Goal: Task Accomplishment & Management: Manage account settings

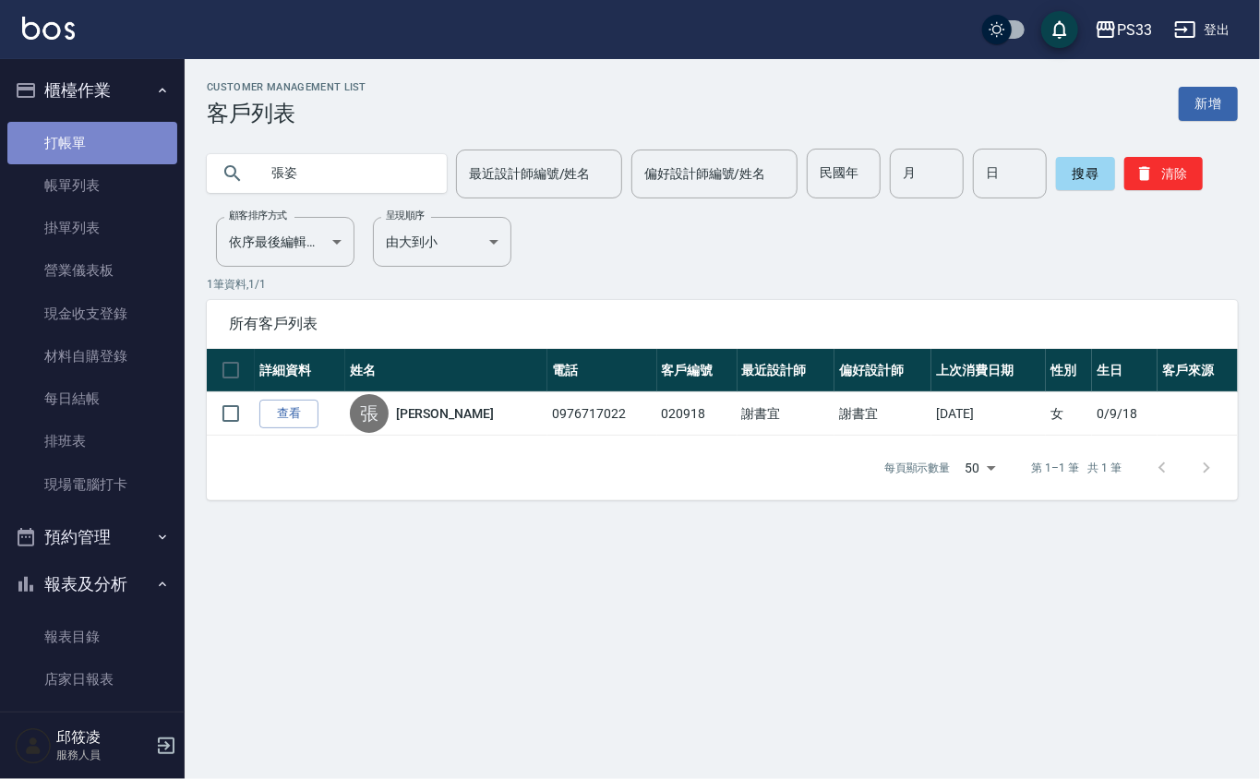
click at [97, 135] on link "打帳單" at bounding box center [92, 143] width 170 height 42
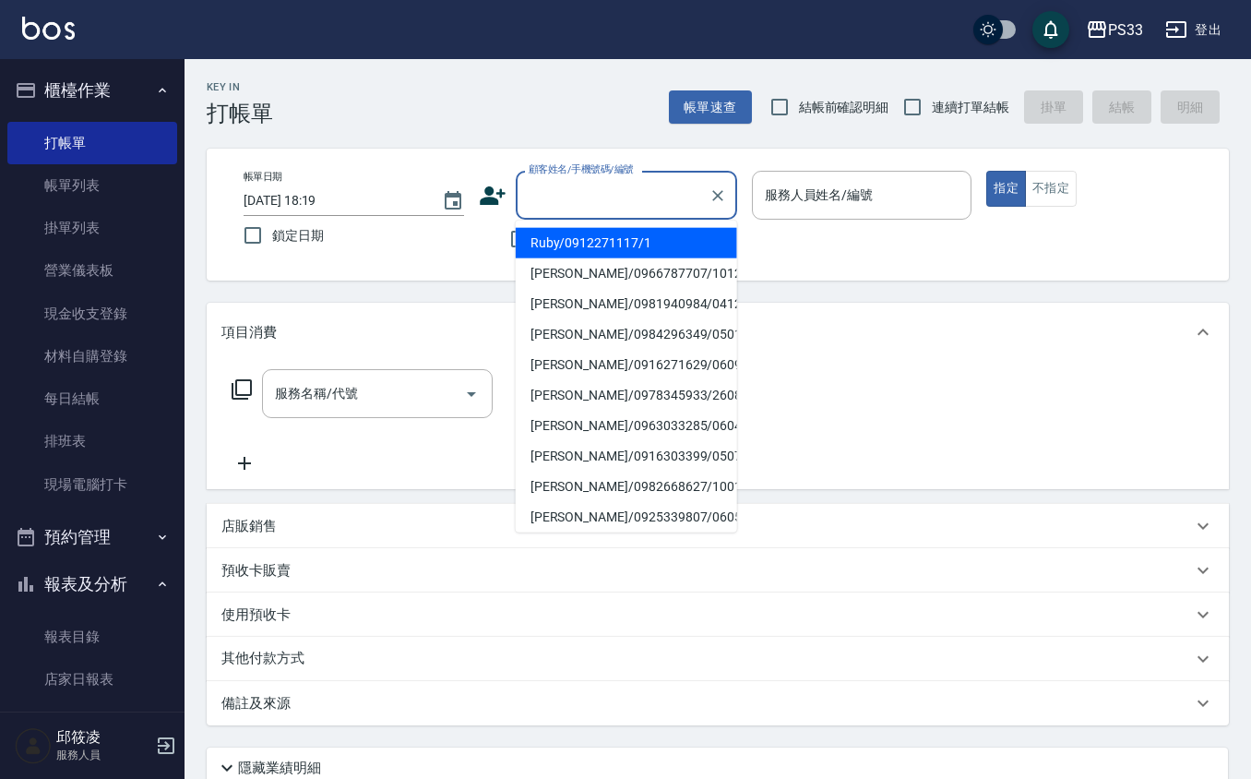
click at [589, 179] on input "顧客姓名/手機號碼/編號" at bounding box center [612, 195] width 177 height 32
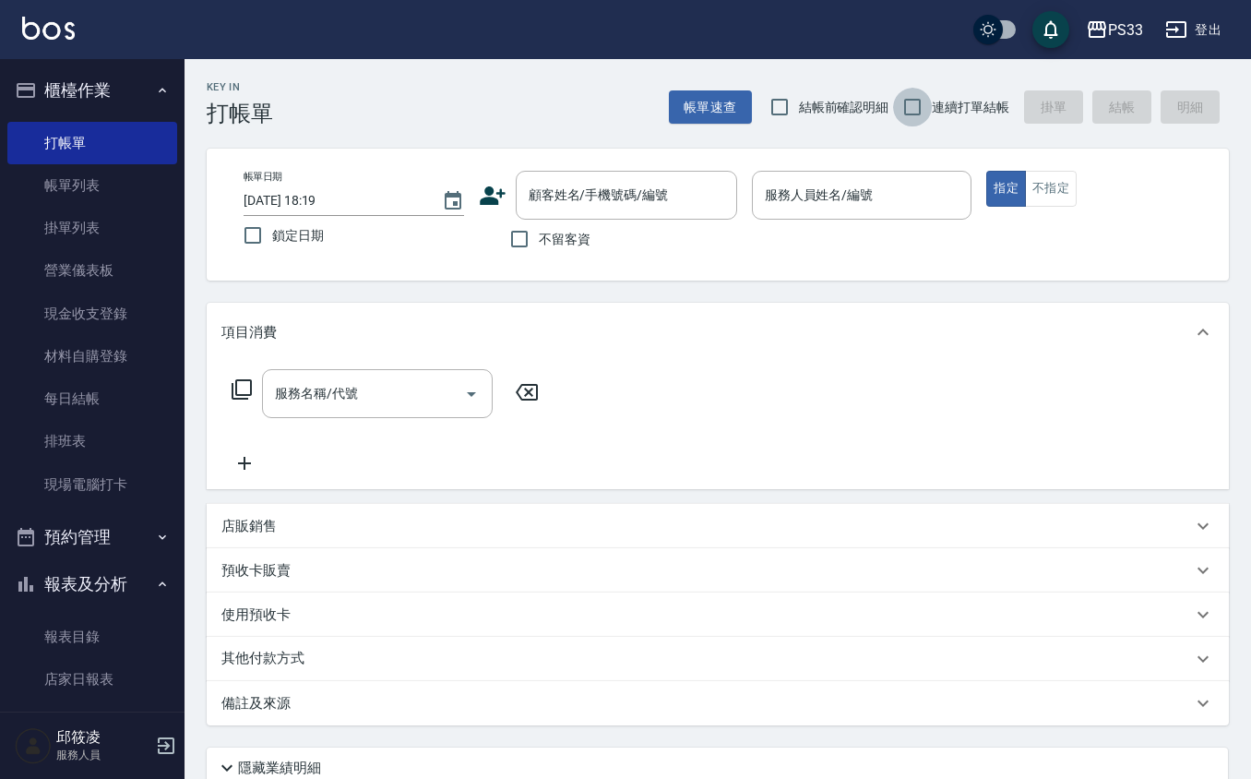
drag, startPoint x: 921, startPoint y: 107, endPoint x: 845, endPoint y: 120, distance: 76.8
click at [920, 107] on input "連續打單結帳" at bounding box center [912, 107] width 39 height 39
checkbox input "true"
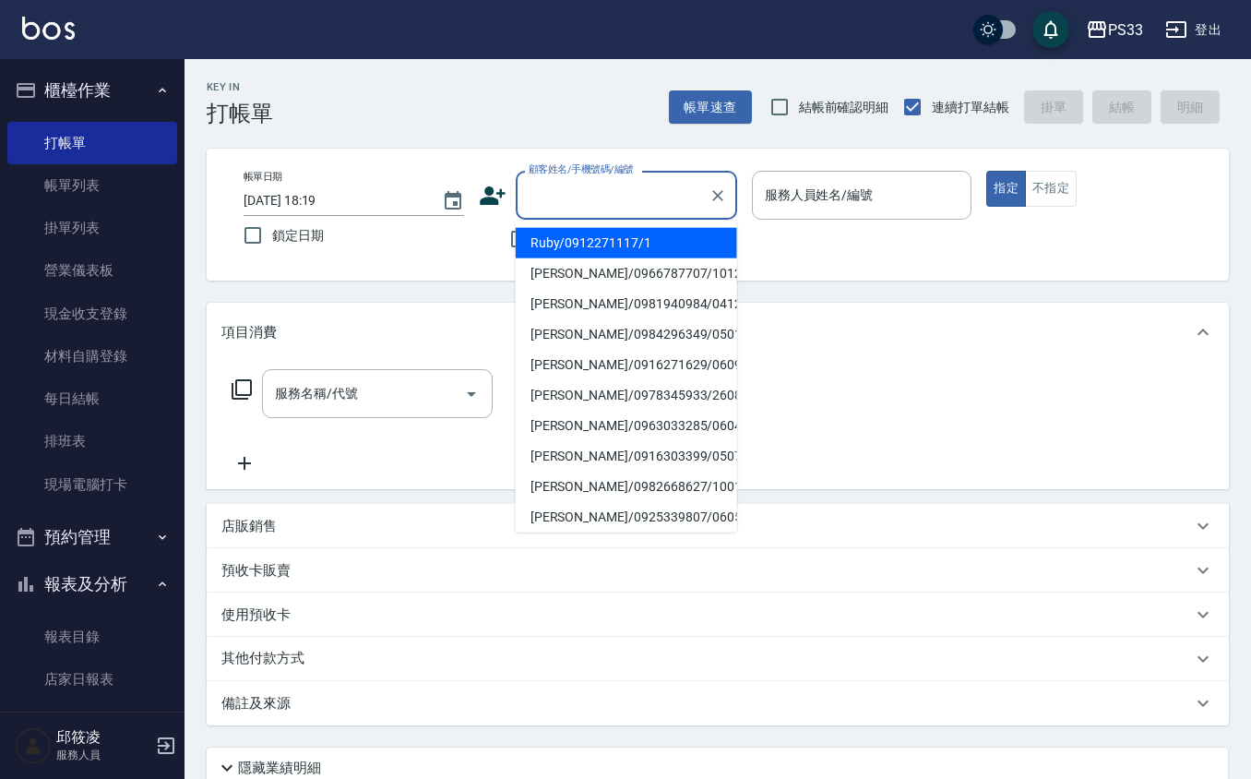
drag, startPoint x: 664, startPoint y: 204, endPoint x: 663, endPoint y: 171, distance: 33.3
click at [663, 197] on input "顧客姓名/手機號碼/編號" at bounding box center [612, 195] width 177 height 32
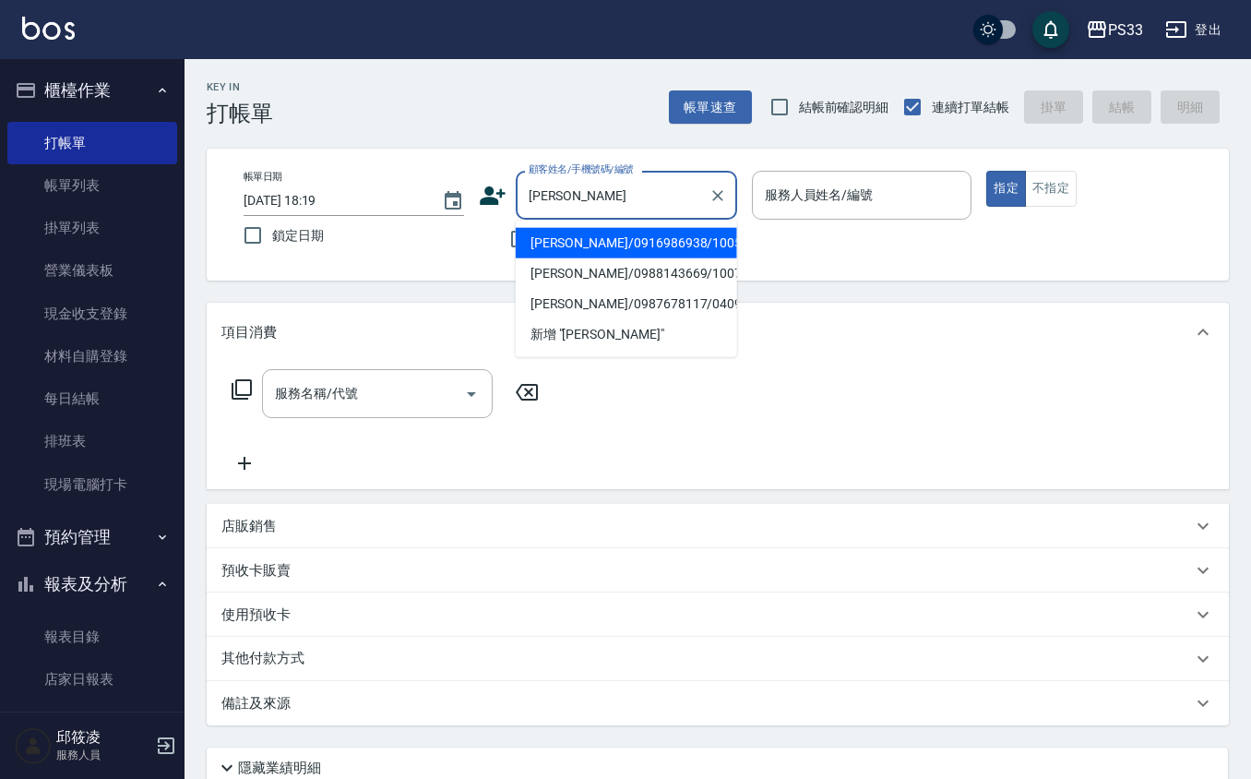
click at [653, 234] on li "[PERSON_NAME]/0916986938/100509" at bounding box center [626, 243] width 221 height 30
type input "[PERSON_NAME]/0916986938/100509"
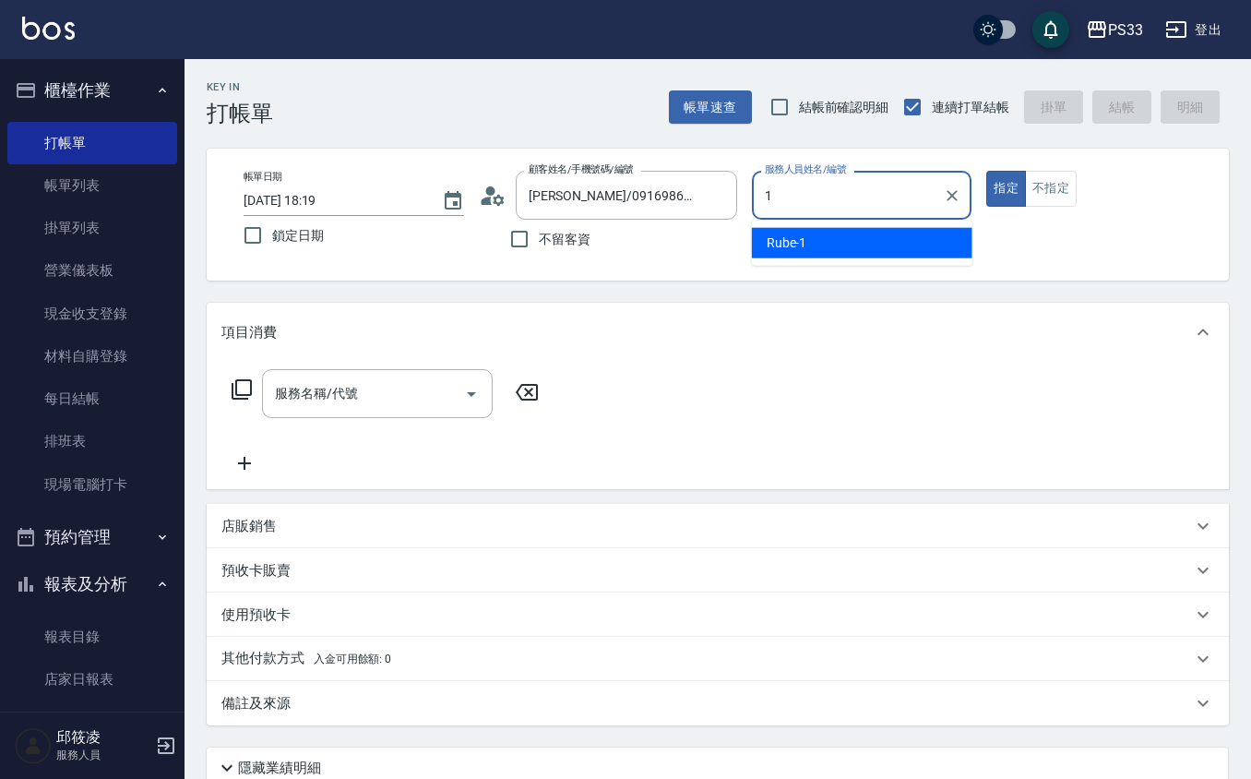
type input "Rube-1"
type button "true"
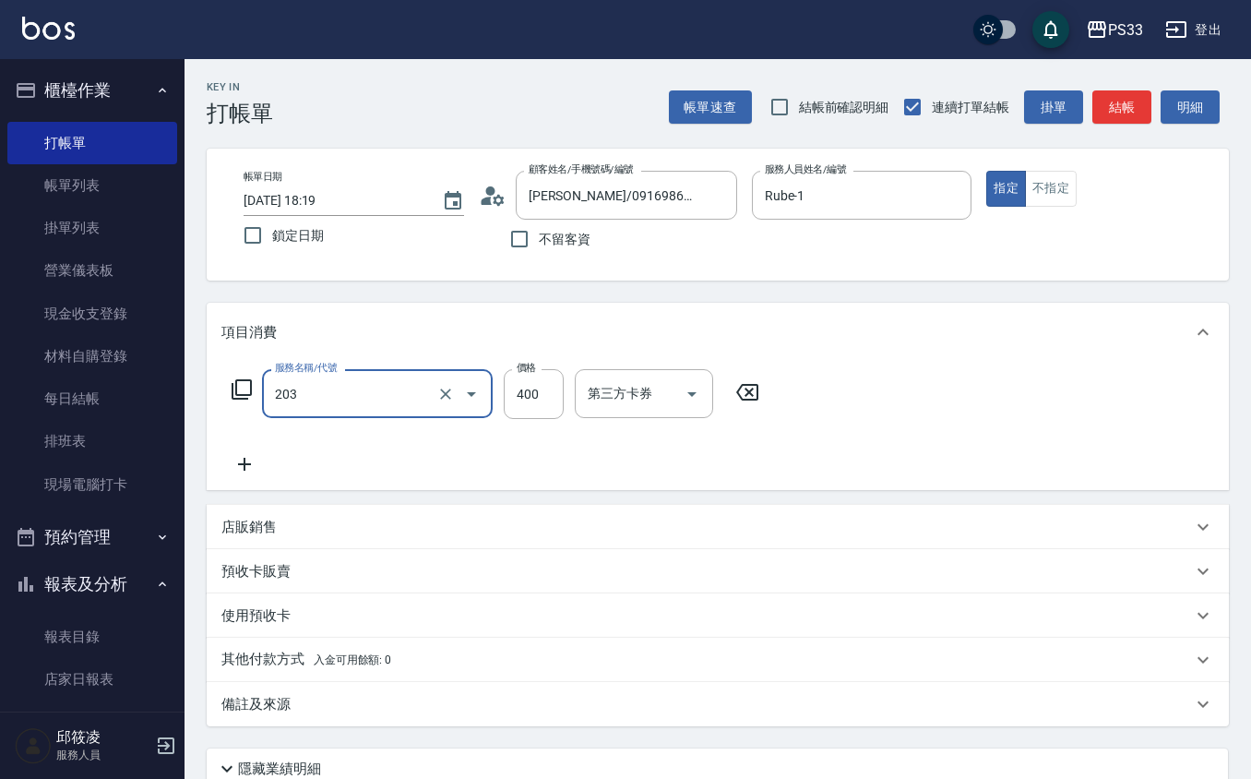
type input "指定單剪(203)"
type input "200"
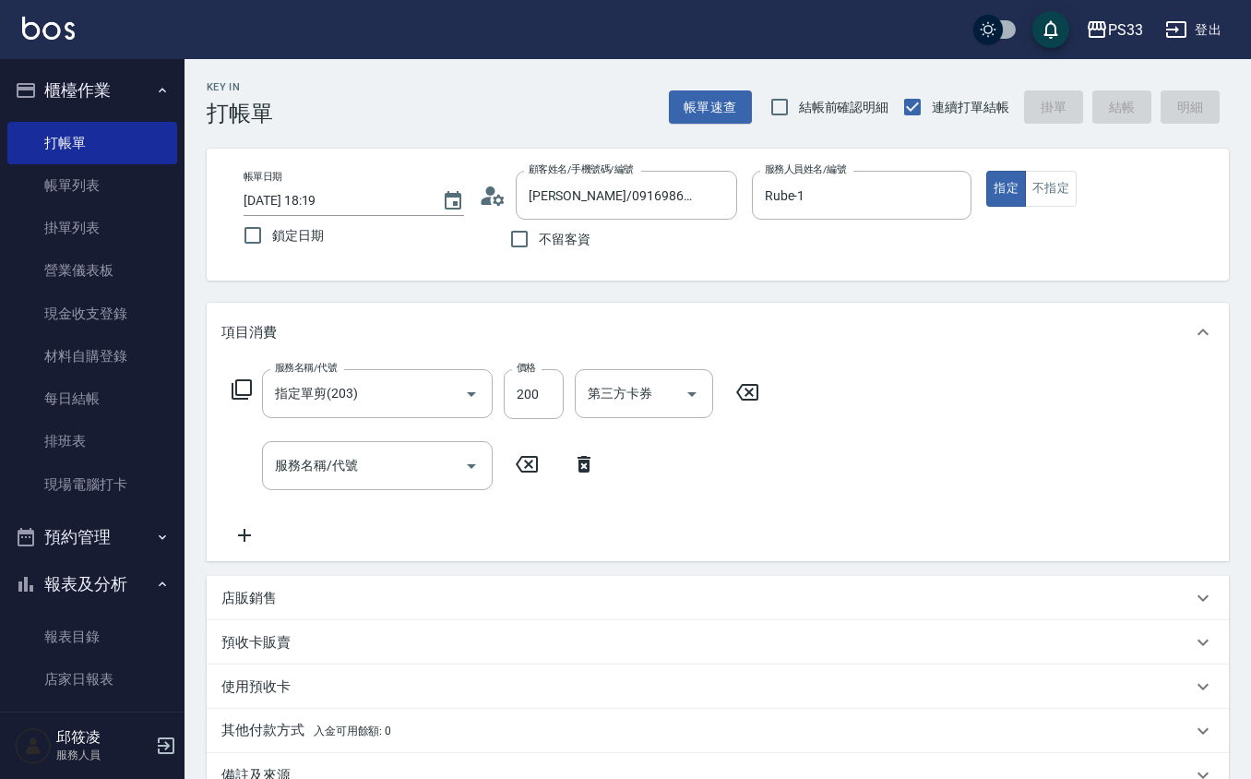
click at [552, 120] on div "Key In 打帳單 帳單速查 結帳前確認明細 連續打單結帳 掛單 結帳 明細" at bounding box center [707, 92] width 1045 height 67
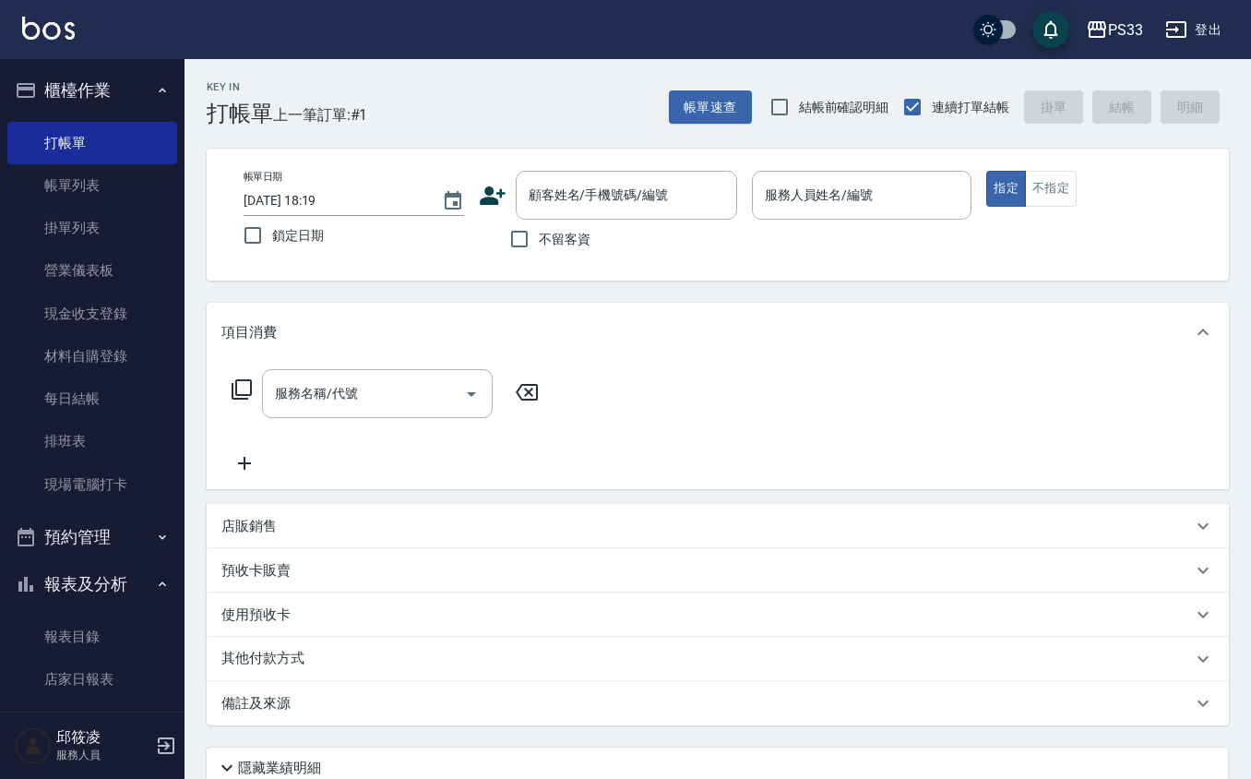
click at [496, 192] on icon at bounding box center [493, 196] width 28 height 28
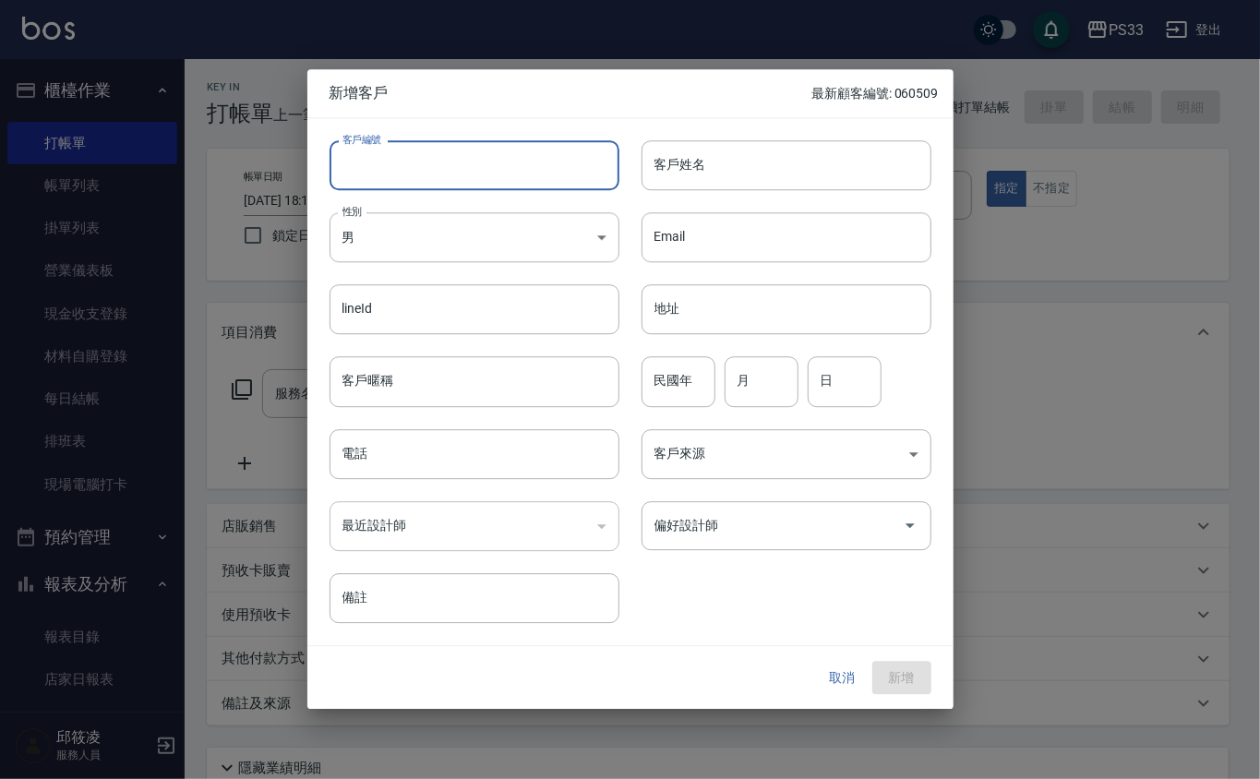
click at [355, 159] on input "客戶編號" at bounding box center [474, 165] width 290 height 50
click at [355, 157] on input "客戶編號" at bounding box center [474, 165] width 290 height 50
type input "231026"
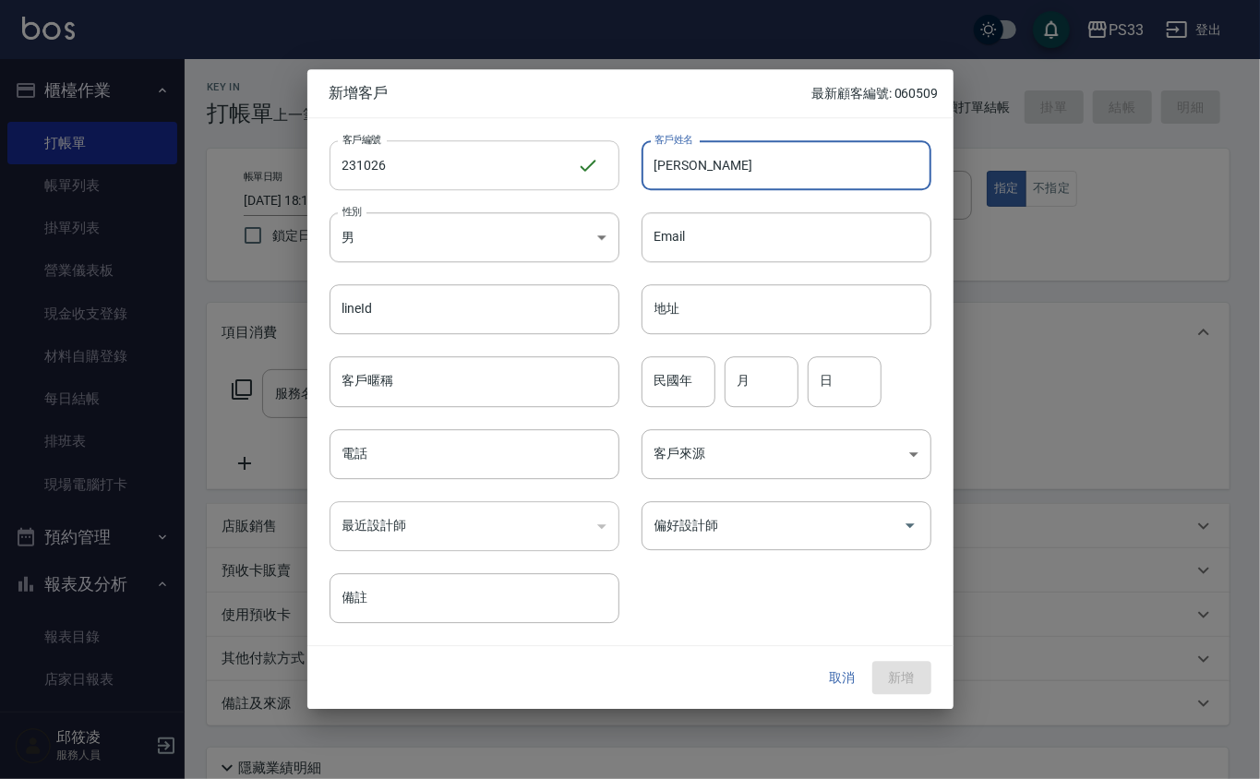
type input "[PERSON_NAME]"
type input "70"
type input "10"
type input "26"
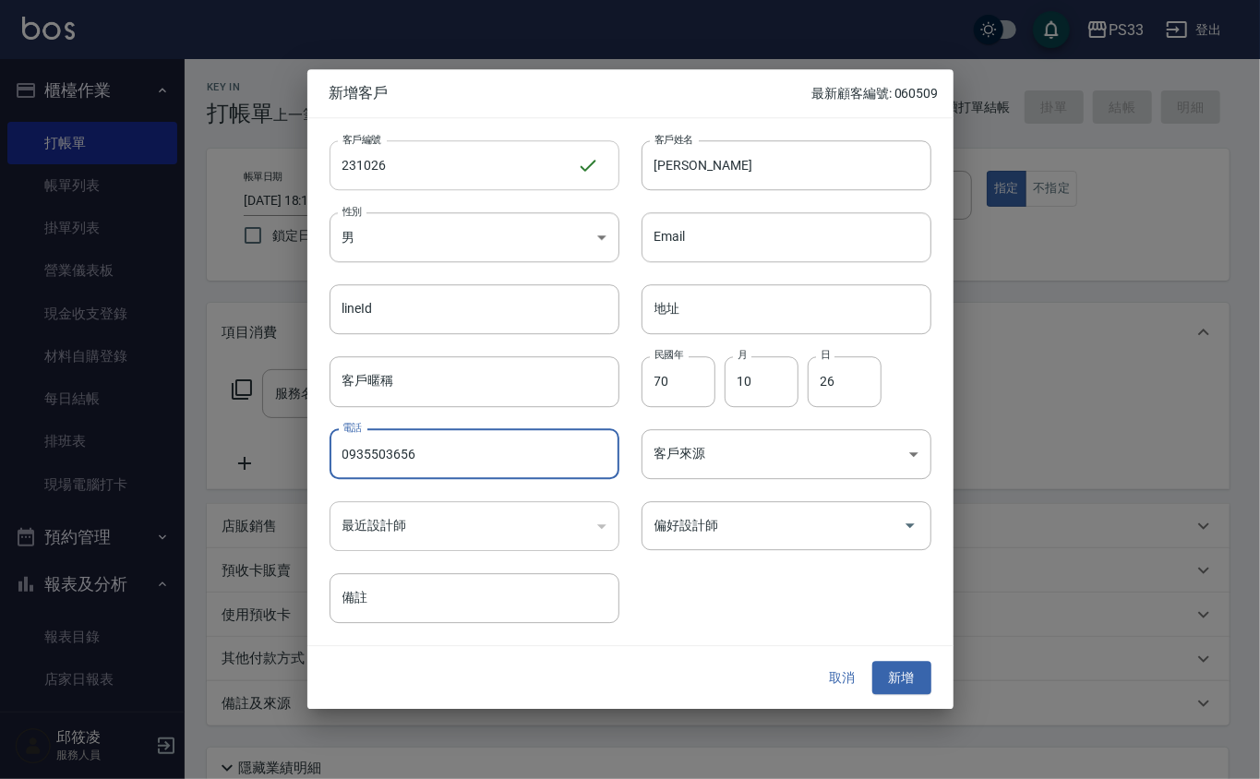
type input "0935503656"
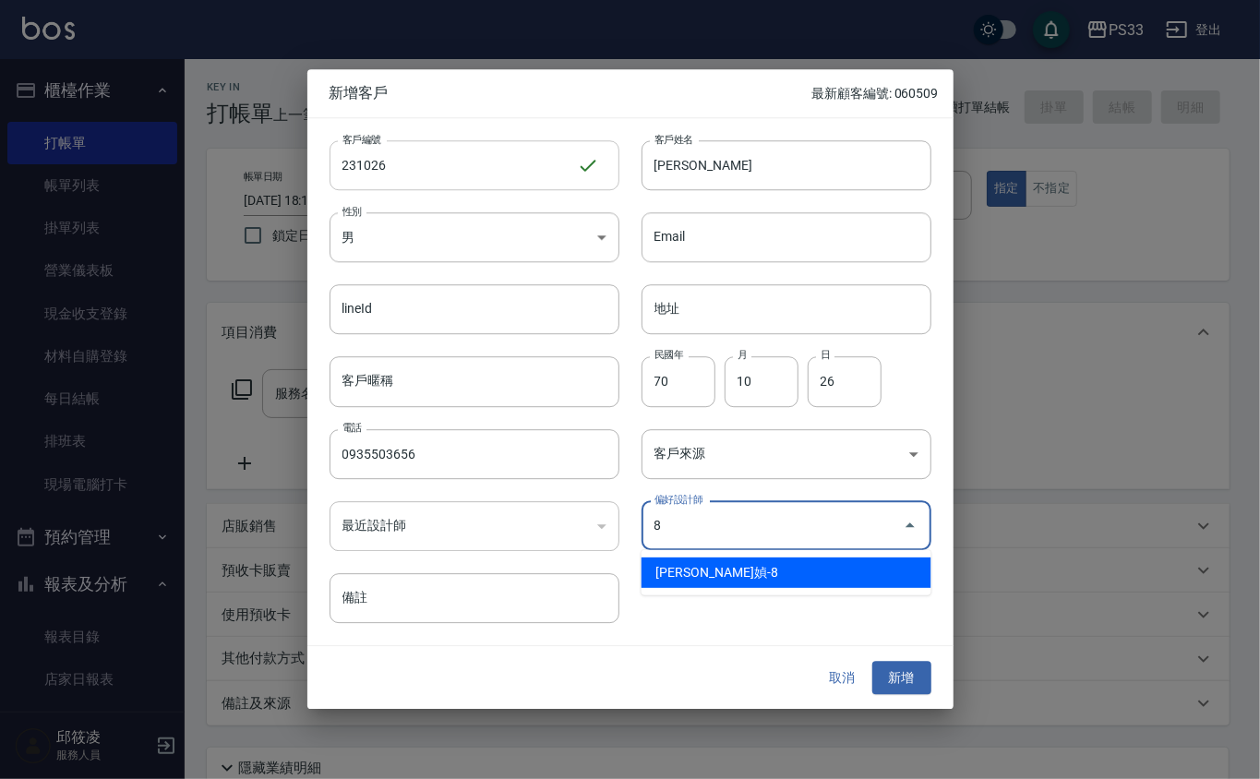
type input "[PERSON_NAME]媜"
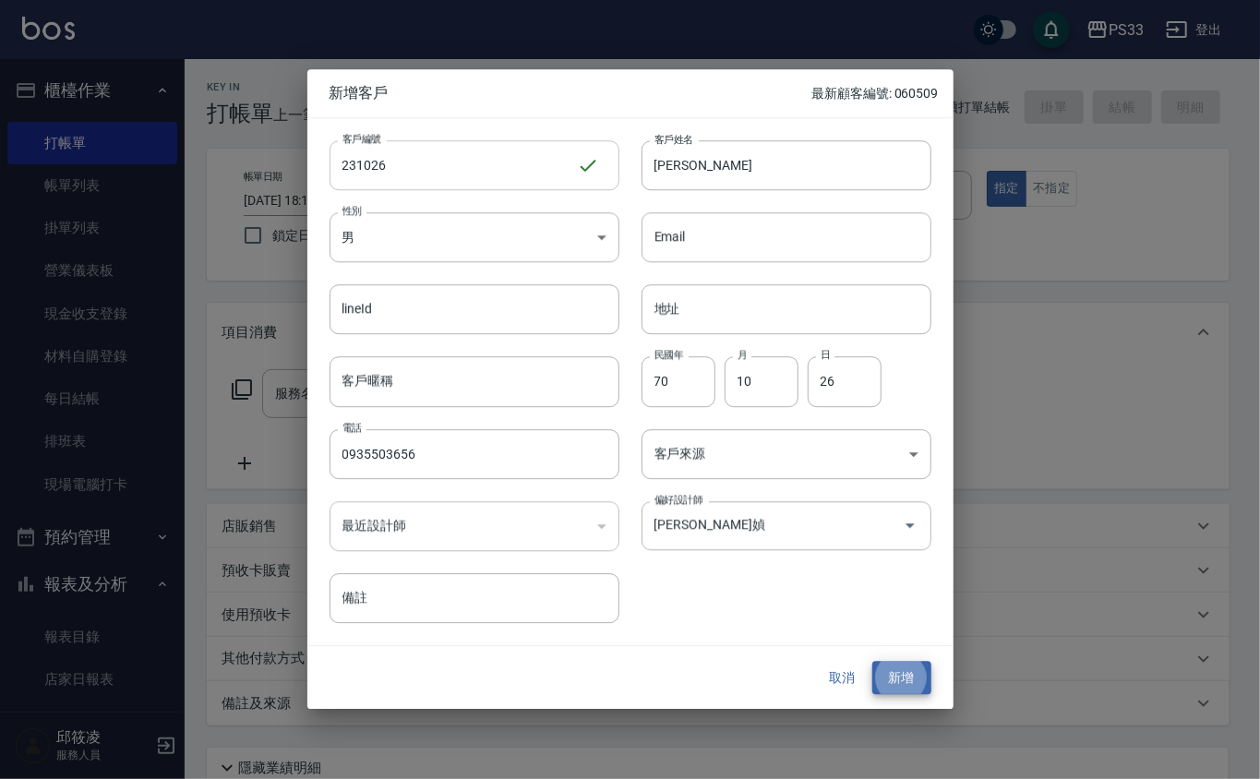
click at [872, 661] on button "新增" at bounding box center [901, 678] width 59 height 34
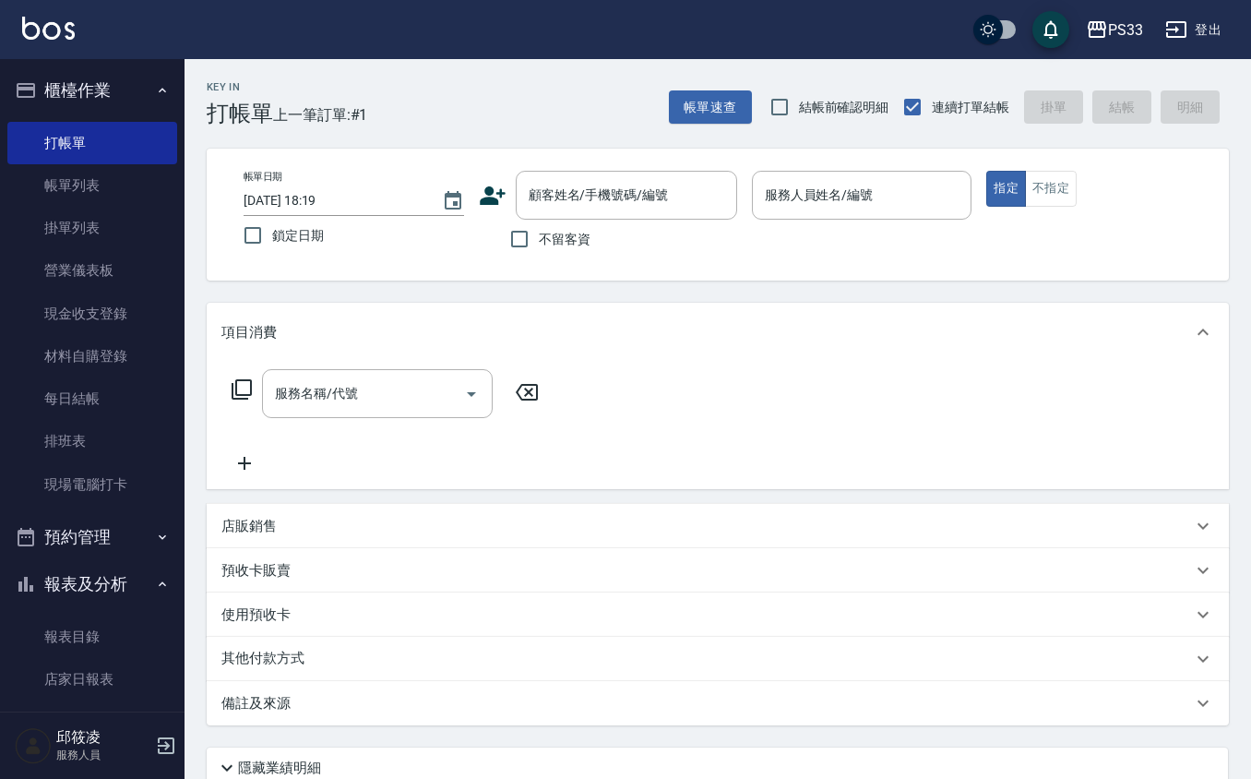
click at [497, 197] on icon at bounding box center [493, 196] width 28 height 28
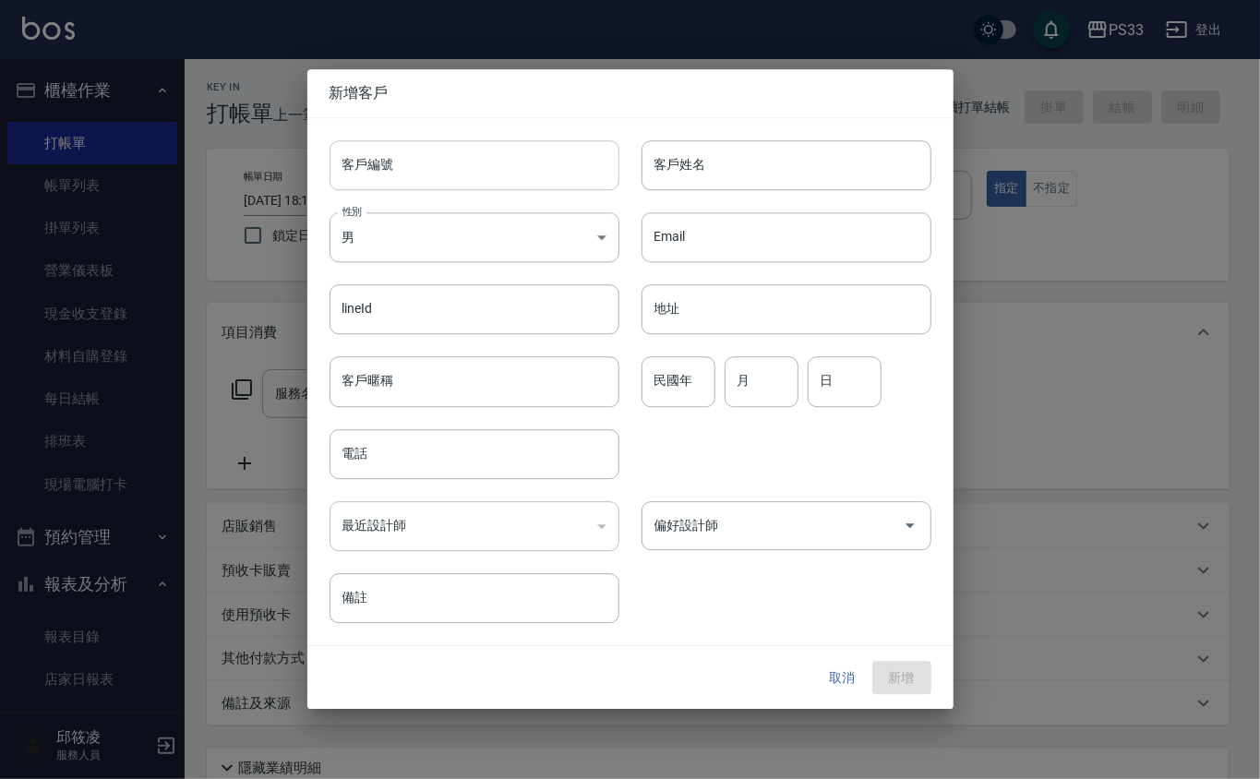
click at [487, 163] on input "客戶編號" at bounding box center [474, 165] width 290 height 50
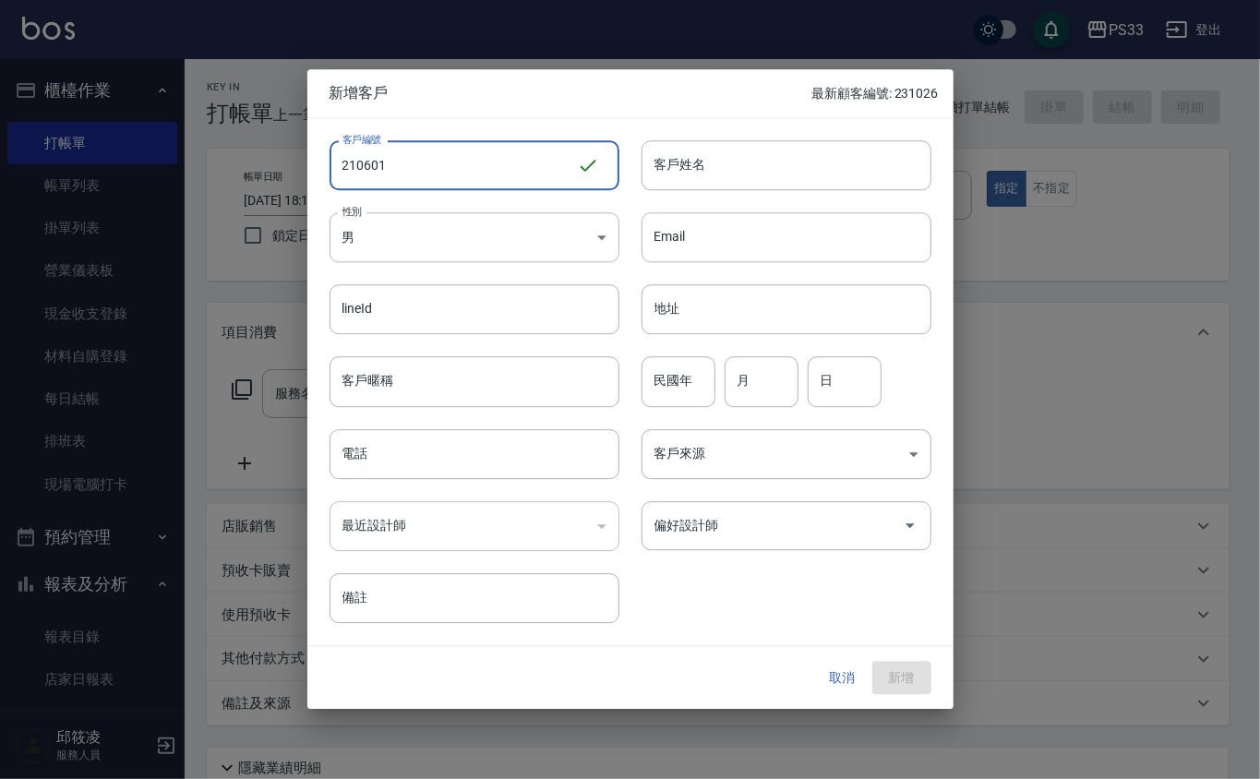
type input "210601"
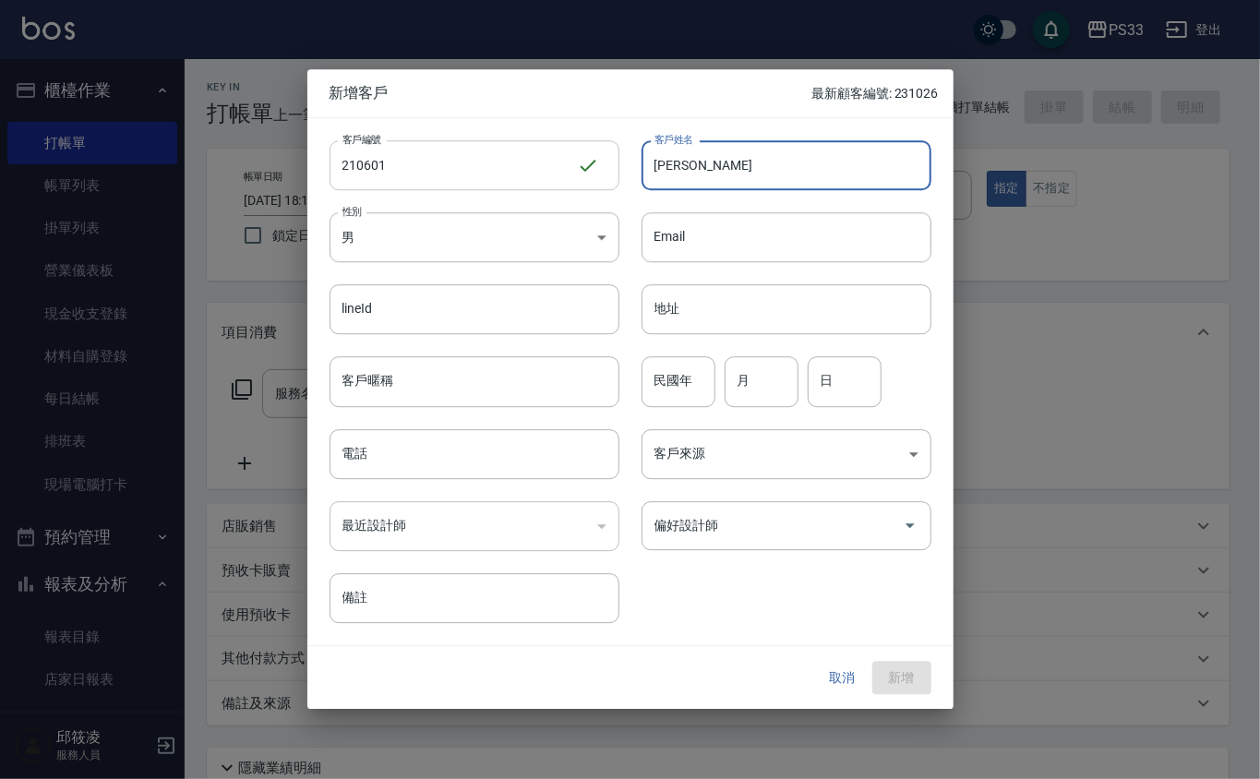
type input "[PERSON_NAME]"
type input "62"
type input "6"
type input "1"
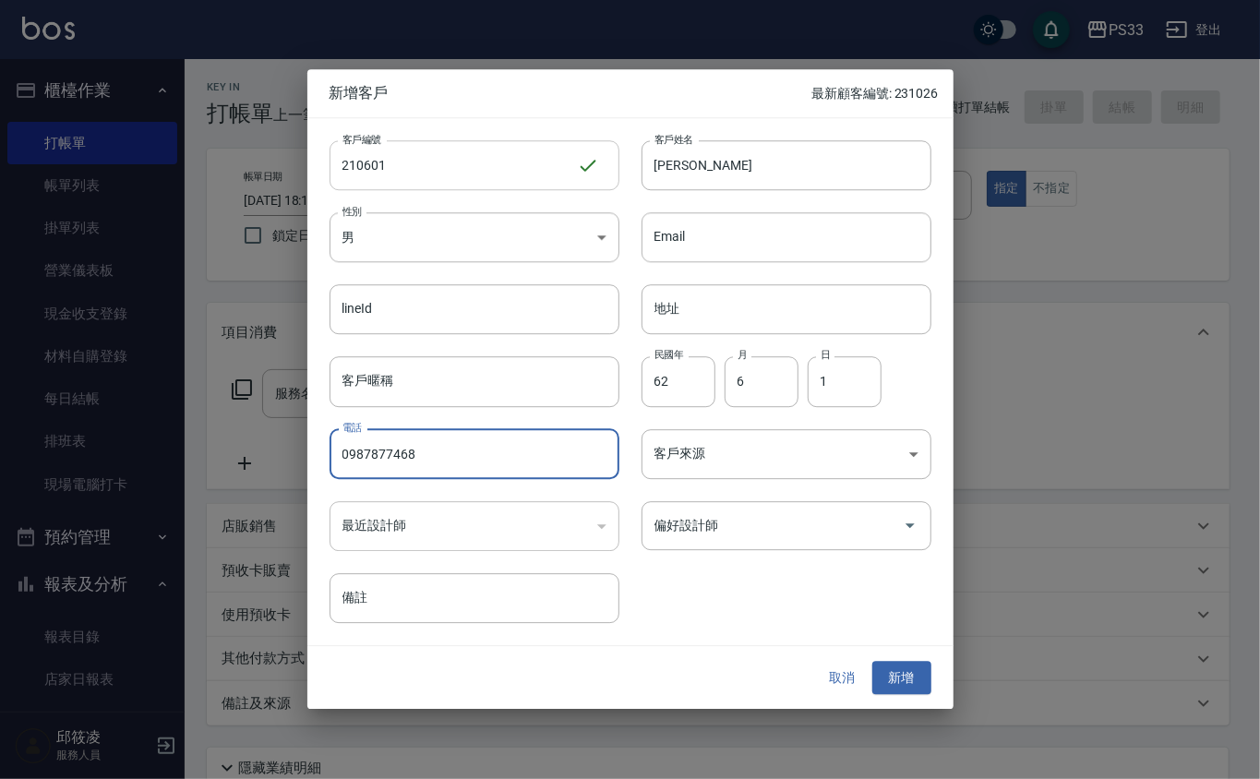
type input "0987877468"
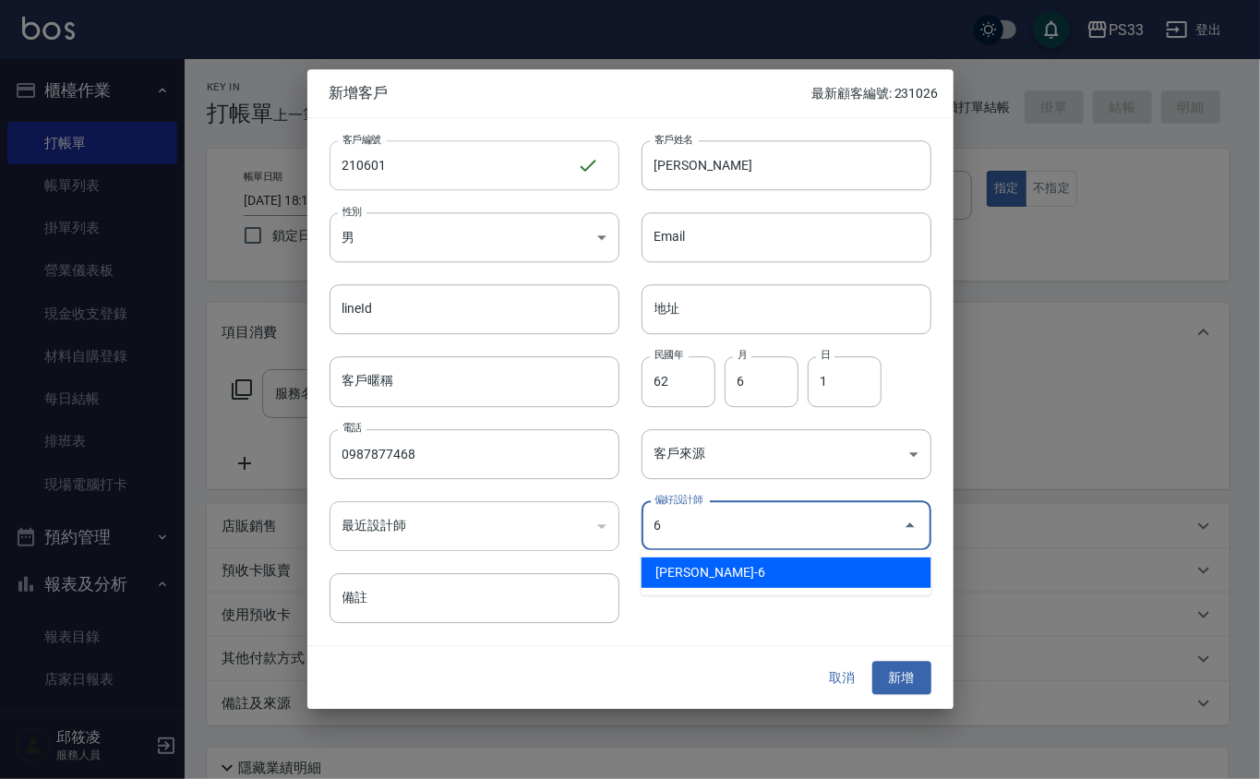
type input "黃育靜"
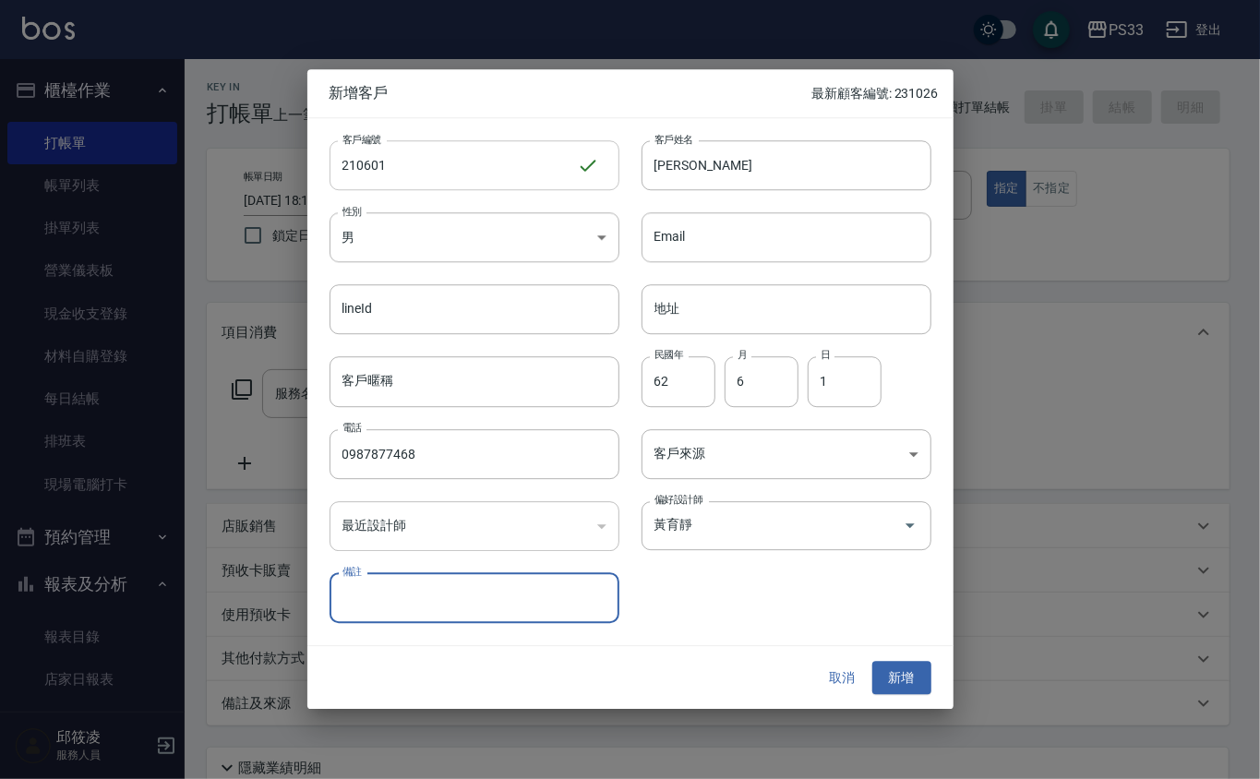
click at [872, 661] on button "新增" at bounding box center [901, 678] width 59 height 34
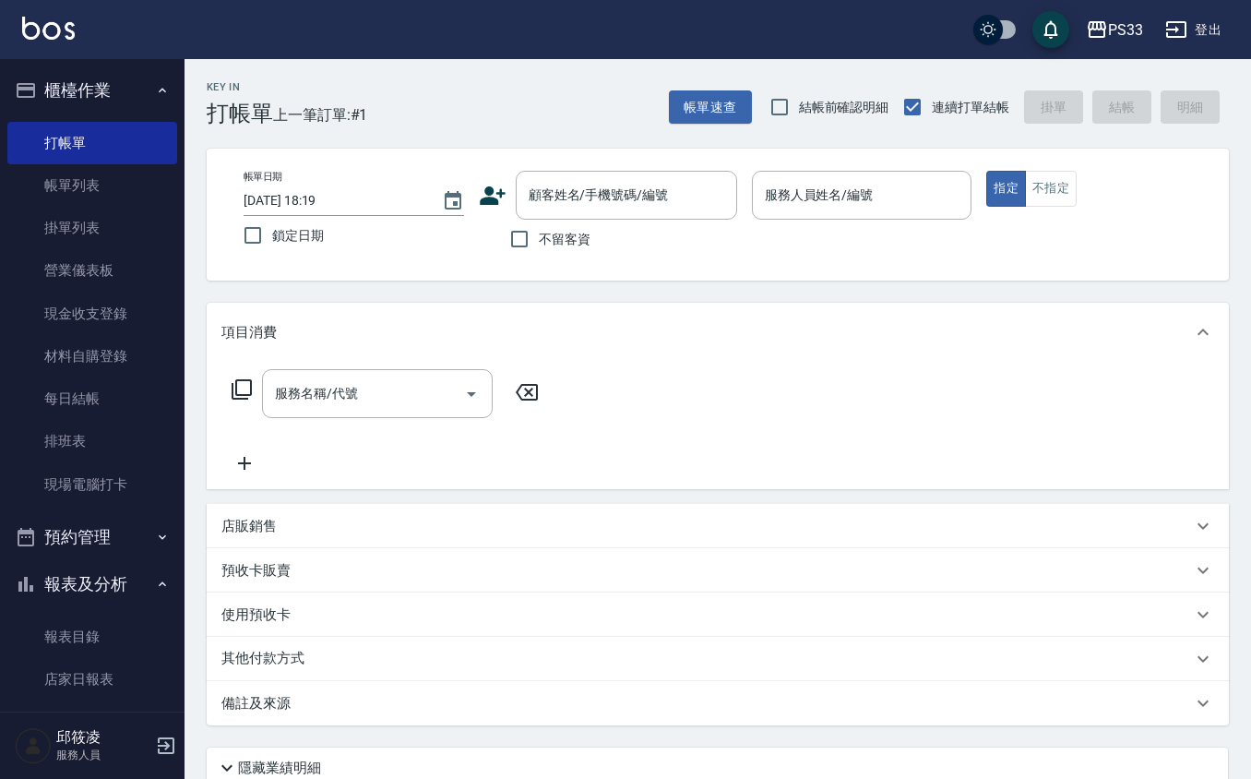
click at [491, 196] on icon at bounding box center [493, 196] width 28 height 28
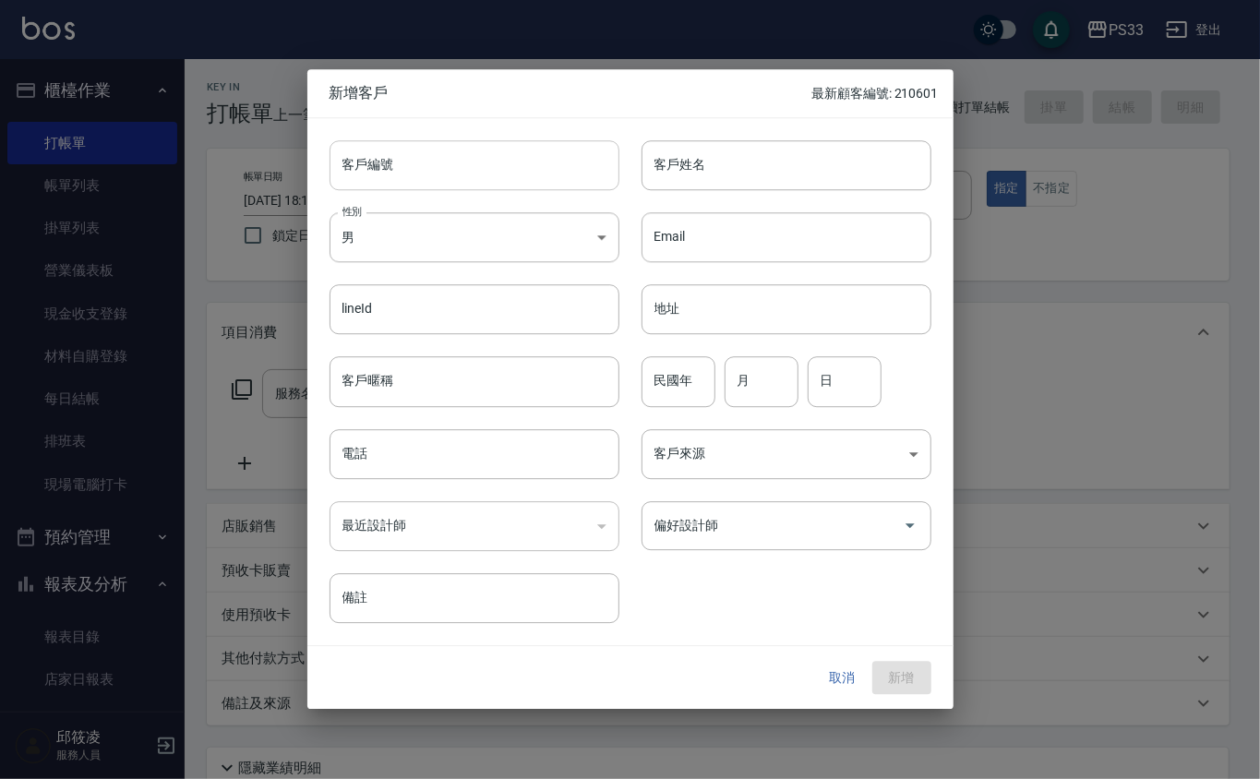
click at [493, 181] on input "客戶編號" at bounding box center [474, 165] width 290 height 50
type input "040420"
type input "宋宜珊"
type input "4"
type input "20"
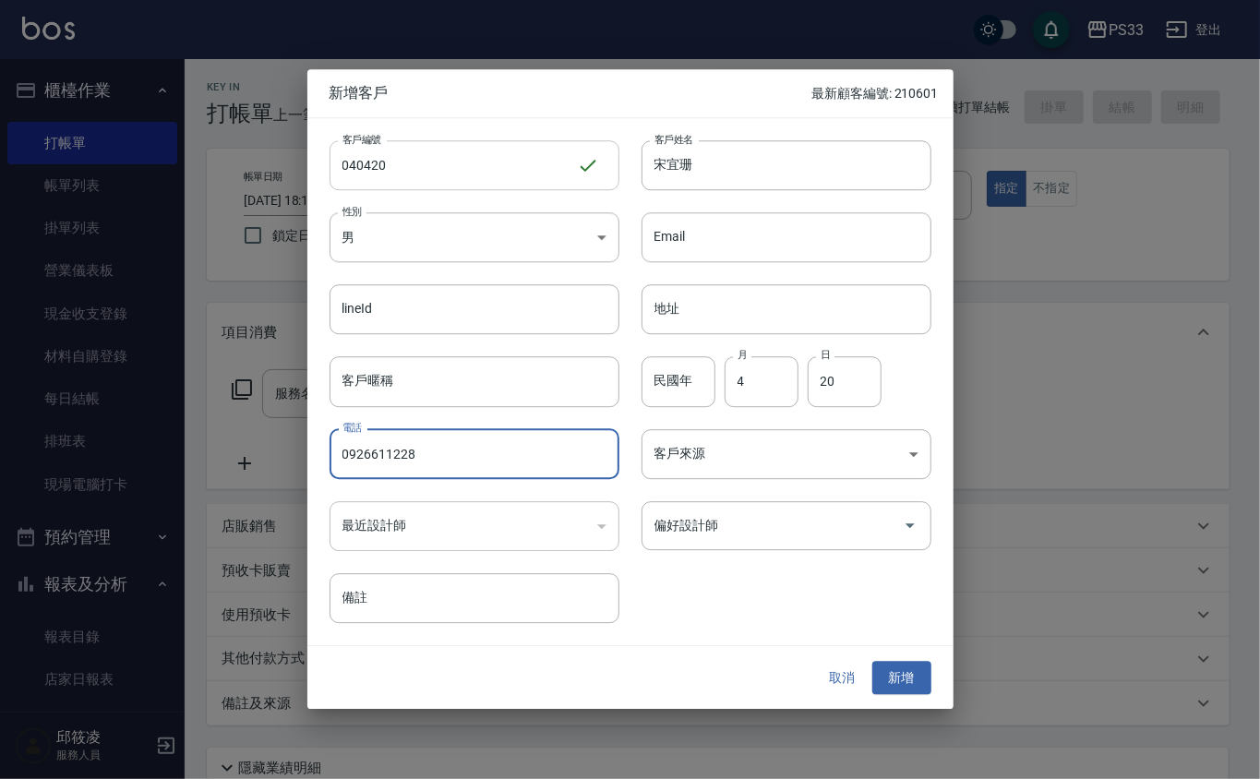
type input "0926611228"
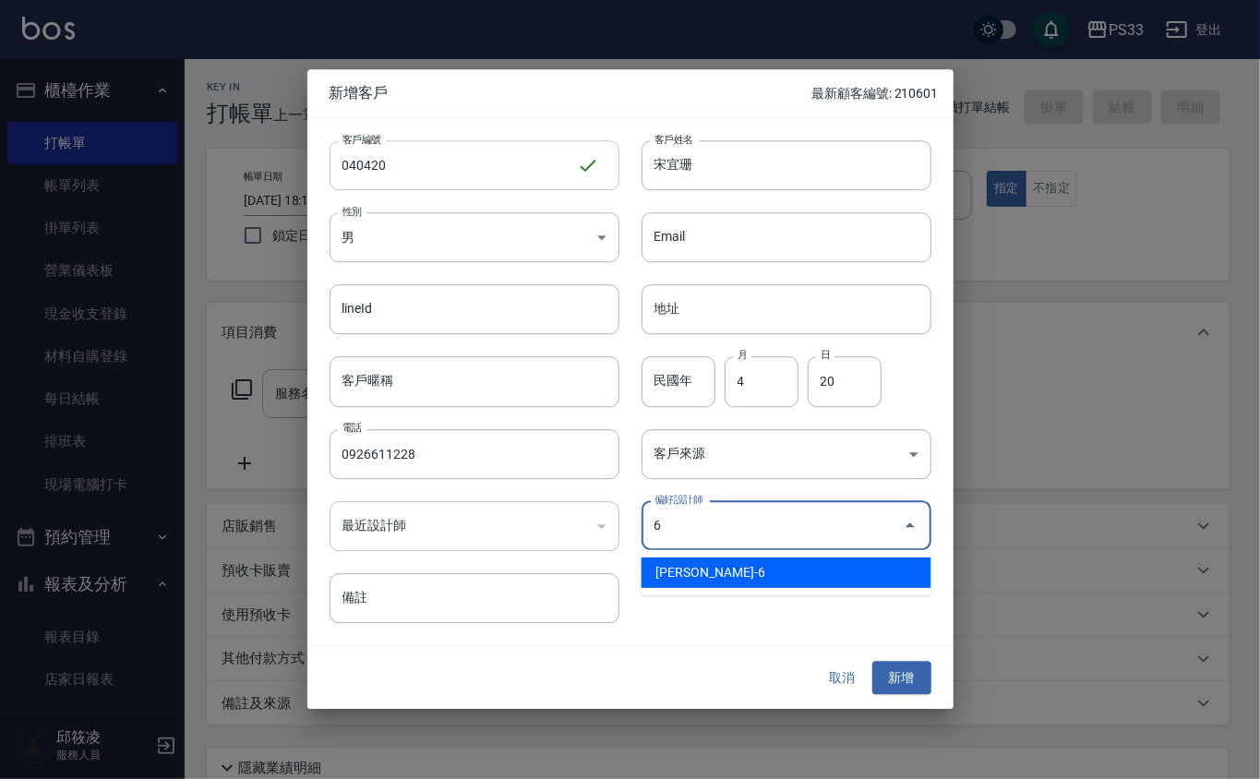
type input "黃育靜"
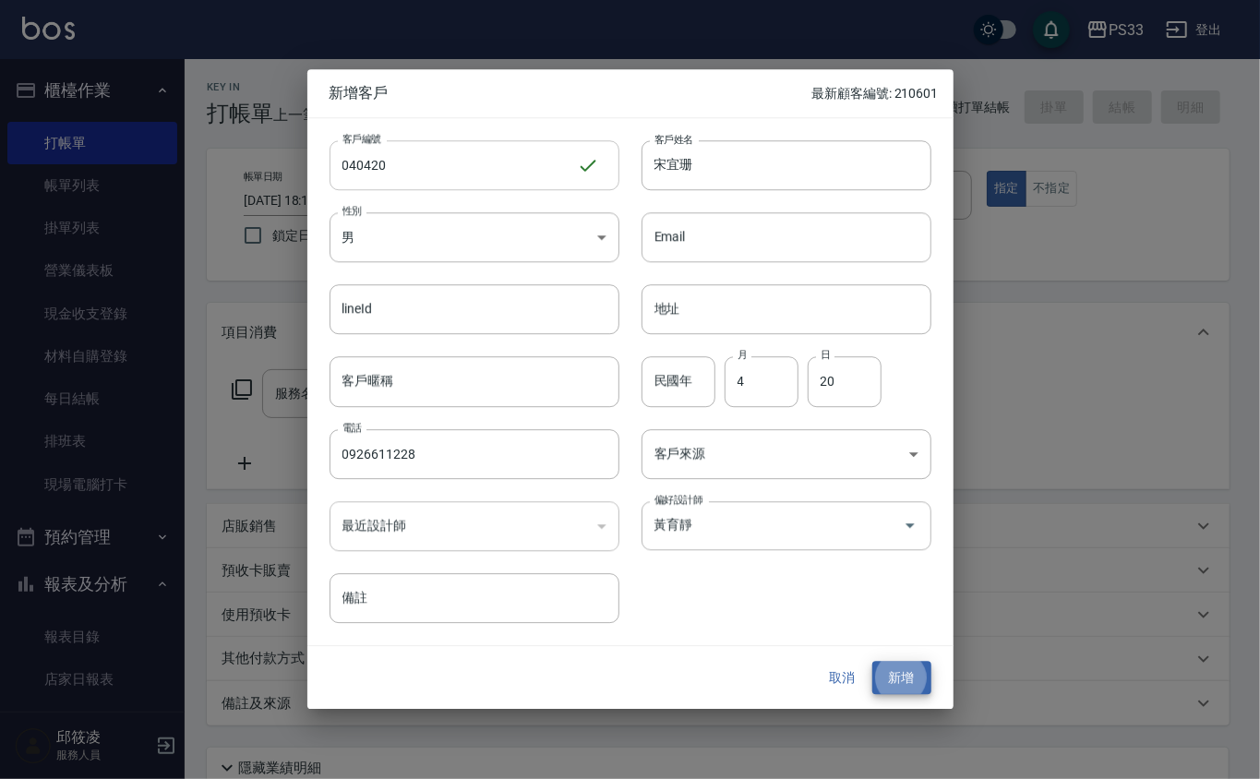
click at [872, 661] on button "新增" at bounding box center [901, 678] width 59 height 34
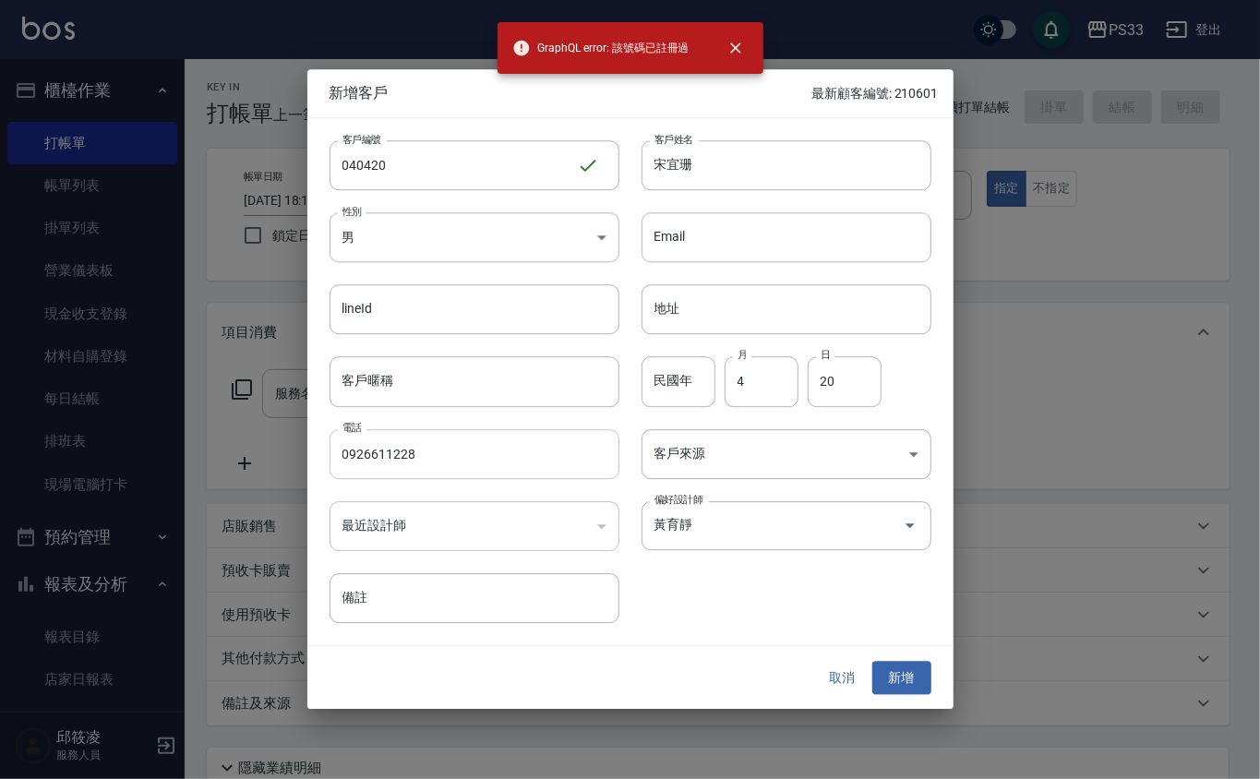
click at [421, 455] on input "0926611228" at bounding box center [474, 454] width 290 height 50
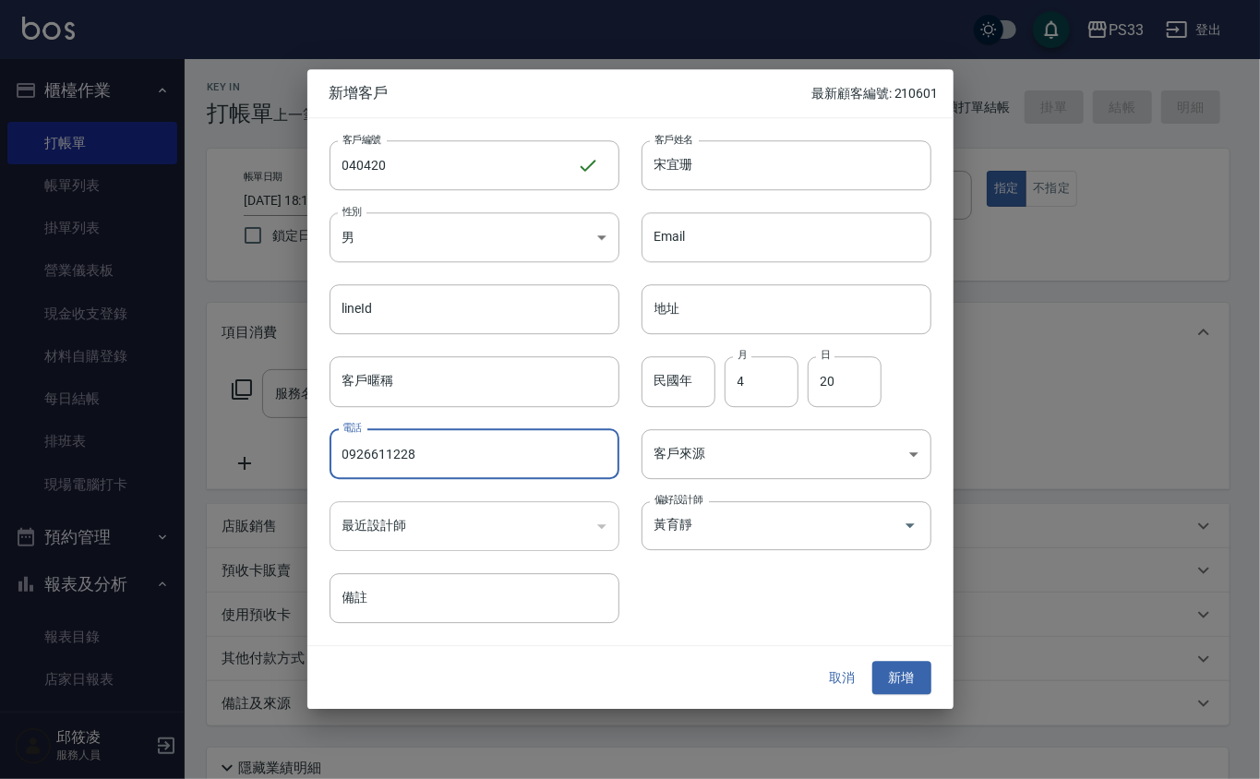
click at [421, 454] on input "0926611228" at bounding box center [474, 454] width 290 height 50
click at [843, 683] on button "取消" at bounding box center [842, 678] width 59 height 34
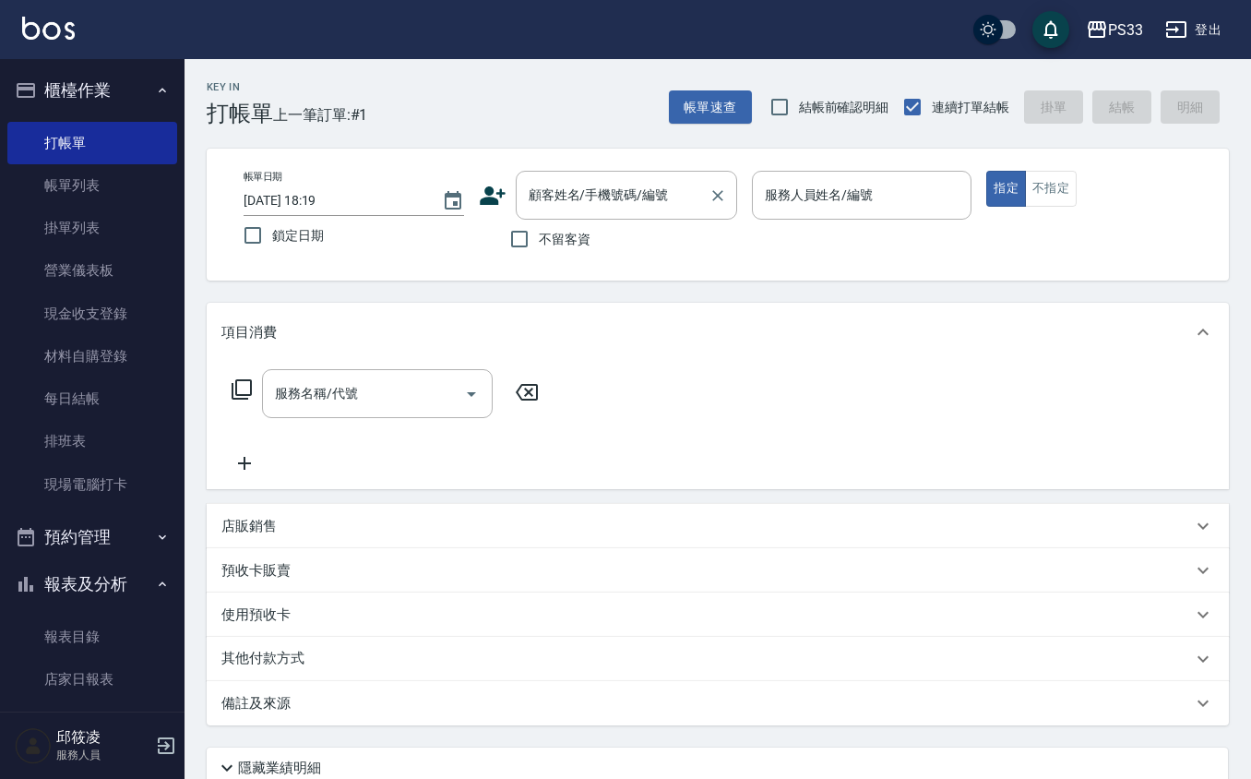
click at [617, 197] on input "顧客姓名/手機號碼/編號" at bounding box center [612, 195] width 177 height 32
paste input "0926611228"
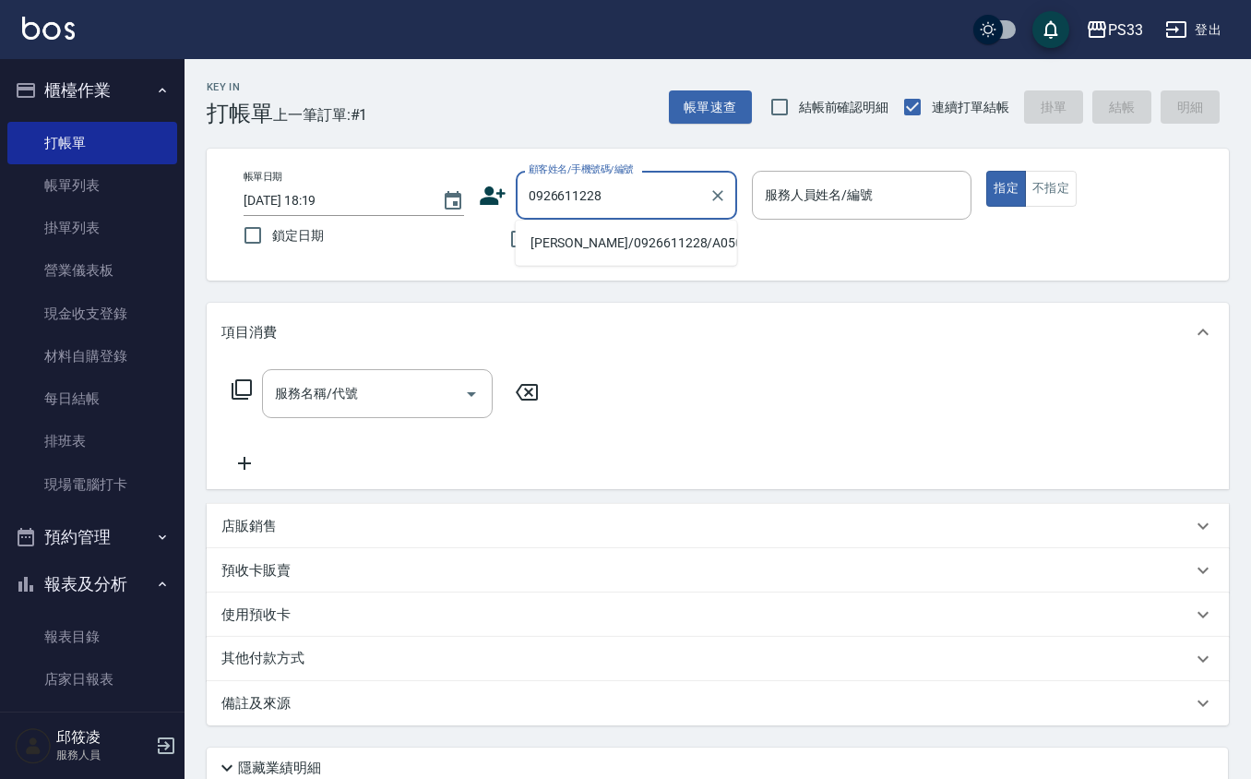
click at [626, 247] on li "[PERSON_NAME]/0926611228/A050420" at bounding box center [626, 243] width 221 height 30
type input "[PERSON_NAME]/0926611228/A050420"
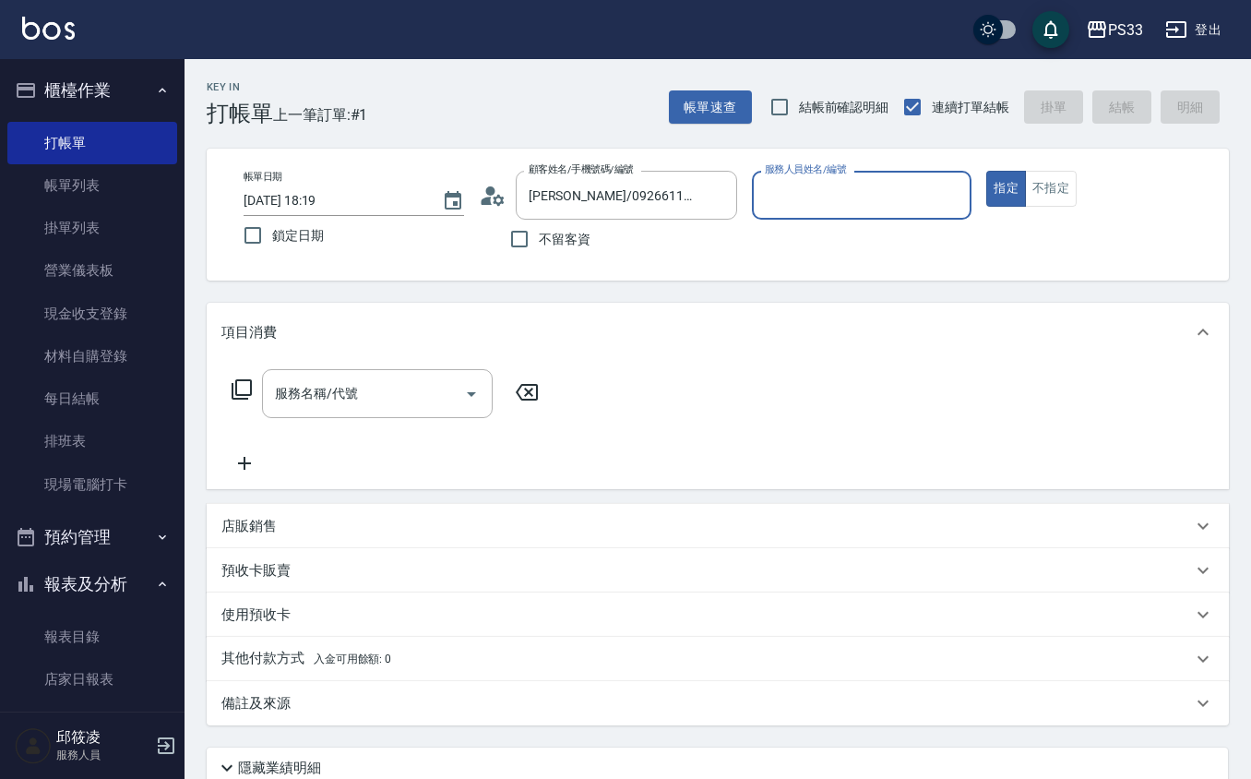
click at [493, 194] on icon at bounding box center [493, 196] width 28 height 28
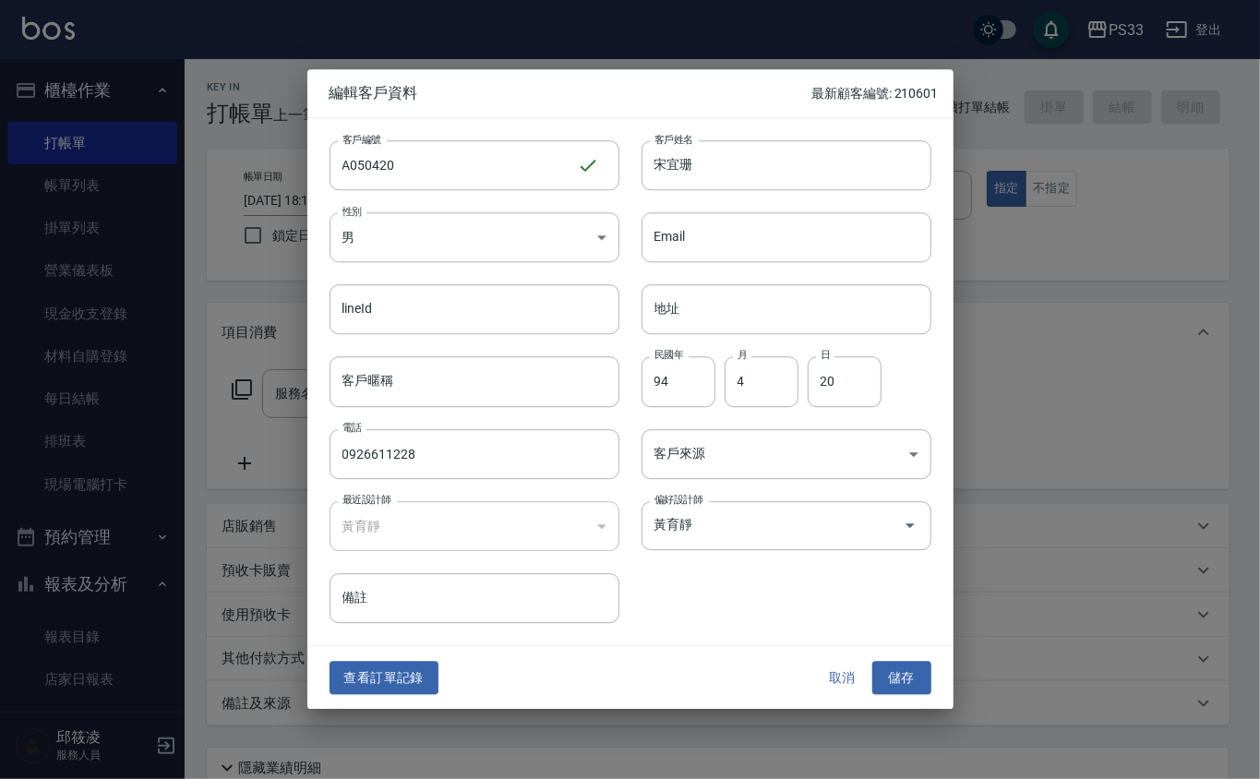
click at [315, 131] on div "客戶編號 A050420 ​ 客戶編號" at bounding box center [463, 154] width 312 height 72
click at [404, 150] on input "A050420" at bounding box center [452, 165] width 247 height 50
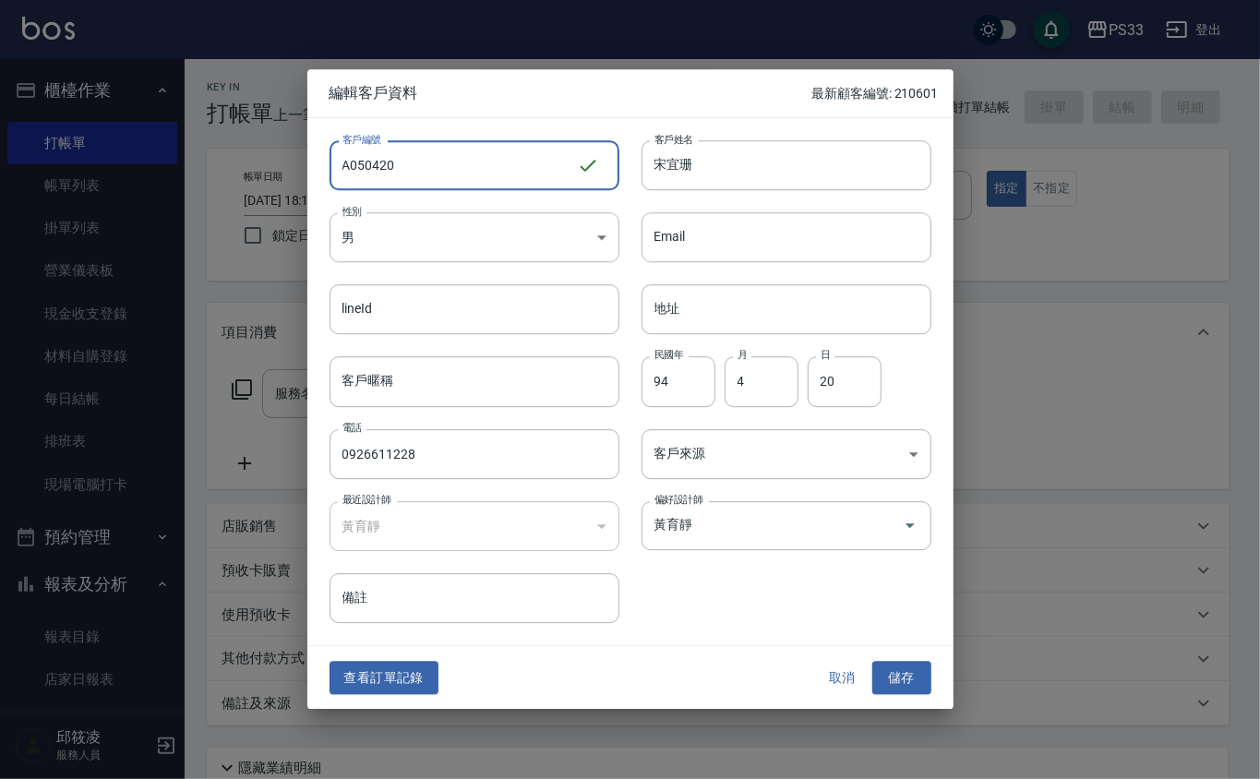
click at [404, 150] on input "A050420" at bounding box center [452, 165] width 247 height 50
type input "040420"
click at [883, 670] on button "儲存" at bounding box center [901, 678] width 59 height 34
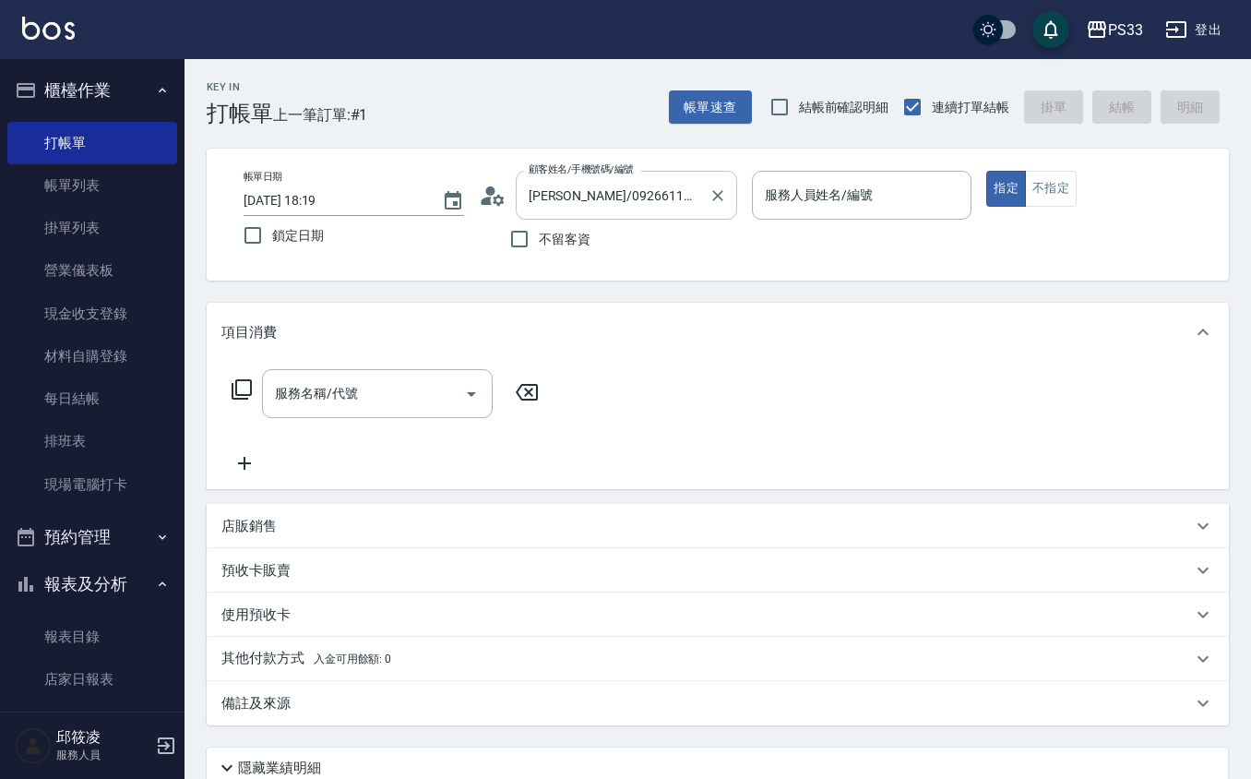
drag, startPoint x: 717, startPoint y: 194, endPoint x: 637, endPoint y: 208, distance: 81.5
click at [713, 194] on icon "Clear" at bounding box center [718, 195] width 18 height 18
click at [479, 200] on icon at bounding box center [493, 196] width 28 height 28
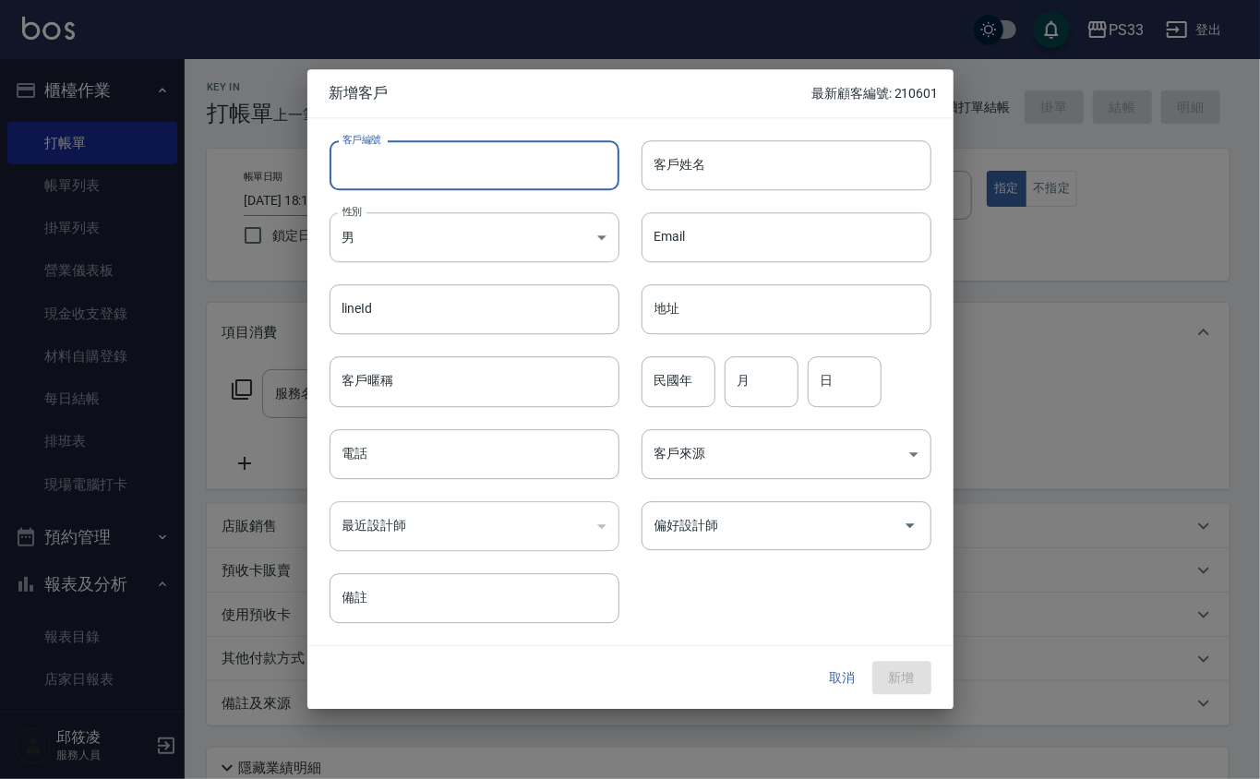
click at [485, 172] on input "客戶編號" at bounding box center [474, 165] width 290 height 50
type input "221029"
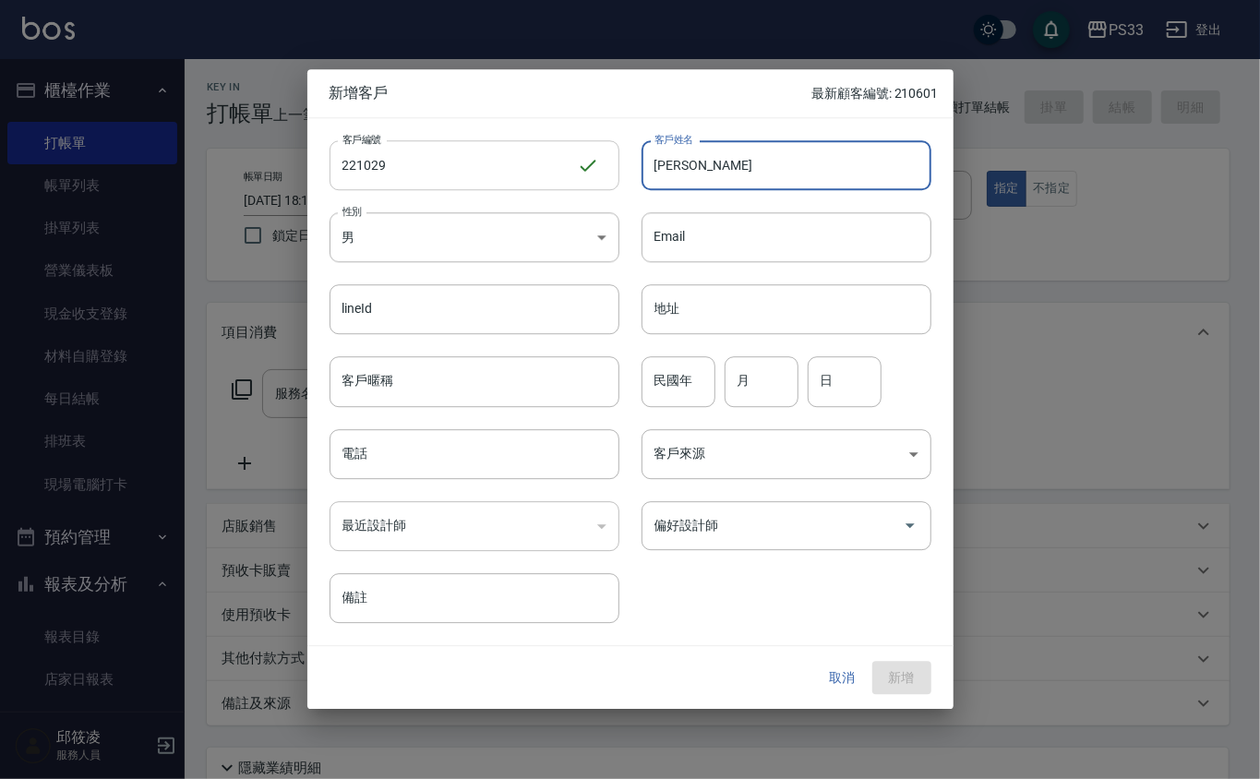
type input "[PERSON_NAME]"
type input "97"
type input "10"
type input "29"
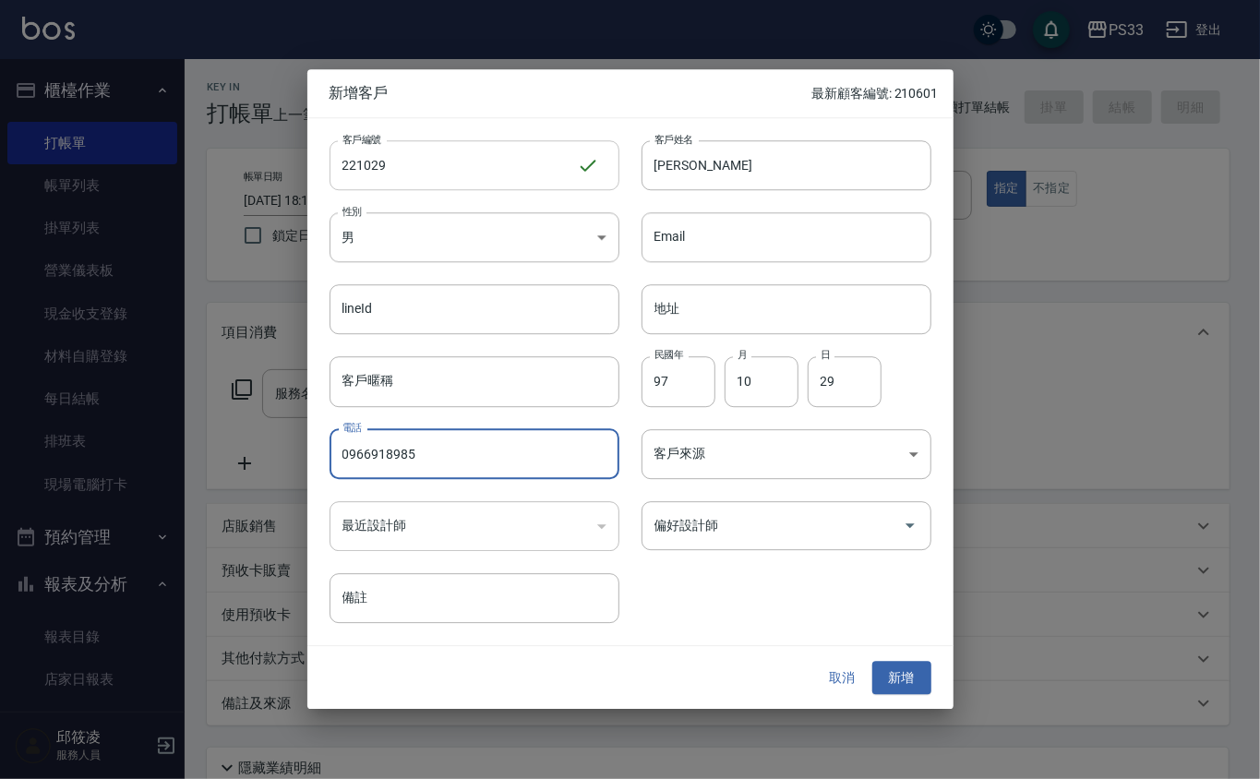
type input "0966918985"
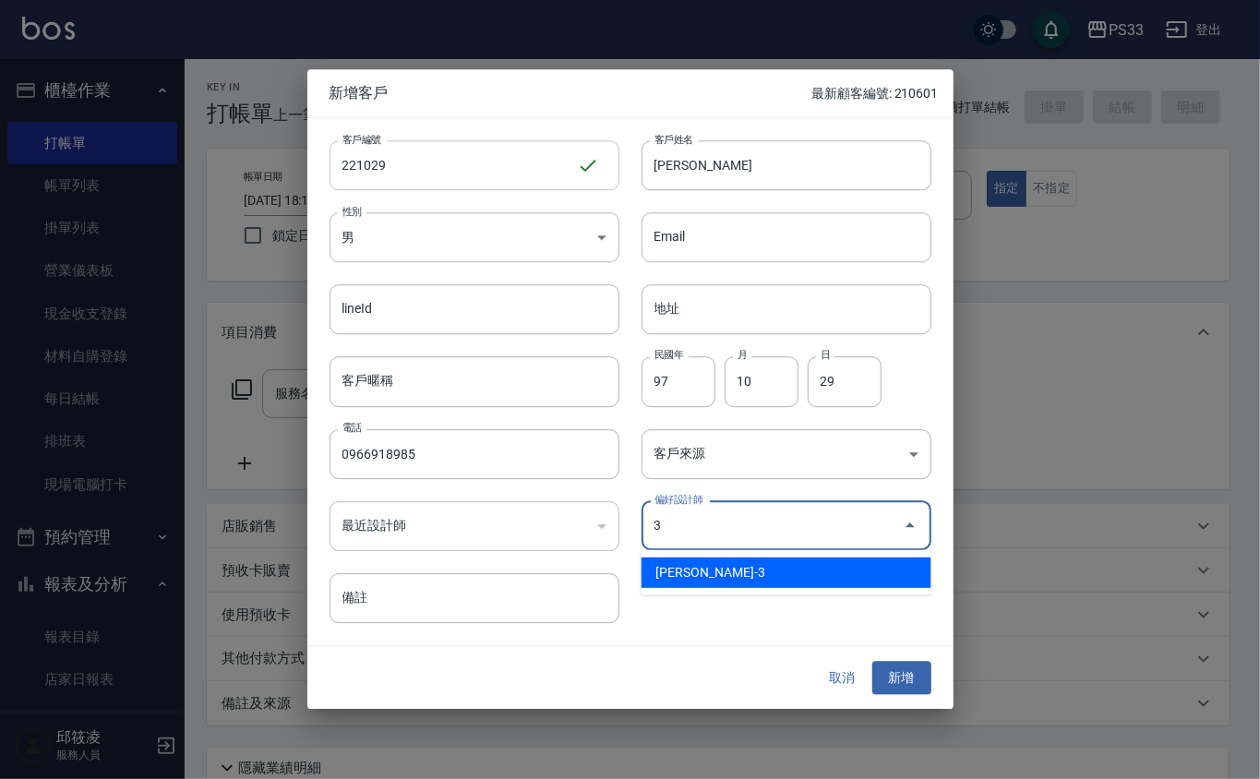
type input "[PERSON_NAME]"
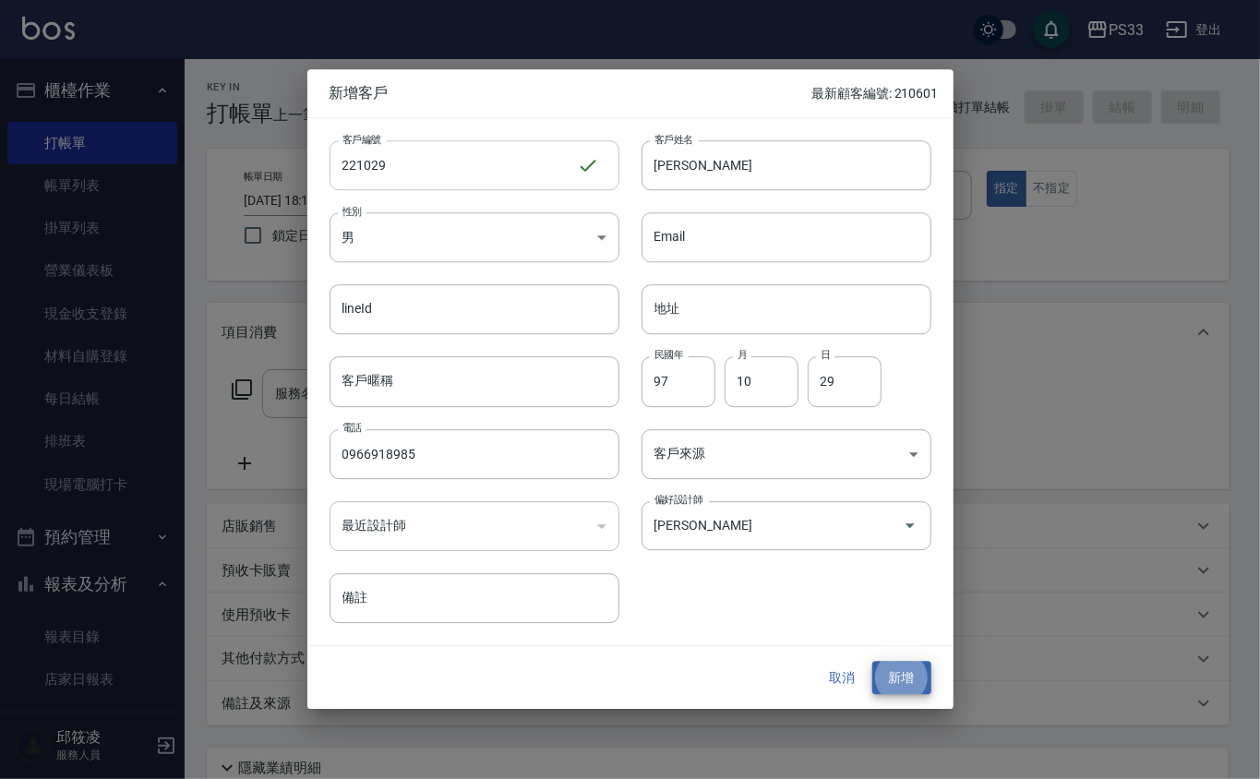
click at [872, 661] on button "新增" at bounding box center [901, 678] width 59 height 34
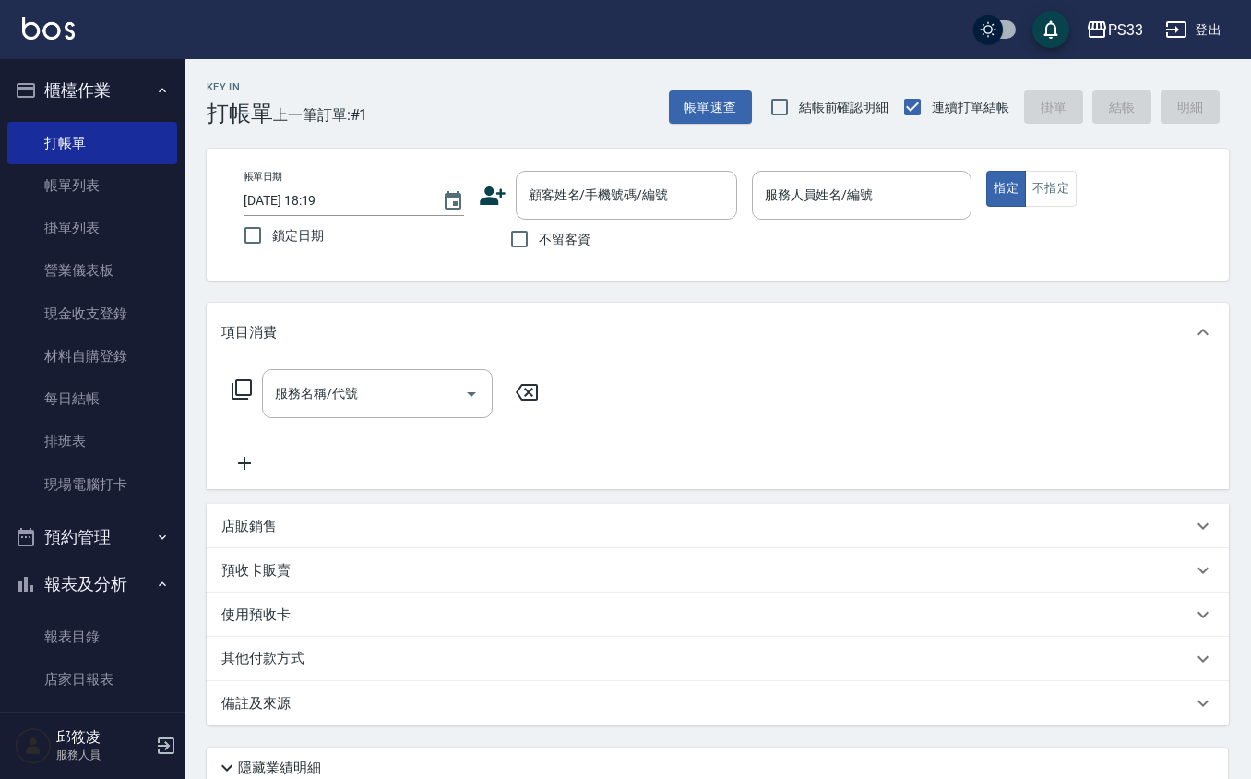
click at [502, 188] on icon at bounding box center [493, 196] width 28 height 28
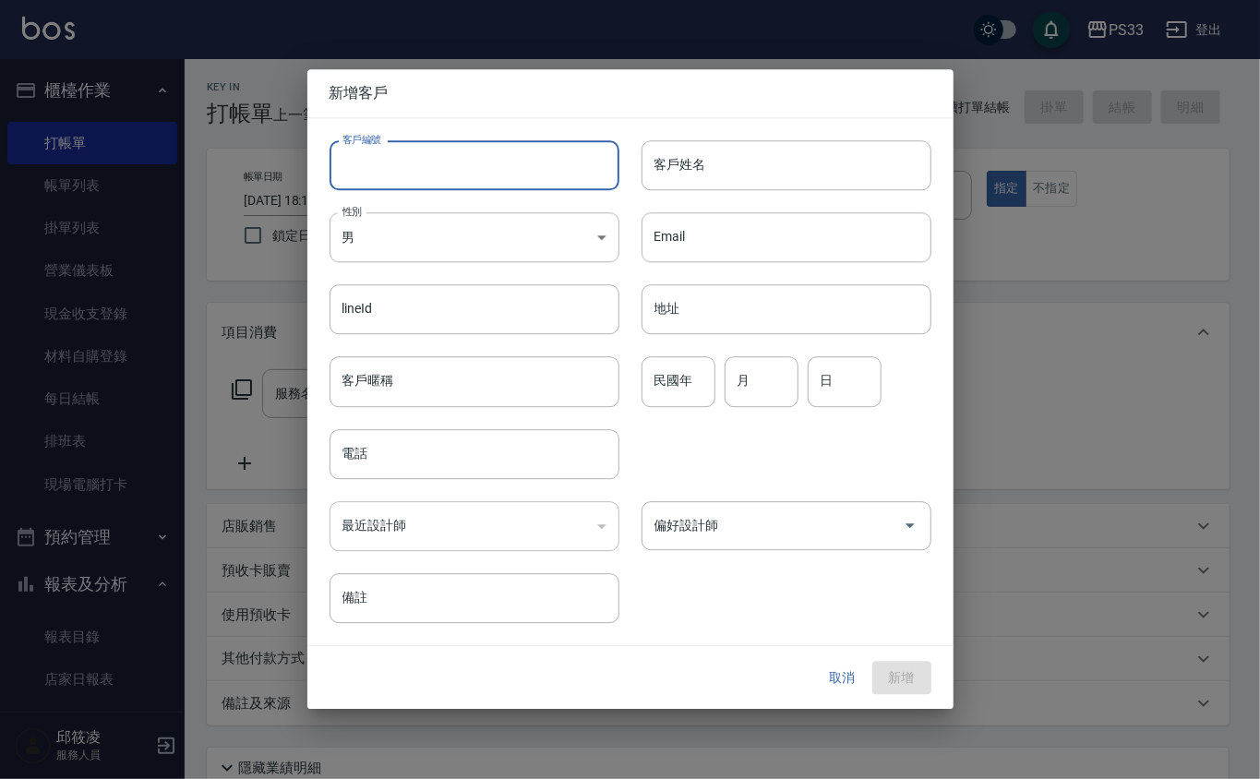
click at [487, 156] on input "客戶編號" at bounding box center [474, 165] width 290 height 50
type input "241206"
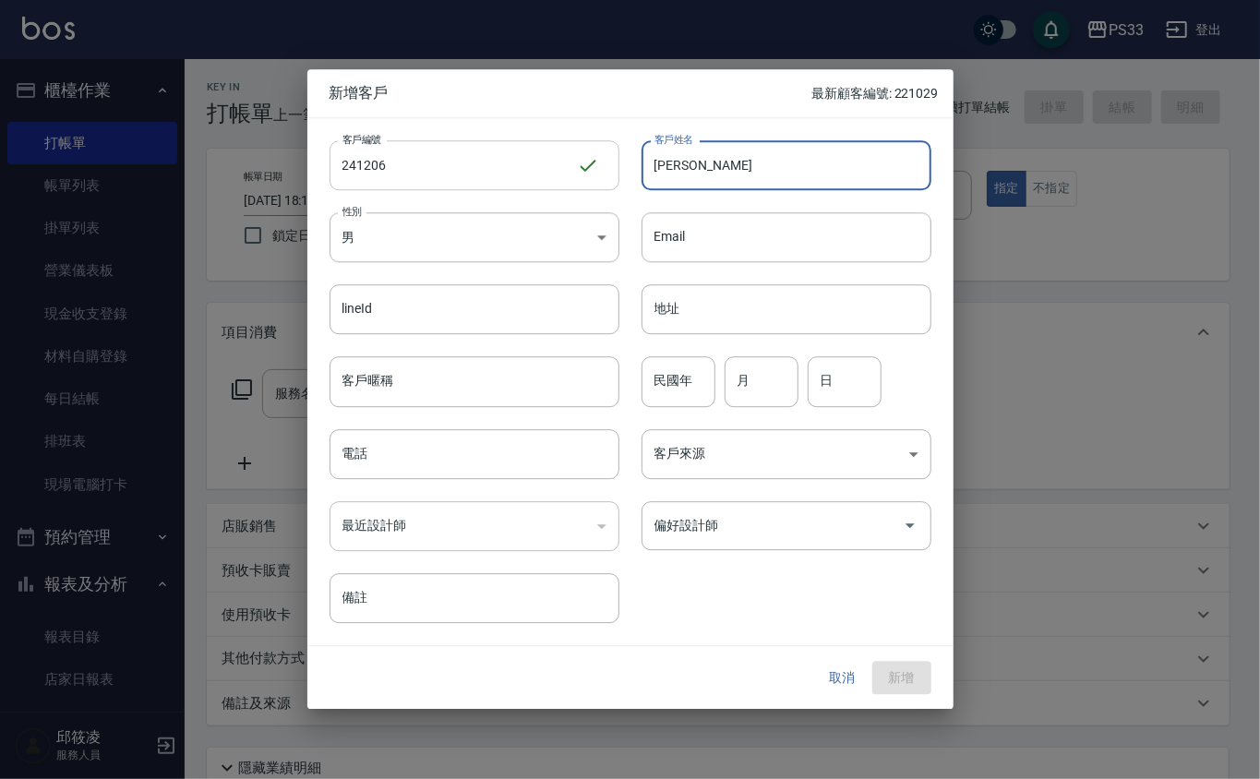
type input "[PERSON_NAME]"
type input "76"
type input "12"
type input "6"
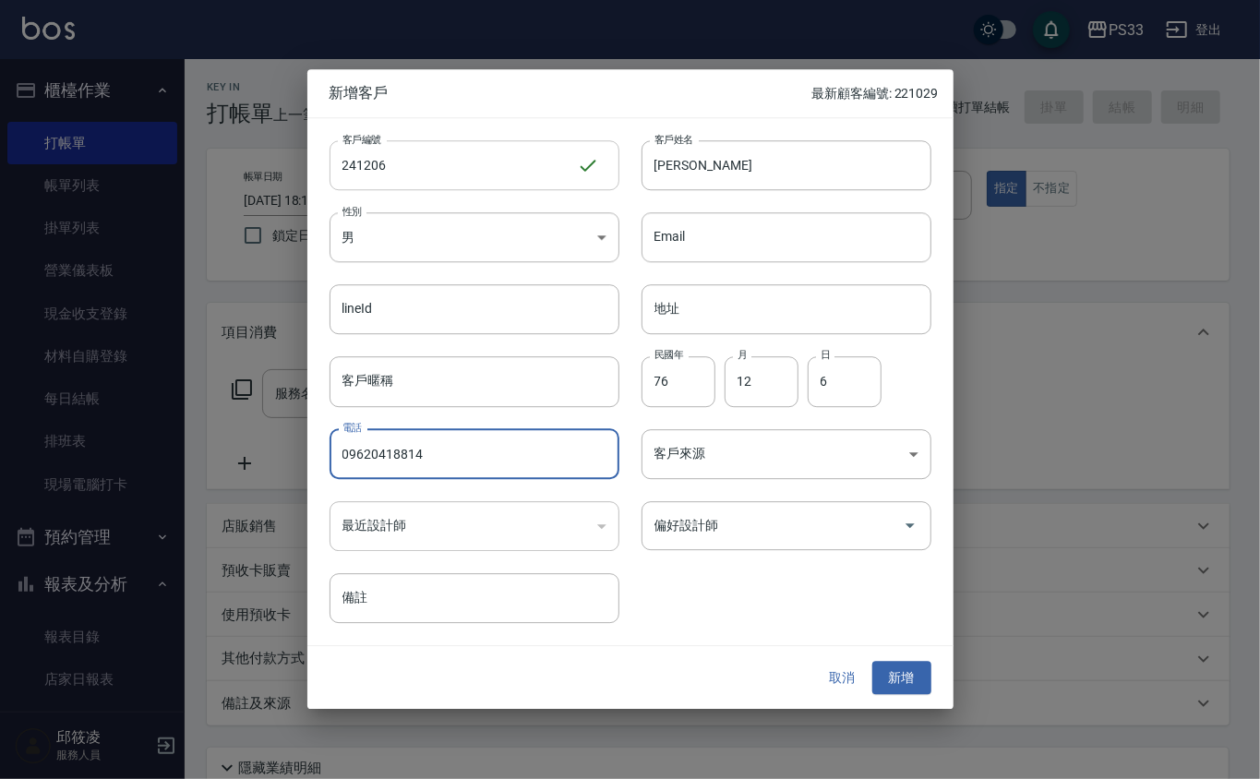
type input "09620418814"
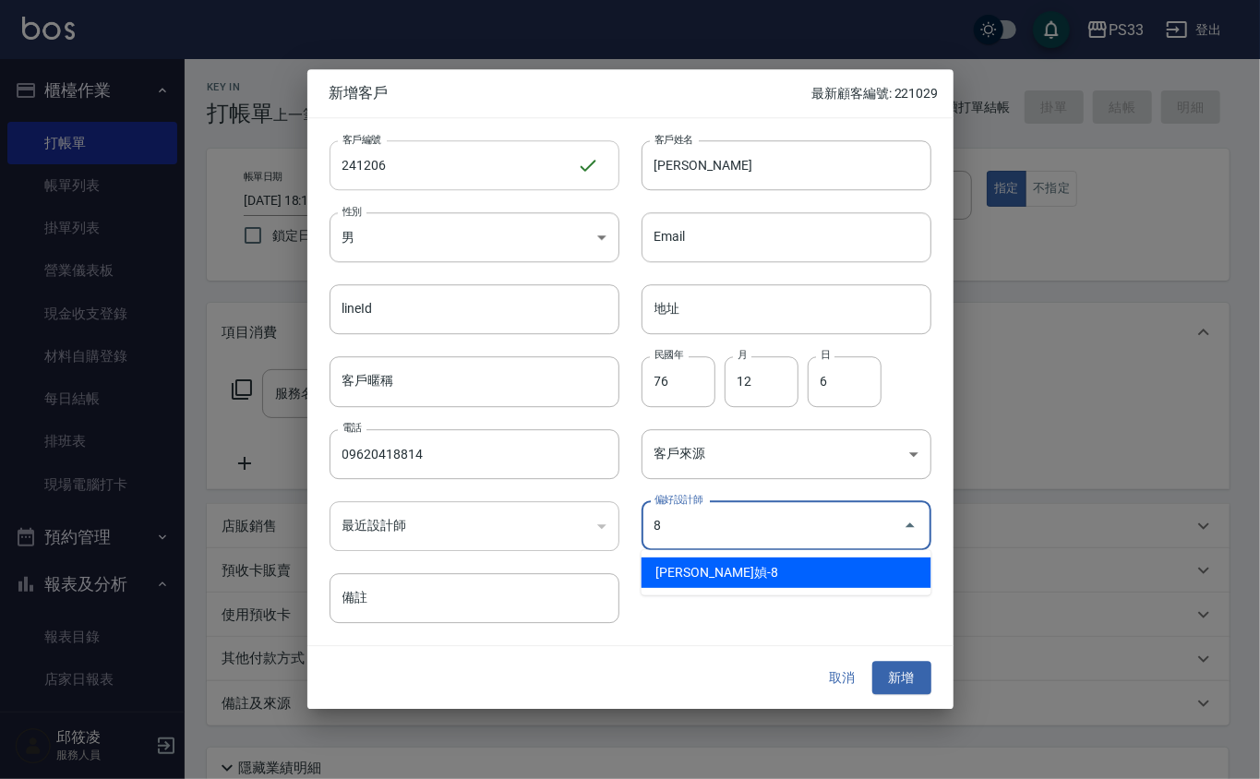
type input "[PERSON_NAME]媜"
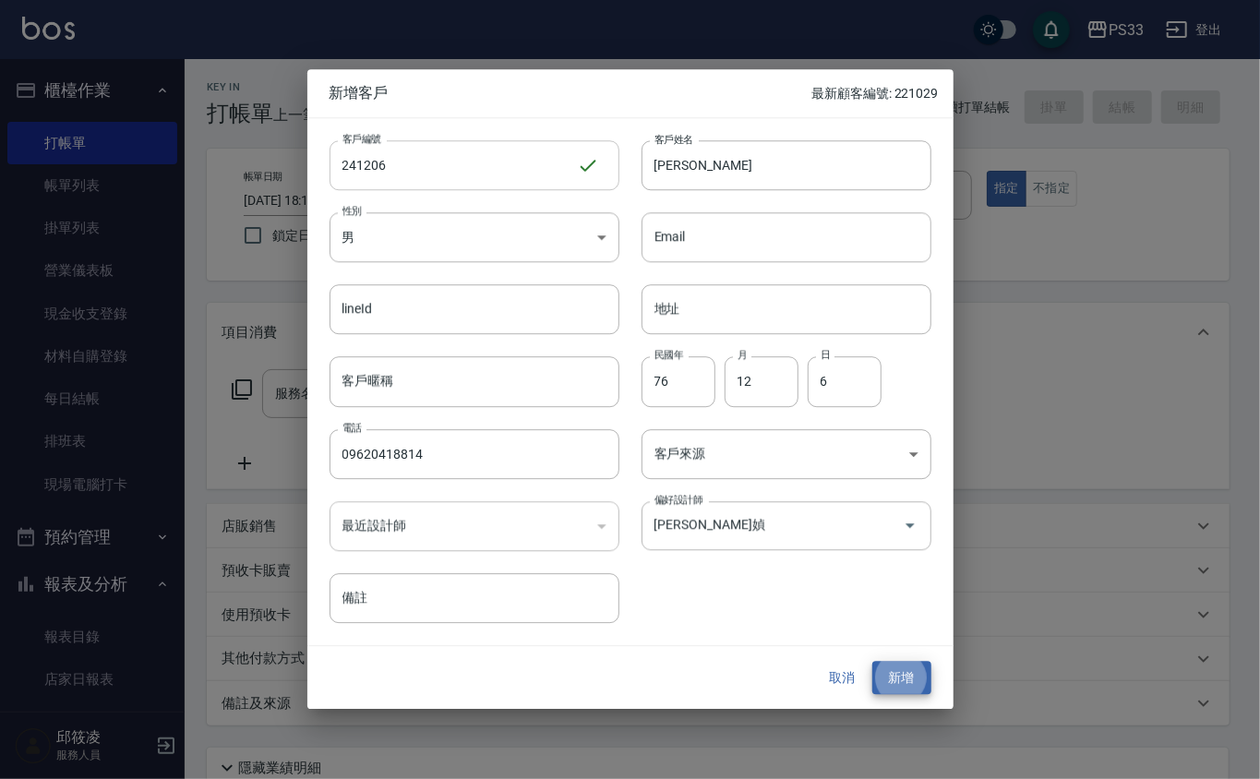
click at [872, 661] on button "新增" at bounding box center [901, 678] width 59 height 34
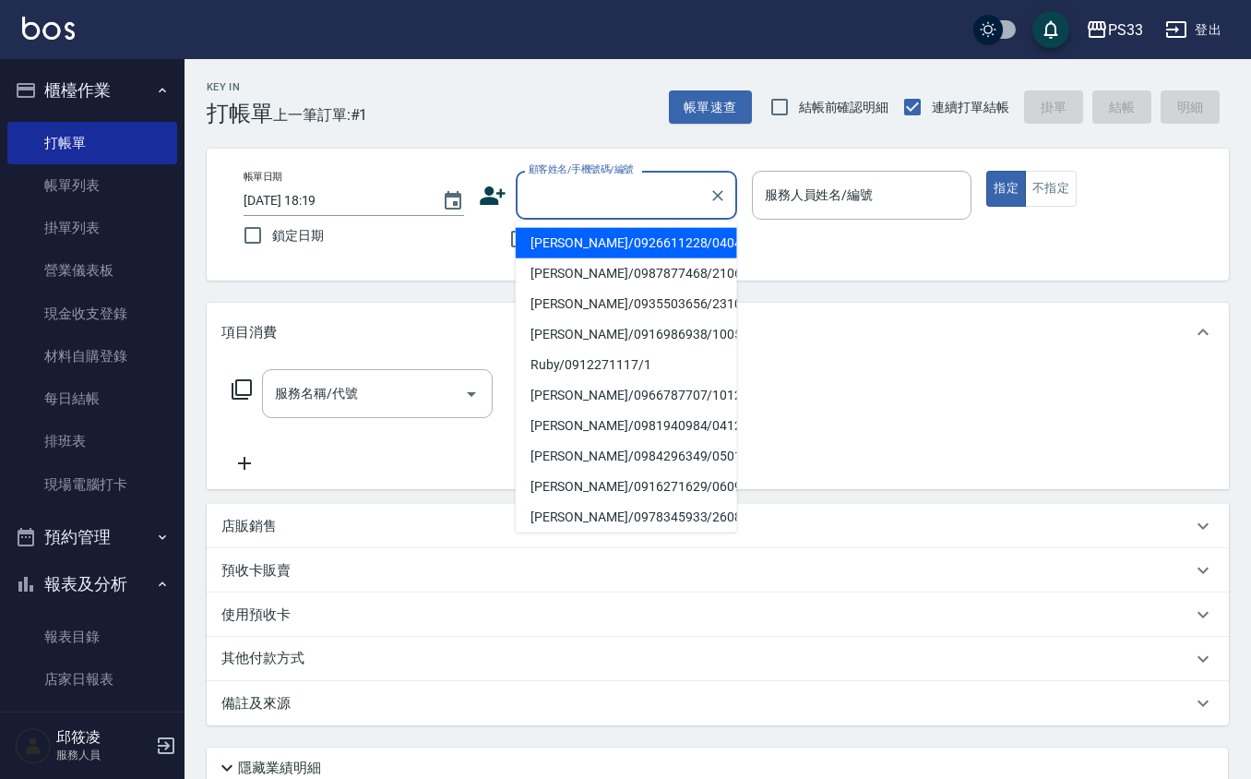
click at [628, 190] on input "顧客姓名/手機號碼/編號" at bounding box center [612, 195] width 177 height 32
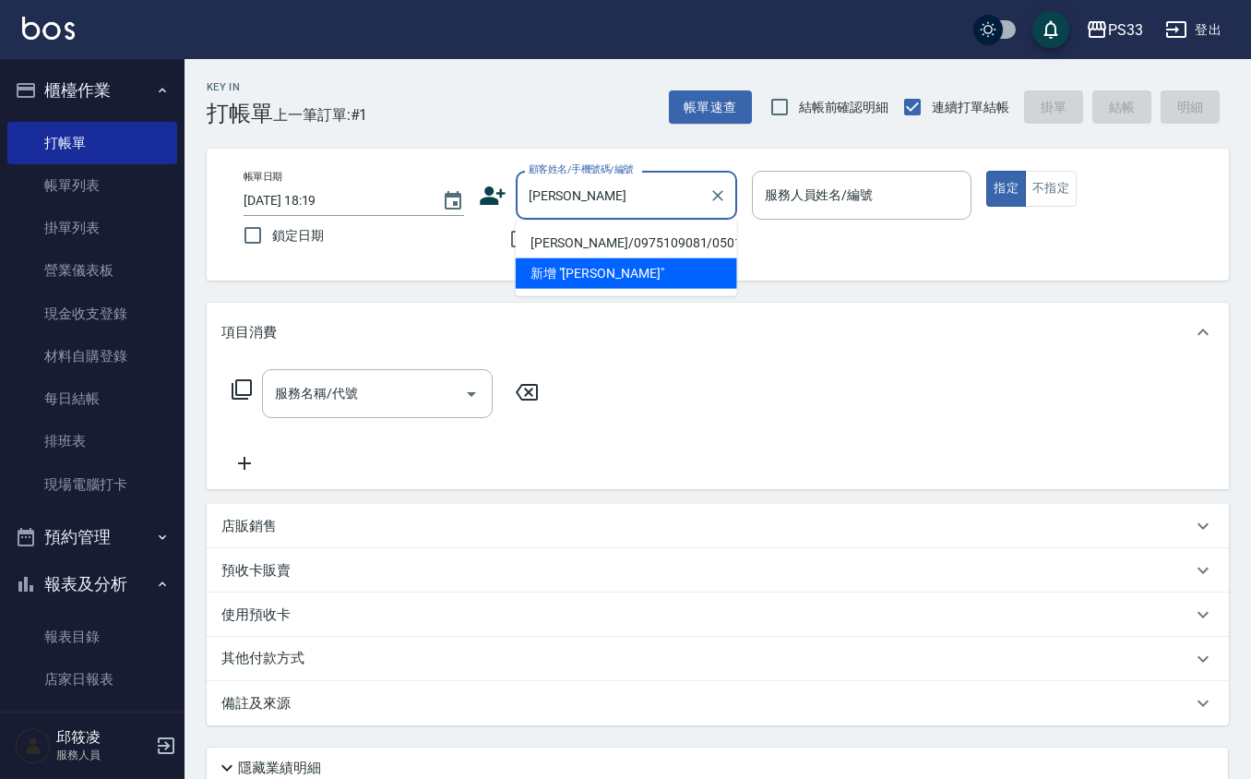
type input "黃"
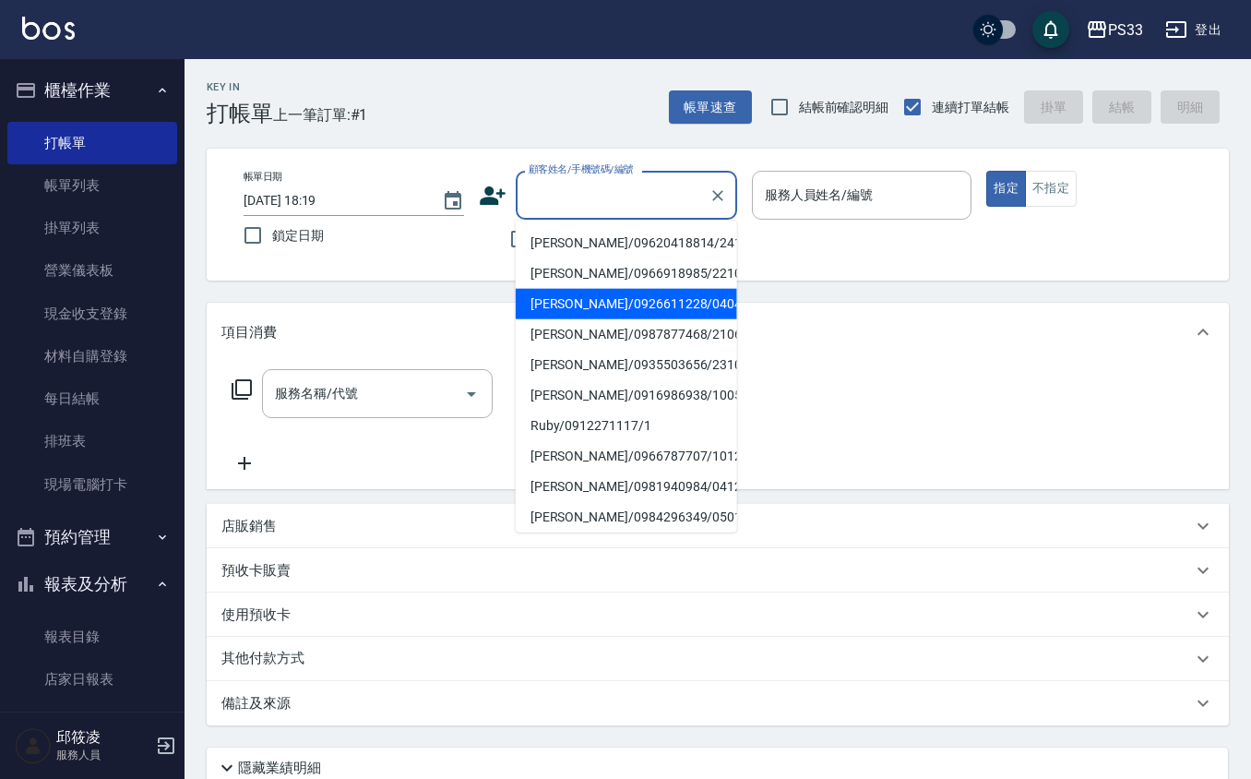
click at [592, 181] on input "顧客姓名/手機號碼/編號" at bounding box center [612, 195] width 177 height 32
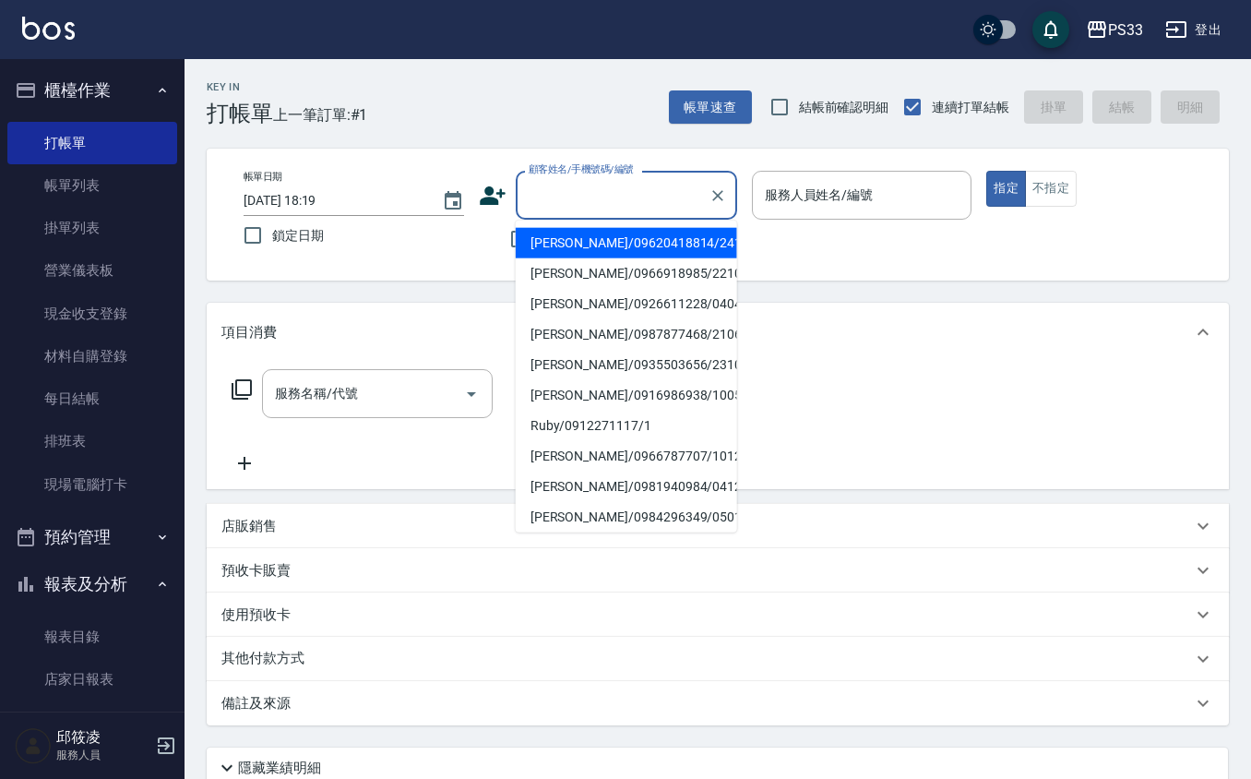
click at [592, 179] on input "顧客姓名/手機號碼/編號" at bounding box center [612, 195] width 177 height 32
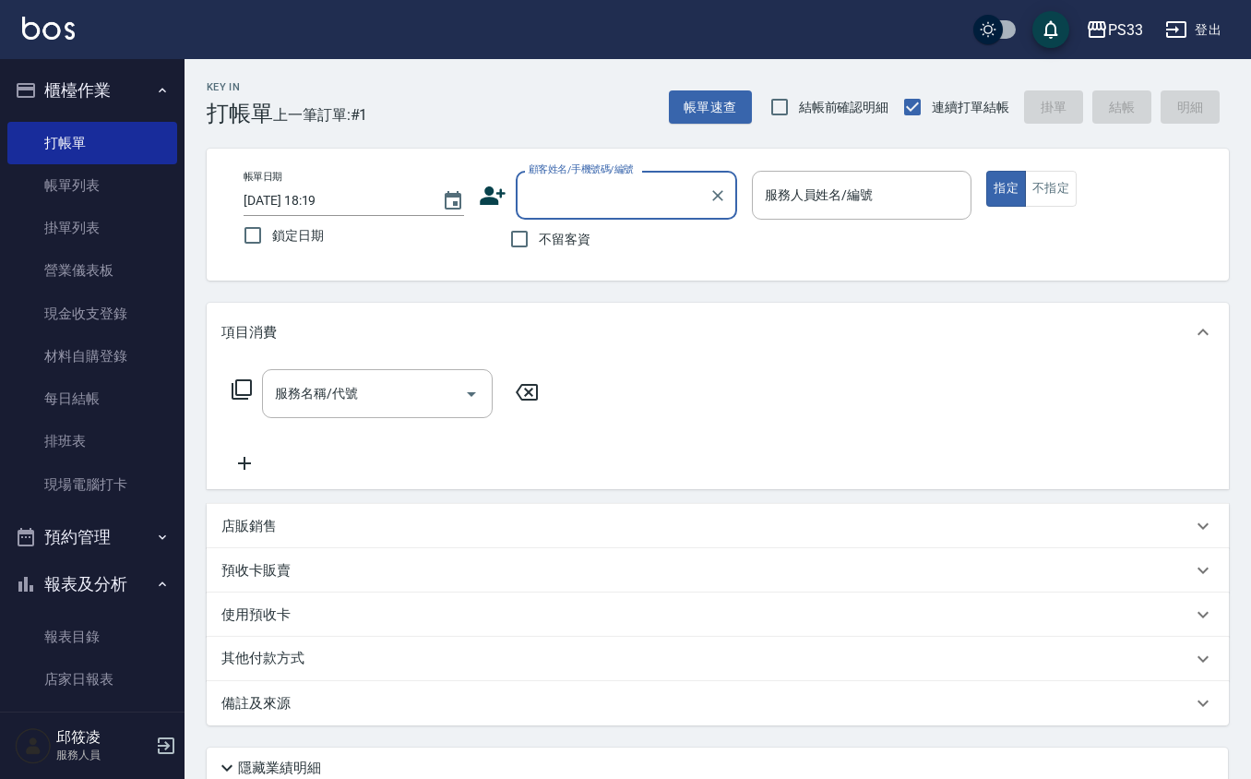
click at [592, 179] on input "顧客姓名/手機號碼/編號" at bounding box center [612, 195] width 177 height 32
type input "[PERSON_NAME]/0966918985/221029"
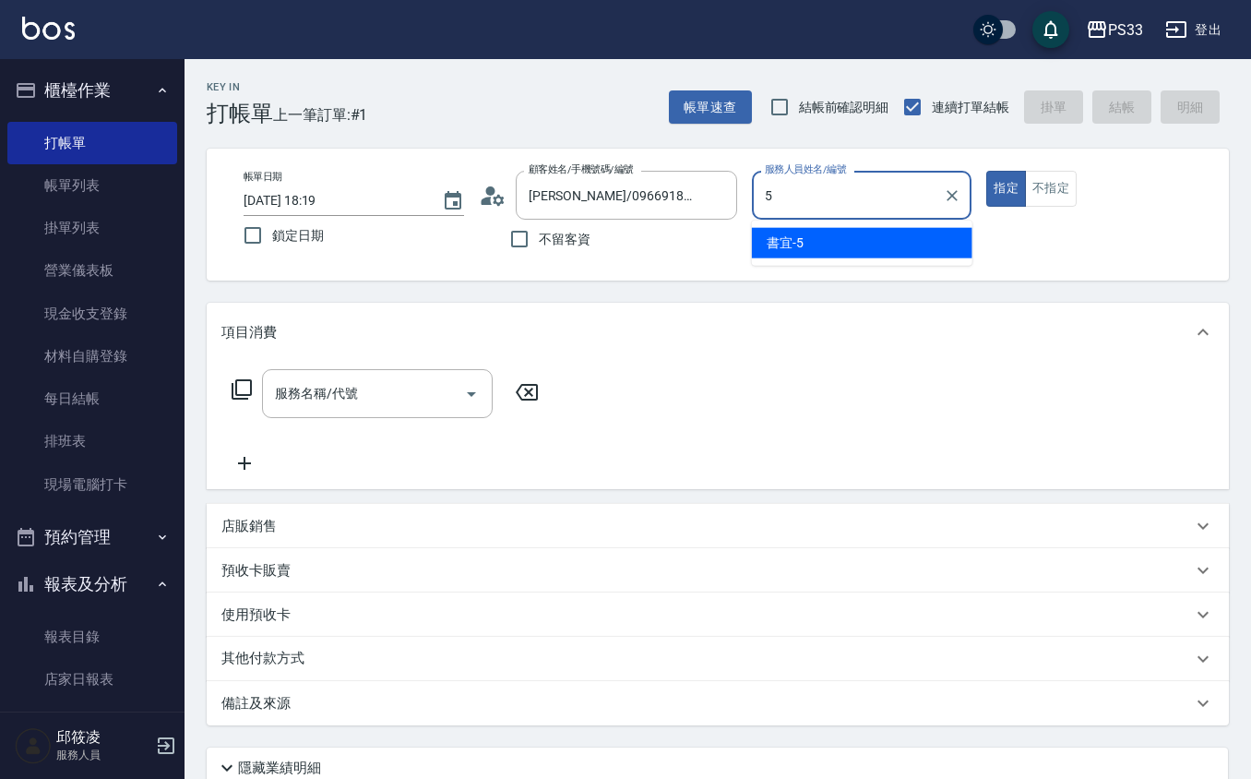
type input "書宜-5"
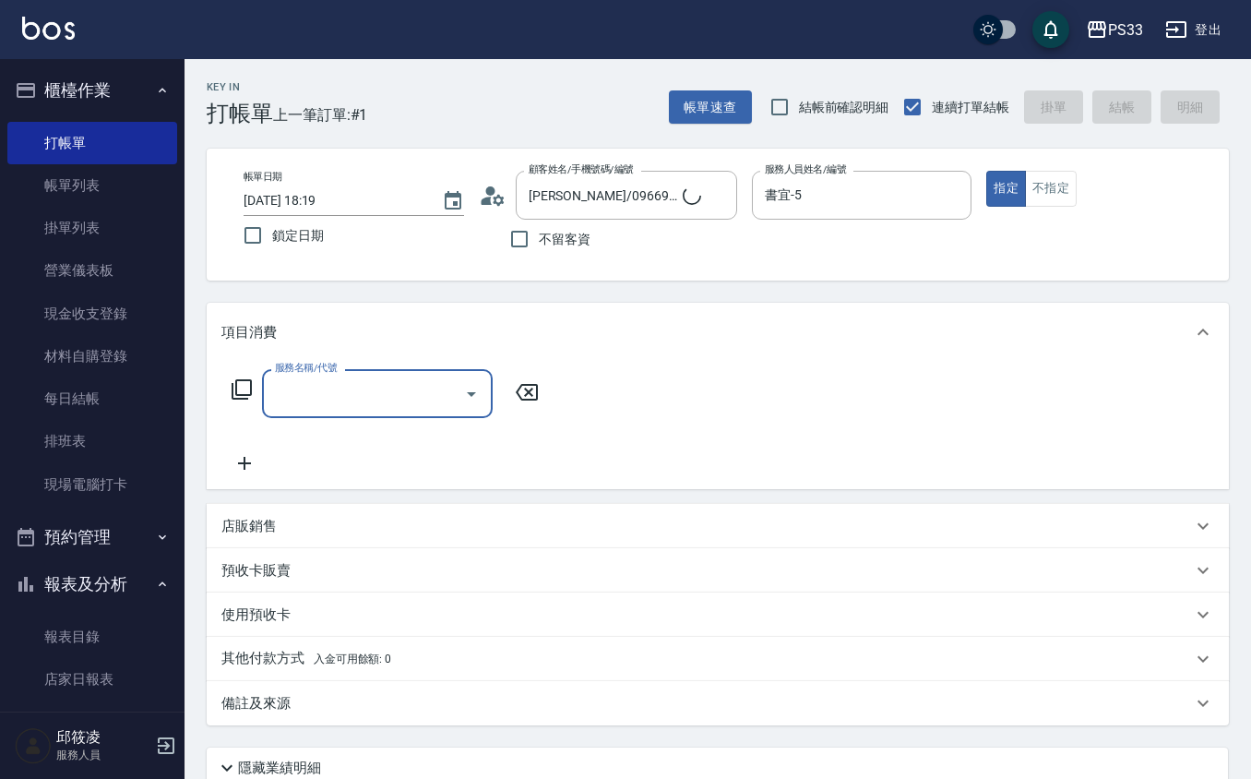
type input "書宜/0989724214/5"
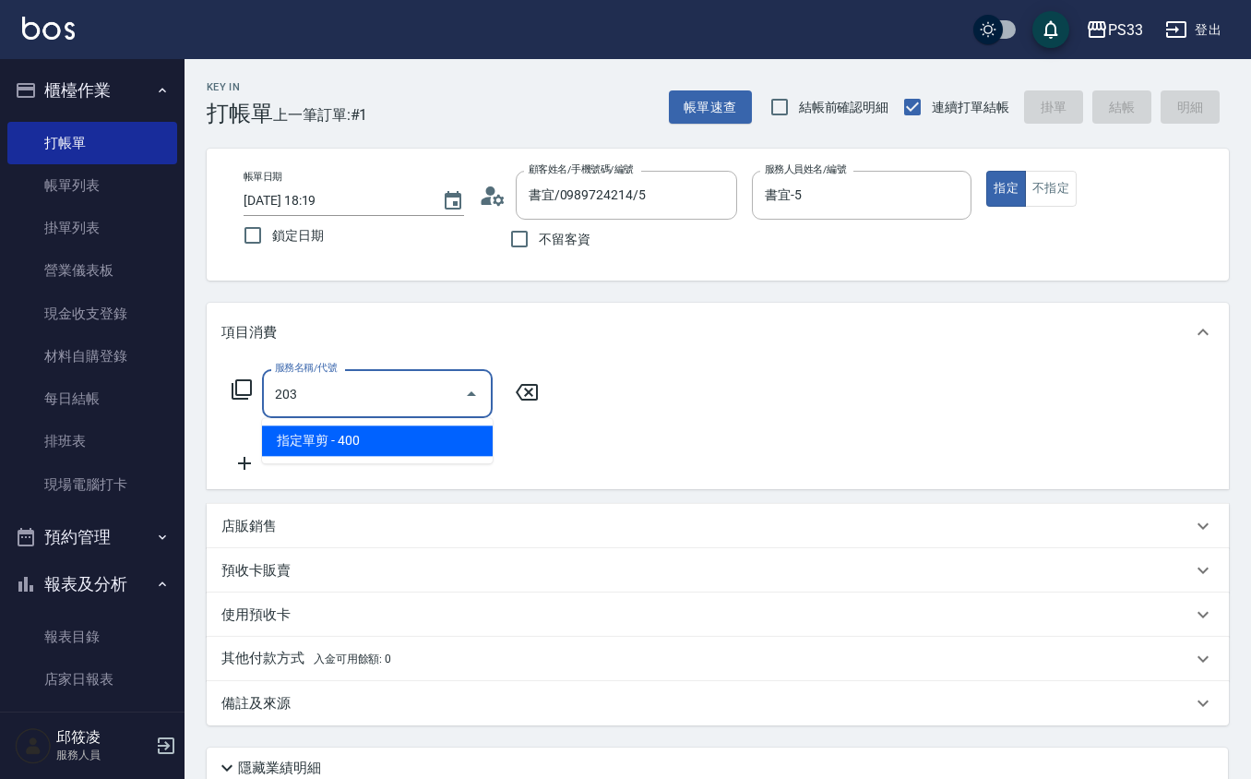
type input "指定單剪(203)"
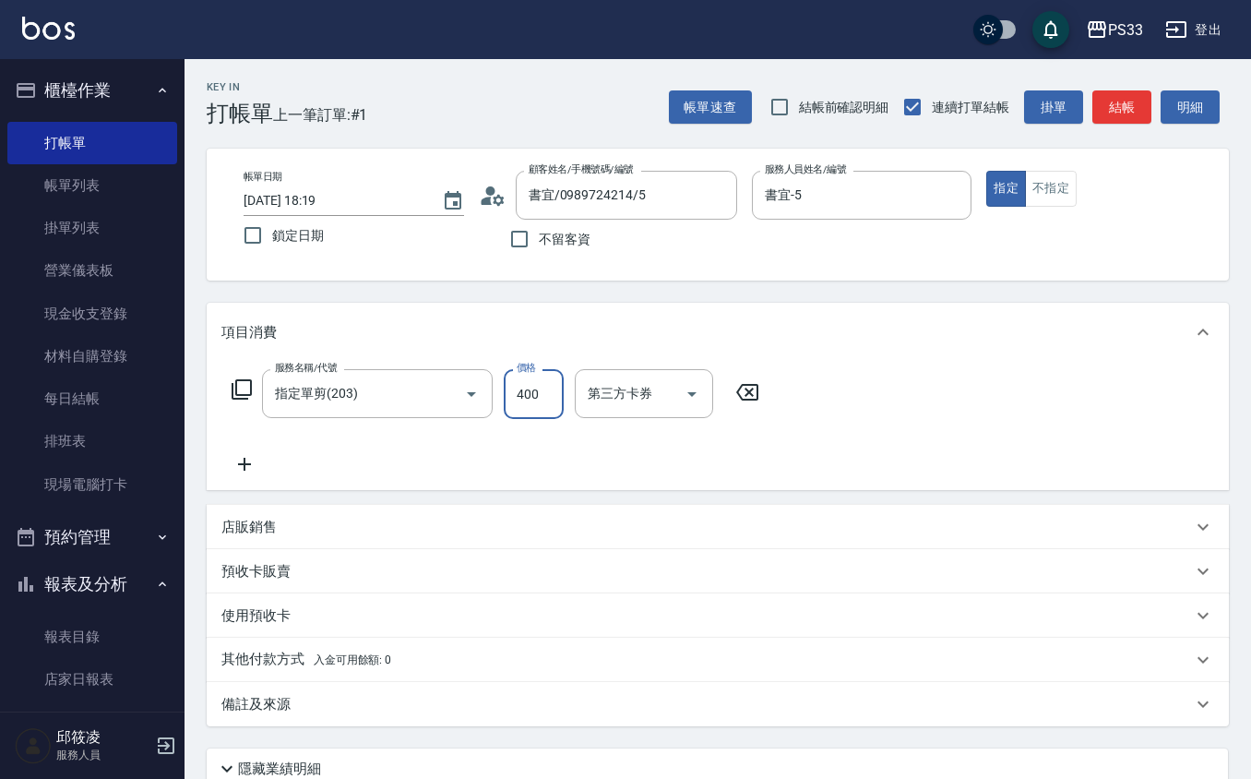
click at [535, 391] on input "400" at bounding box center [534, 394] width 60 height 50
type input "300"
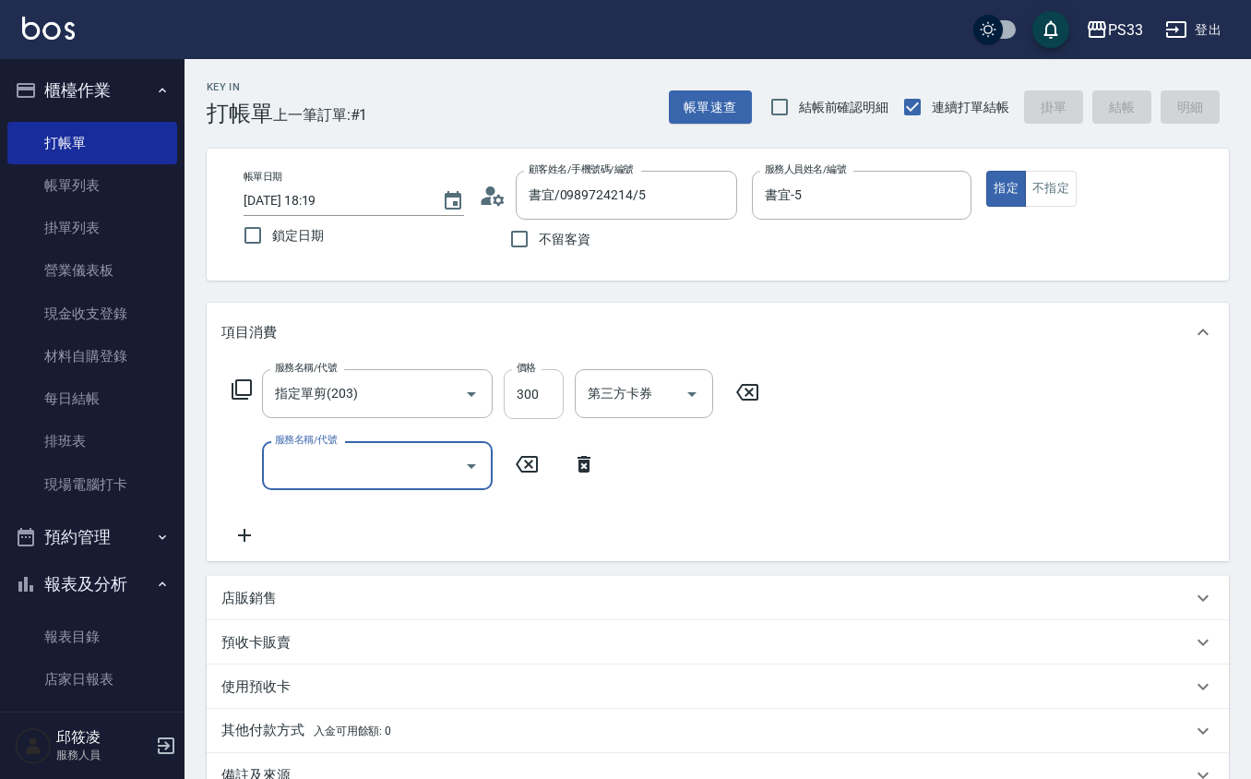
type input "[DATE] 18:34"
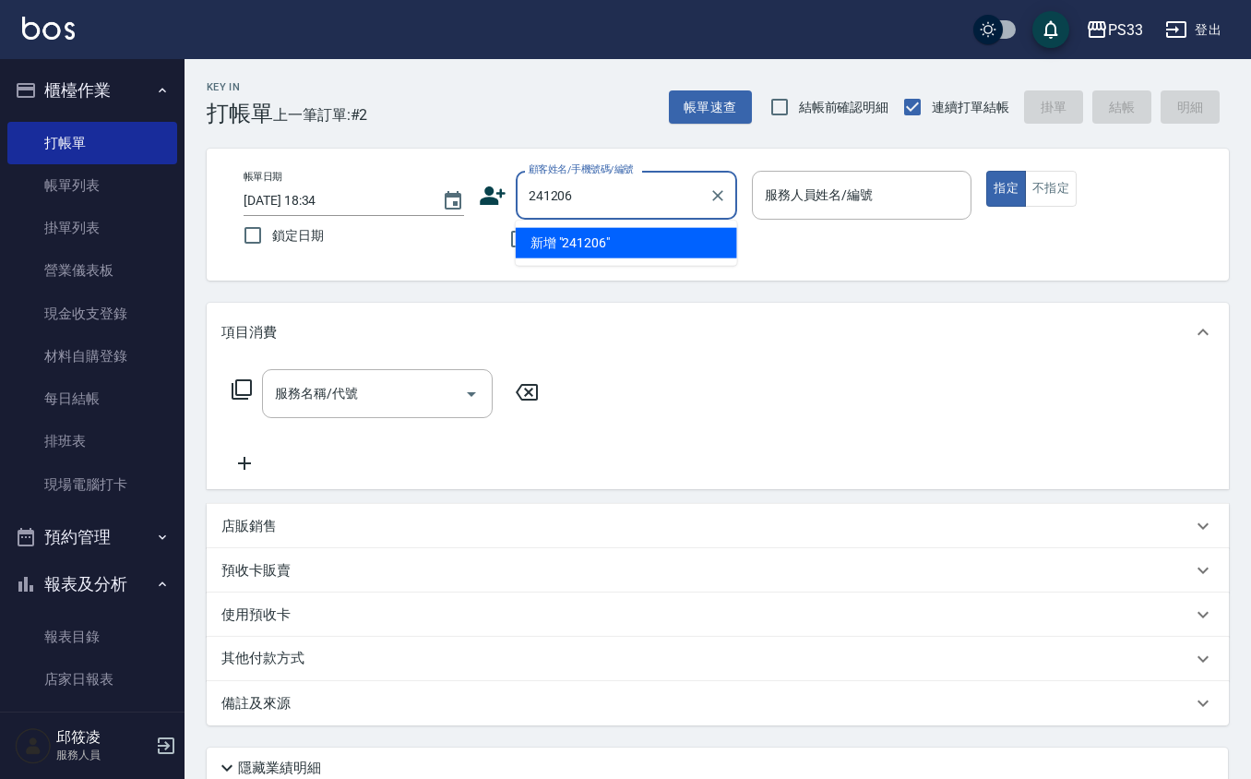
type input "241206"
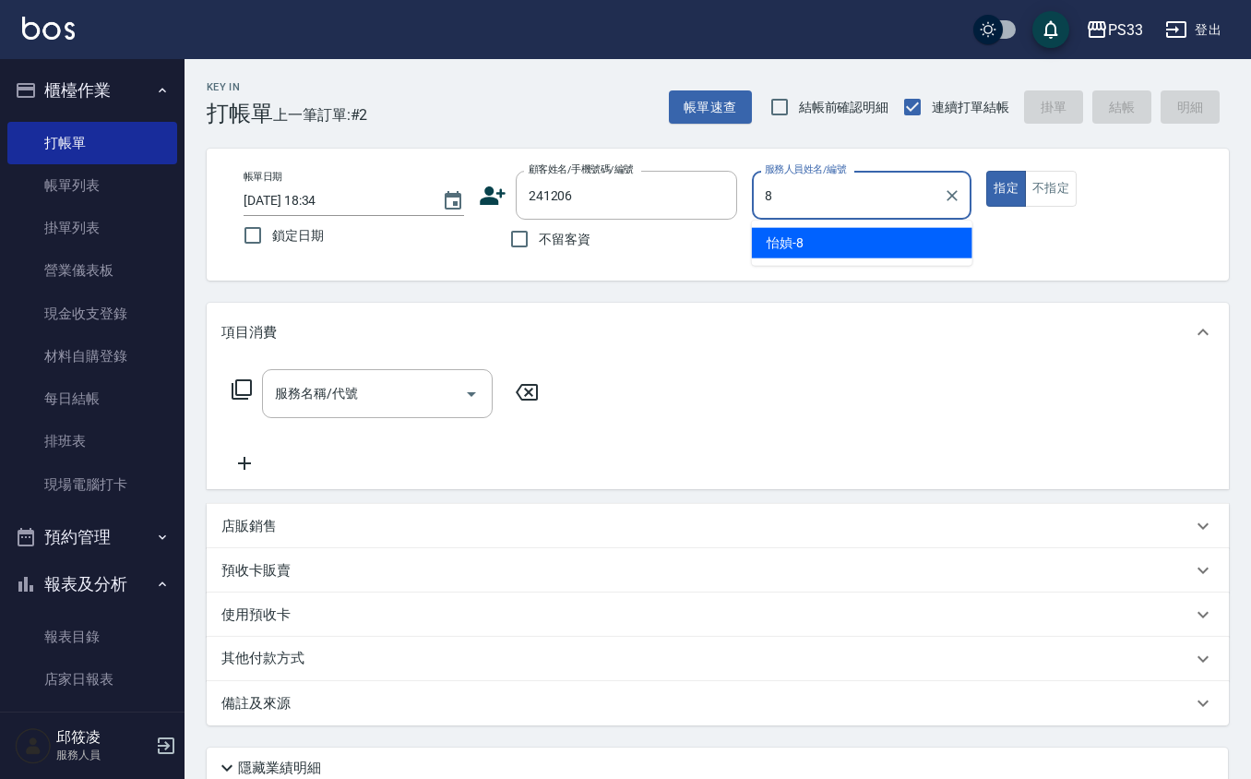
type input "怡媜-8"
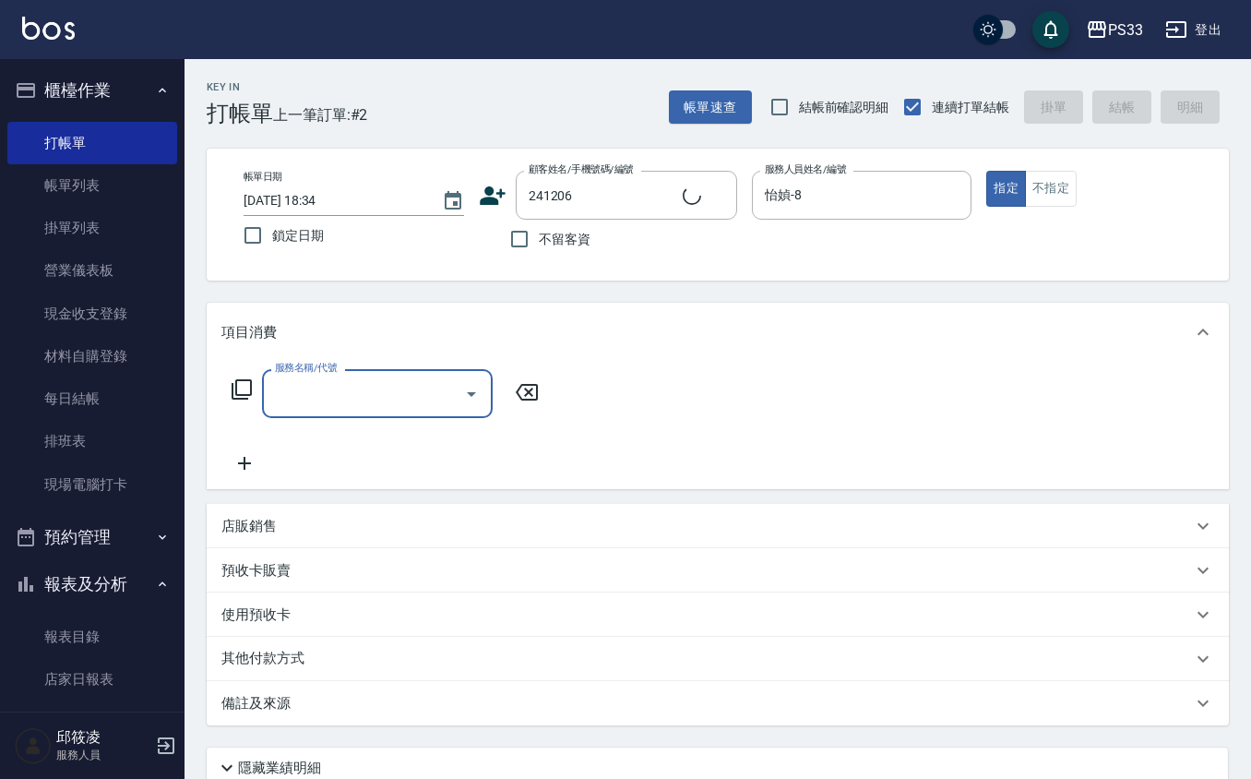
type input "[PERSON_NAME]/09620418814/241206"
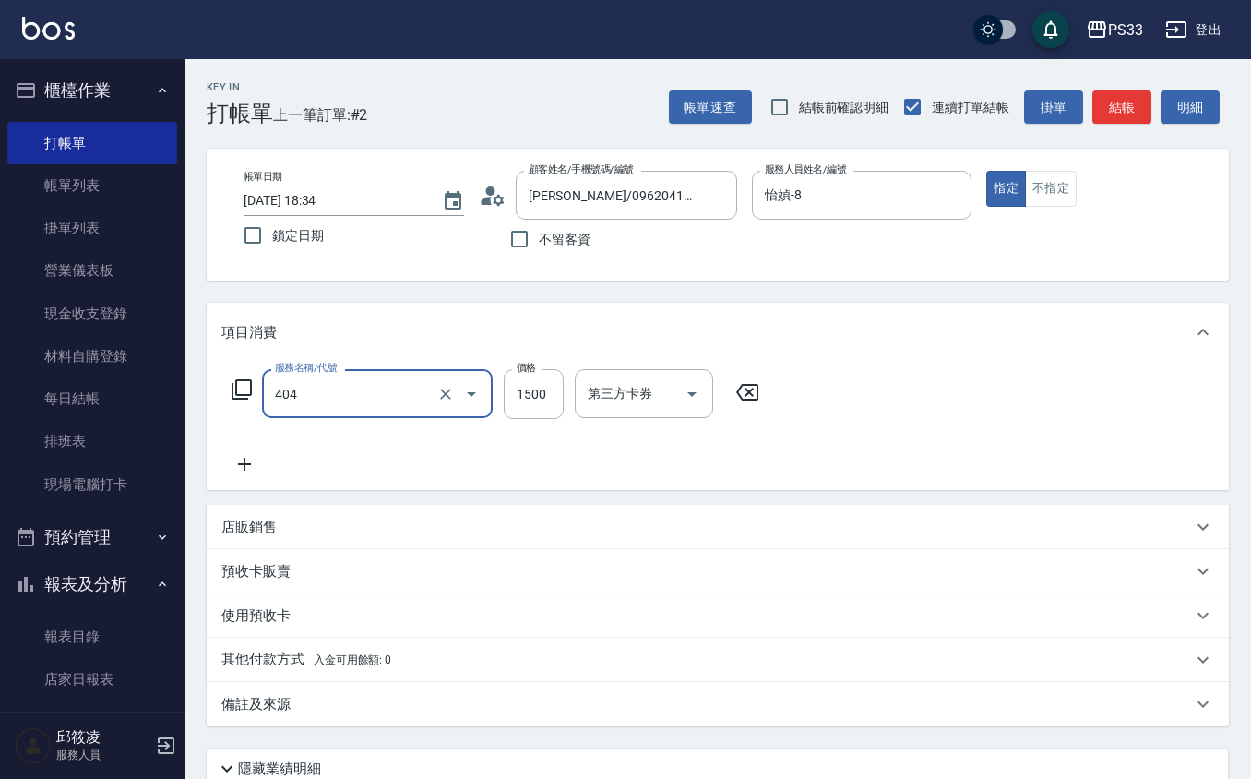
type input "設計染髮(404)"
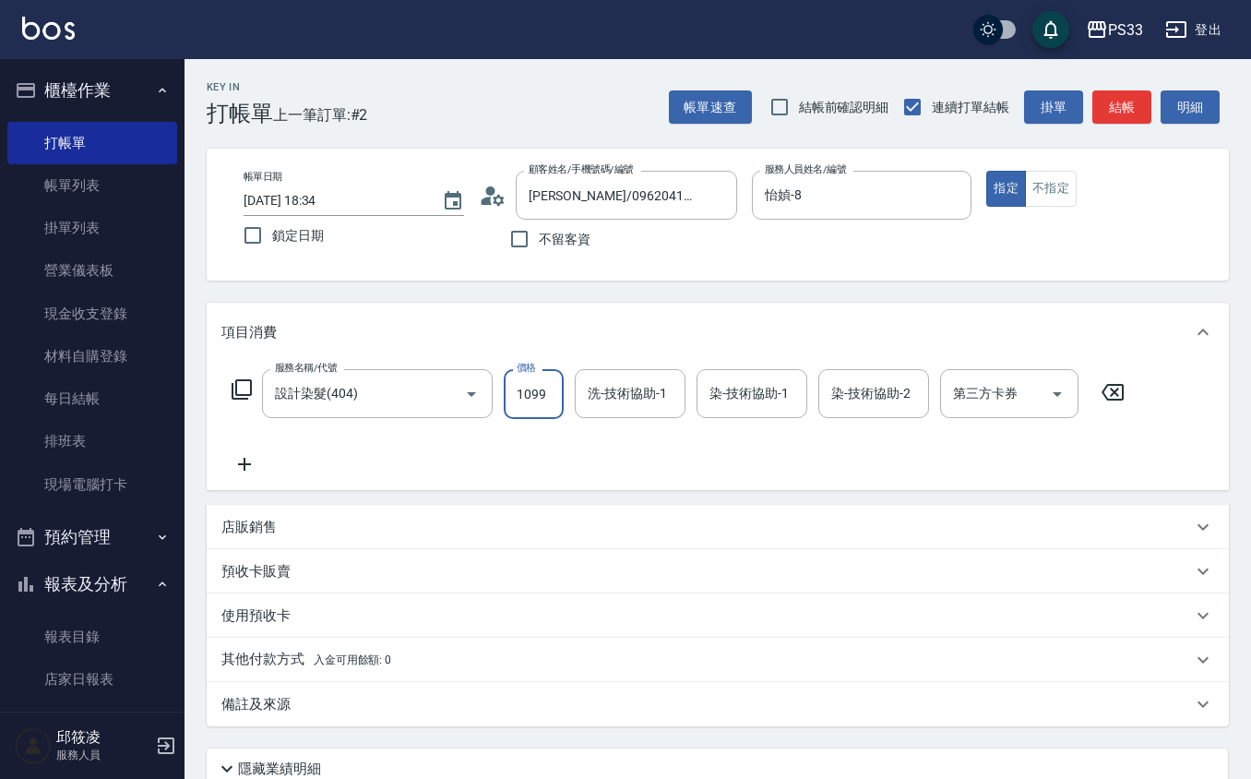
type input "1099"
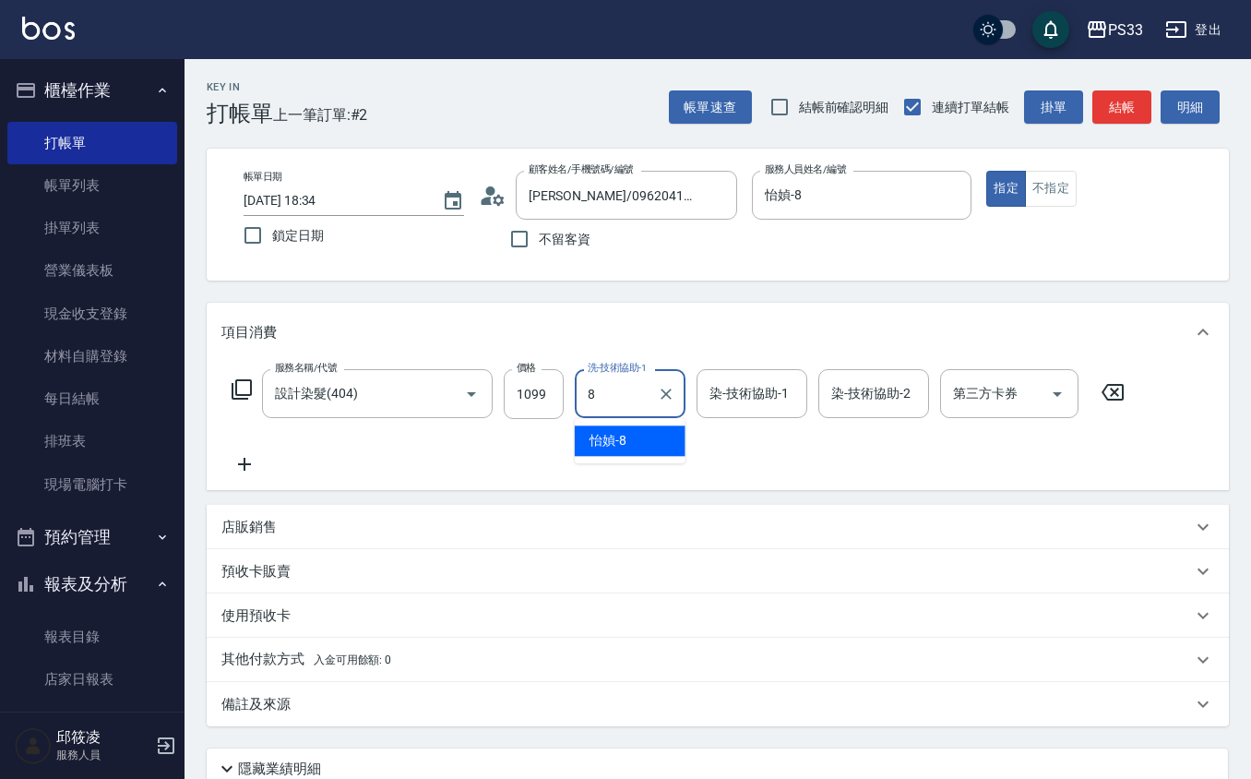
type input "怡媜-8"
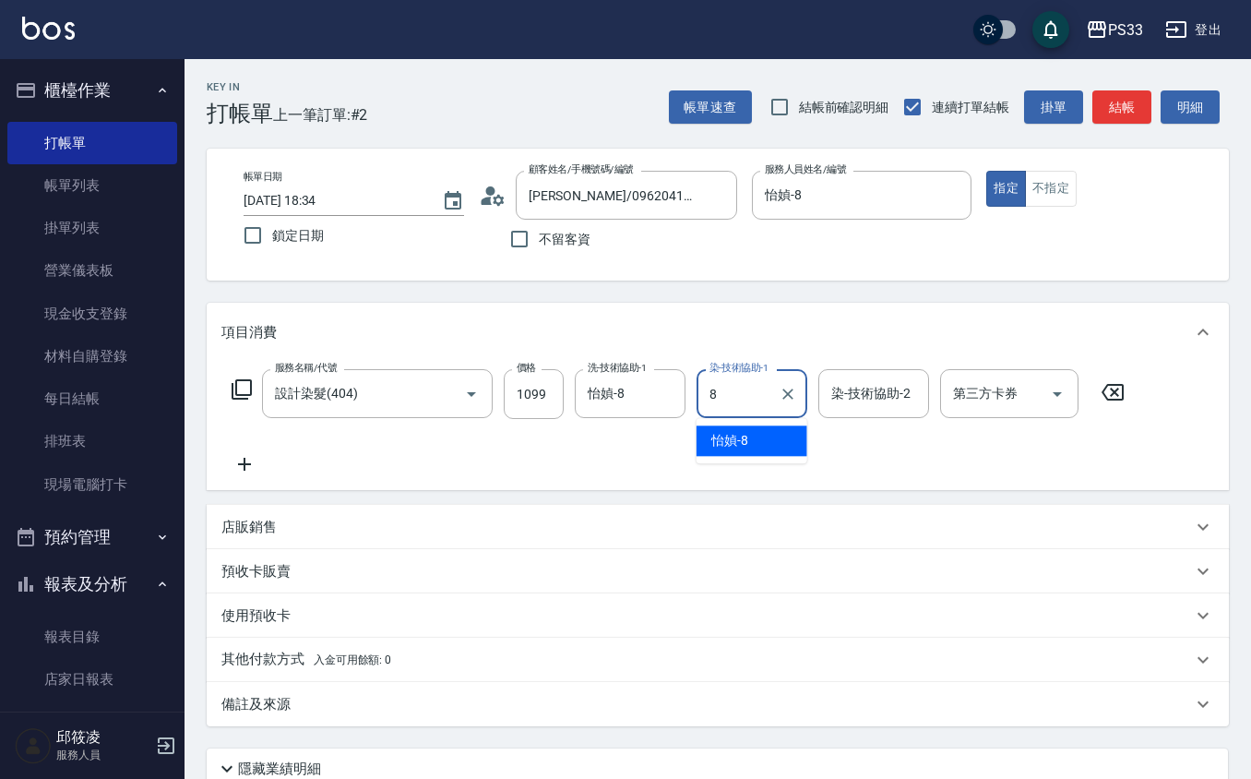
type input "怡媜-8"
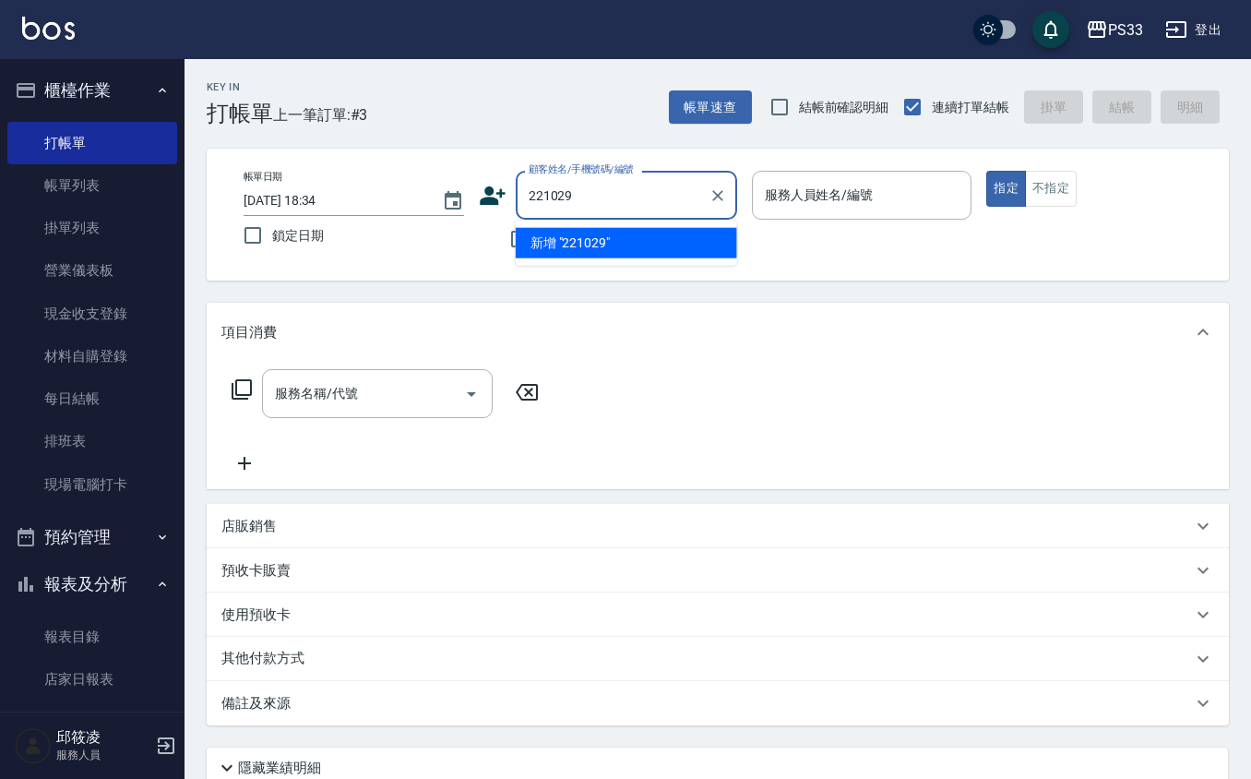
type input "221029"
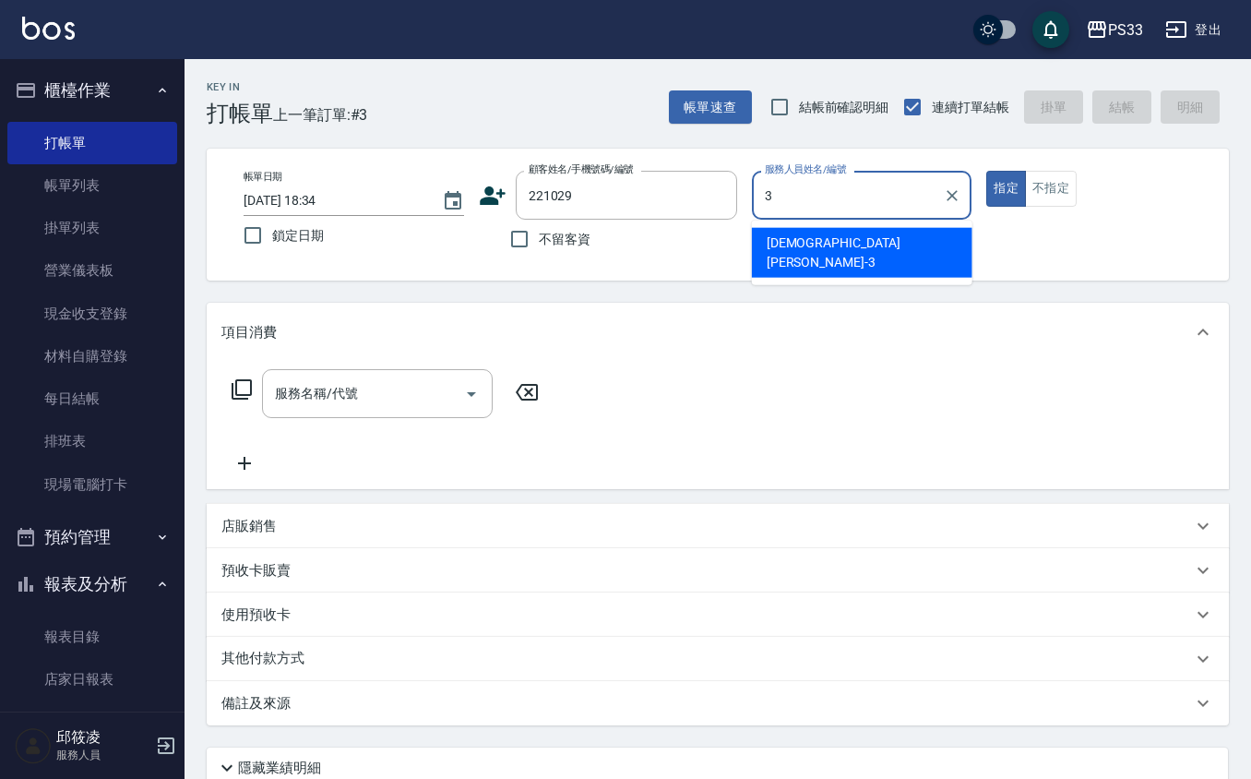
type input "[PERSON_NAME]-3"
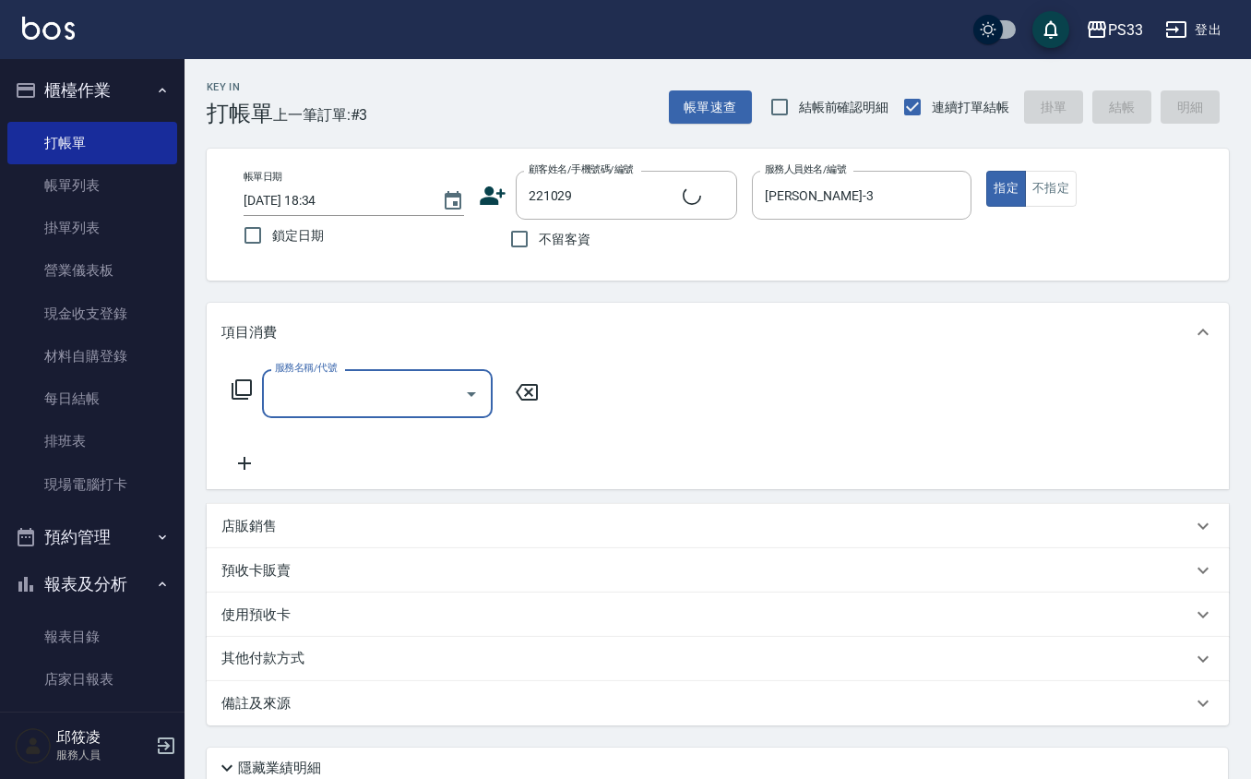
type input "[PERSON_NAME]/0966918985/221029"
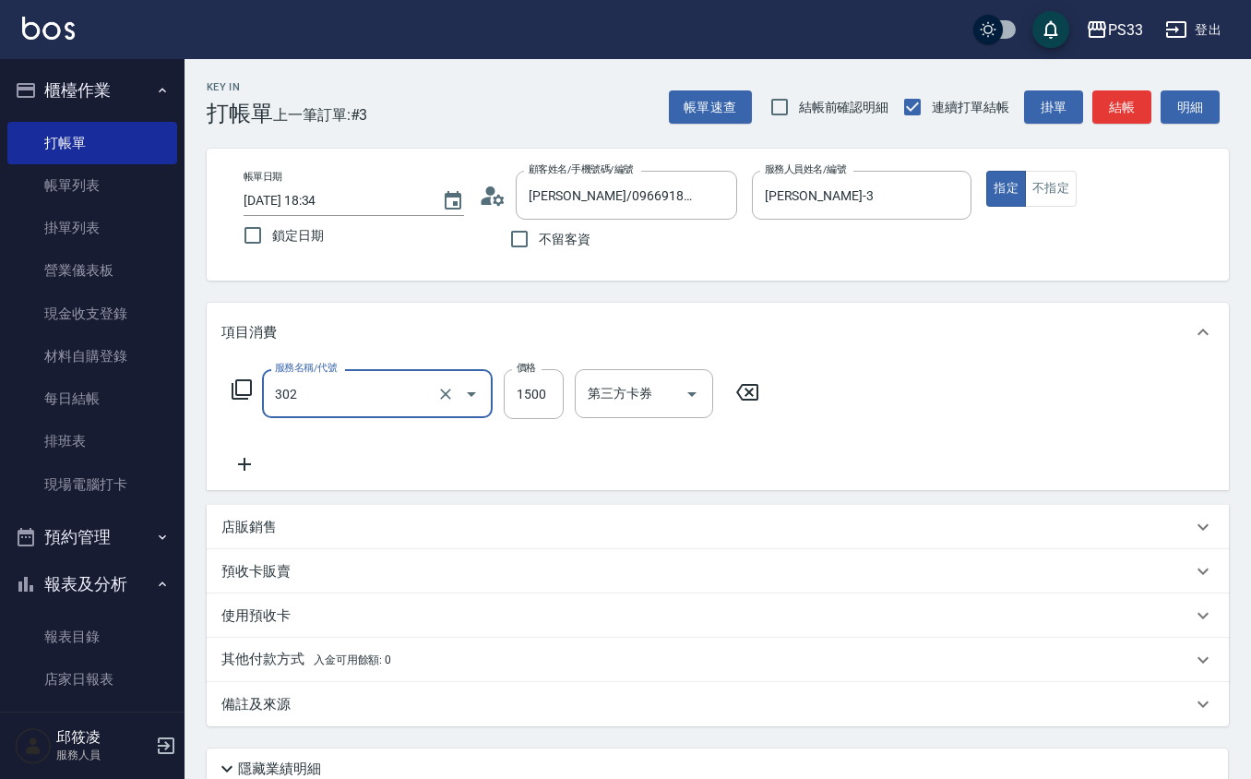
type input "設計燙髮(302)"
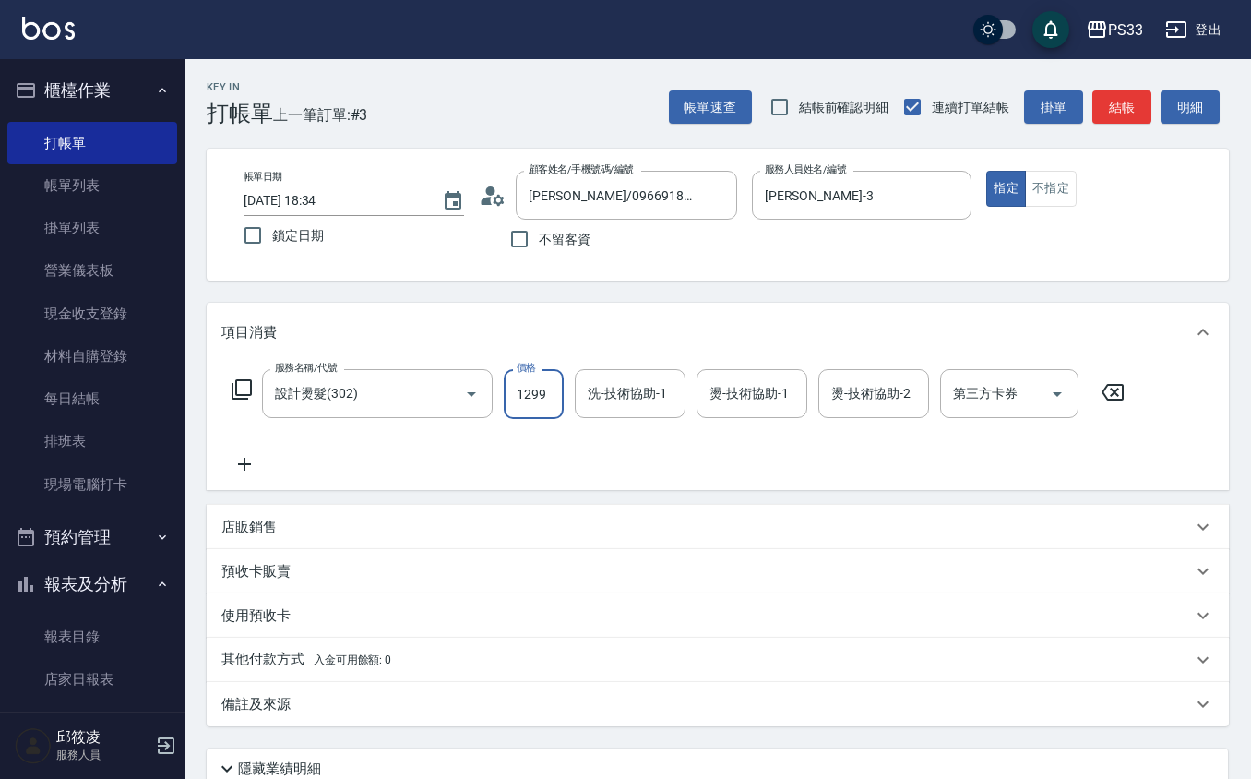
type input "1299"
type input "[PERSON_NAME]-3"
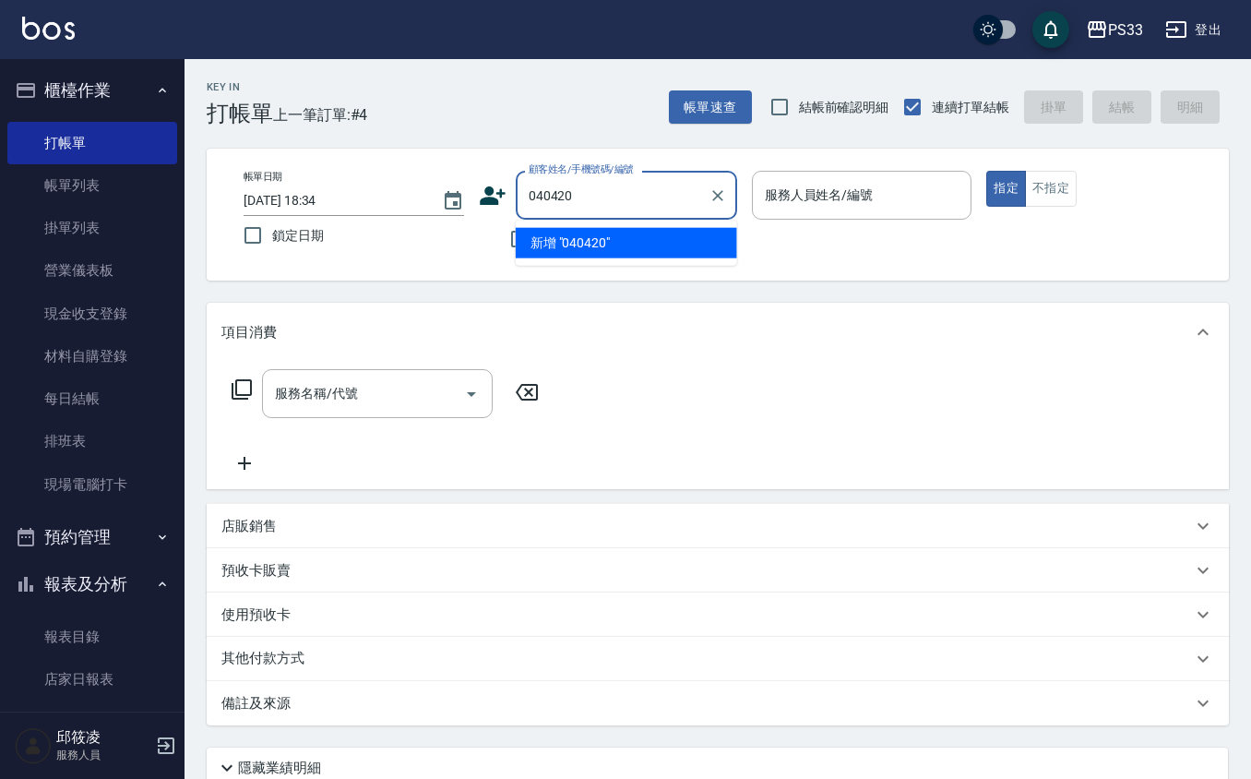
type input "040420"
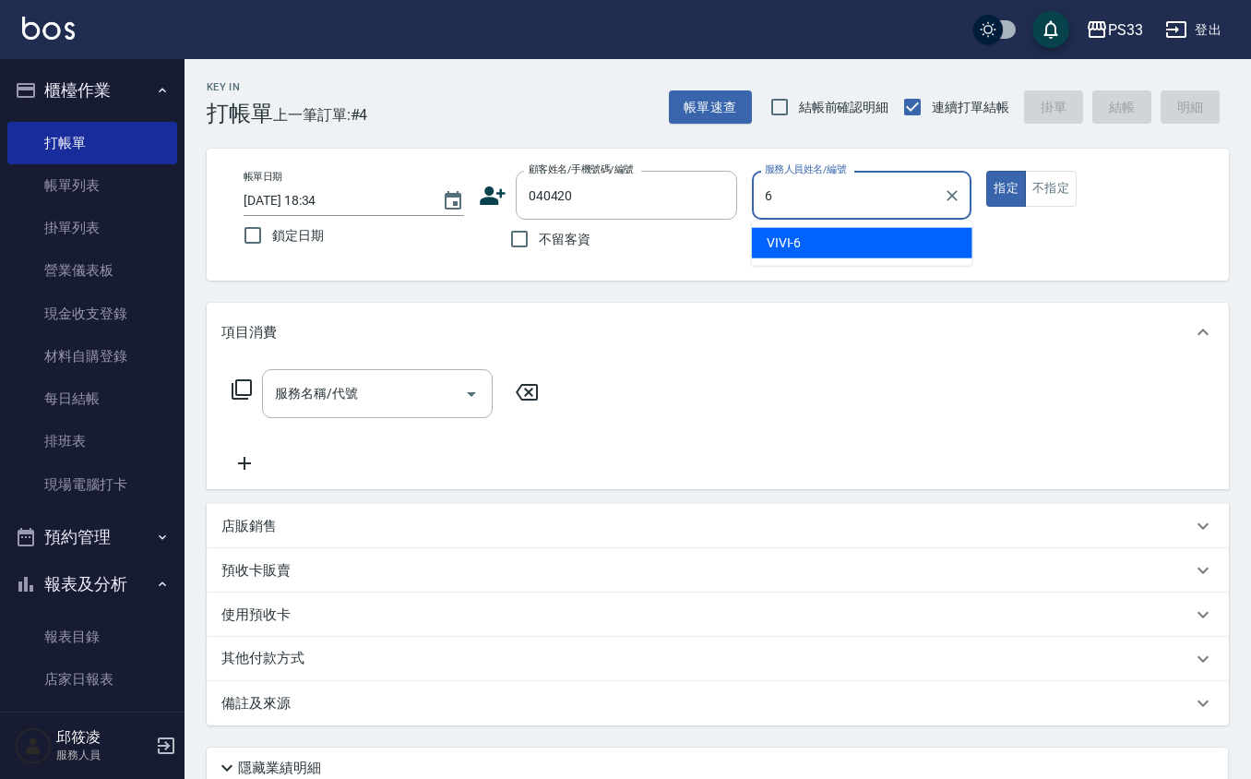
type input "VIVI-6"
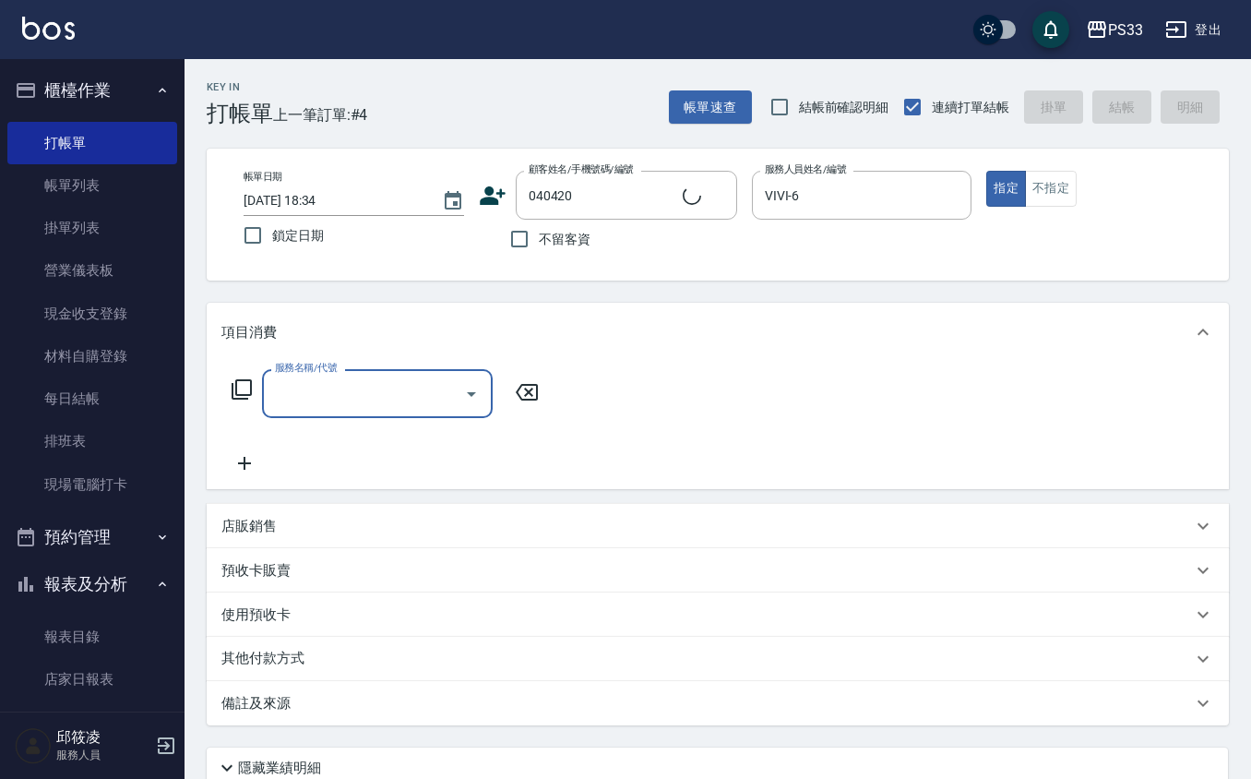
type input "2"
type input "新客人 姓名未設定/040420/null"
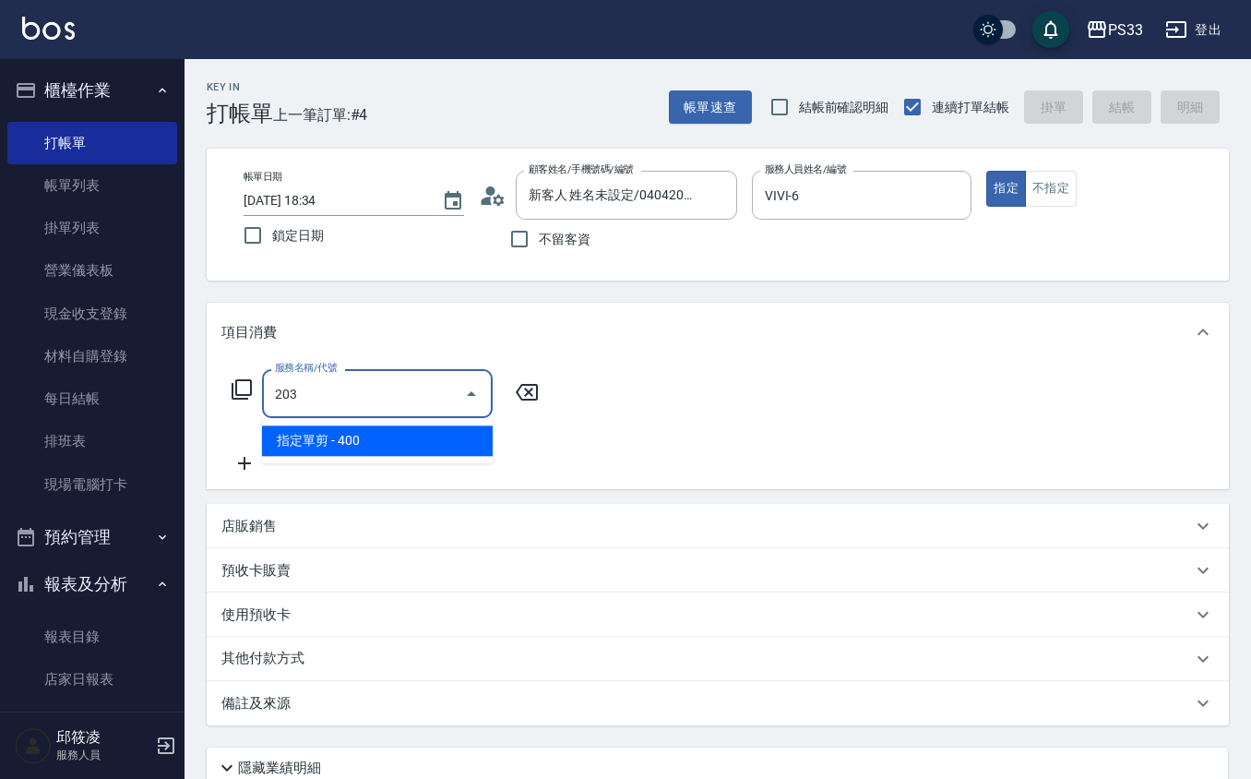
type input "指定單剪(203)"
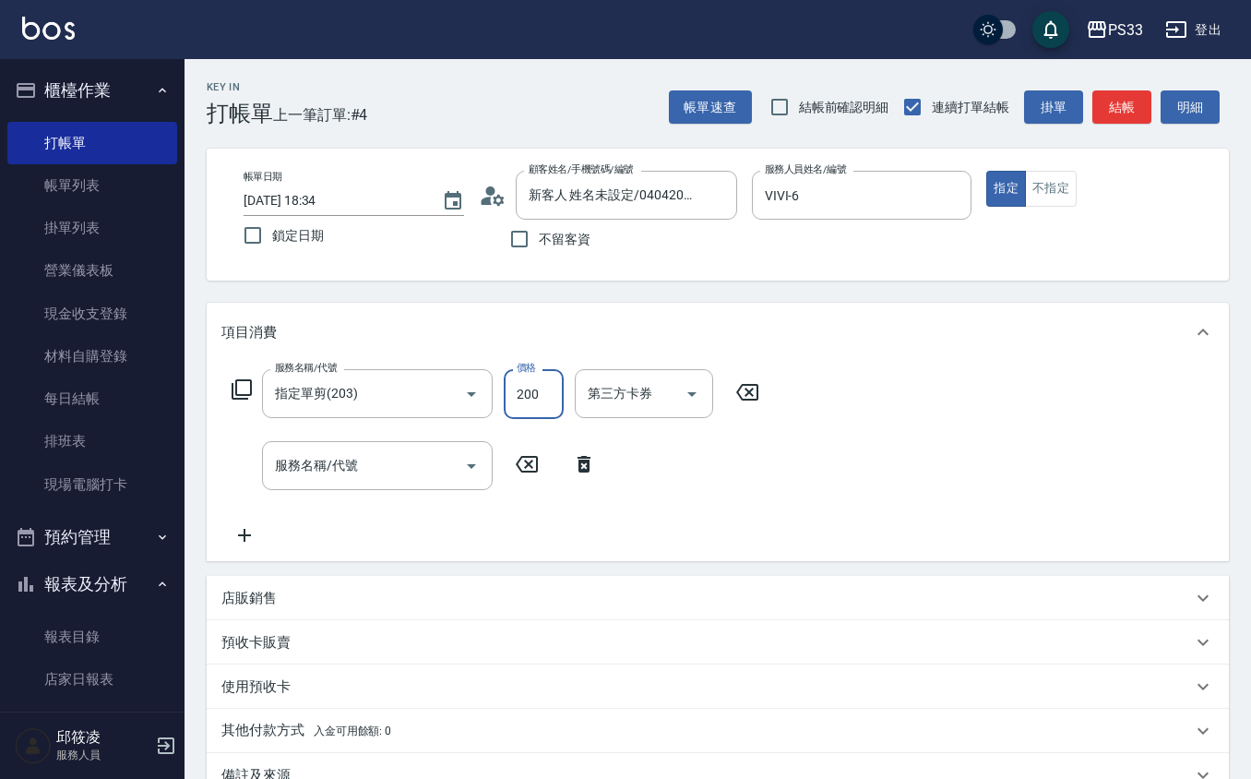
click at [543, 392] on input "200" at bounding box center [534, 394] width 60 height 50
type input "300"
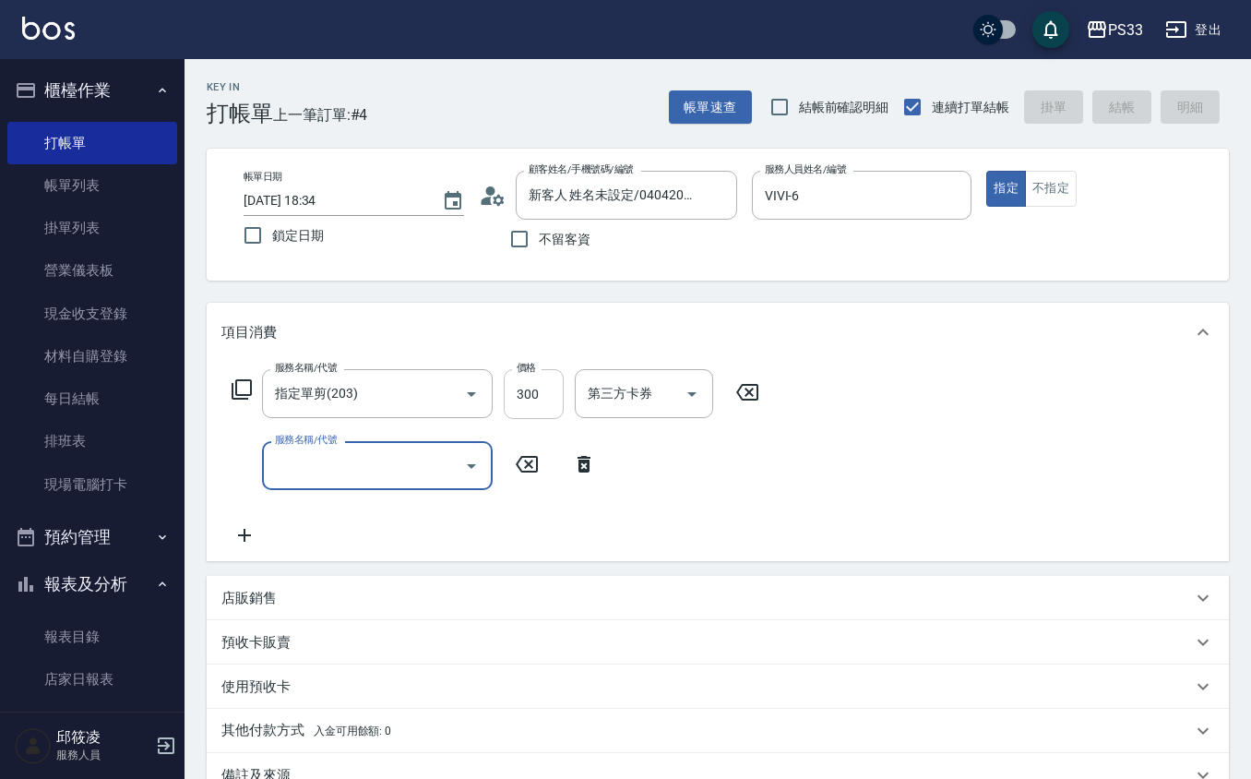
type input "[DATE] 18:37"
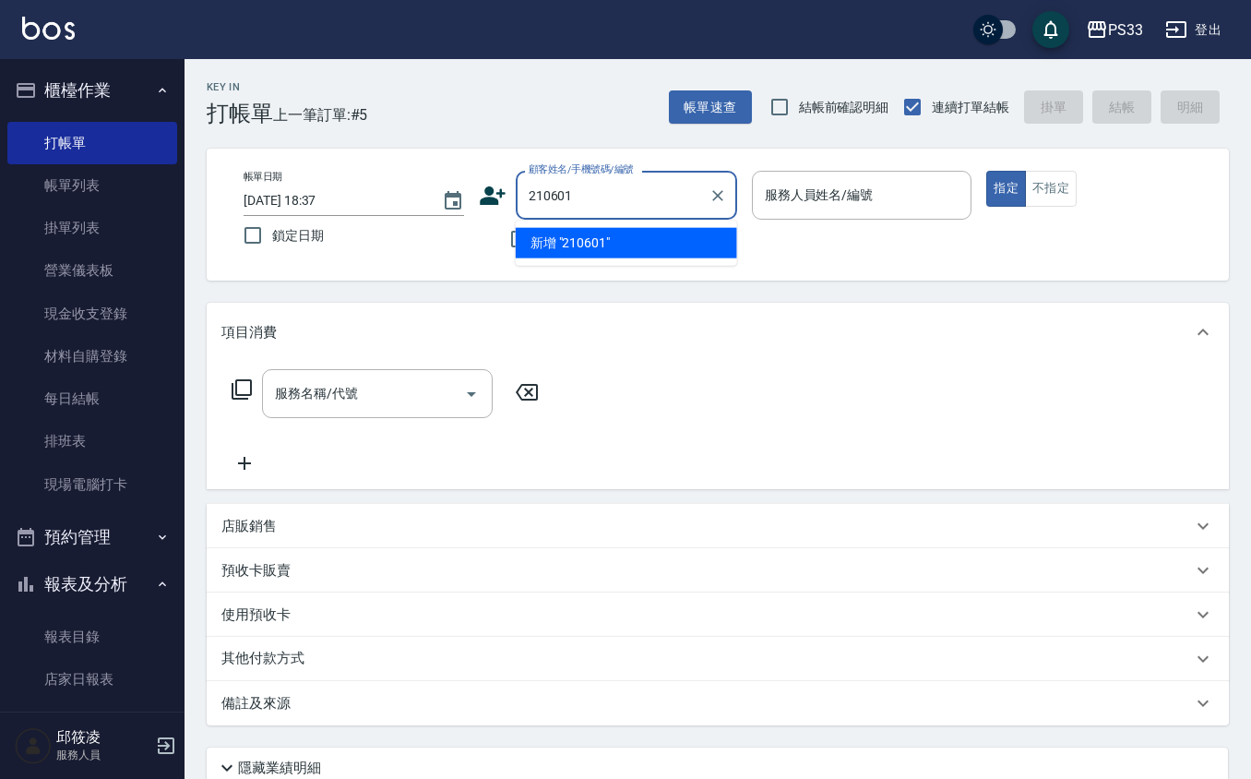
type input "210601"
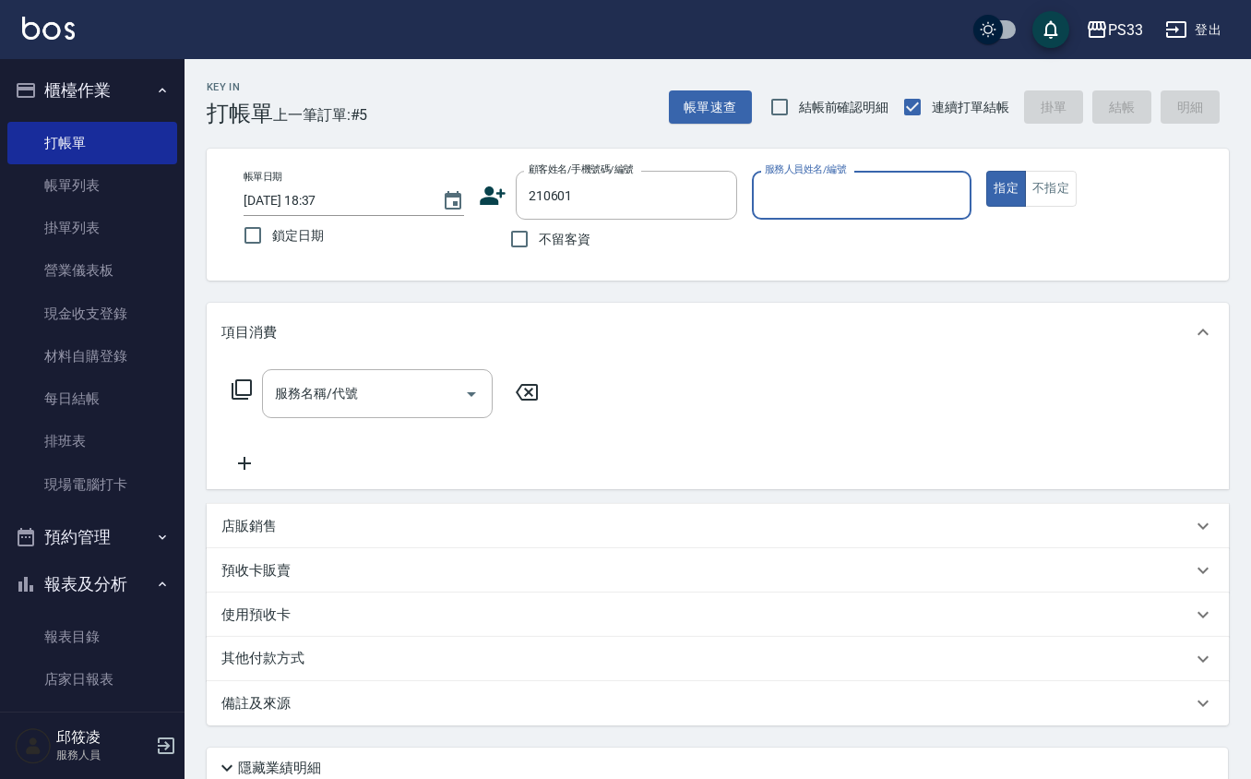
type input "6"
type input "[PERSON_NAME]/0987877468/210601"
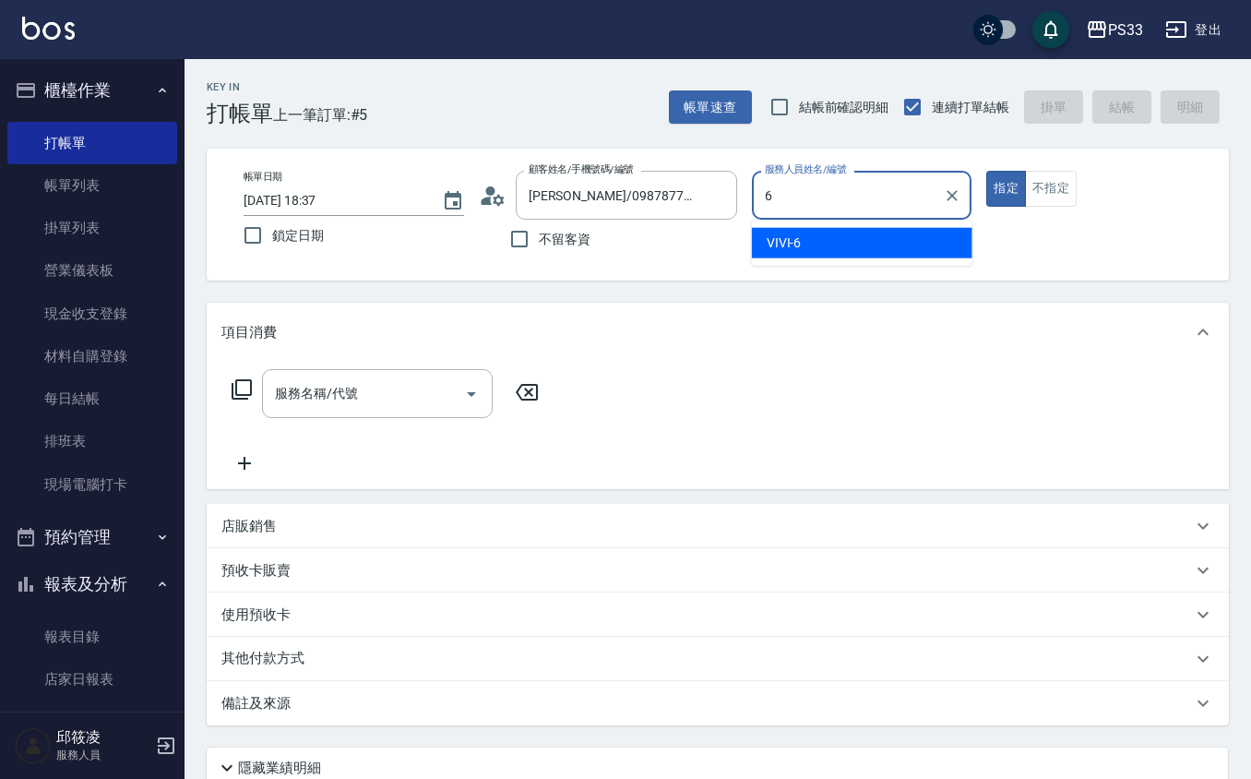
type input "VIVI-6"
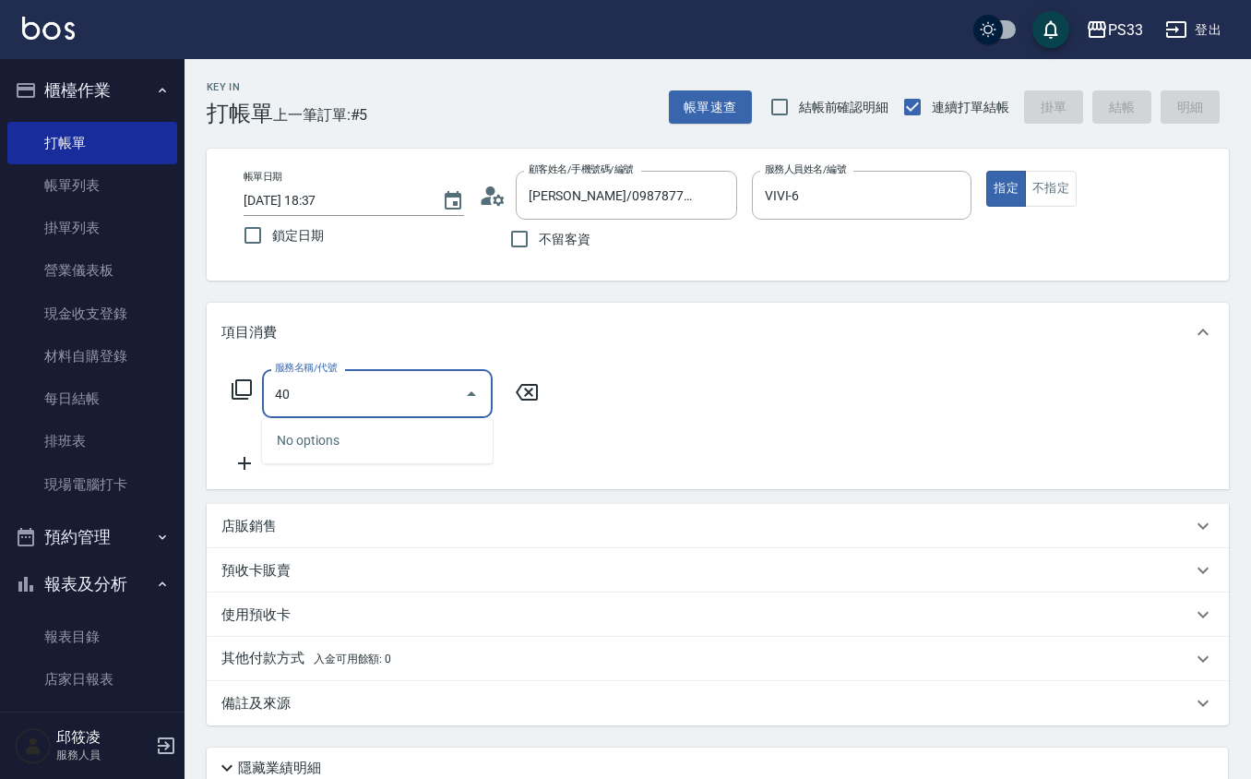
type input "4"
type input "設計燙髮(302)"
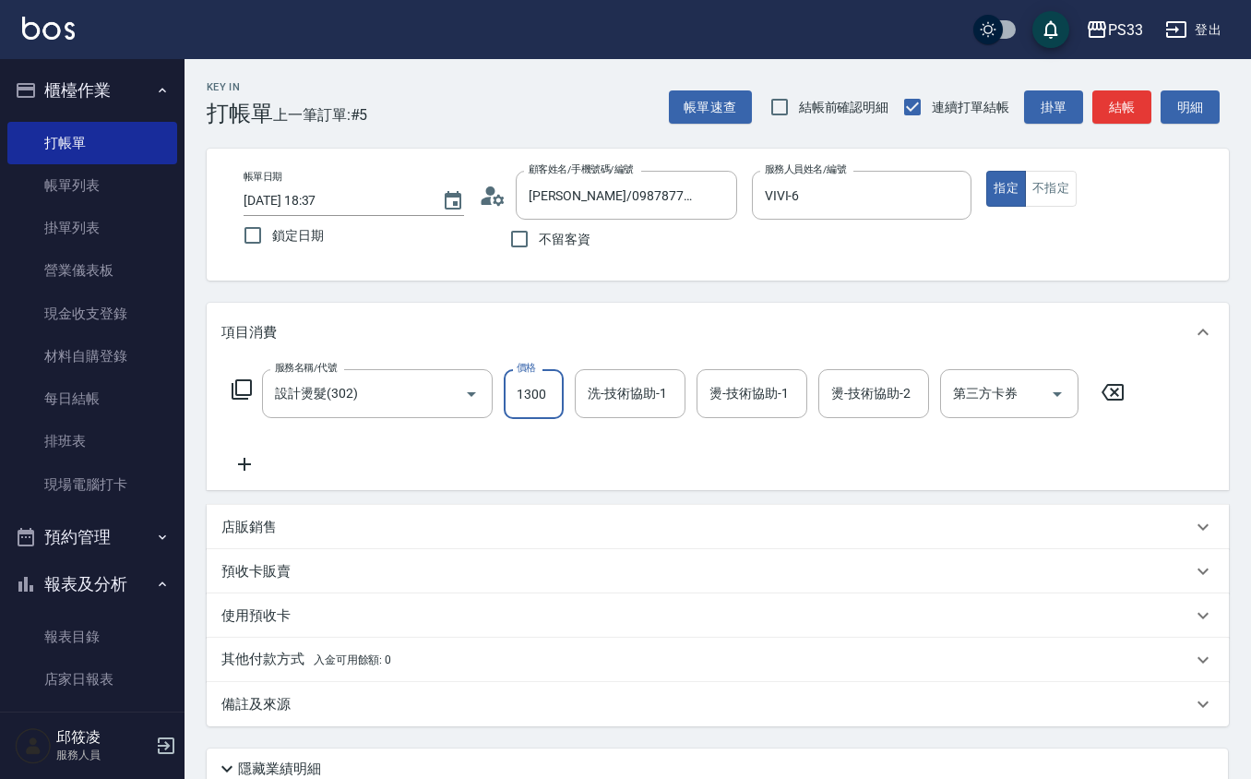
type input "1300"
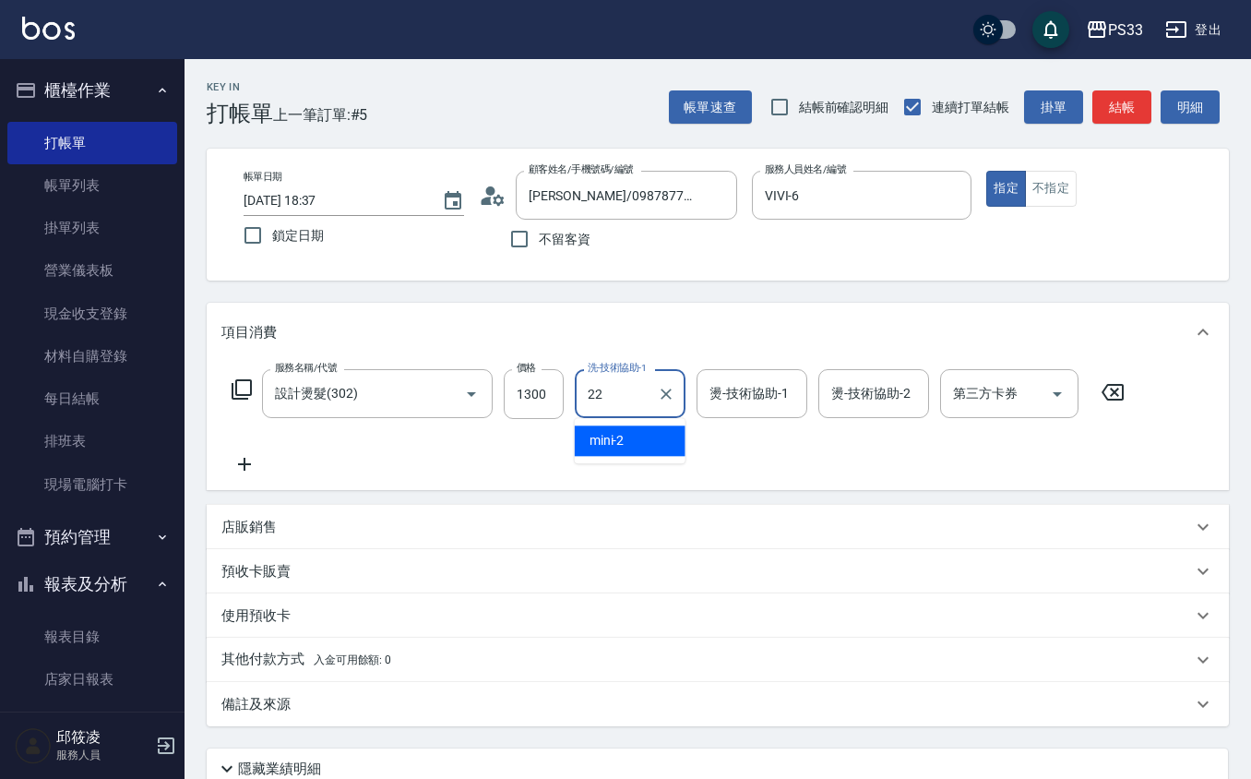
type input "[PERSON_NAME]-22"
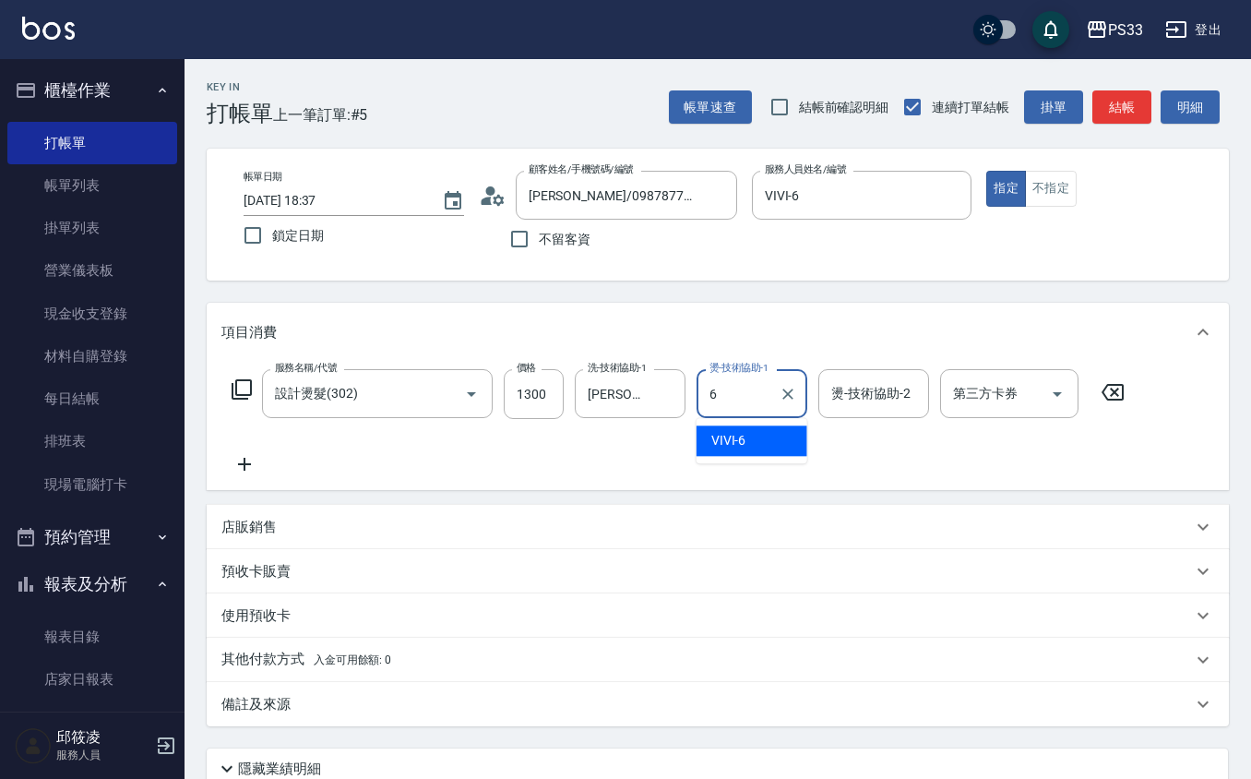
type input "VIVI-6"
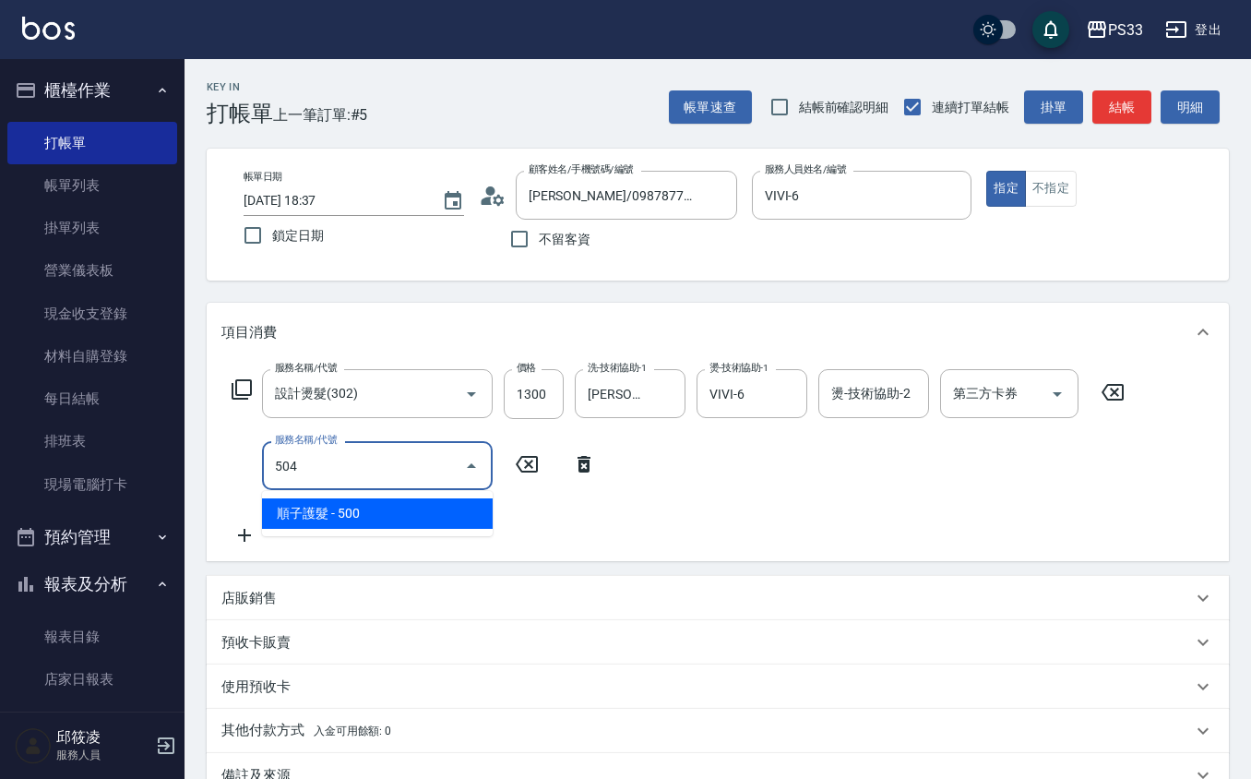
type input "順子護髮(504)"
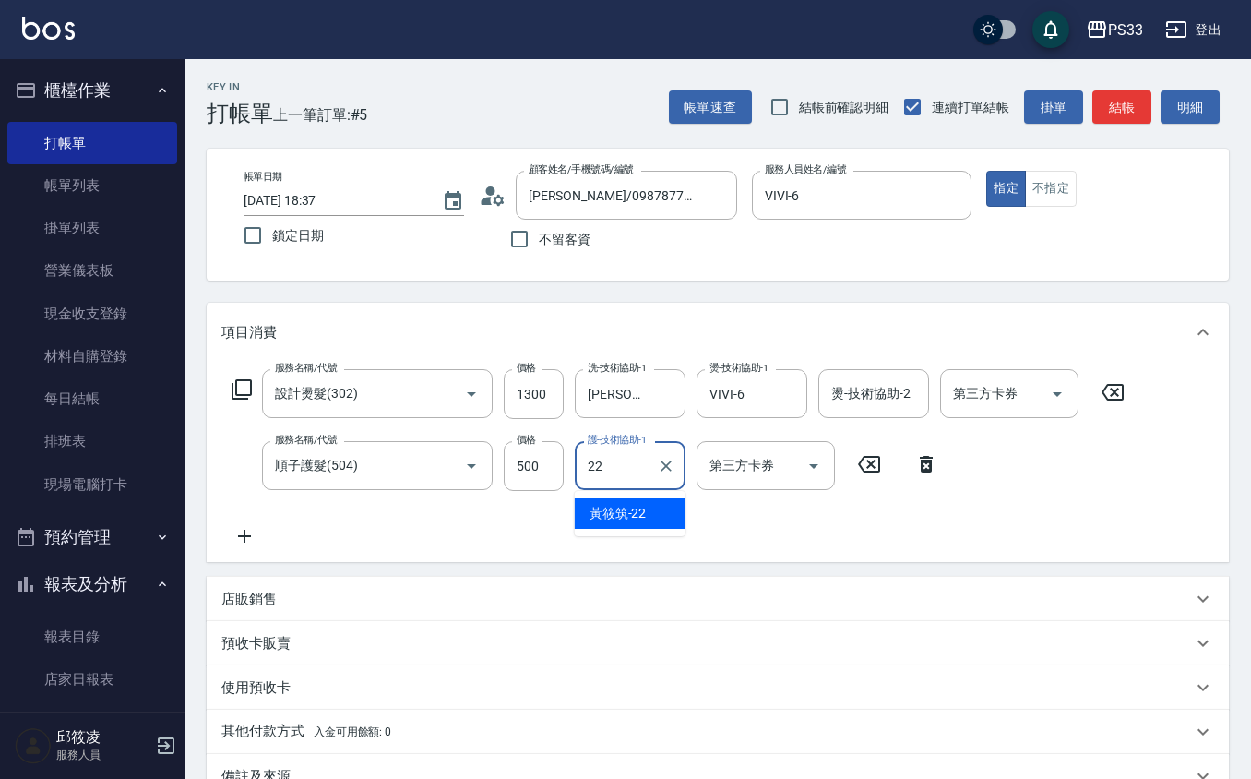
type input "[PERSON_NAME]-22"
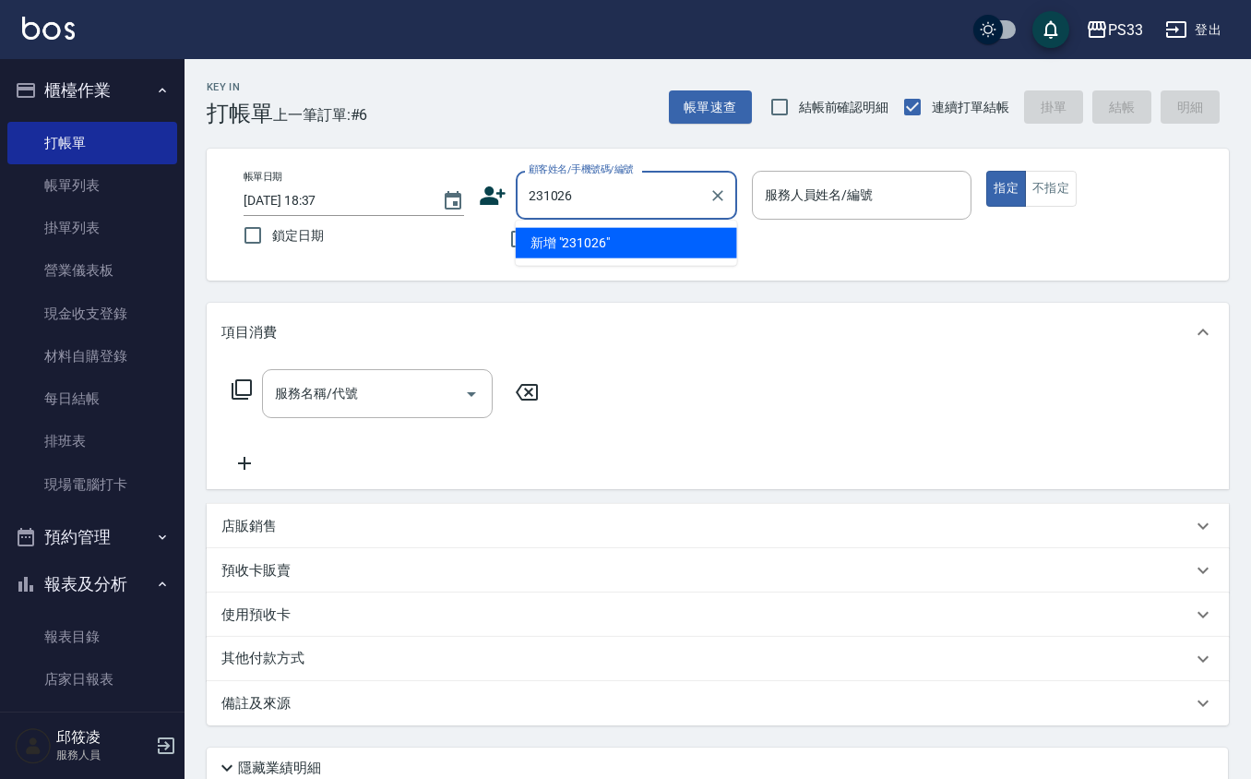
type input "231026"
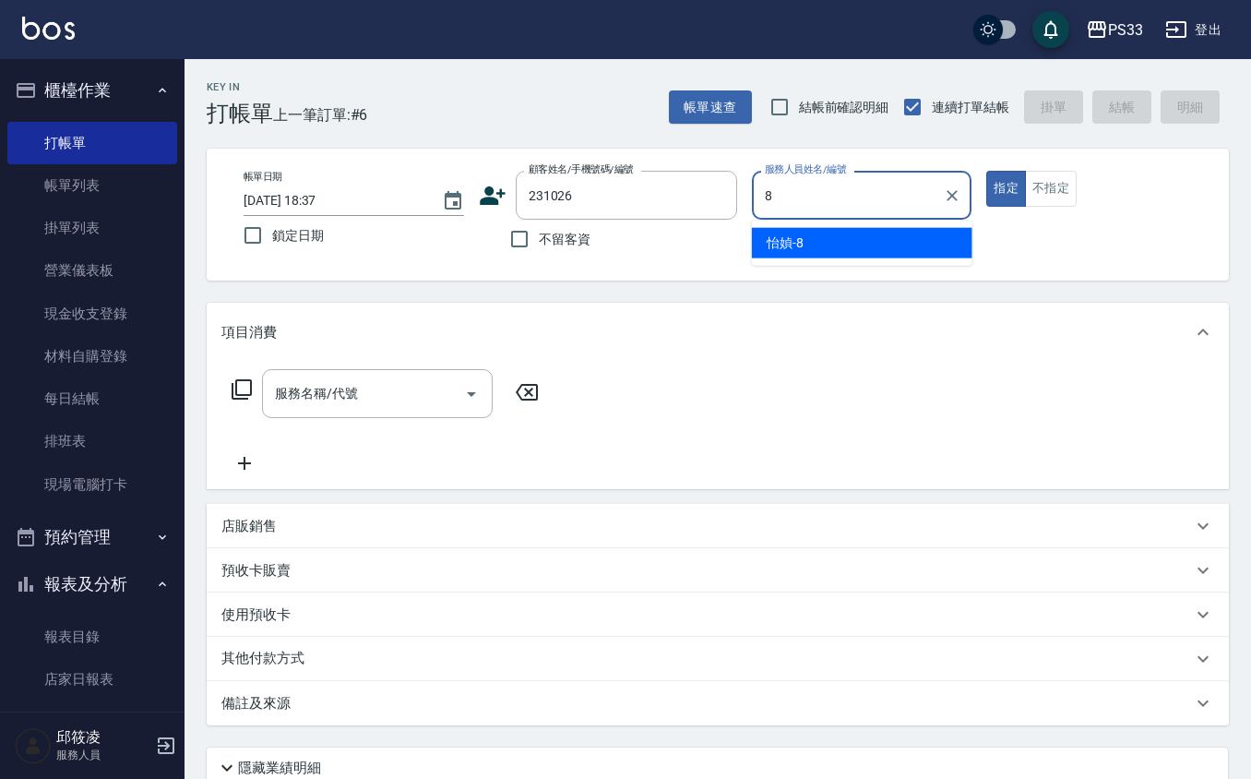
type input "怡媜-8"
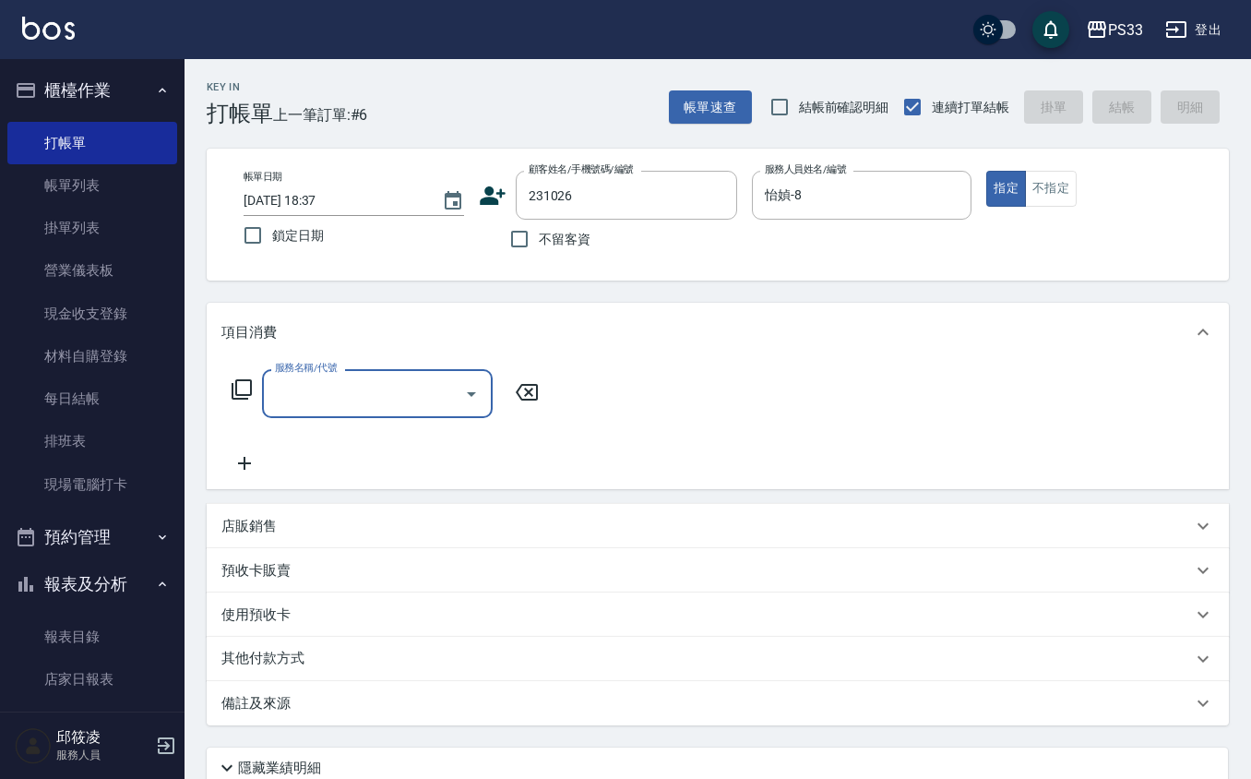
type input "[PERSON_NAME]/0935503656/231026"
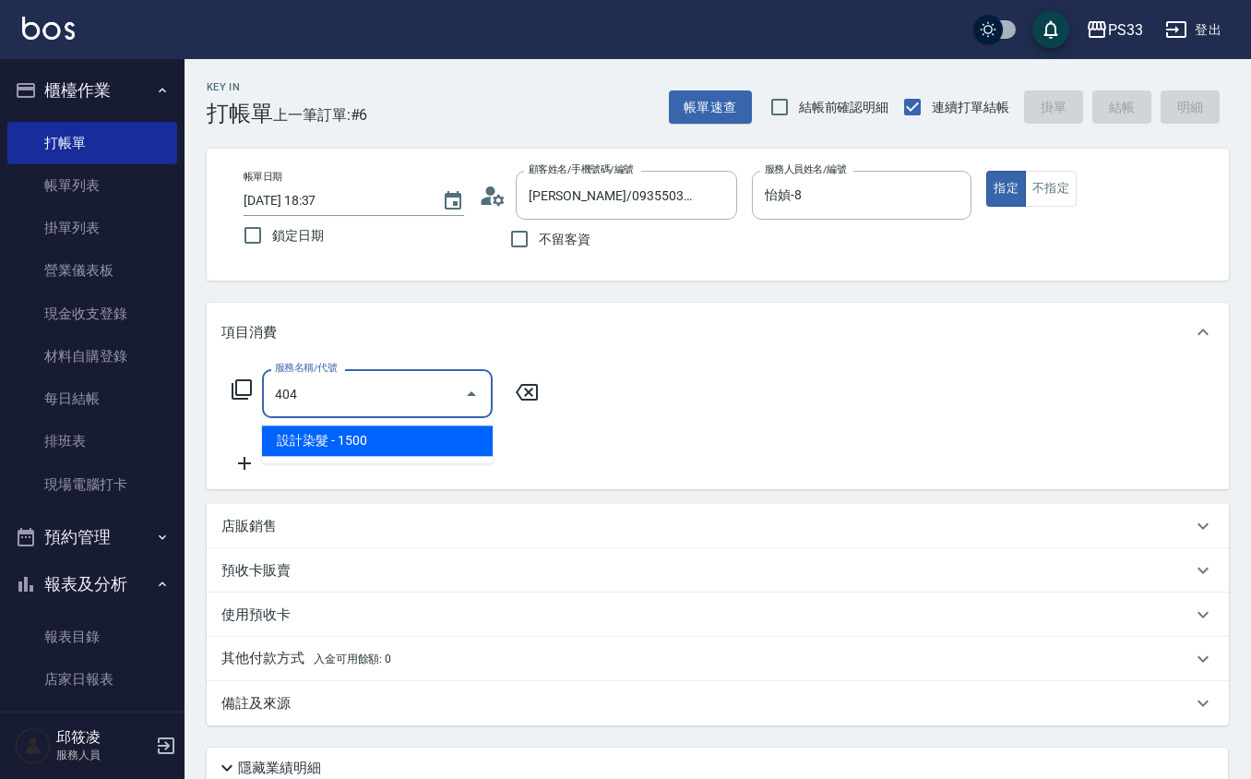
type input "設計染髮(404)"
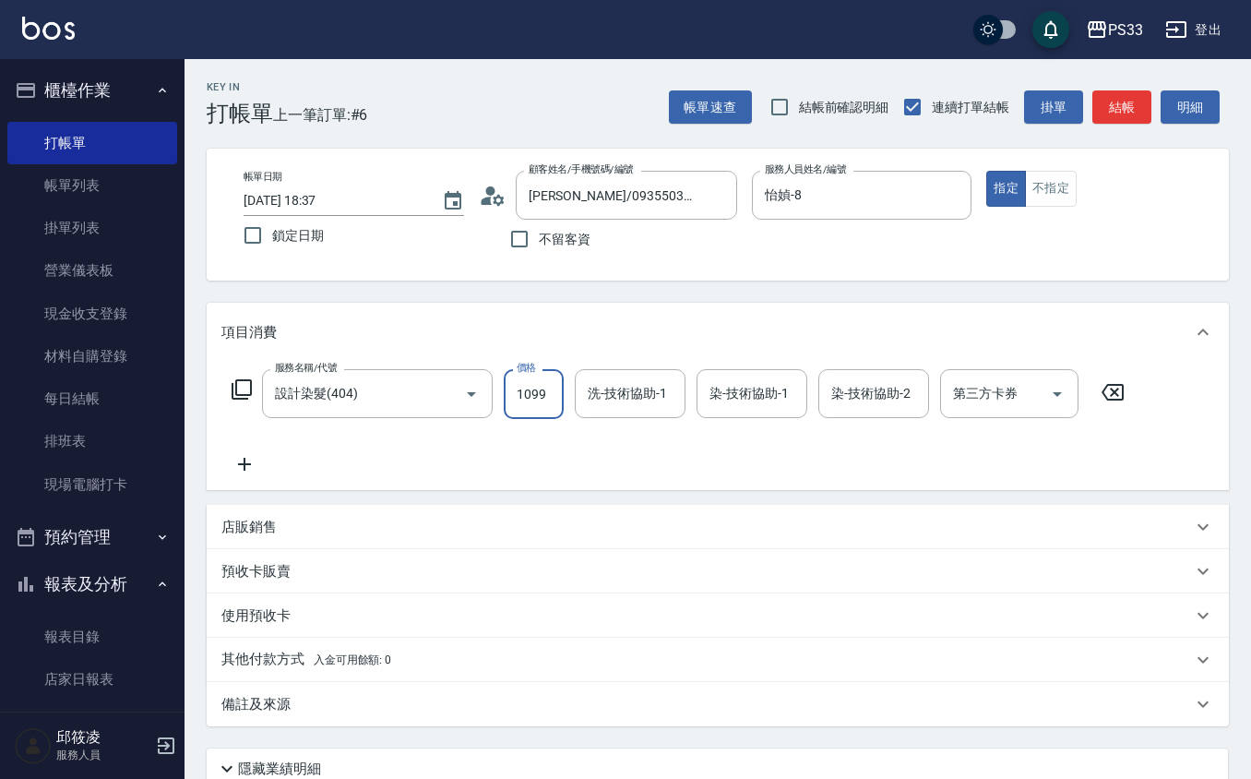
type input "1099"
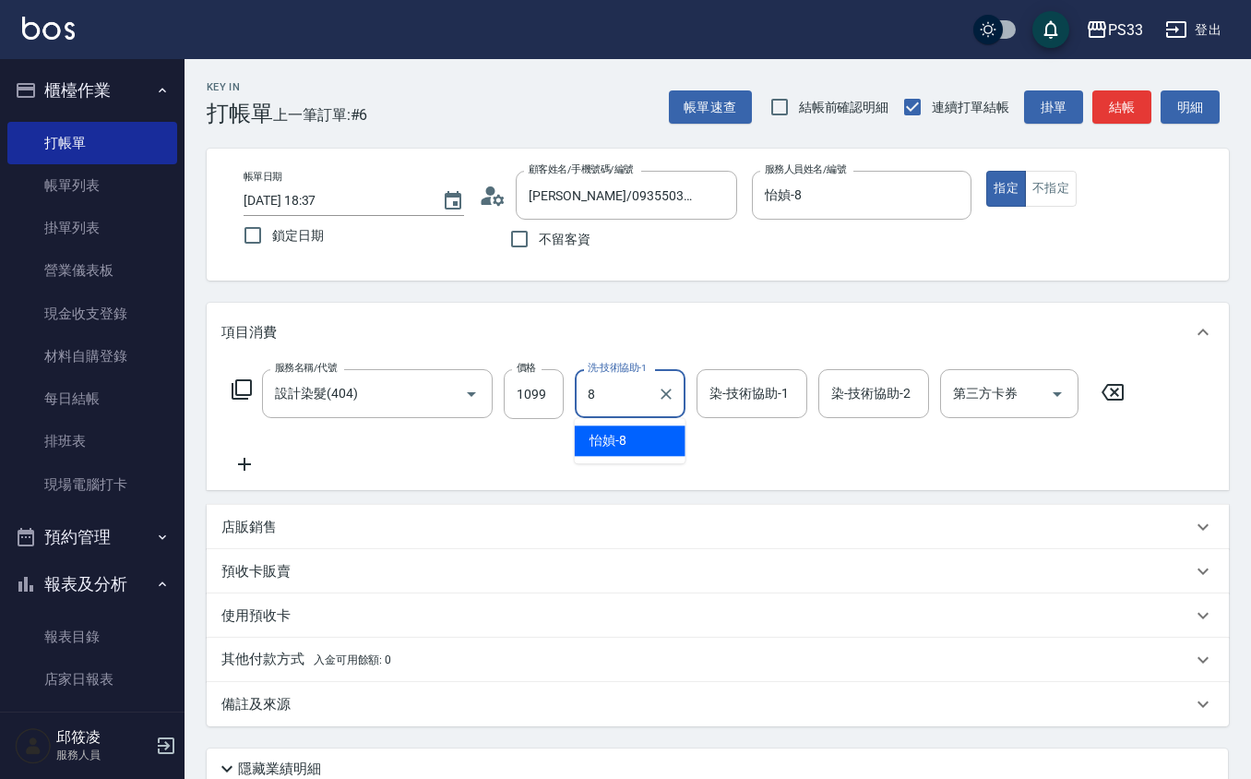
type input "怡媜-8"
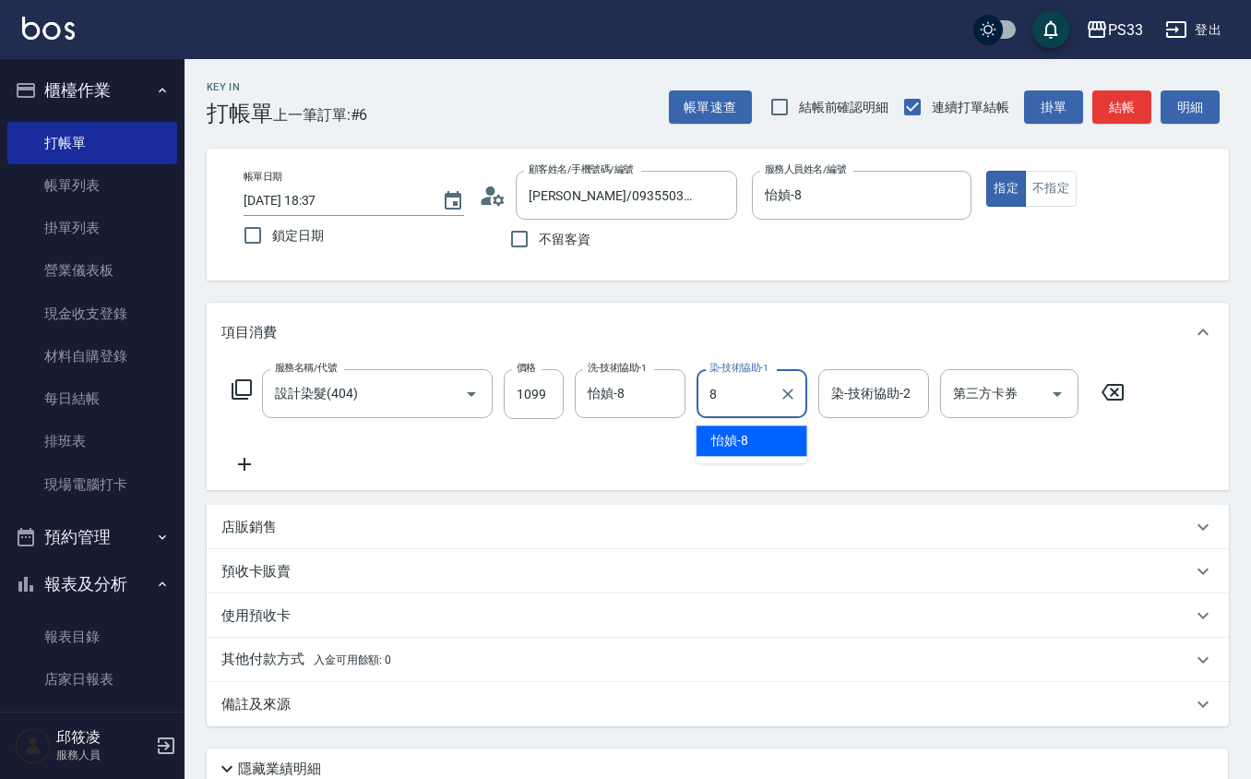
type input "怡媜-8"
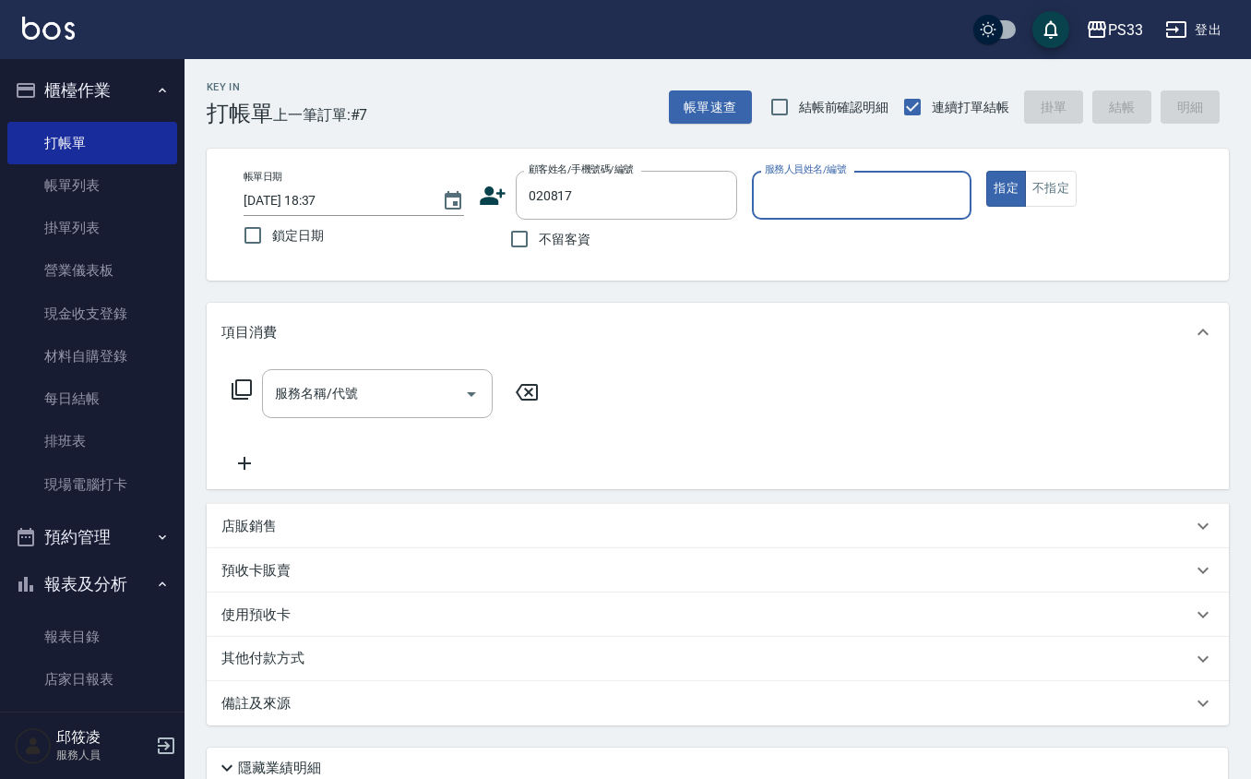
type input "020817"
type input "VIVI-6"
type input "[PERSON_NAME]/0974363585/020817"
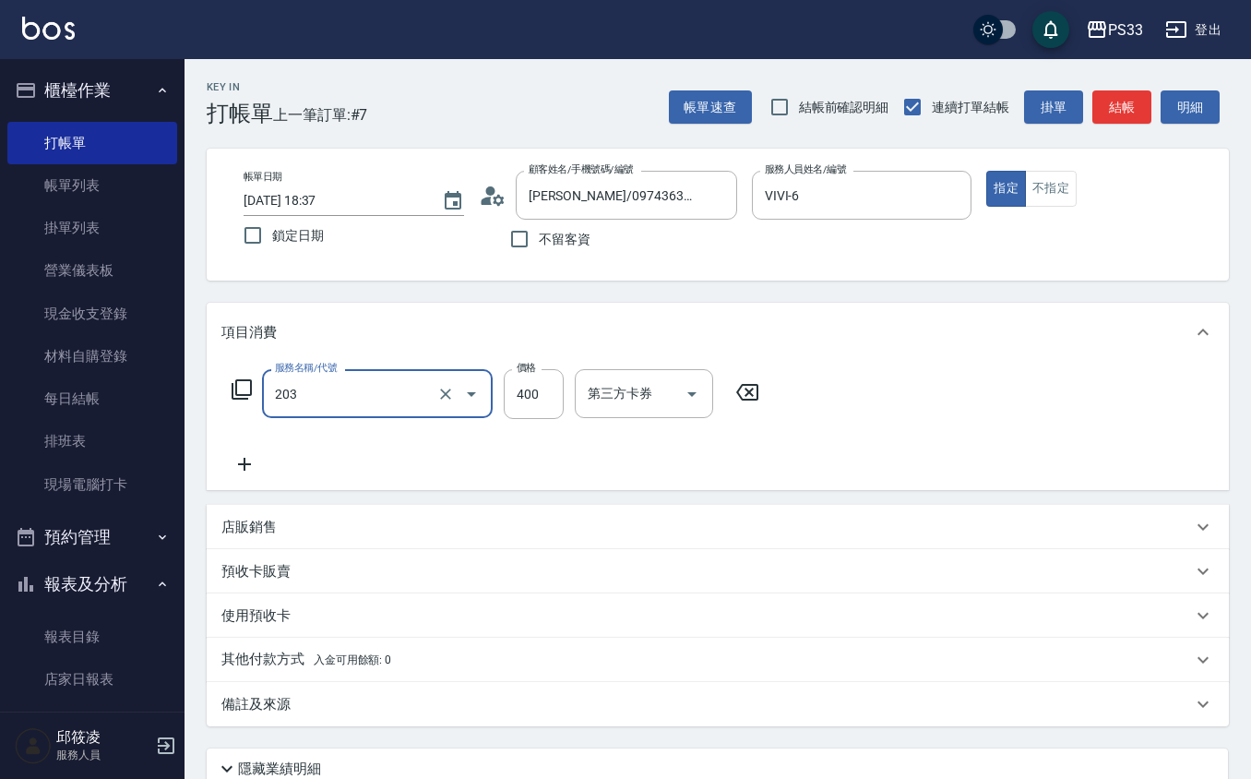
type input "指定單剪(203)"
type input "300"
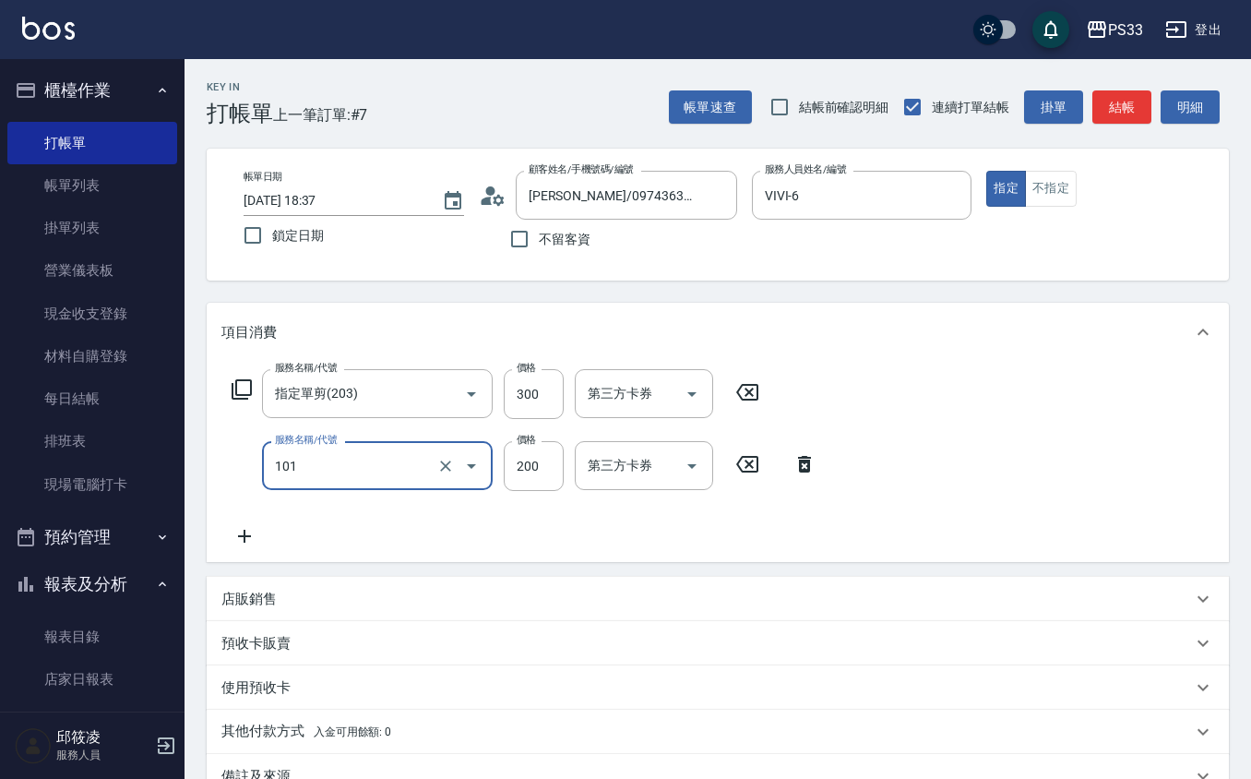
type input "洗髮(101)"
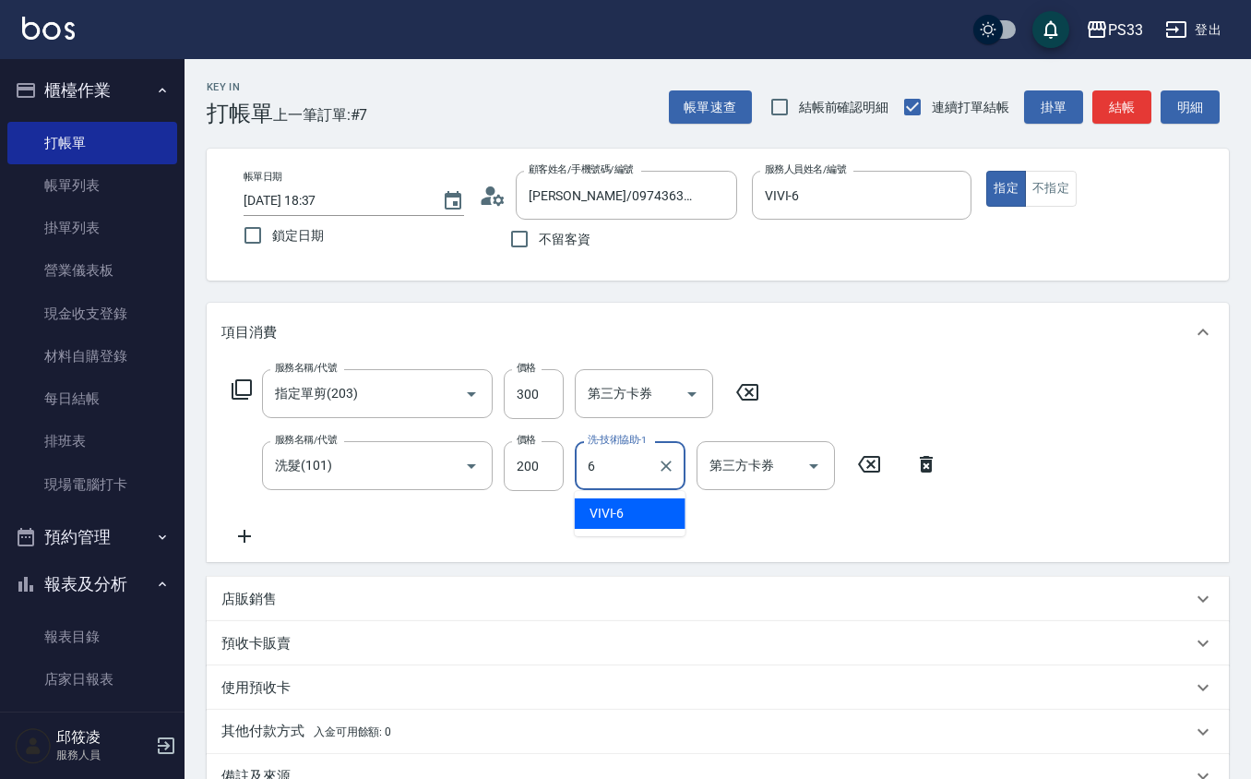
type input "VIVI-6"
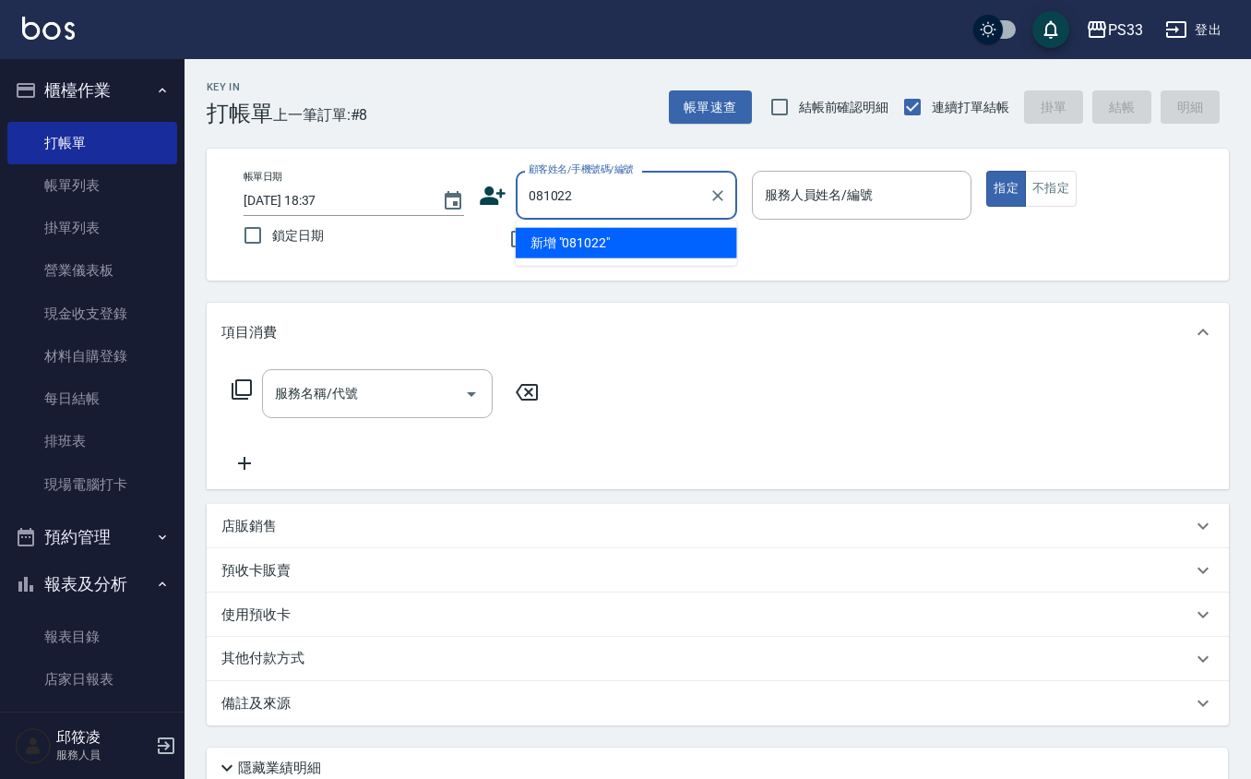
type input "081022"
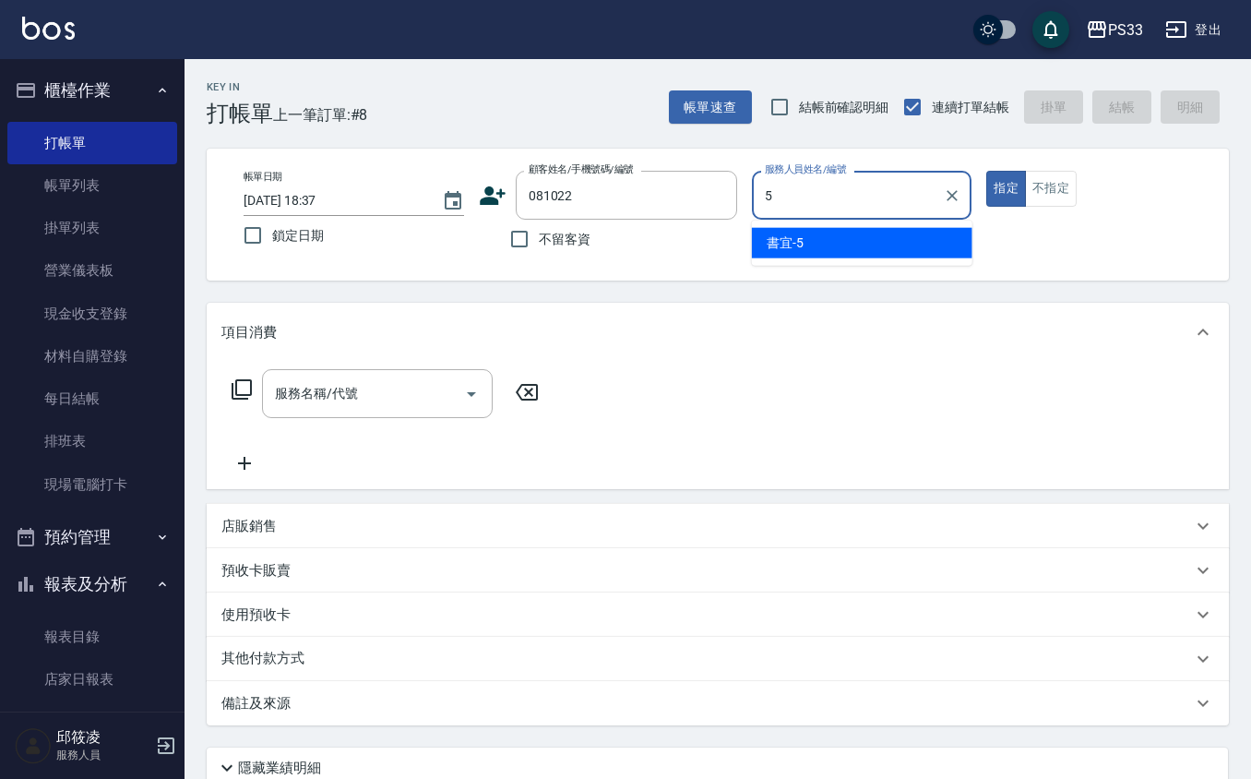
type input "書宜-5"
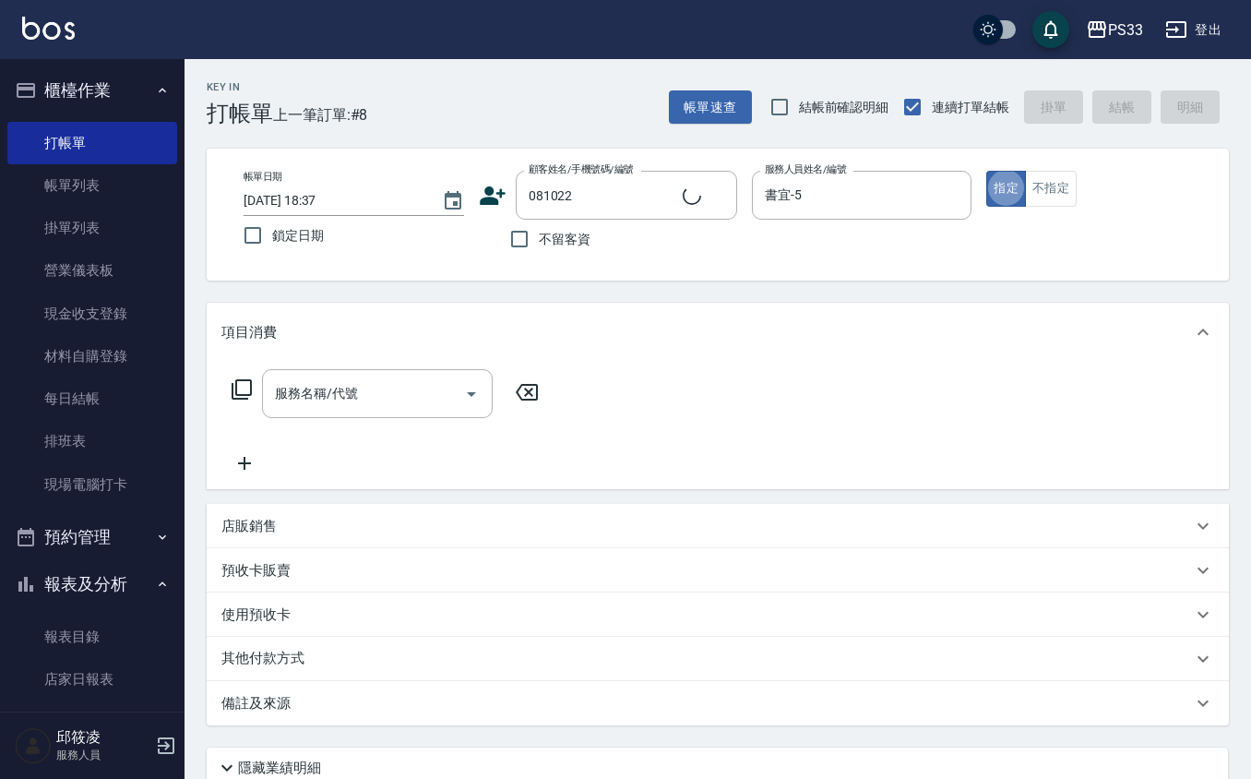
type input "[PERSON_NAME]/0918090709/081022"
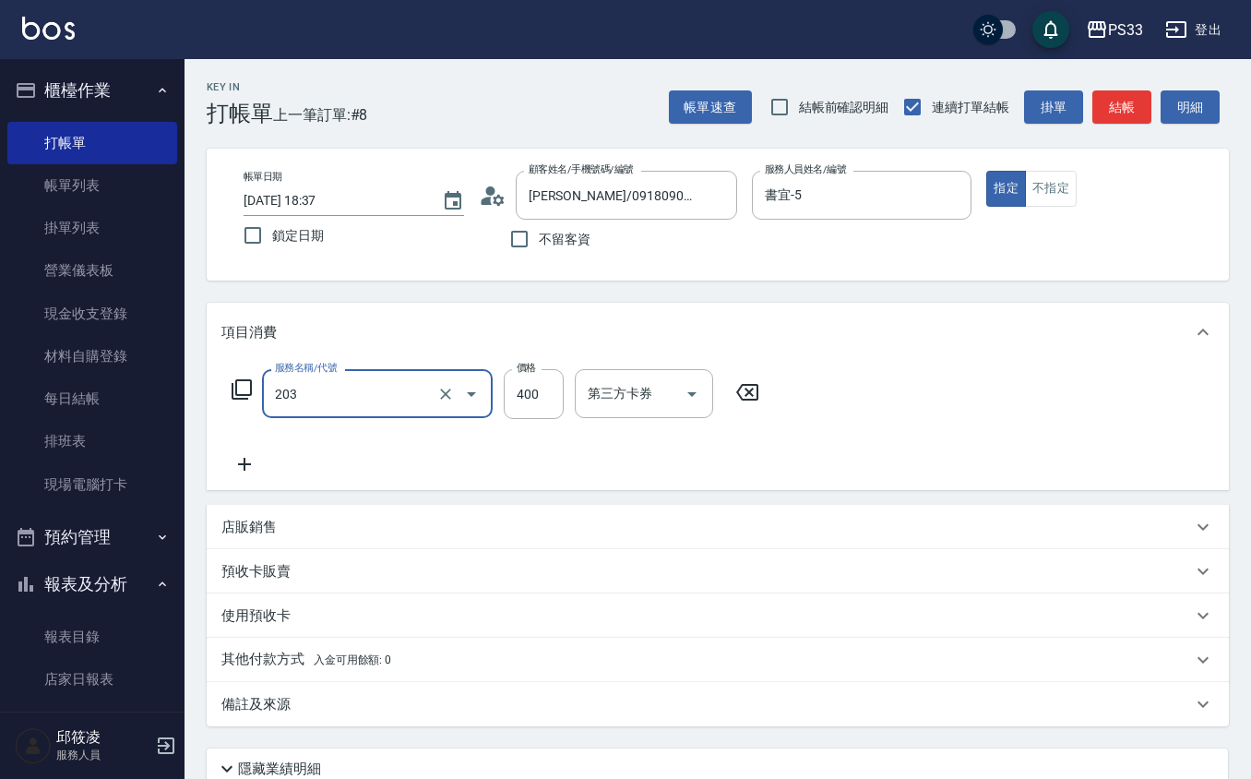
type input "指定單剪(203)"
type input "300"
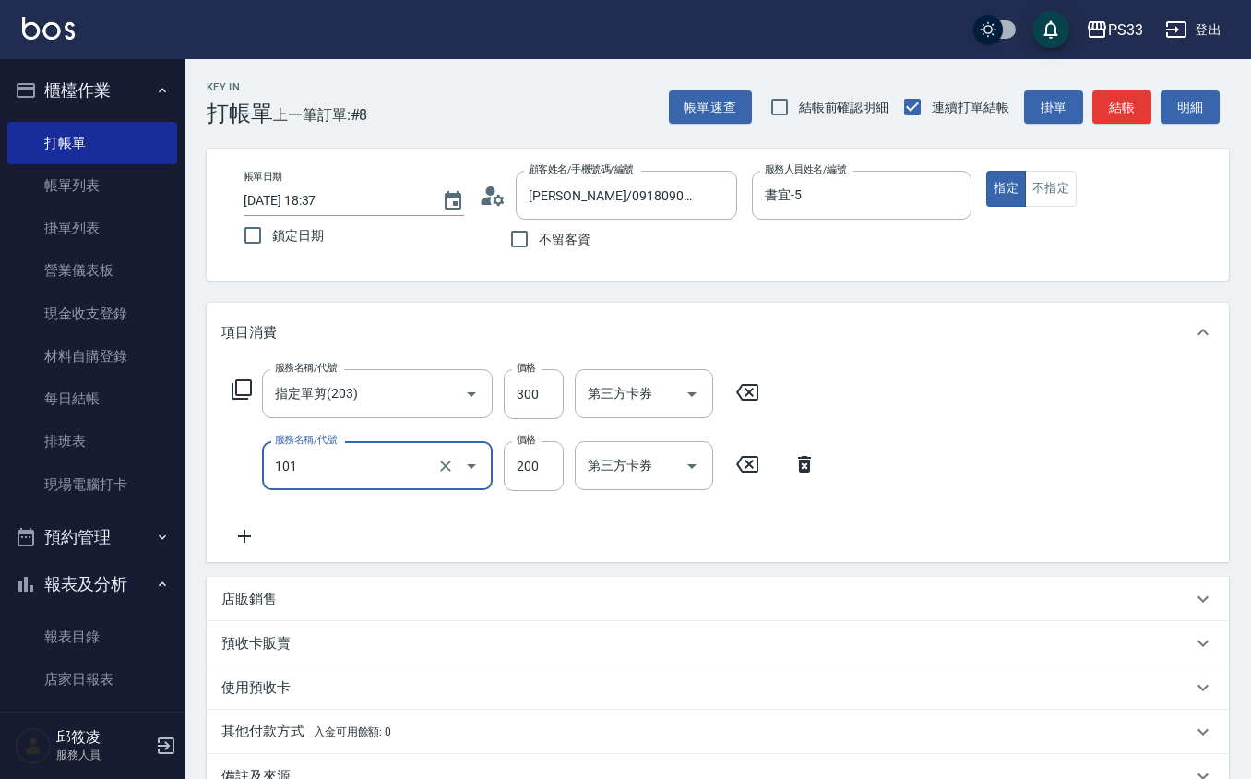
type input "洗髮(101)"
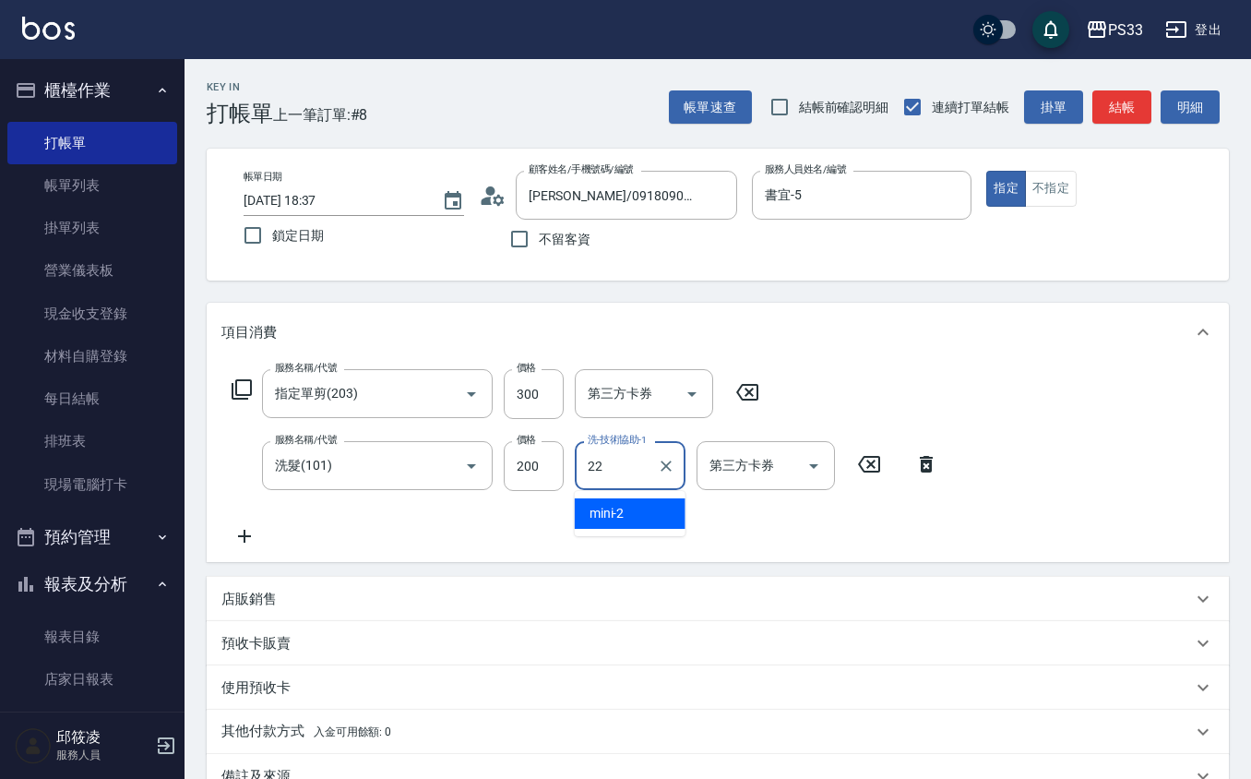
type input "[PERSON_NAME]-22"
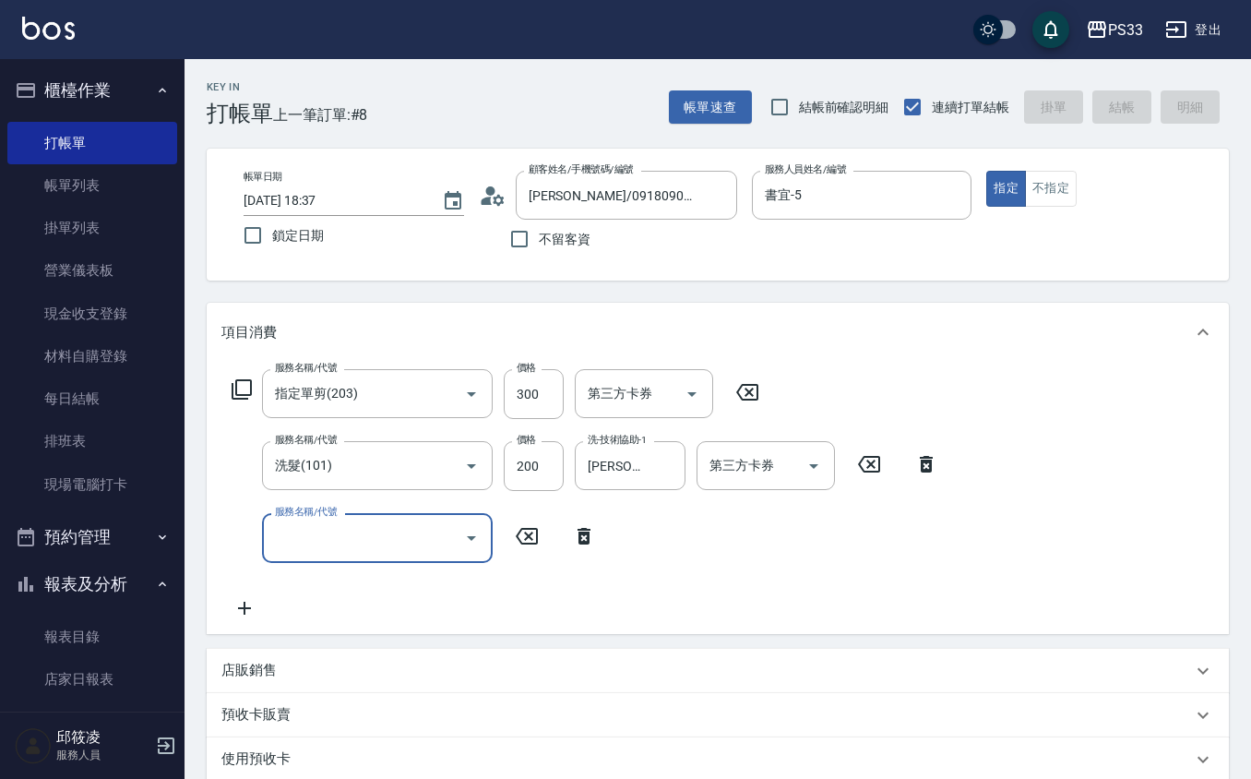
type input "[DATE] 18:38"
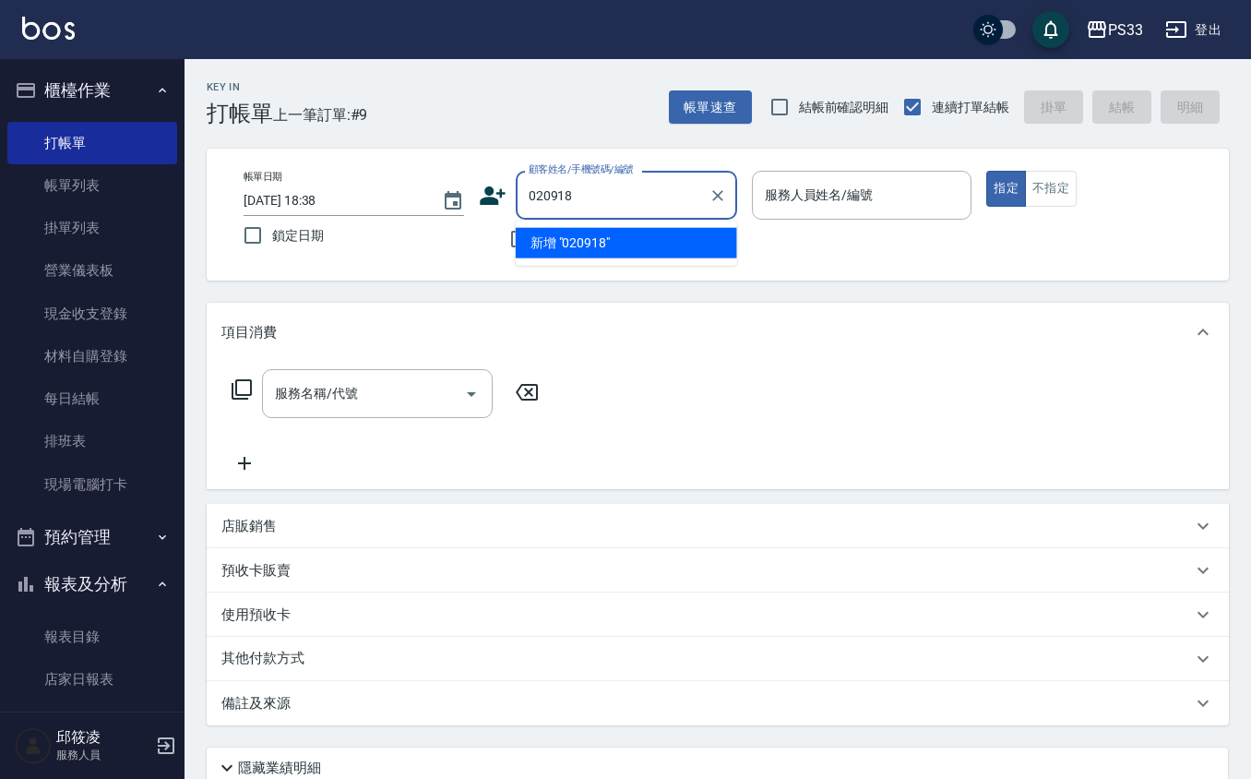
type input "020918"
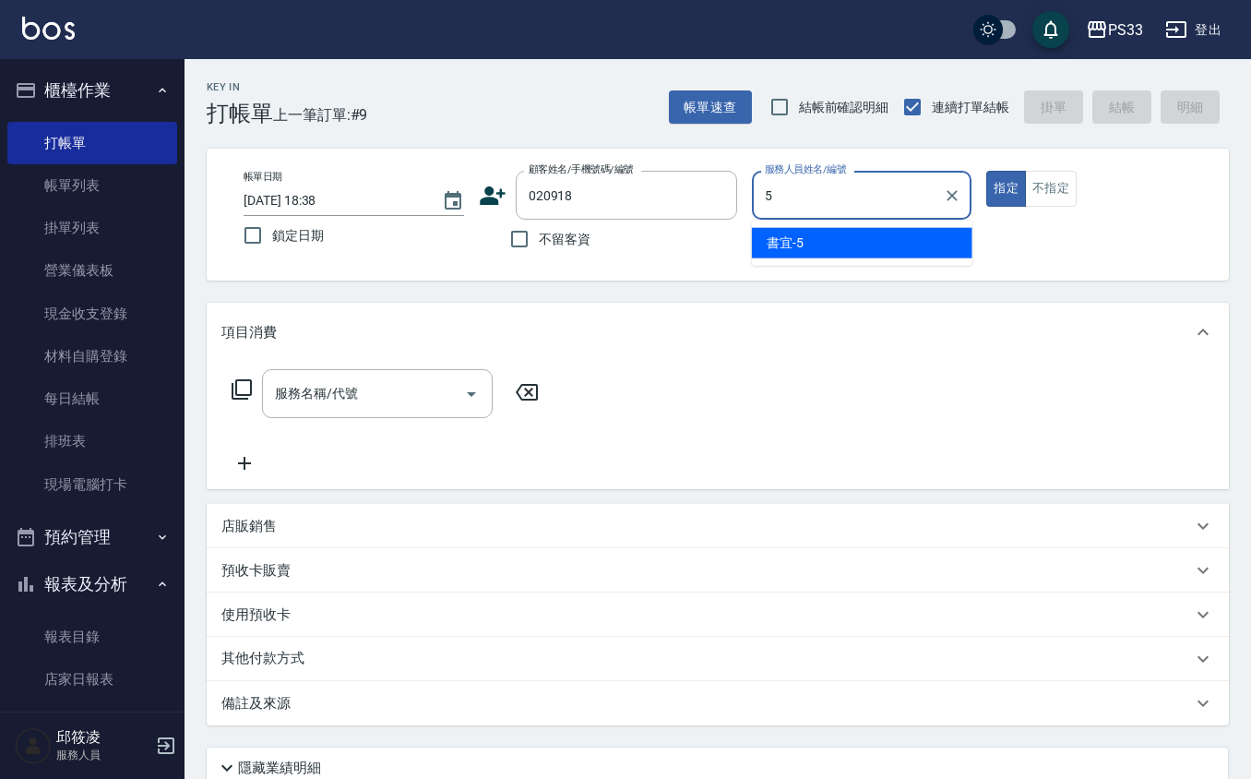
type input "書宜-5"
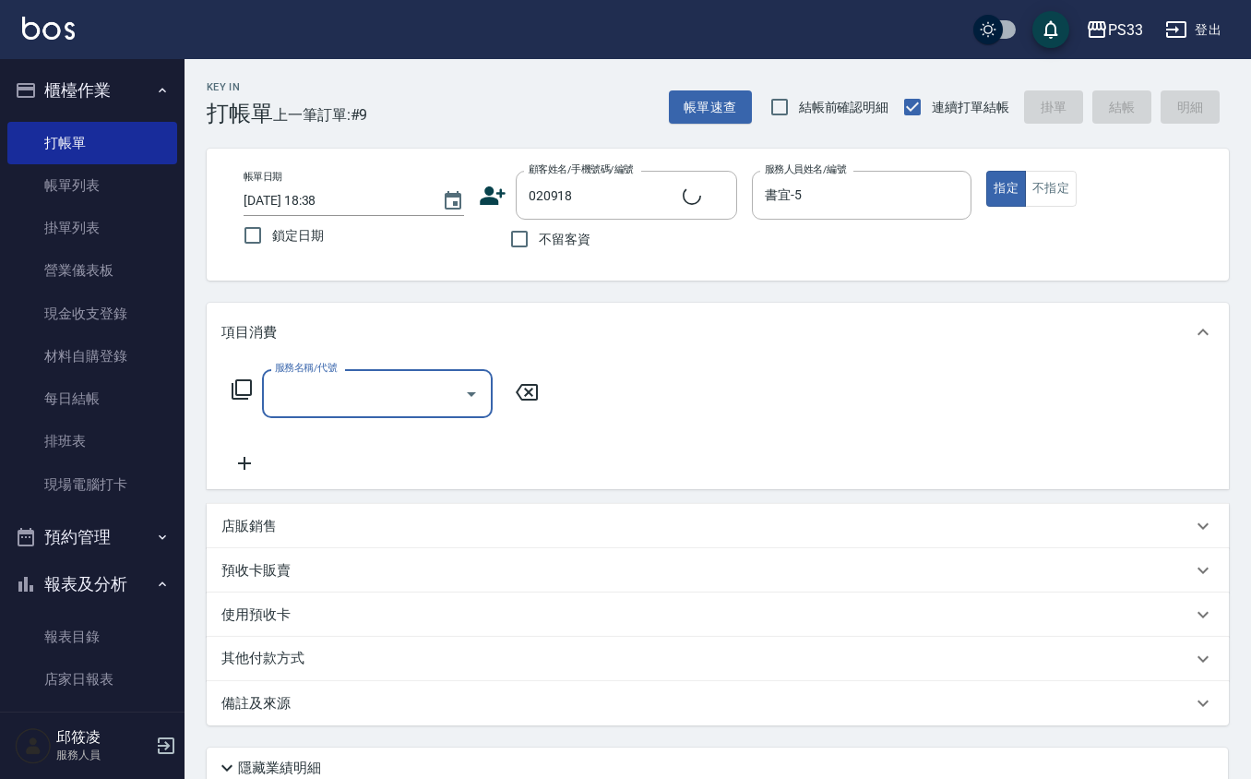
type input "[PERSON_NAME]/0976717022/020918"
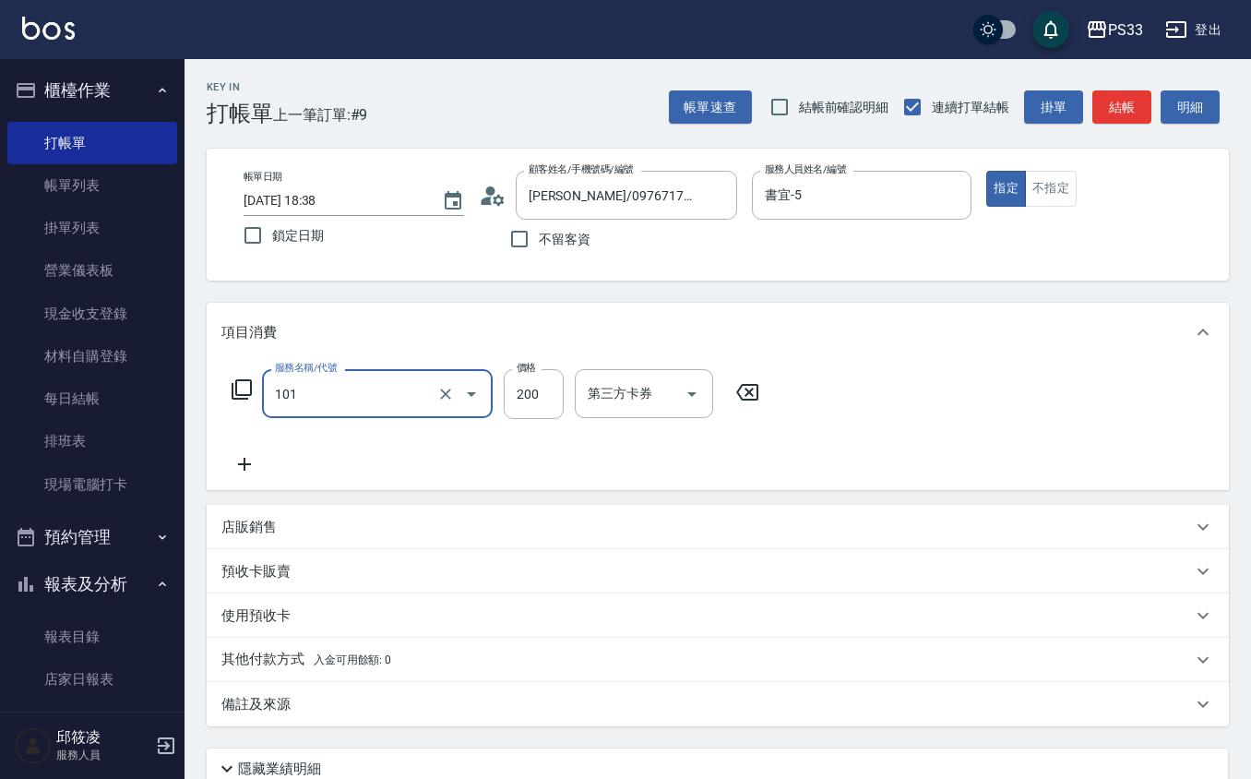
type input "洗髮(101)"
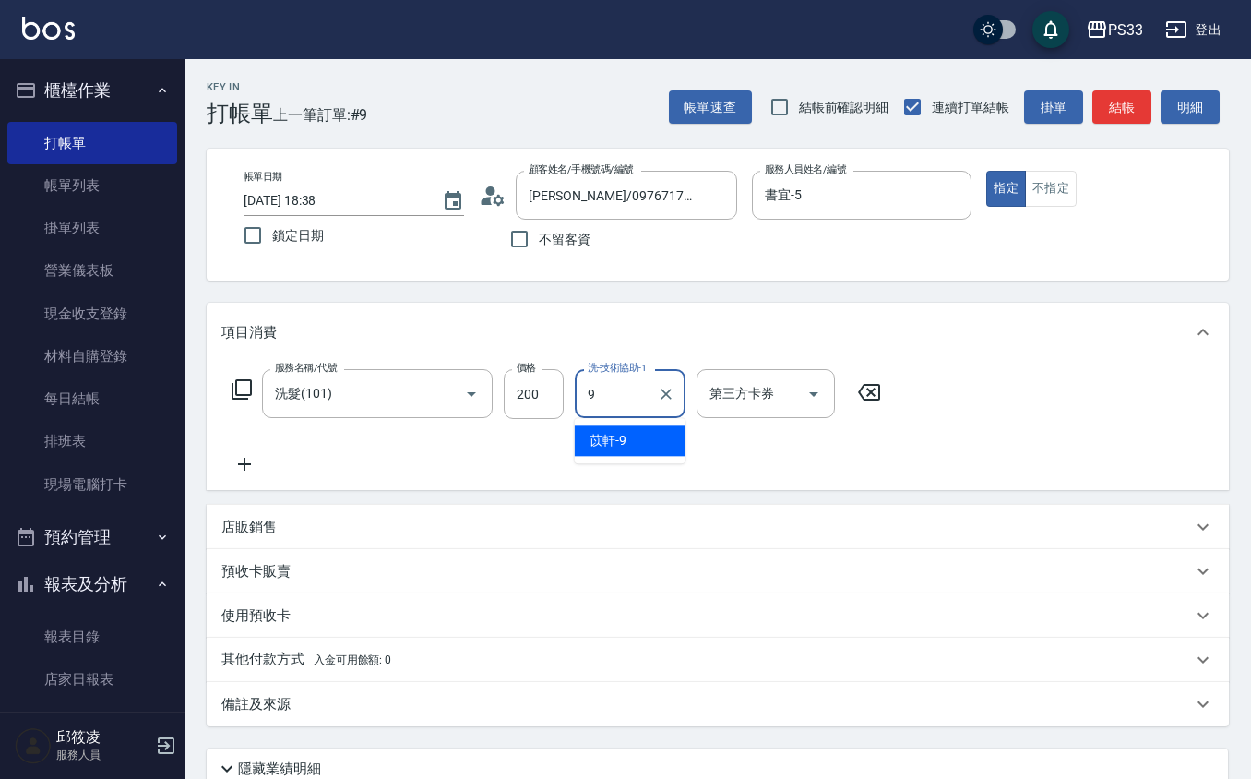
type input "苡軒-9"
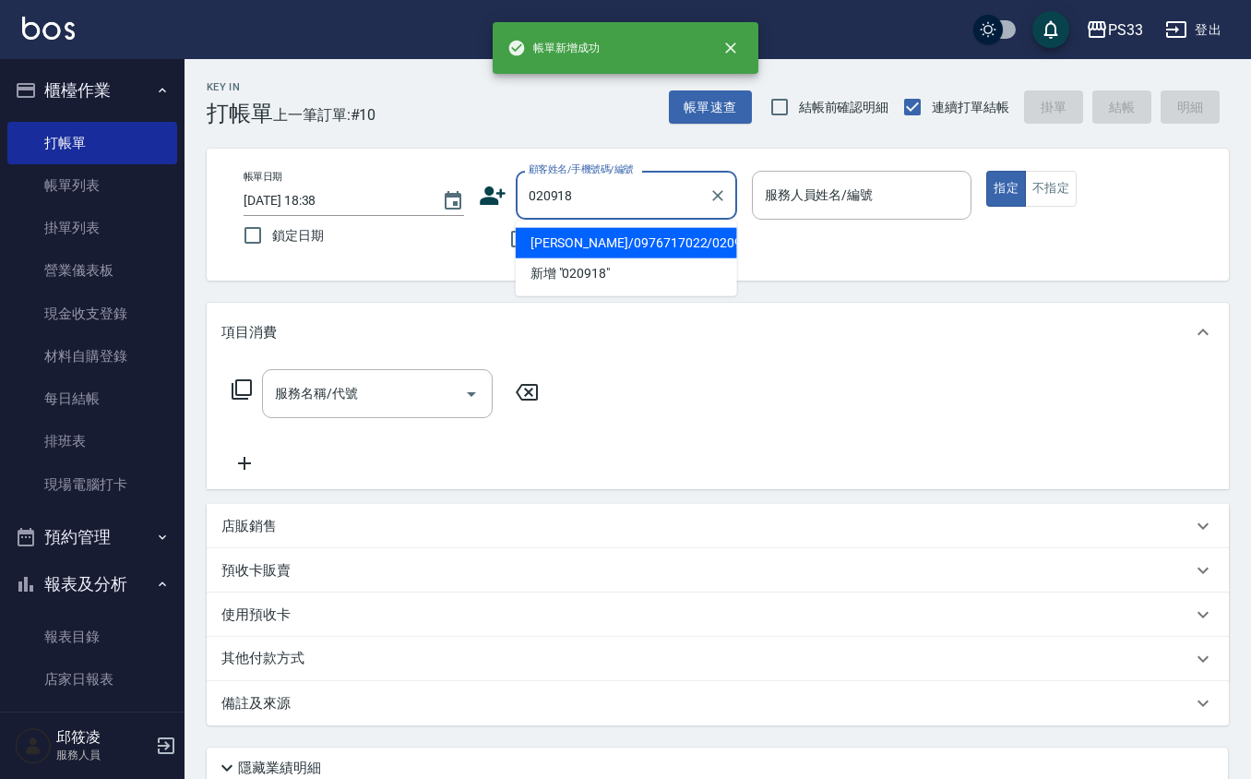
type input "[PERSON_NAME]/0976717022/020918"
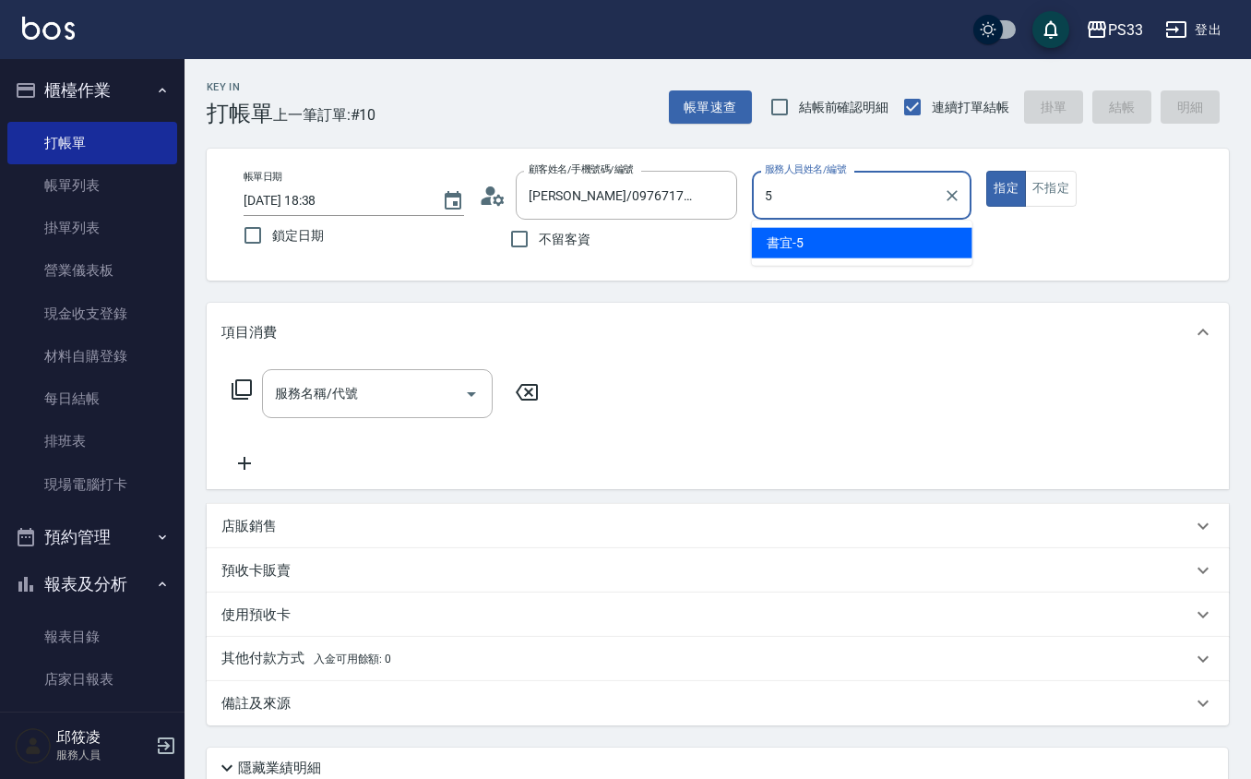
type input "書宜-5"
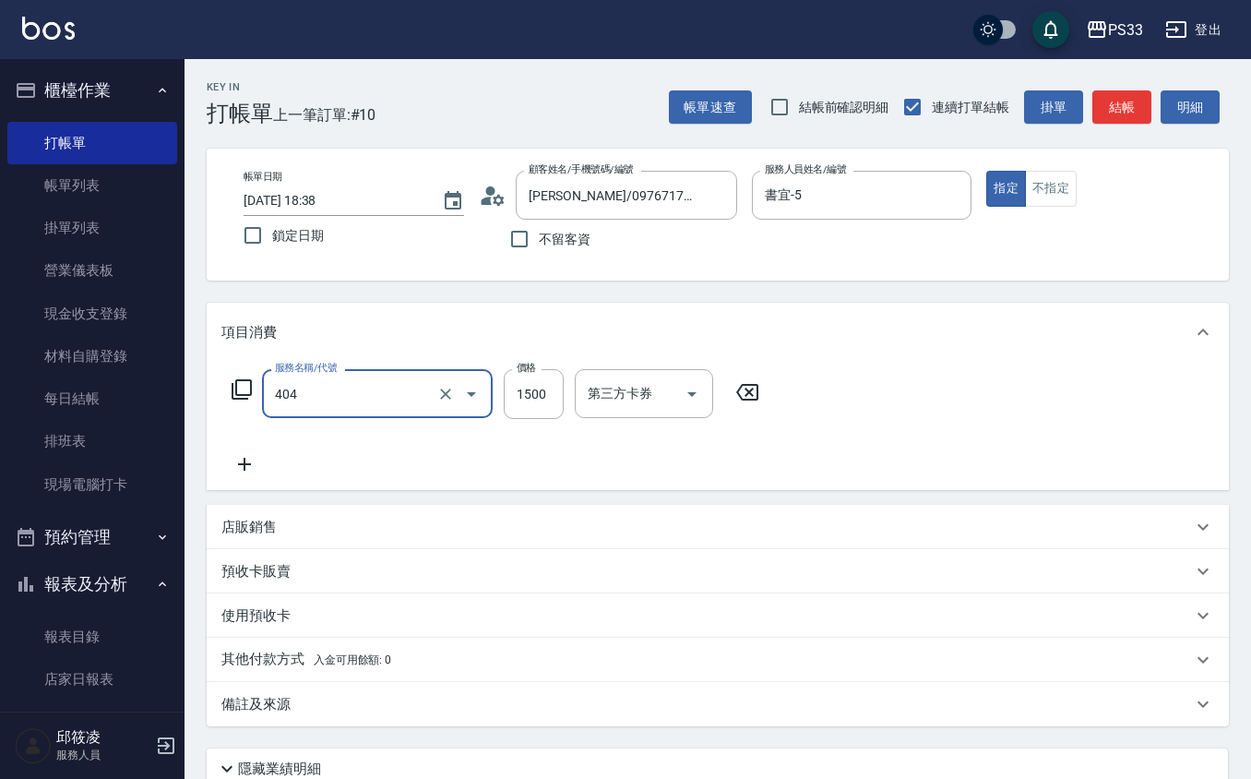
type input "設計染髮(404)"
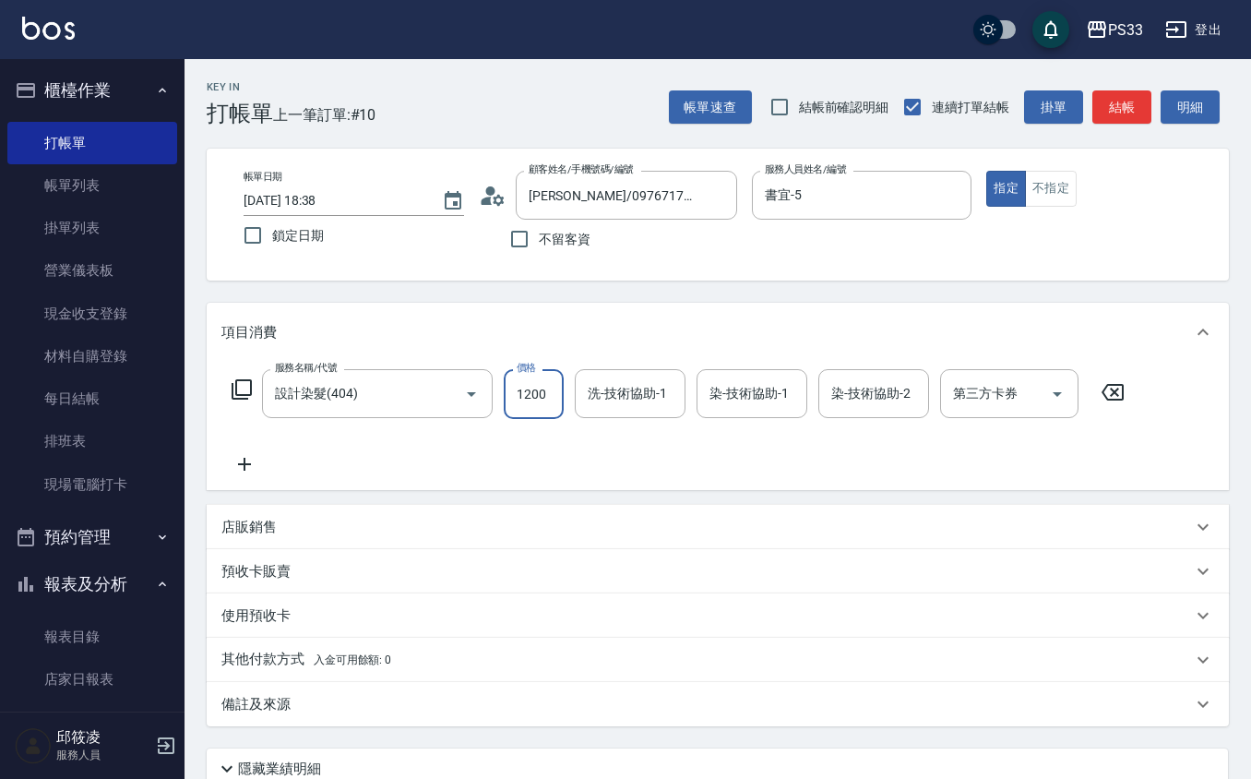
type input "1200"
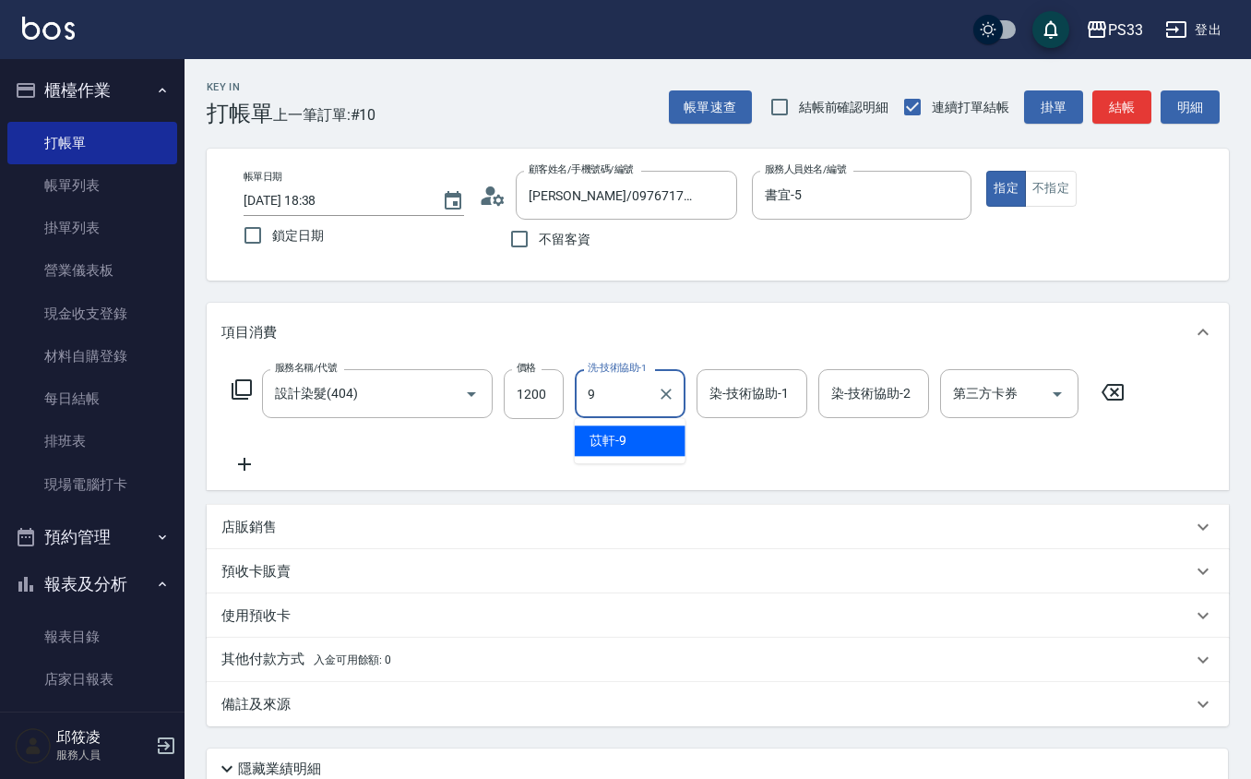
type input "苡軒-9"
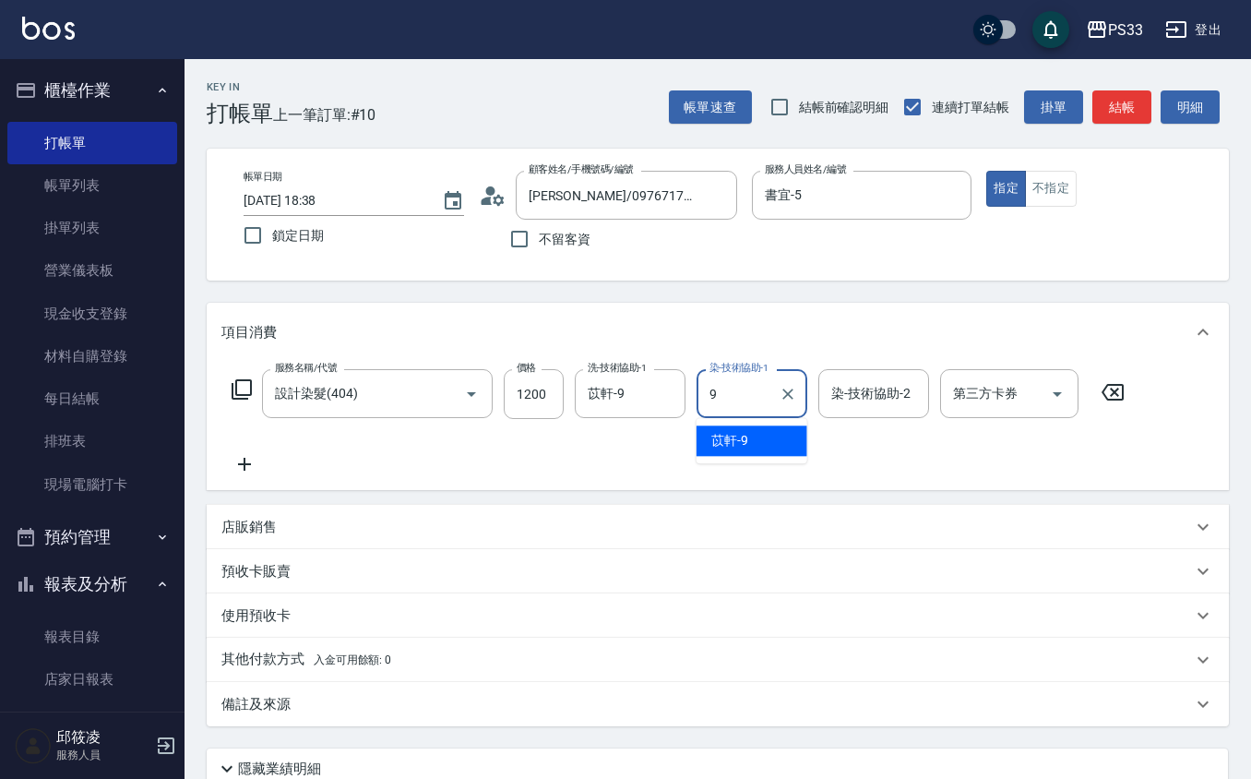
type input "苡軒-9"
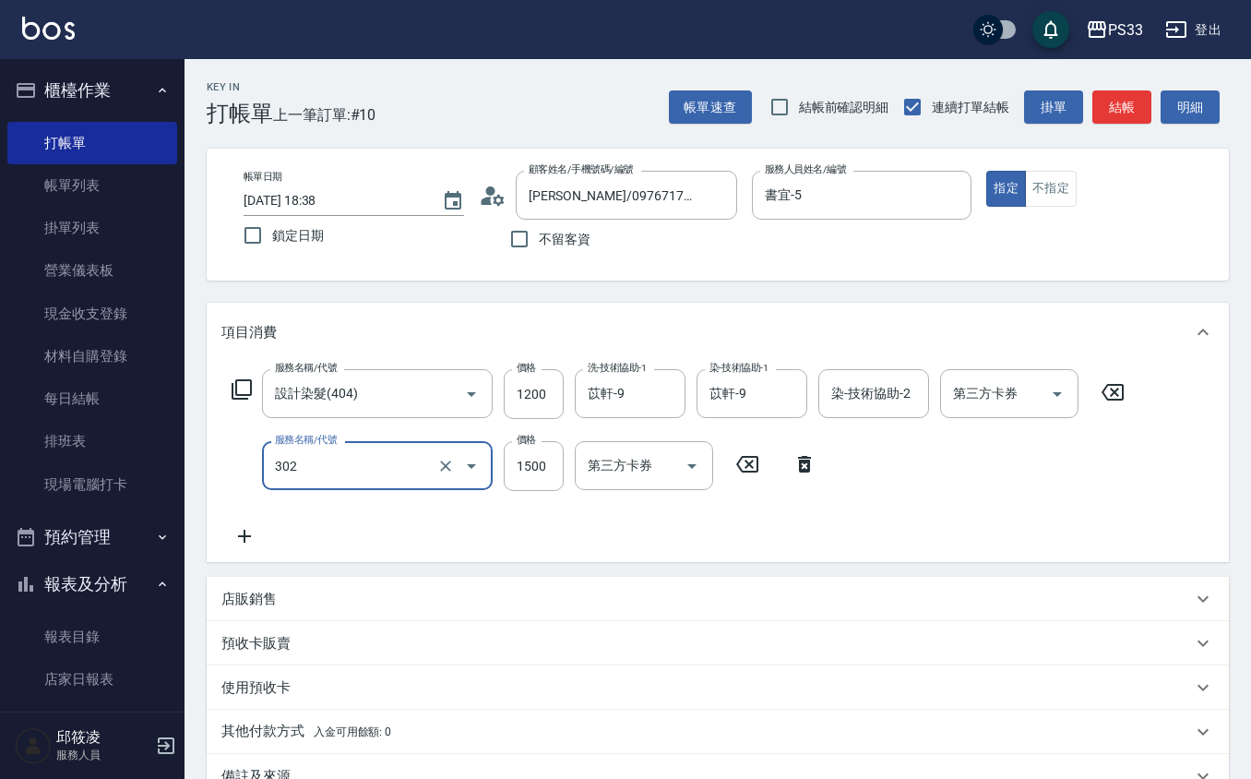
type input "設計燙髮(302)"
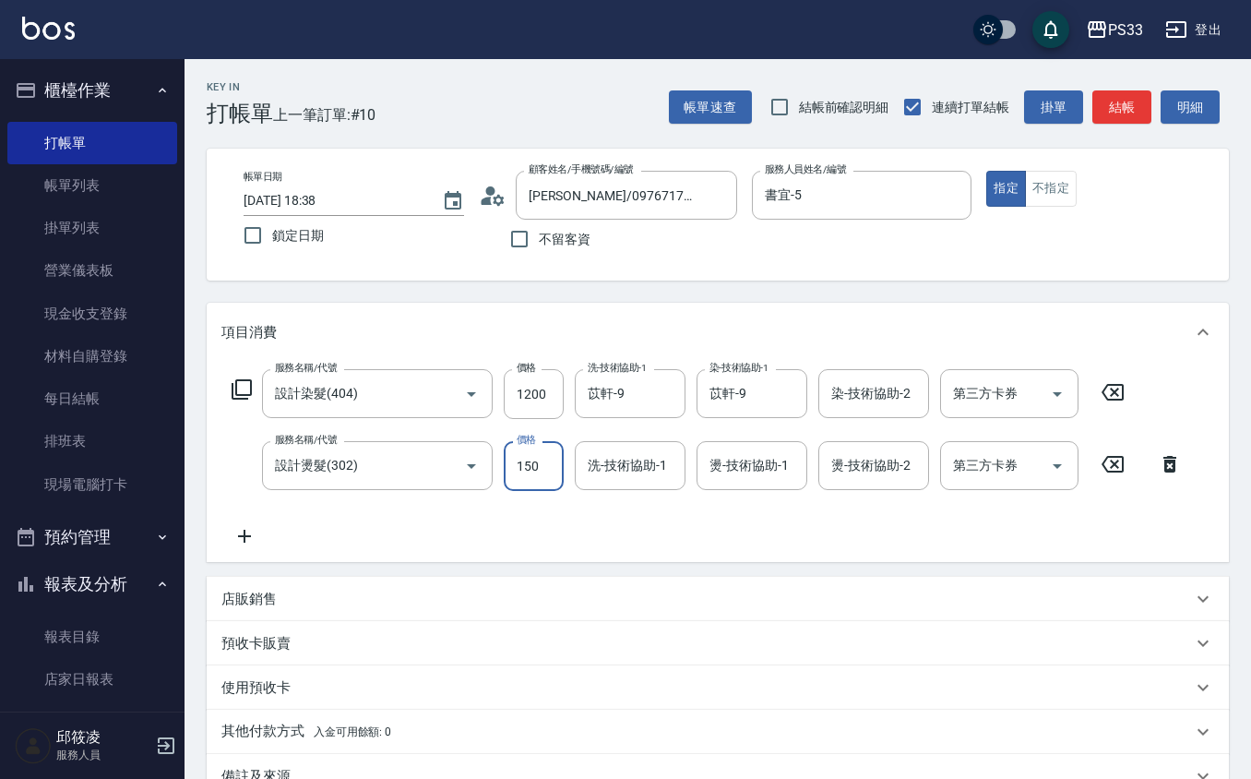
type input "1500"
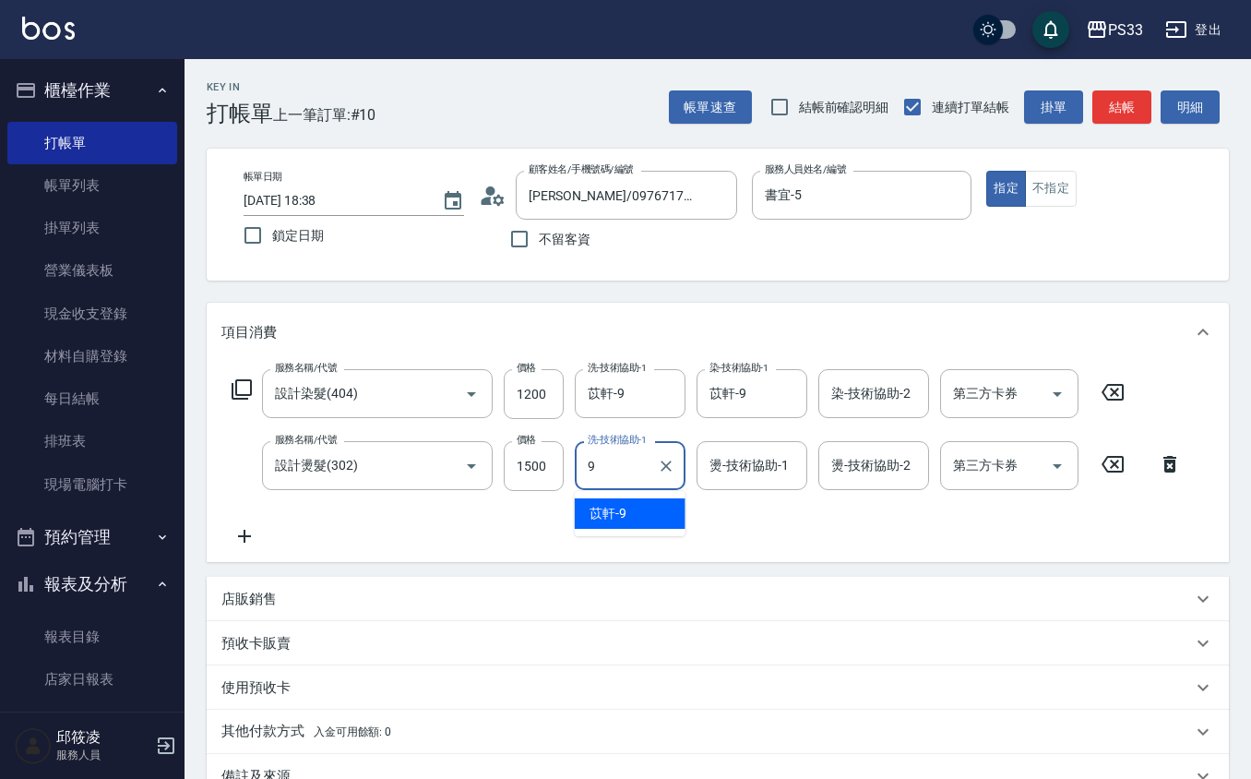
type input "苡軒-9"
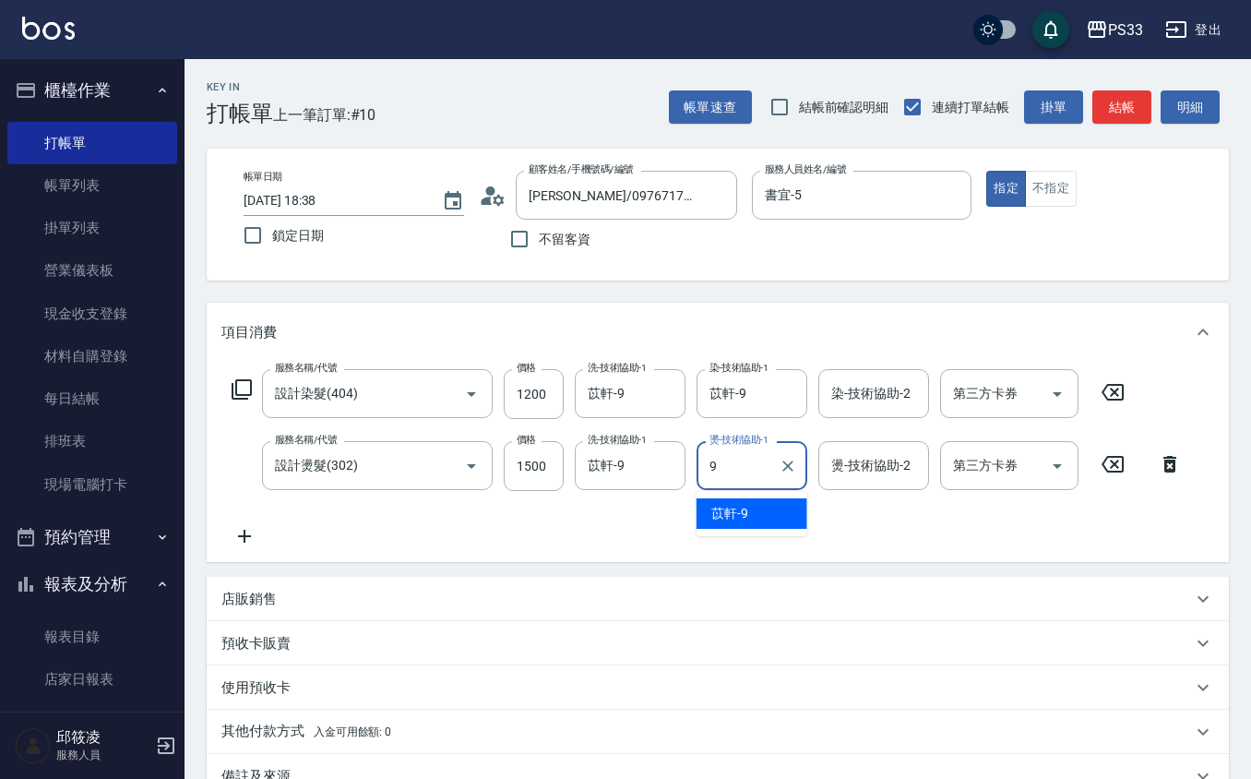
type input "苡軒-9"
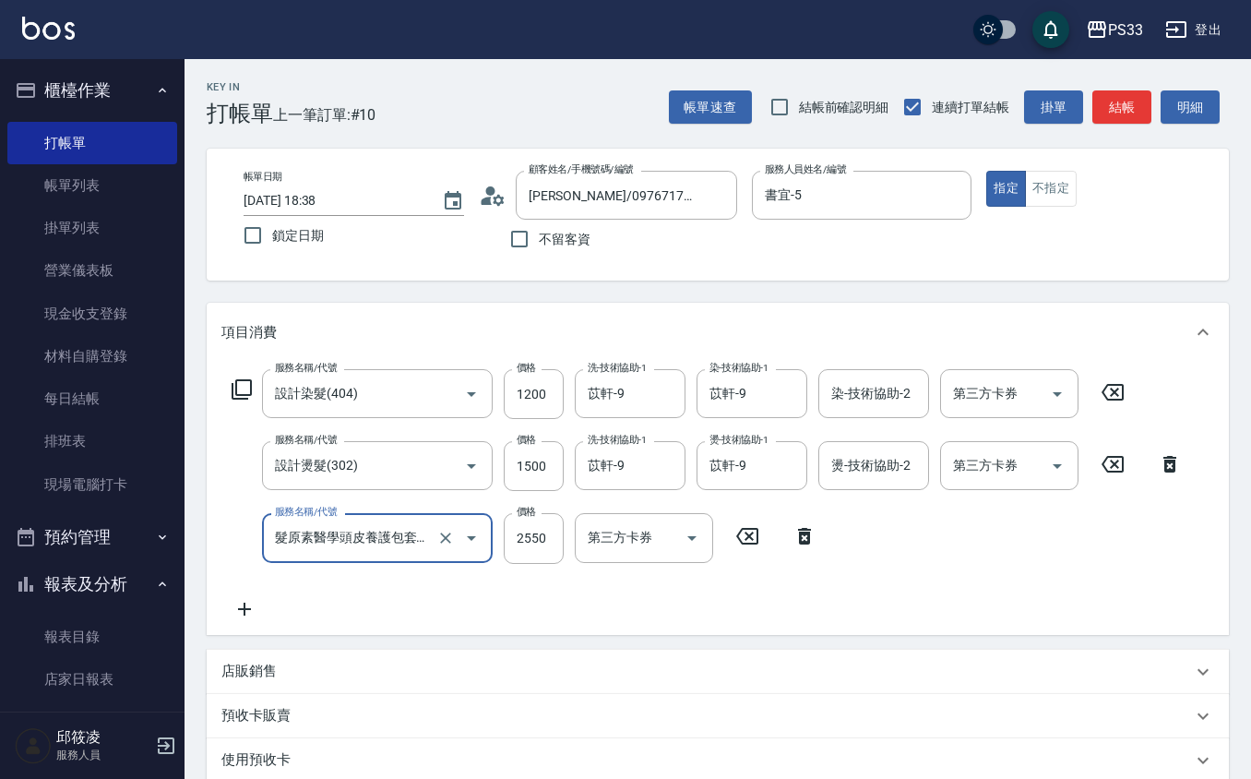
type input "髮原素醫學頭皮養護包套3次/當次入帳(606)"
click at [816, 544] on icon at bounding box center [805, 536] width 46 height 22
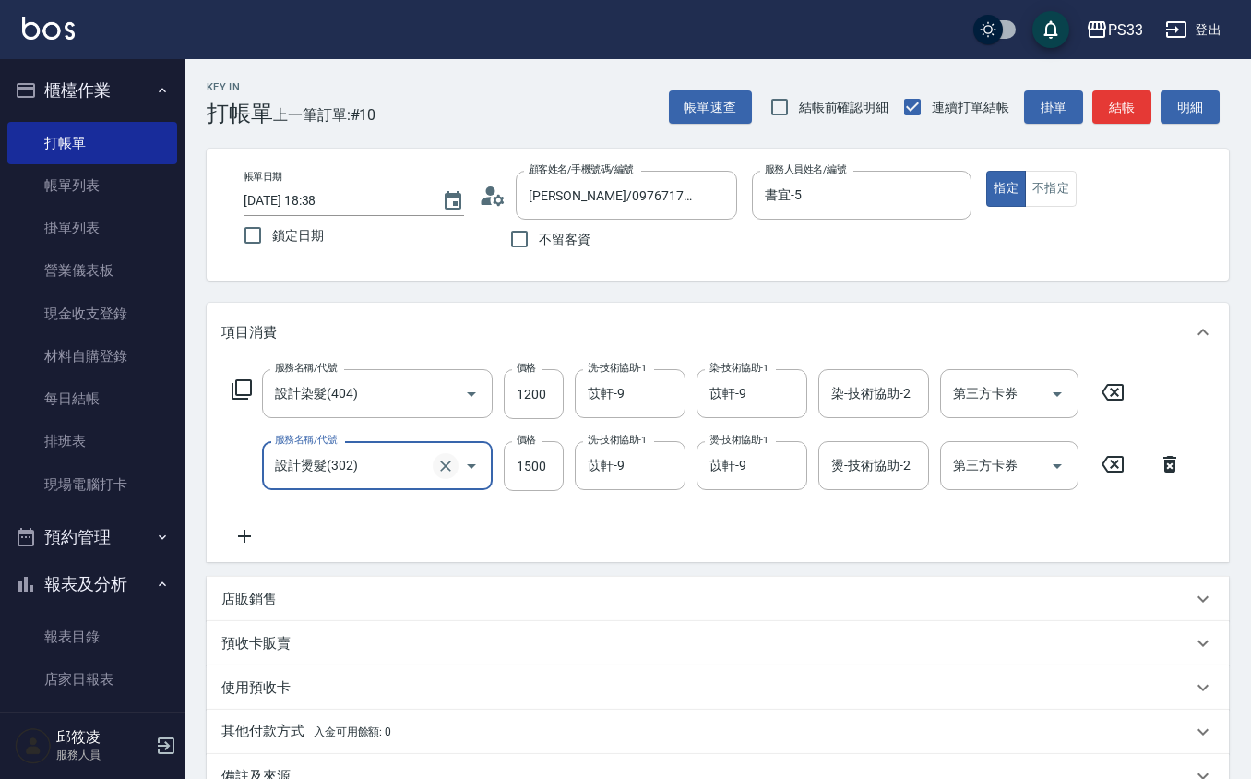
click at [451, 474] on button "Clear" at bounding box center [446, 466] width 26 height 26
click at [451, 473] on icon "Clear" at bounding box center [446, 466] width 18 height 18
type input "設計燙髮(302)"
click at [1127, 389] on icon at bounding box center [1113, 392] width 46 height 22
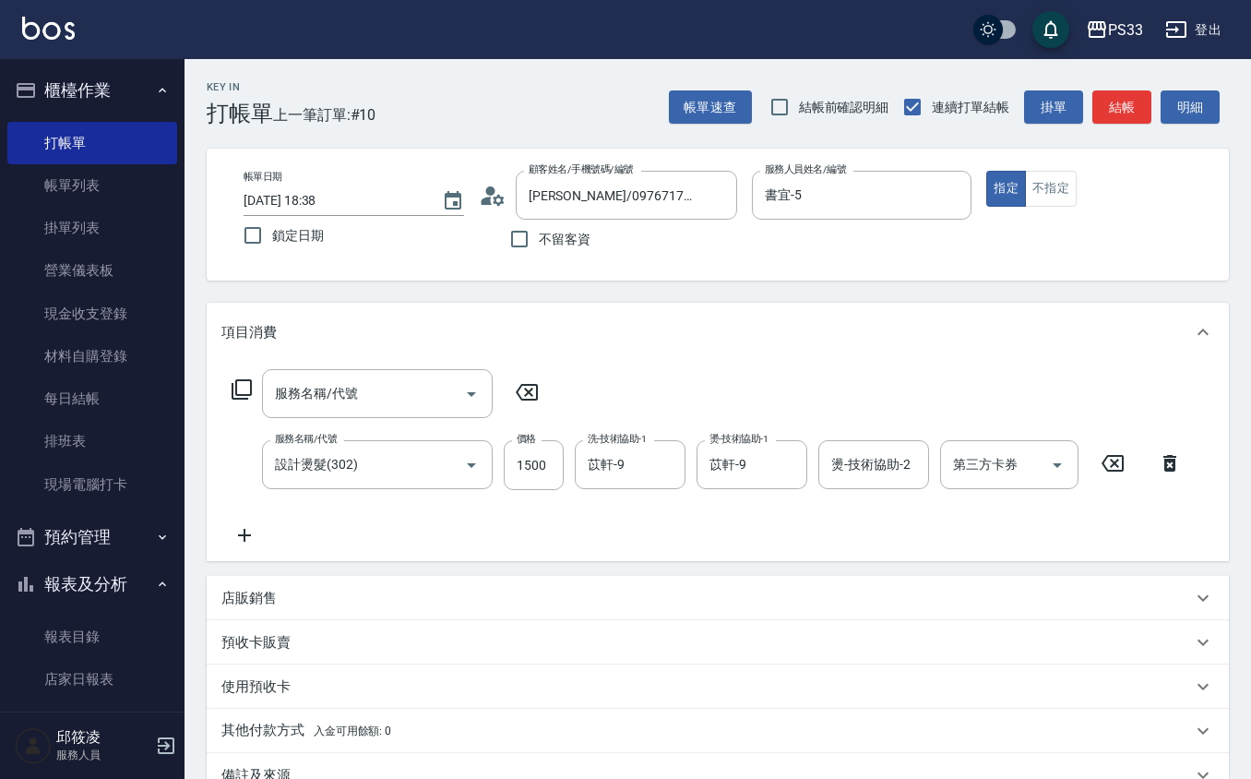
click at [1122, 470] on icon at bounding box center [1113, 463] width 22 height 17
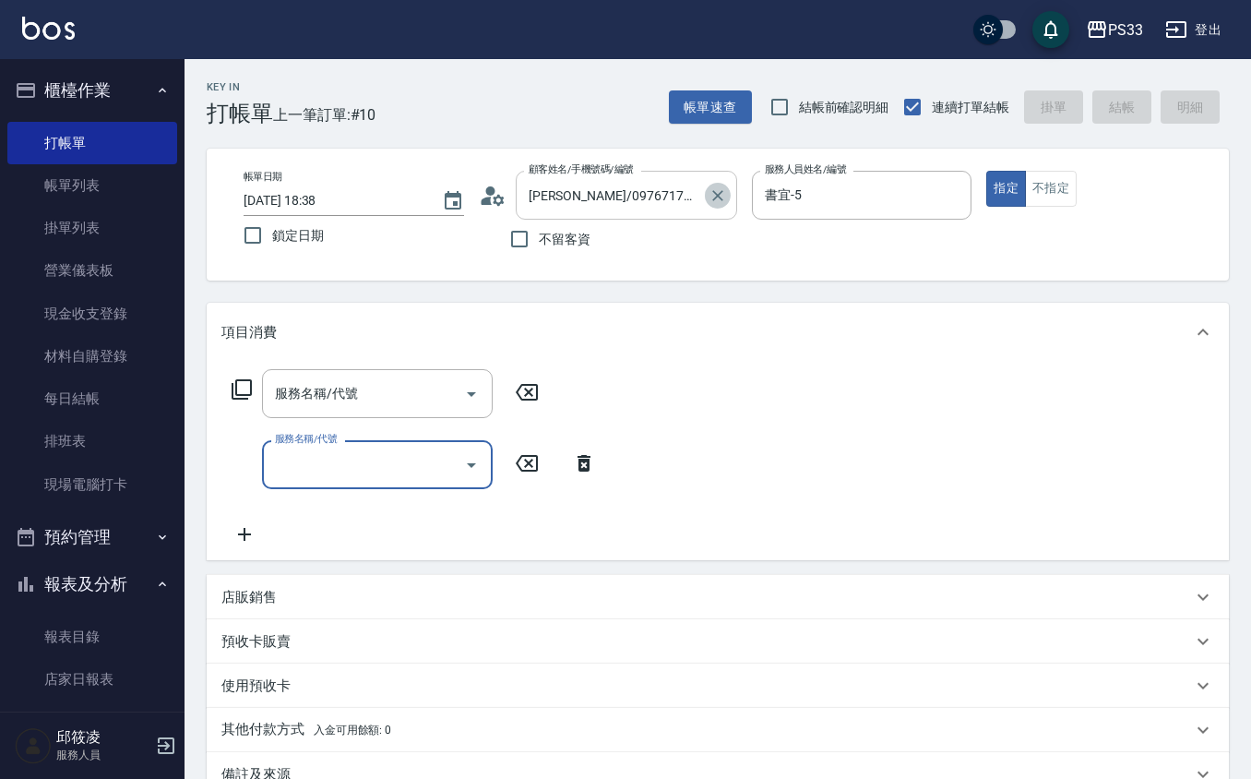
click at [713, 189] on icon "Clear" at bounding box center [718, 195] width 18 height 18
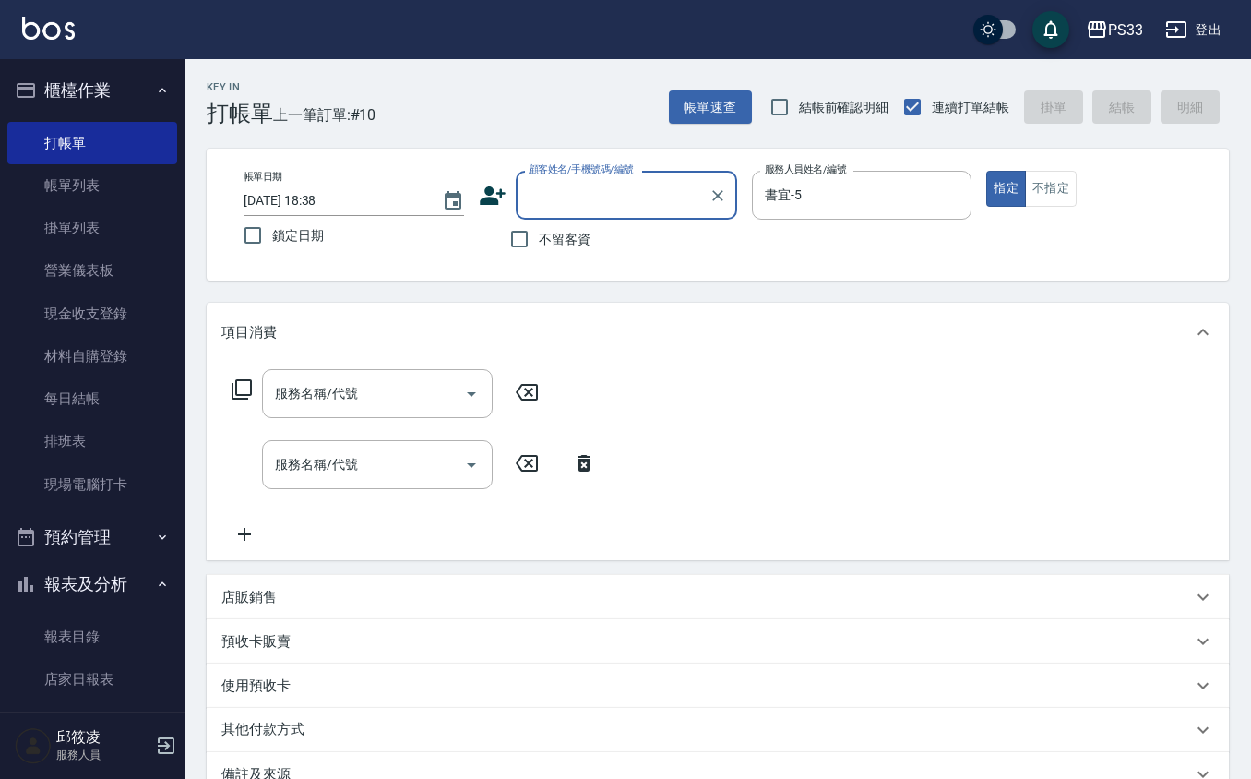
drag, startPoint x: 943, startPoint y: 193, endPoint x: 546, endPoint y: 233, distance: 398.9
click at [936, 192] on div "書宜-5 服務人員姓名/編號" at bounding box center [862, 195] width 221 height 49
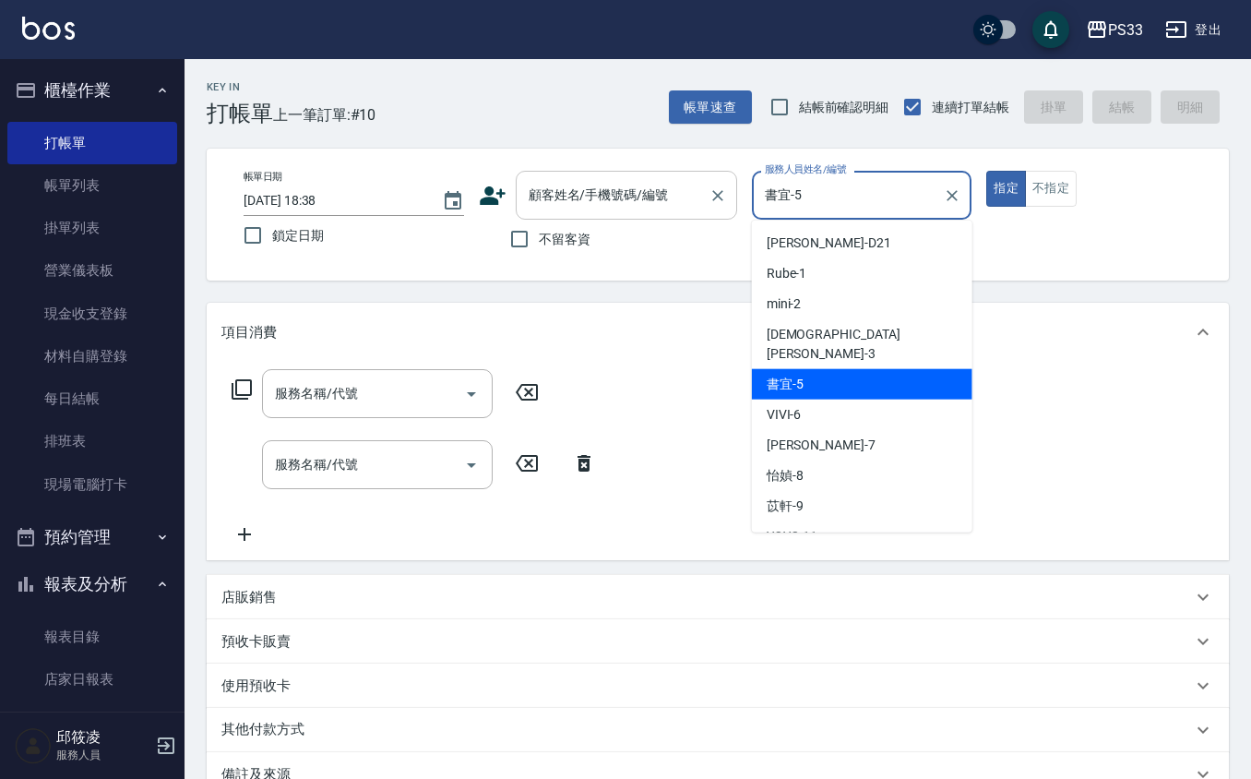
click at [592, 193] on input "顧客姓名/手機號碼/編號" at bounding box center [612, 195] width 177 height 32
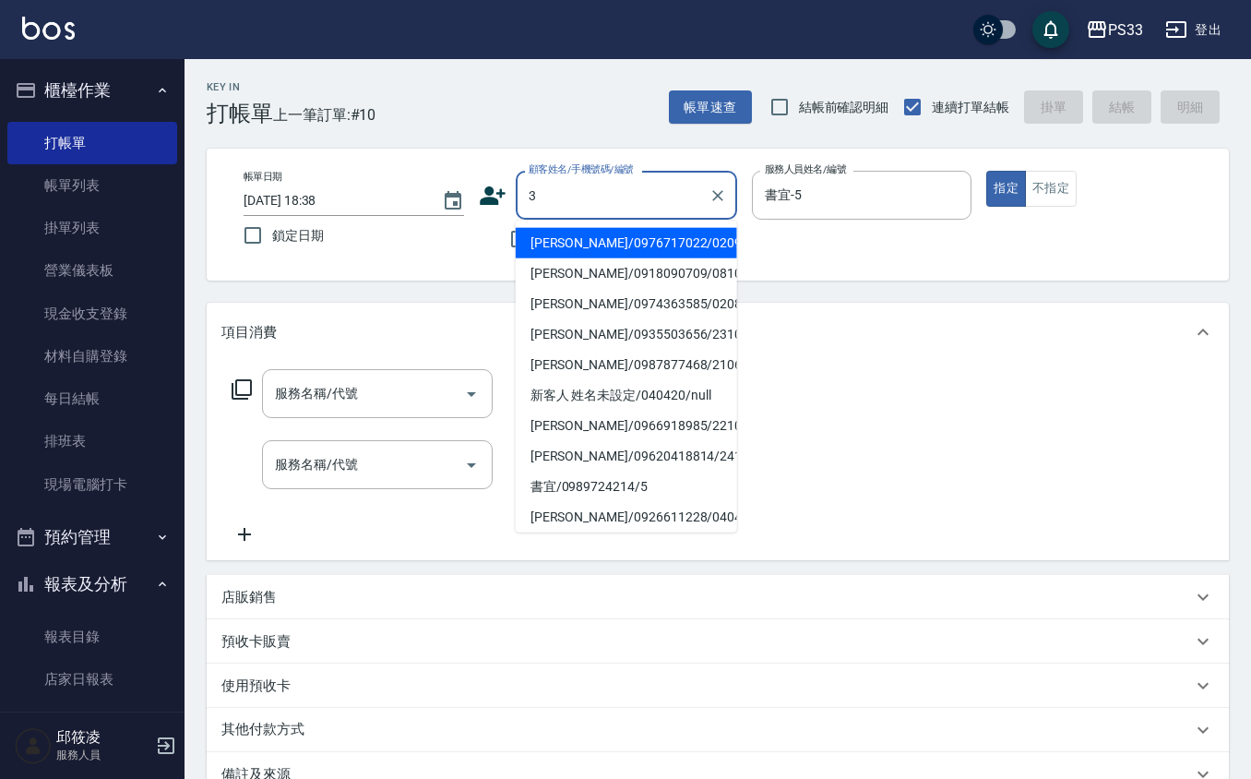
type input "[PERSON_NAME]/0974363585/020817"
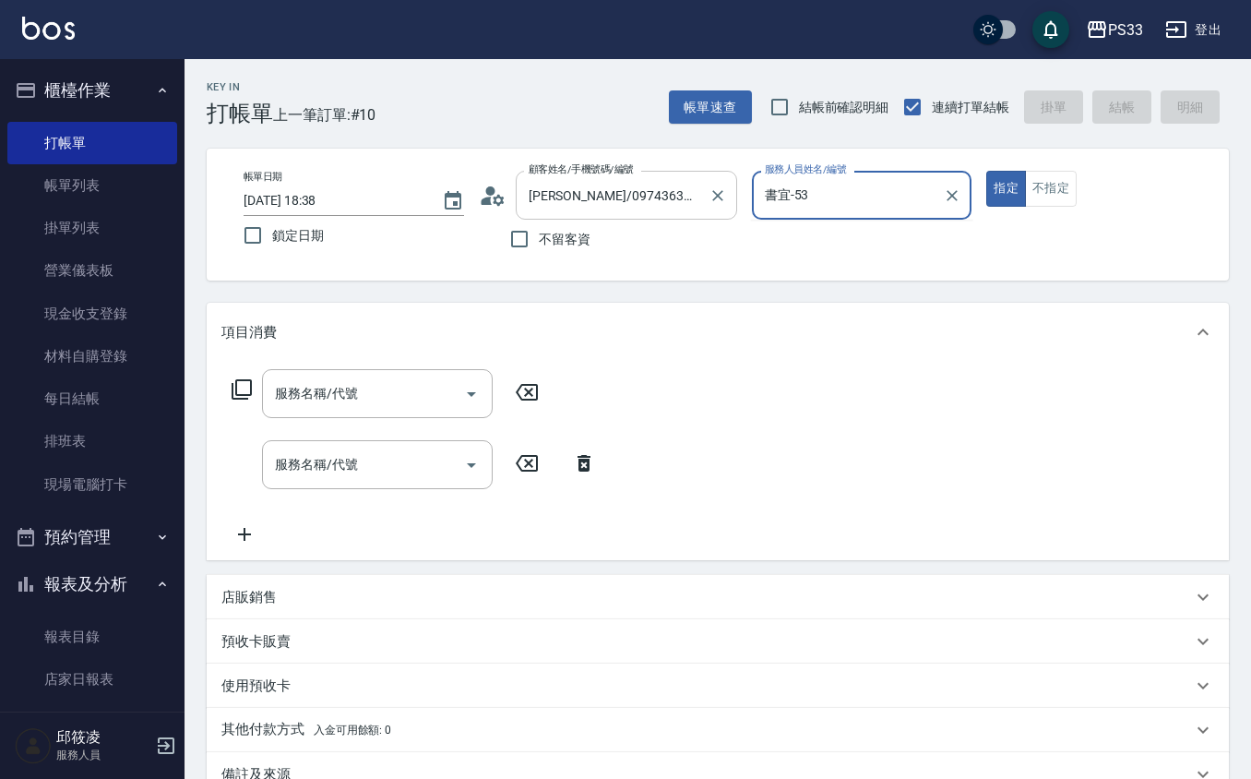
click at [987, 171] on button "指定" at bounding box center [1007, 189] width 40 height 36
type input "書宜-5"
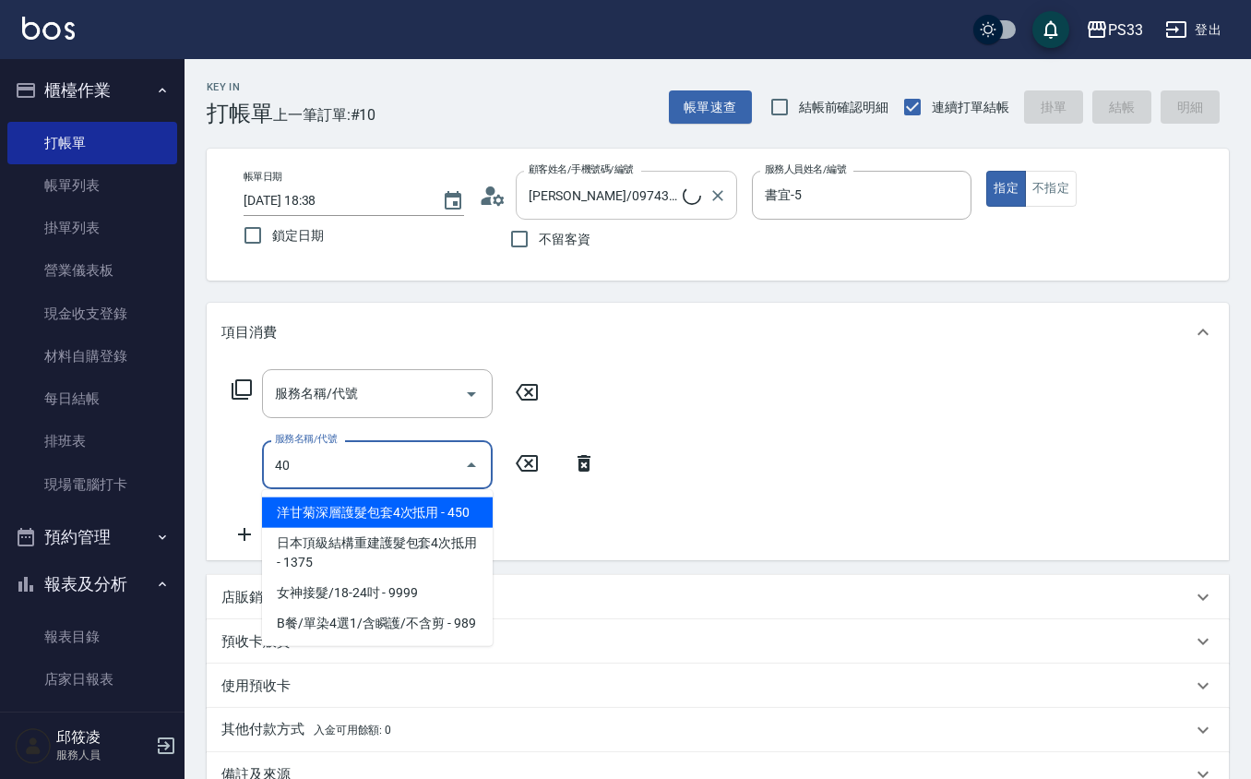
type input "404"
type input "Pinky/0930017010/3"
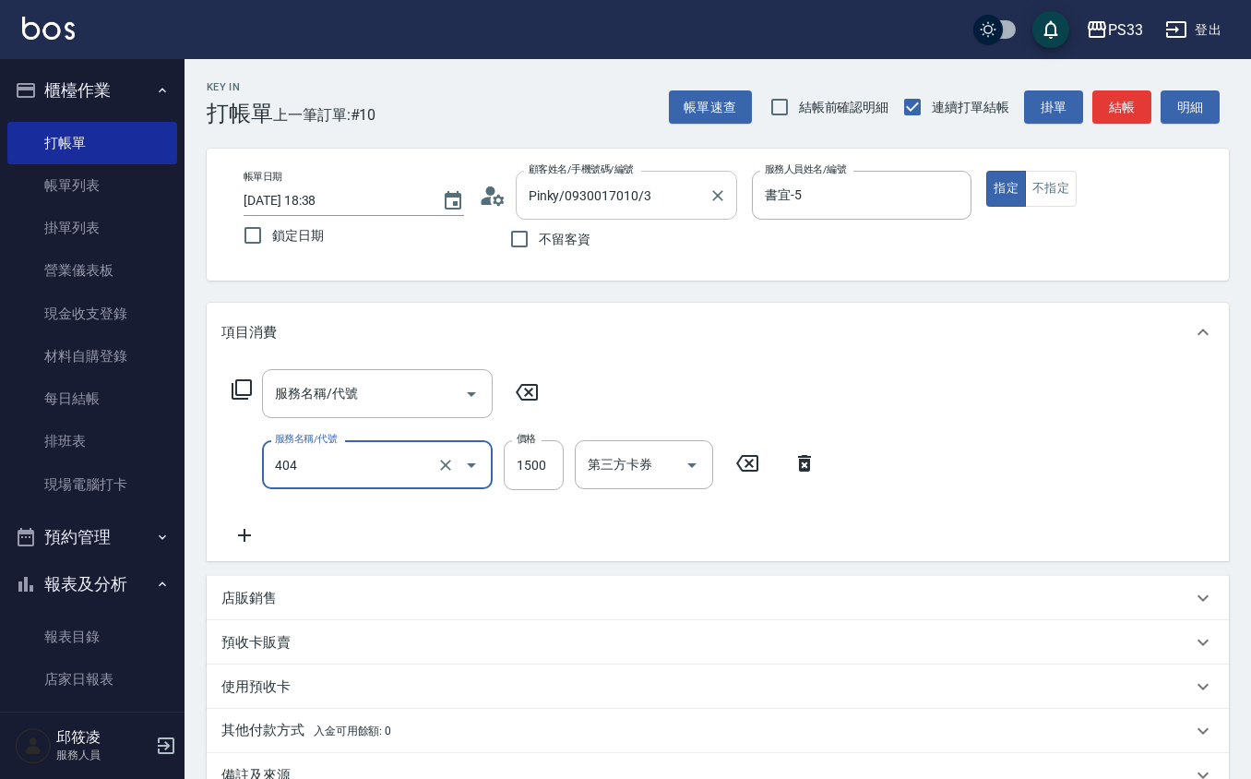
type input "設計染髮(404)"
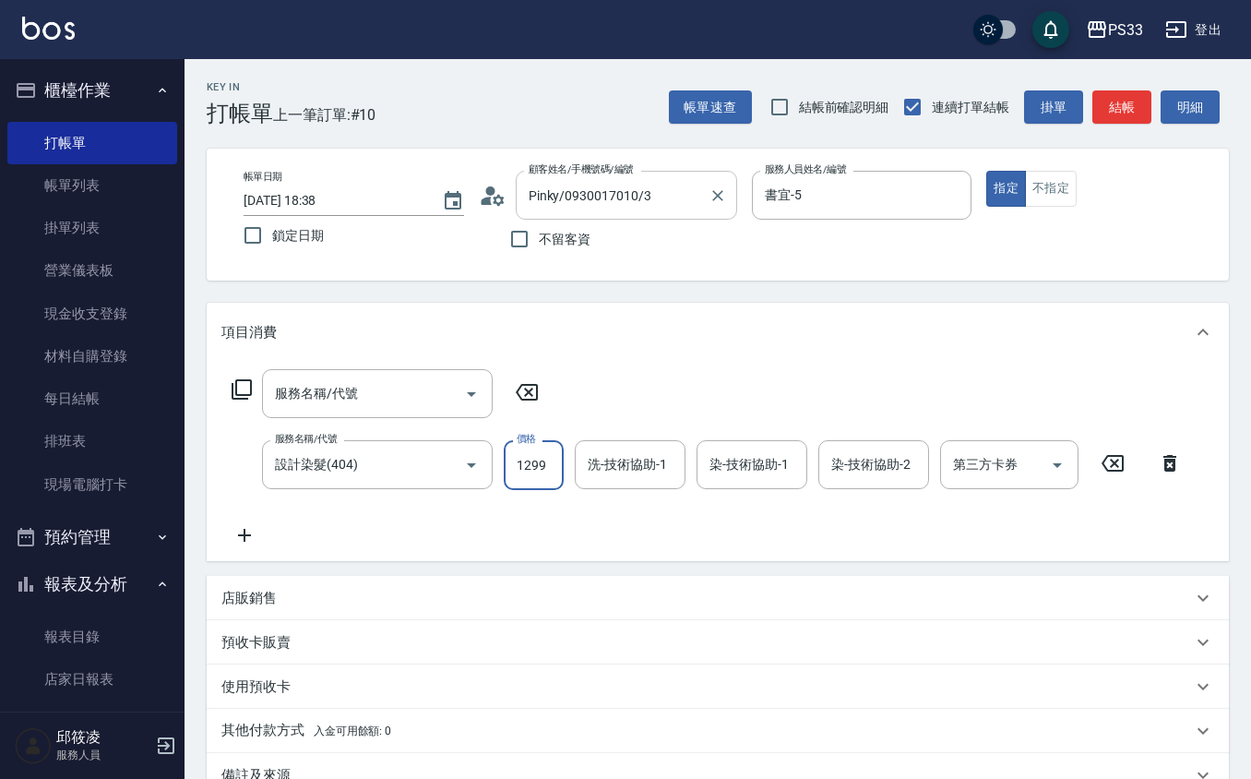
type input "1299"
type input "[PERSON_NAME]-3"
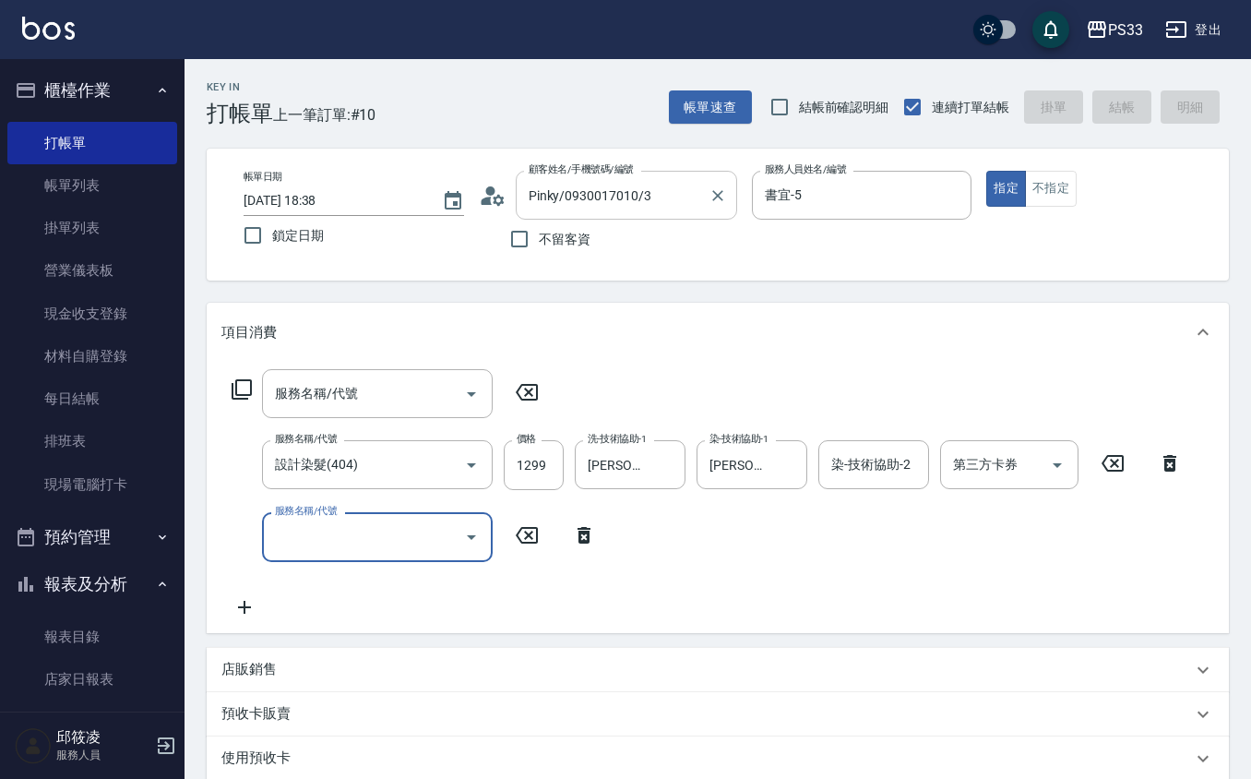
type input "[DATE] 18:39"
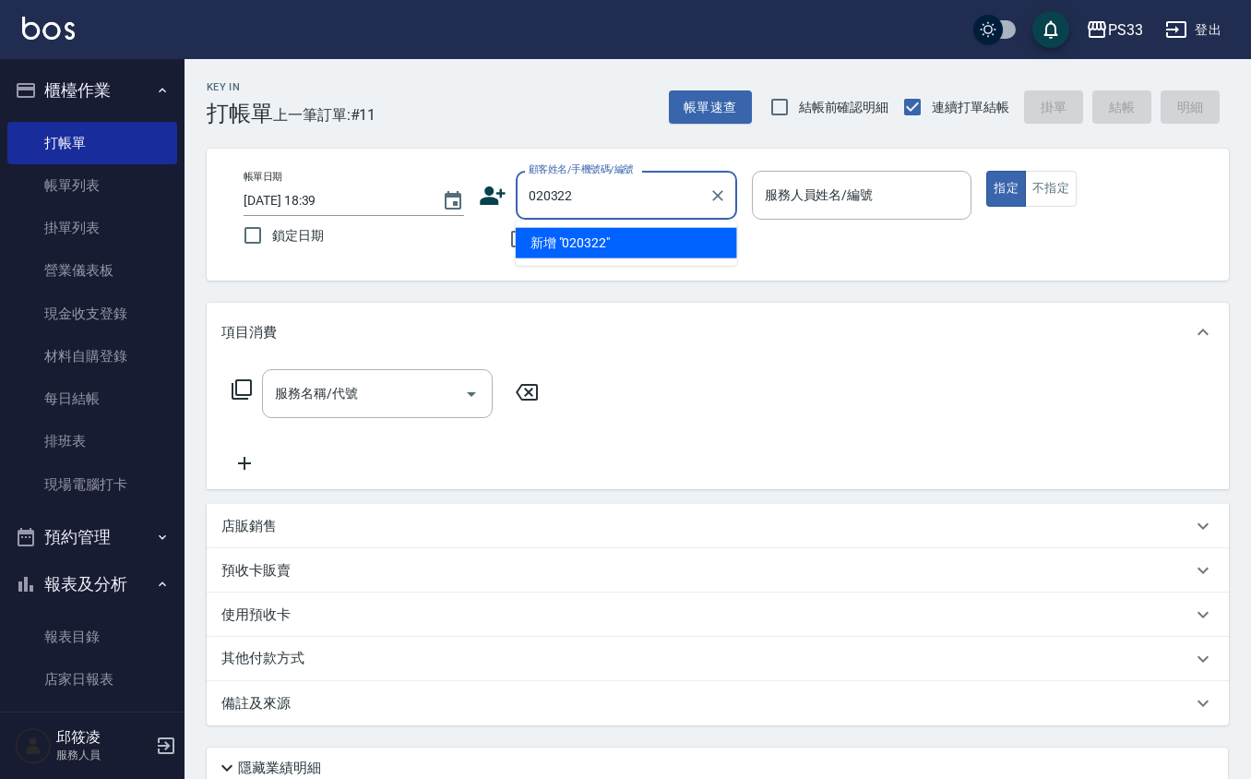
type input "020322"
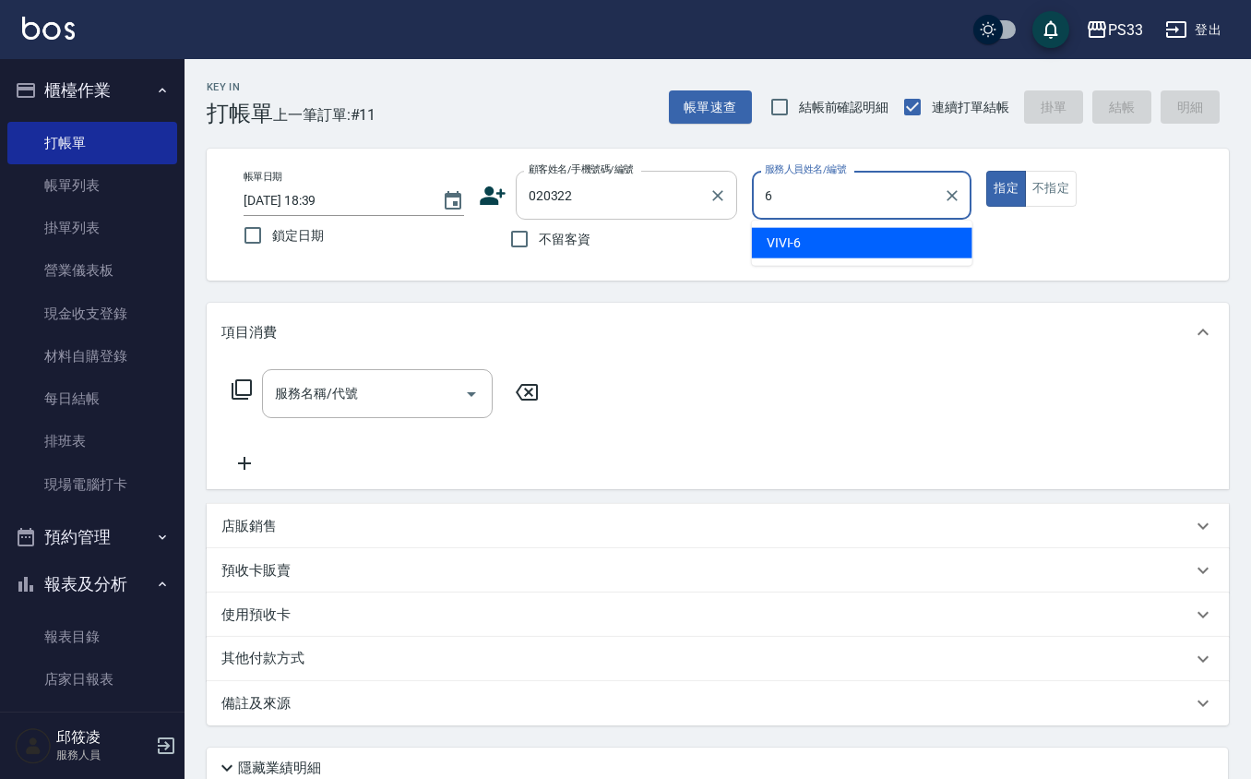
type input "VIVI-6"
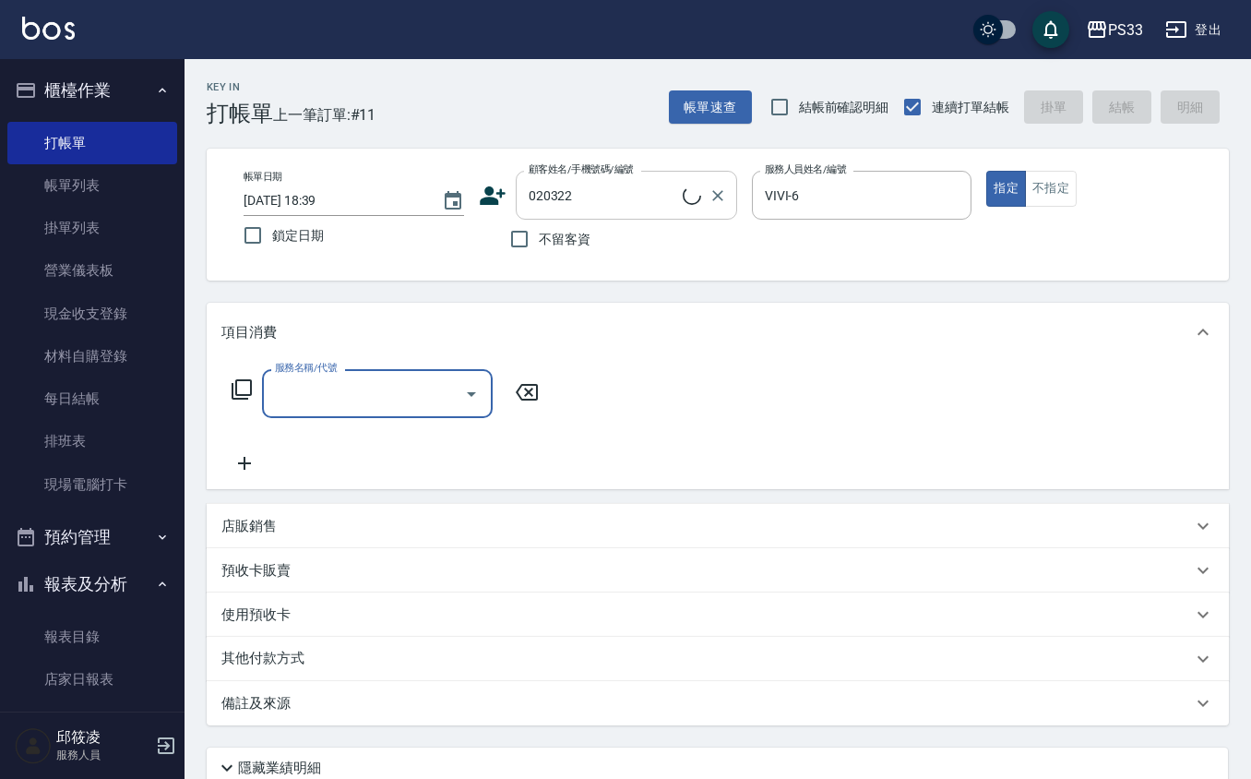
type input "[PERSON_NAME]/0979021271/020322"
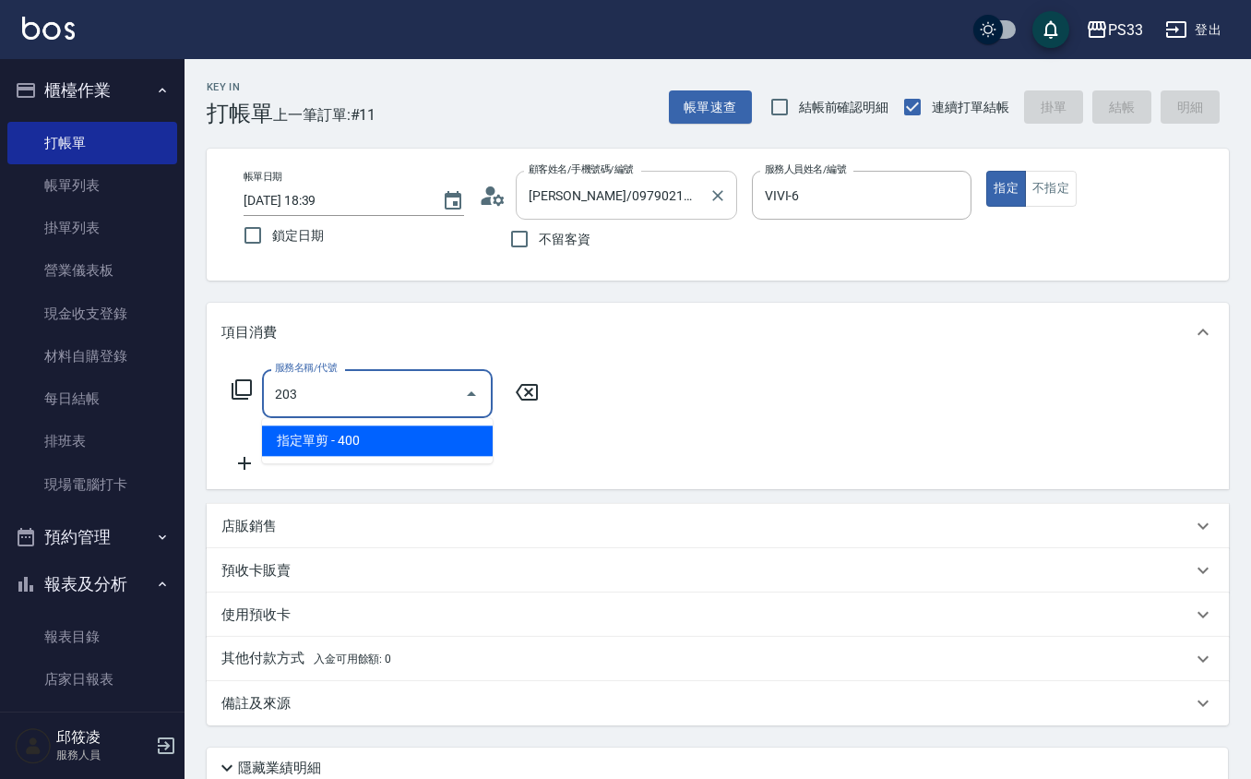
type input "指定單剪(203)"
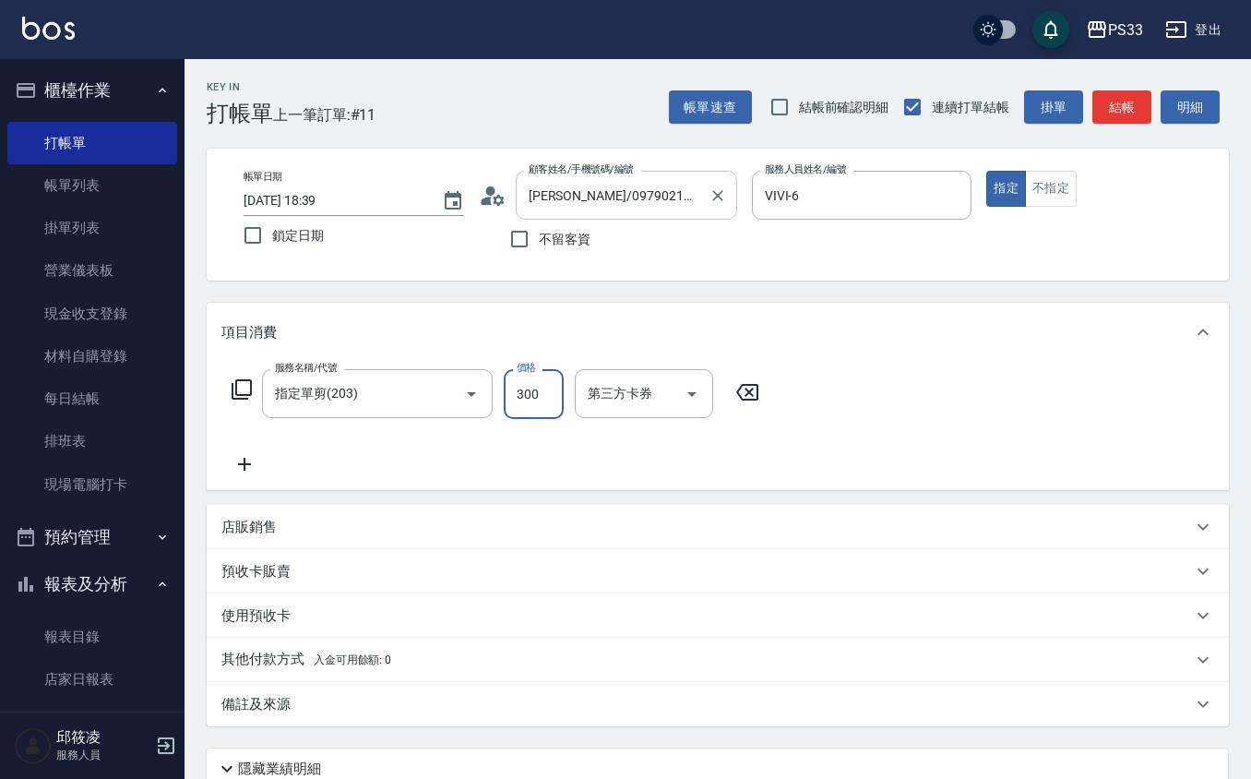
type input "300"
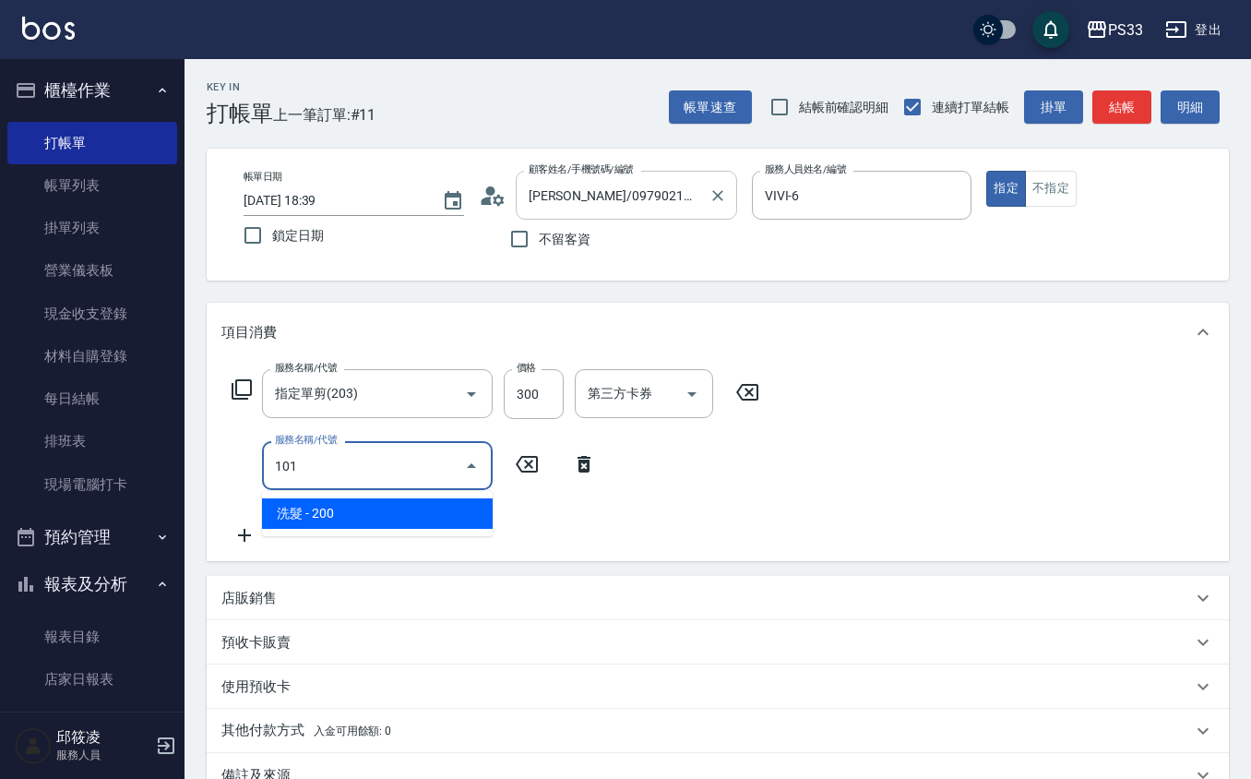
type input "洗髮(101)"
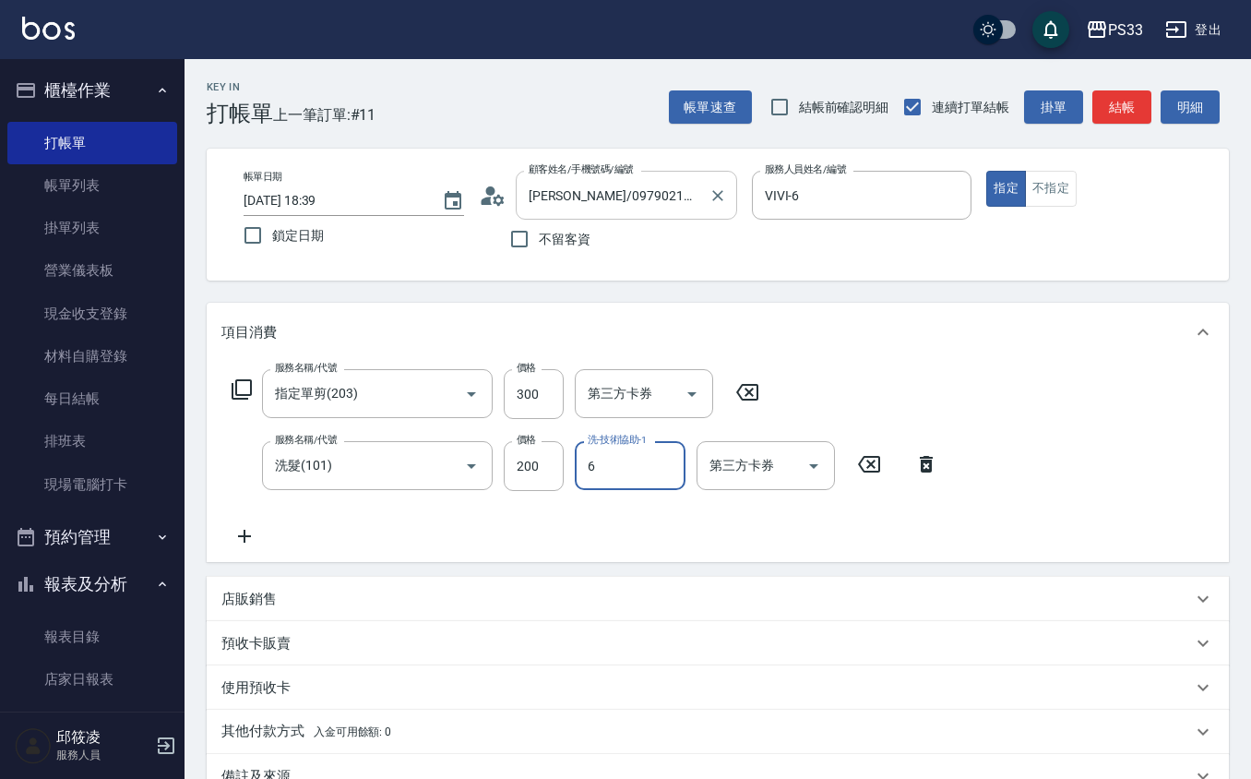
type input "VIVI-6"
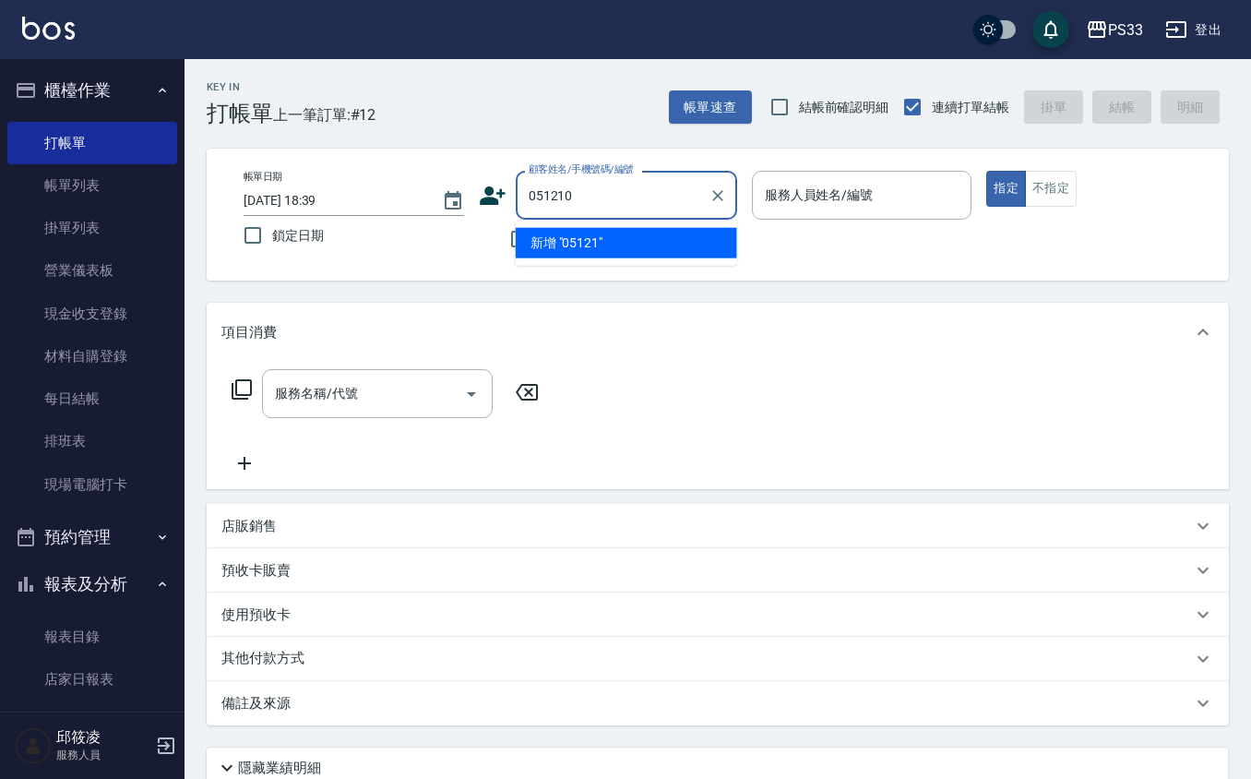
type input "051210"
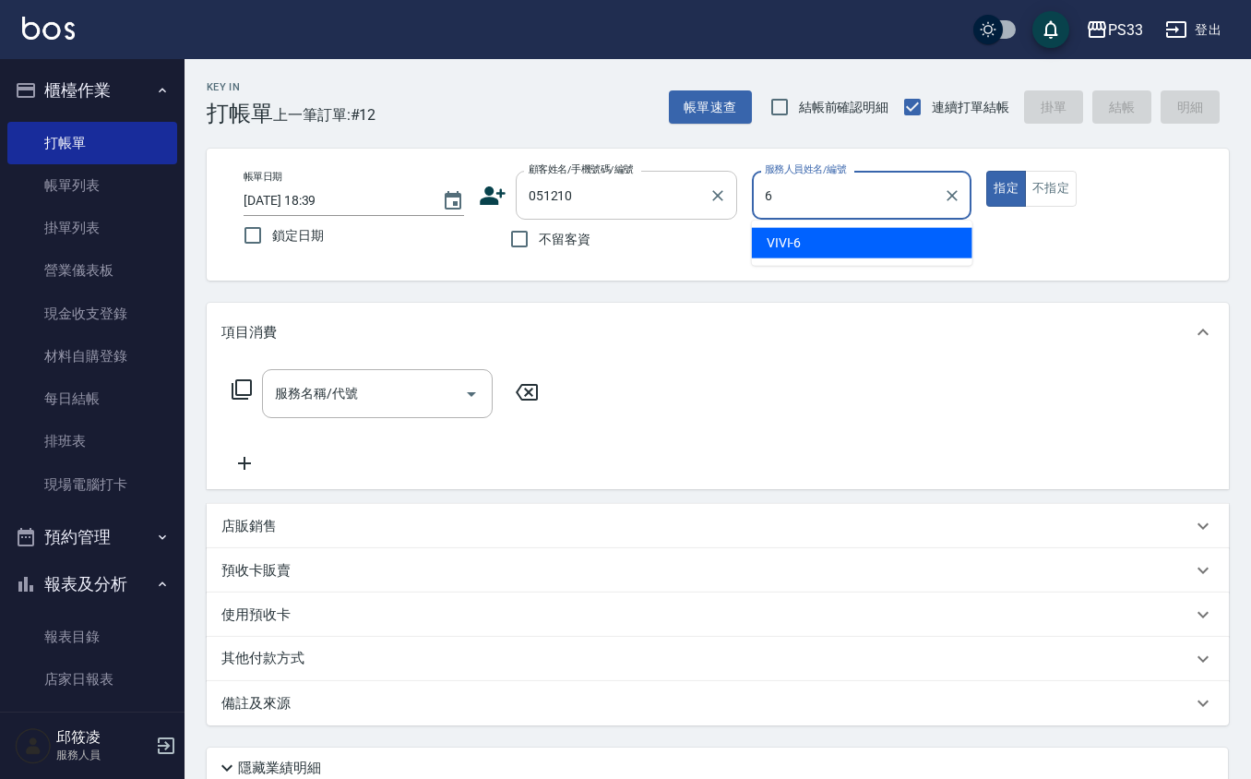
type input "VIVI-6"
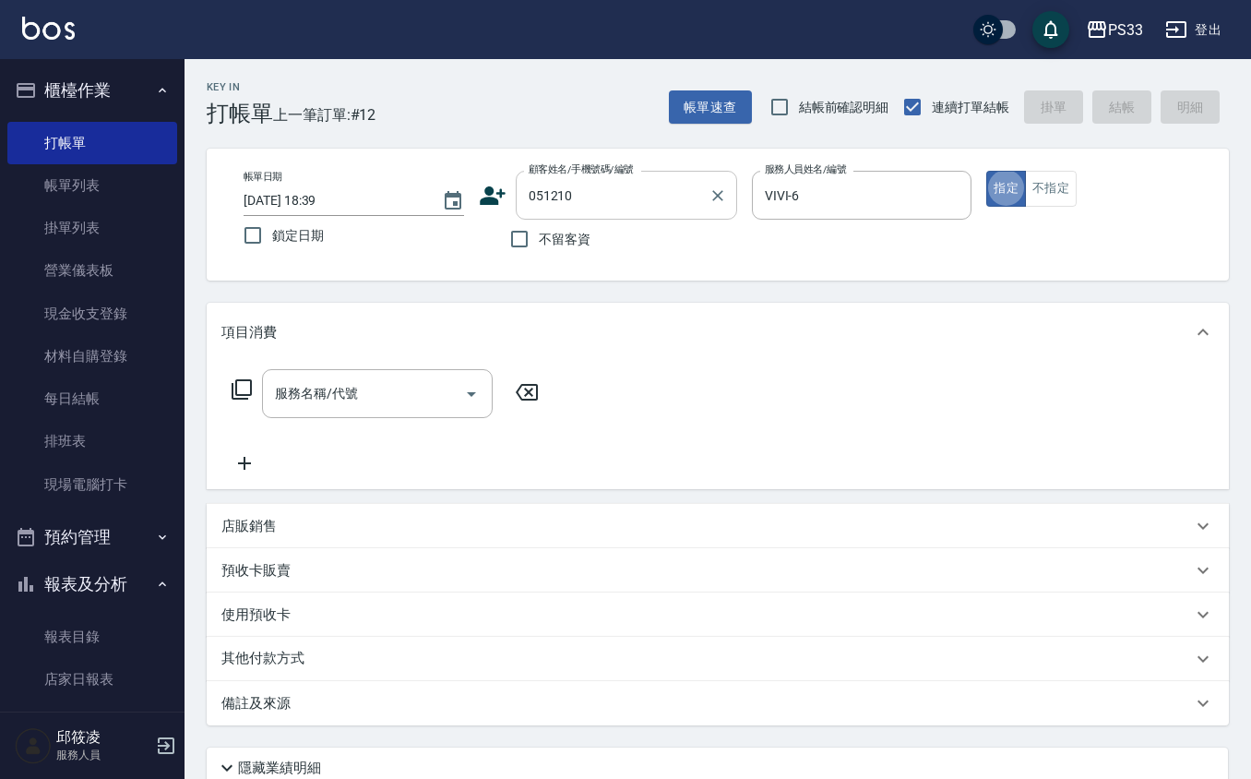
type input "[PERSON_NAME]/0917693351/051210"
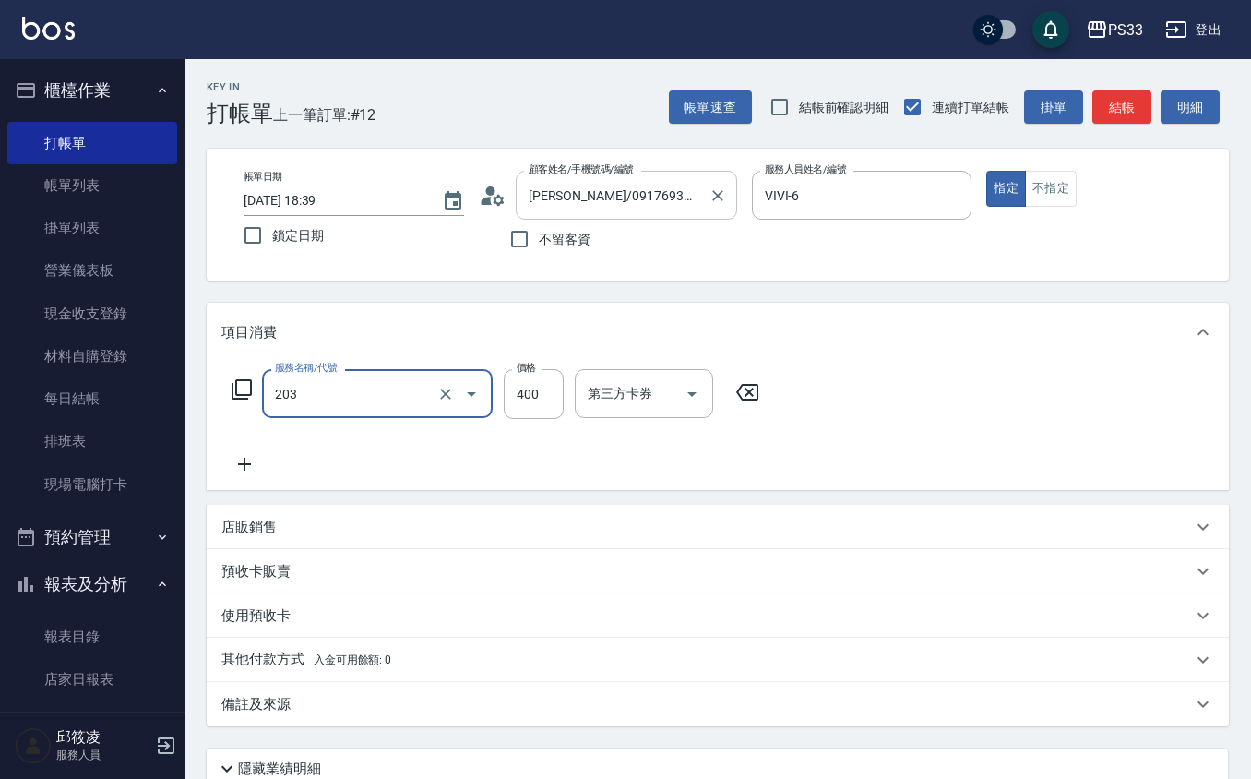
type input "指定單剪(203)"
type input "300"
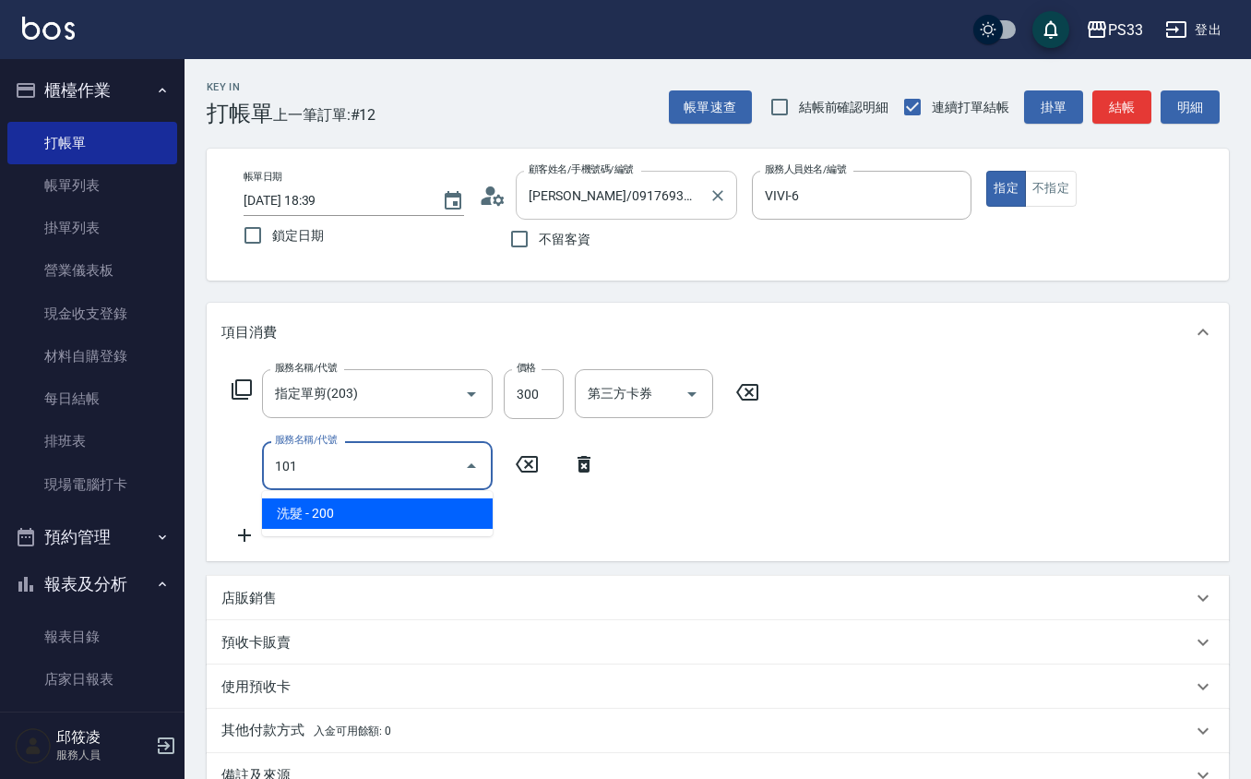
type input "洗髮(101)"
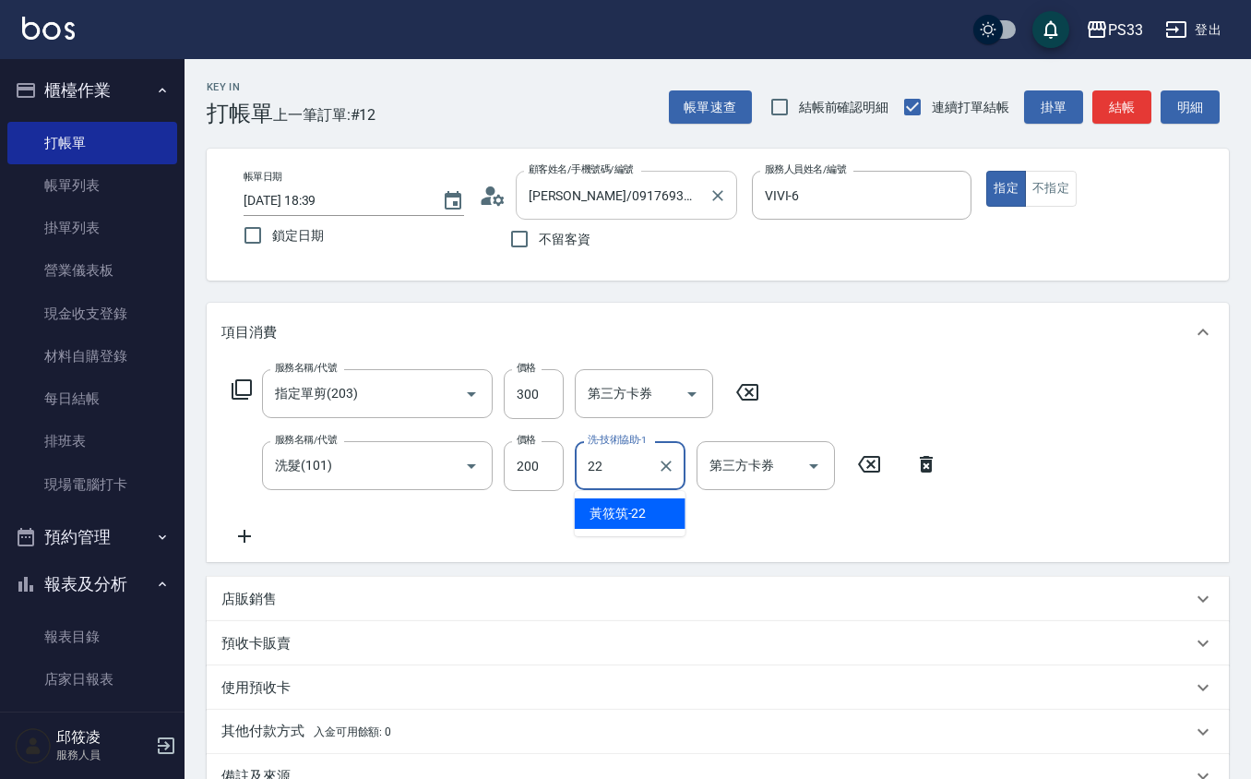
type input "[PERSON_NAME]-22"
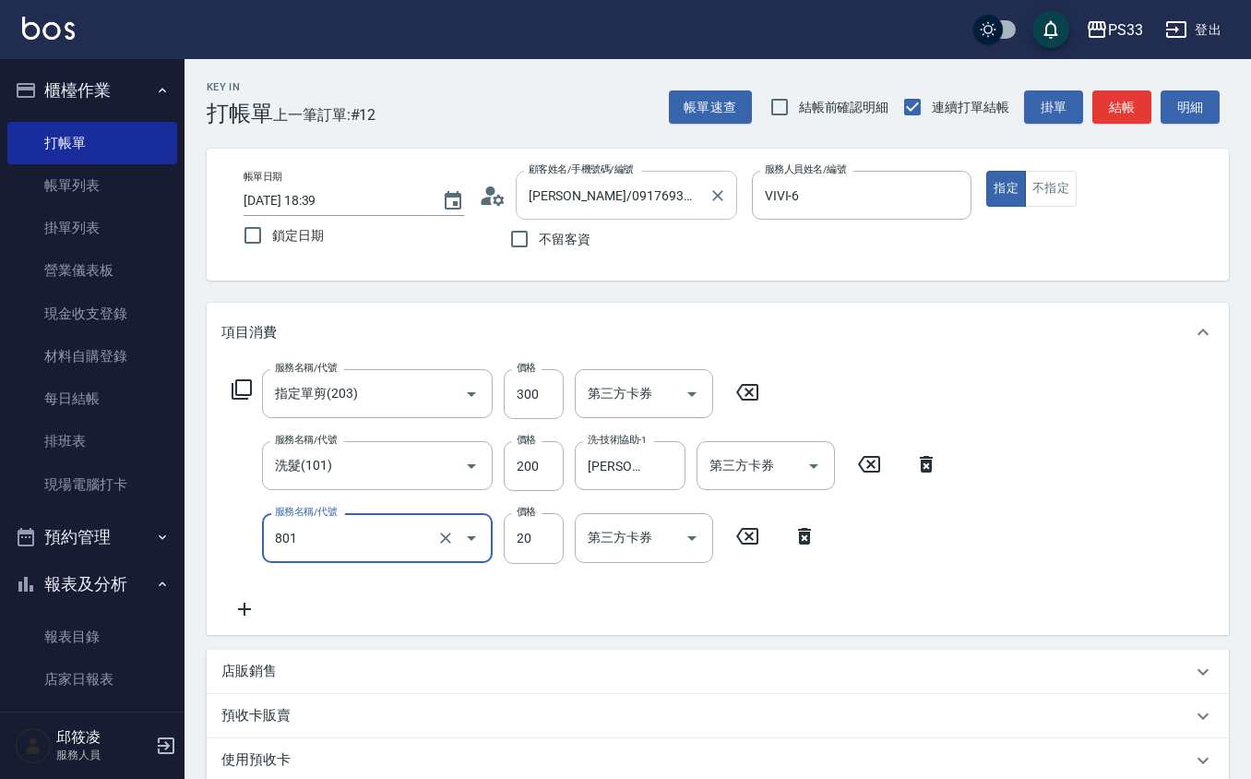
type input "潤絲(801)"
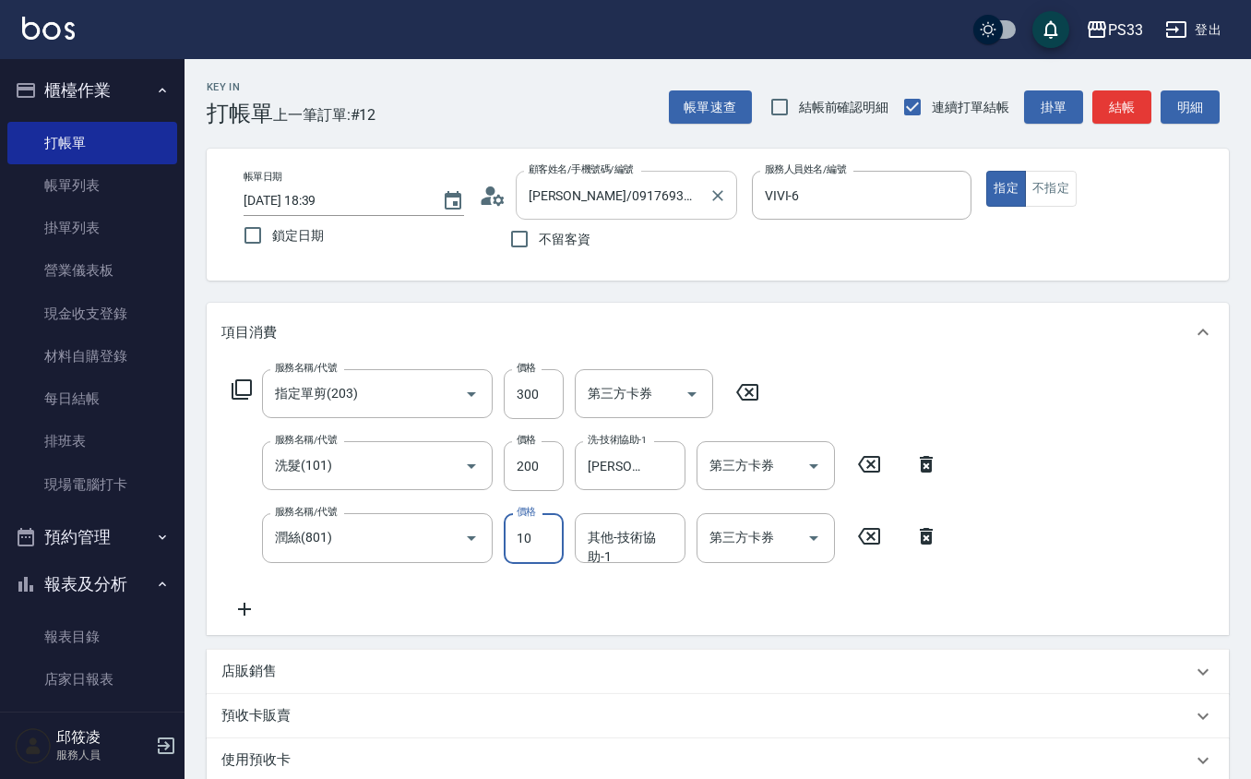
type input "10"
type input "[PERSON_NAME]-22"
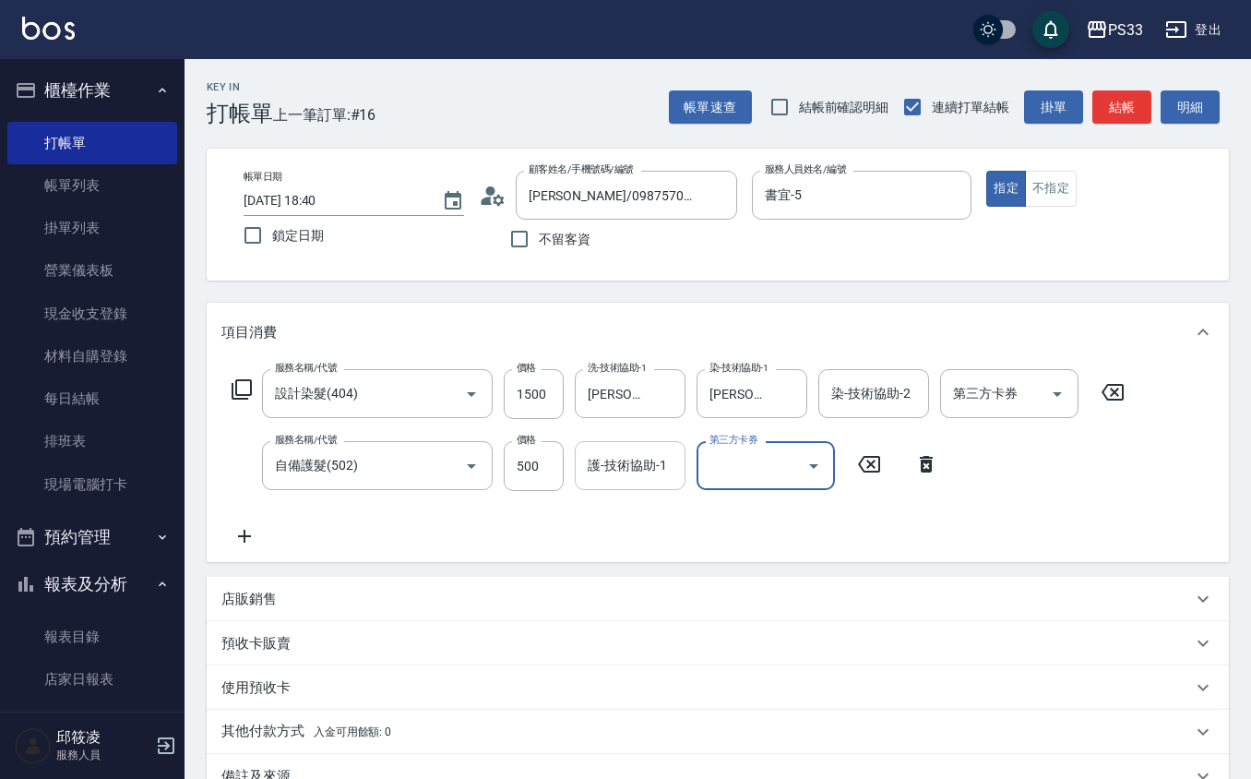
click at [615, 460] on input "護-技術協助-1" at bounding box center [630, 465] width 94 height 32
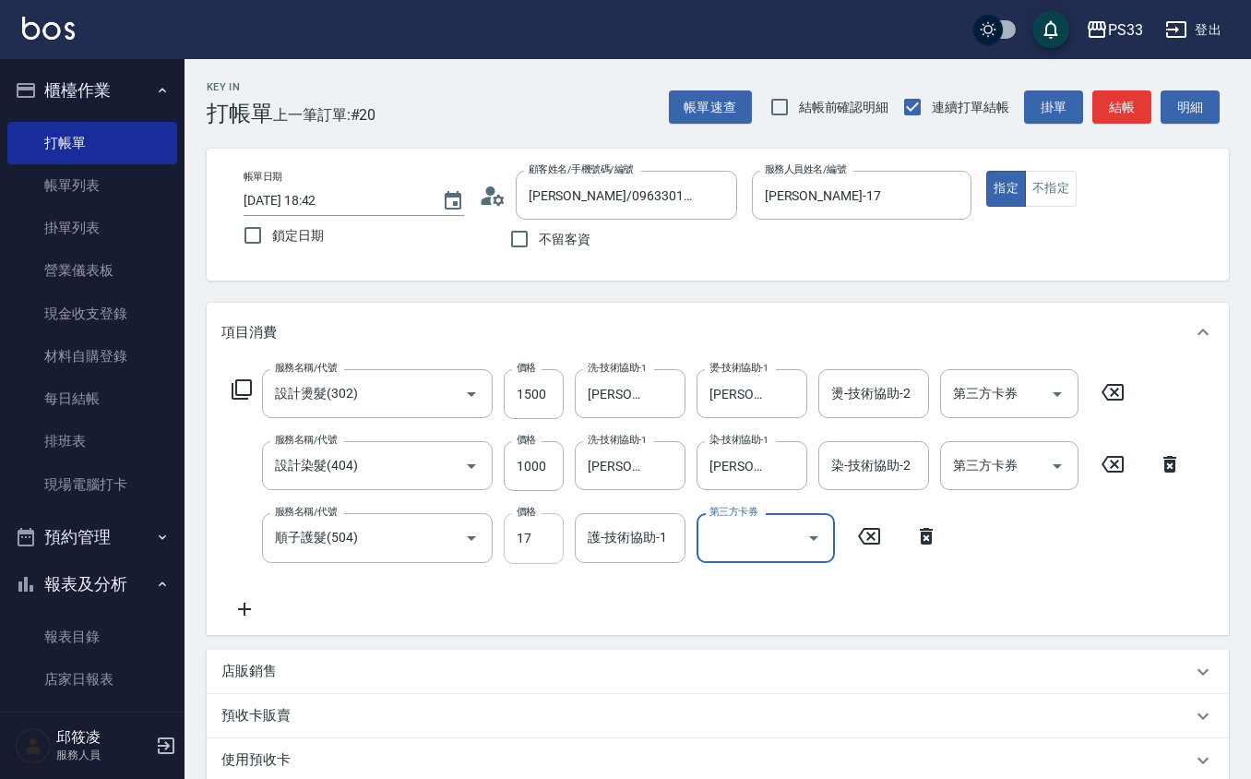
click at [513, 537] on input "17" at bounding box center [534, 538] width 60 height 50
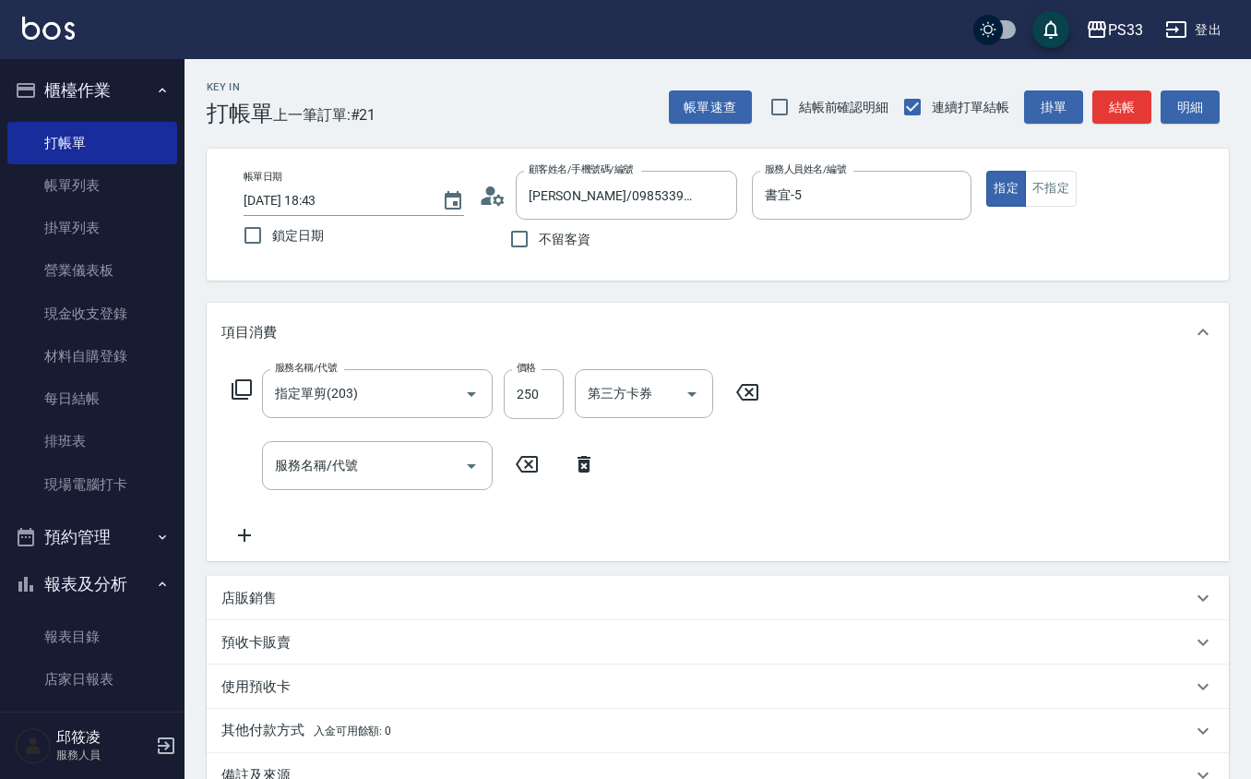
click at [613, 92] on div "Key In 打帳單 上一筆訂單:#21 帳單速查 結帳前確認明細 連續打單結帳 掛單 結帳 明細" at bounding box center [707, 92] width 1045 height 67
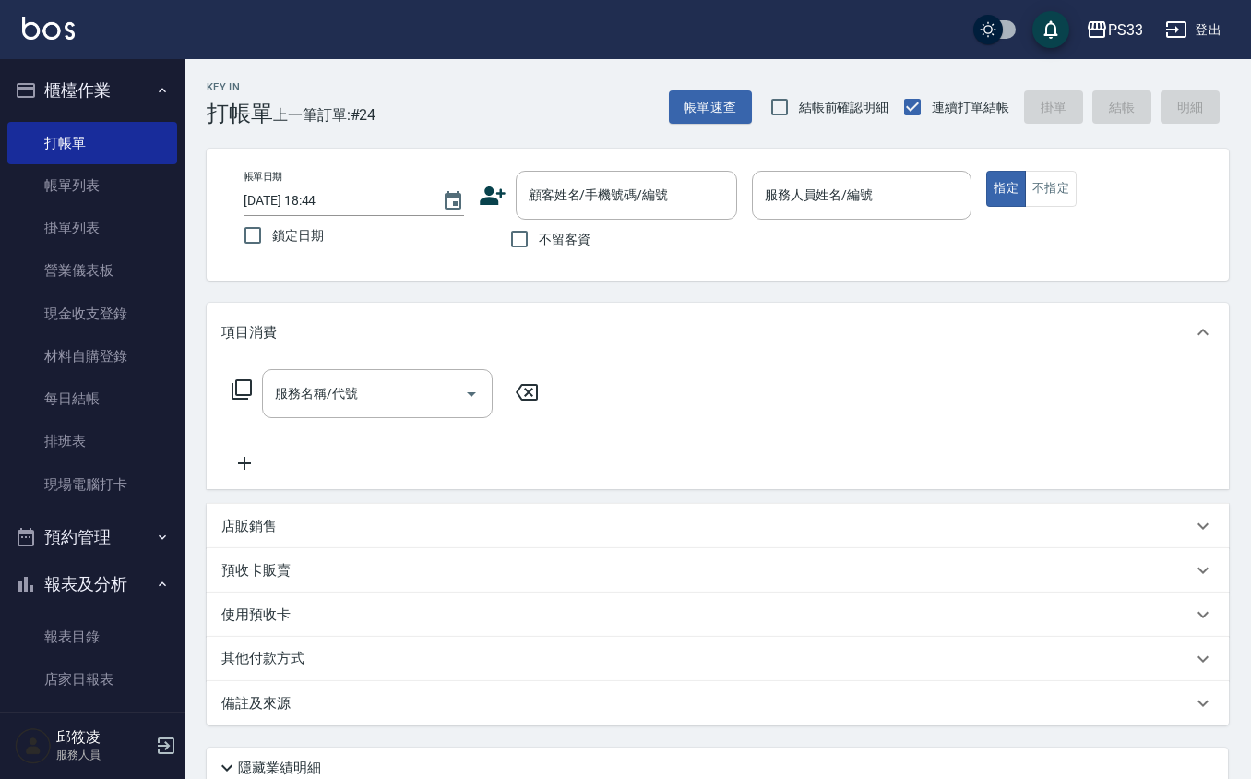
click at [481, 190] on icon at bounding box center [493, 196] width 28 height 28
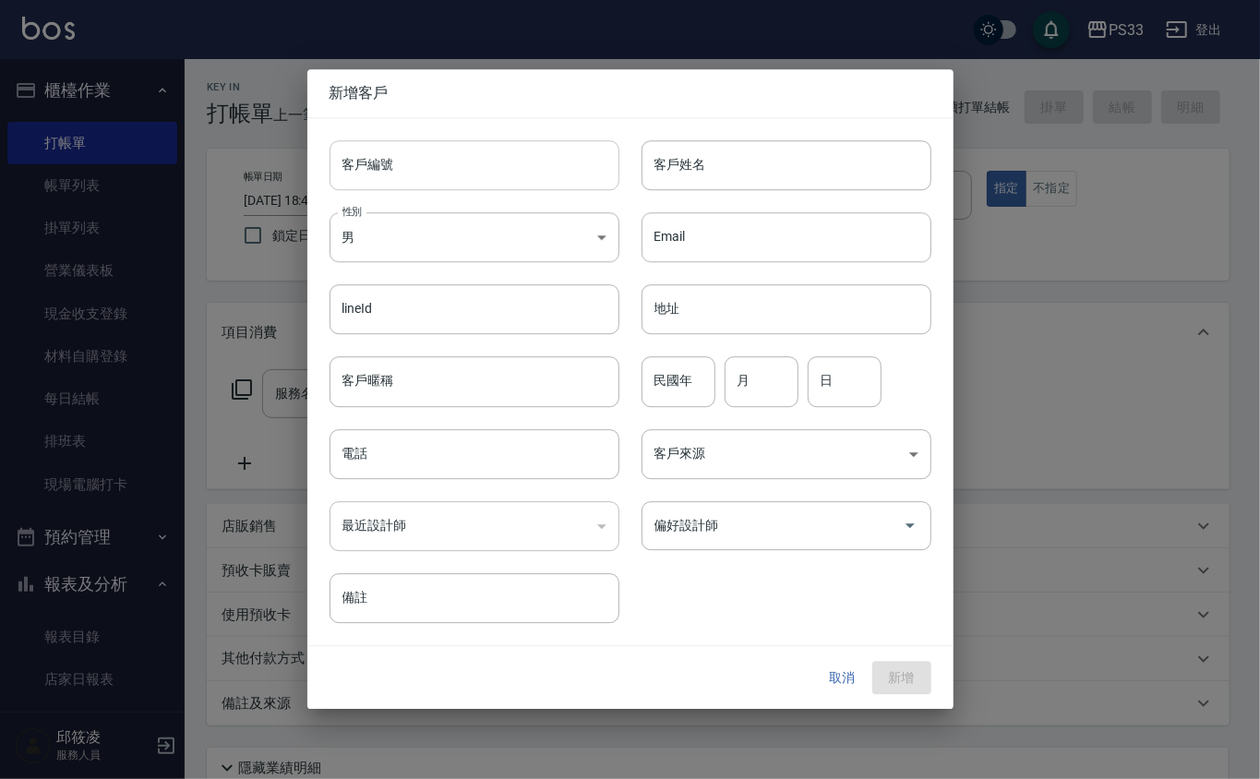
click at [480, 178] on input "客戶編號" at bounding box center [474, 165] width 290 height 50
drag, startPoint x: 725, startPoint y: 150, endPoint x: 703, endPoint y: 155, distance: 22.8
click at [722, 152] on input "連育廷育廷" at bounding box center [786, 165] width 290 height 50
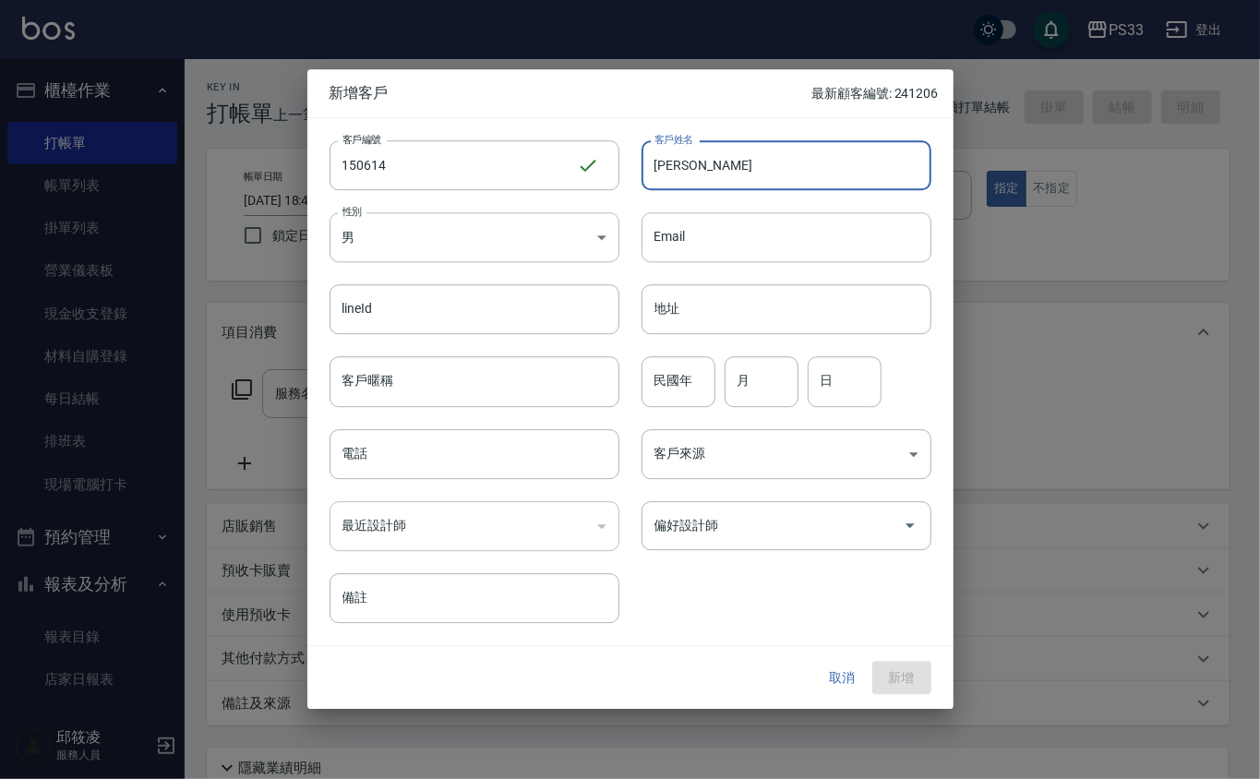
click at [714, 140] on input "[PERSON_NAME]" at bounding box center [786, 165] width 290 height 50
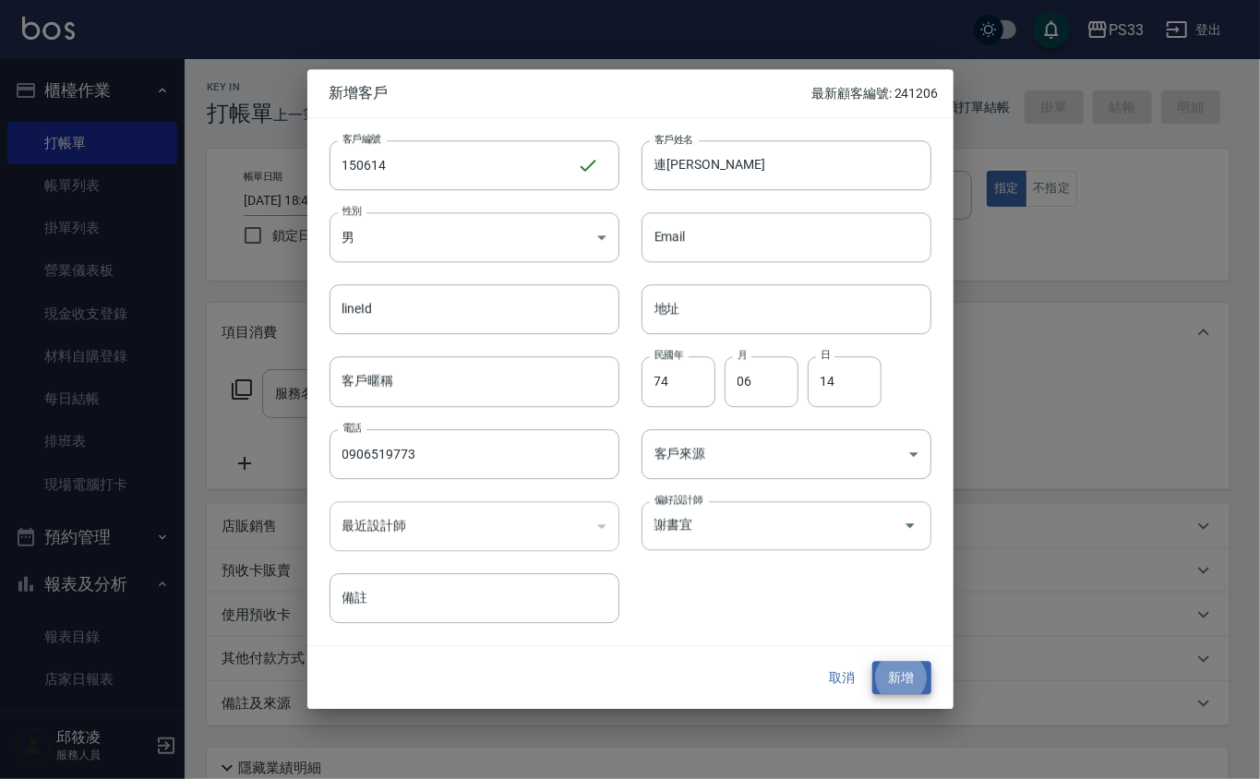
click at [872, 661] on button "新增" at bounding box center [901, 678] width 59 height 34
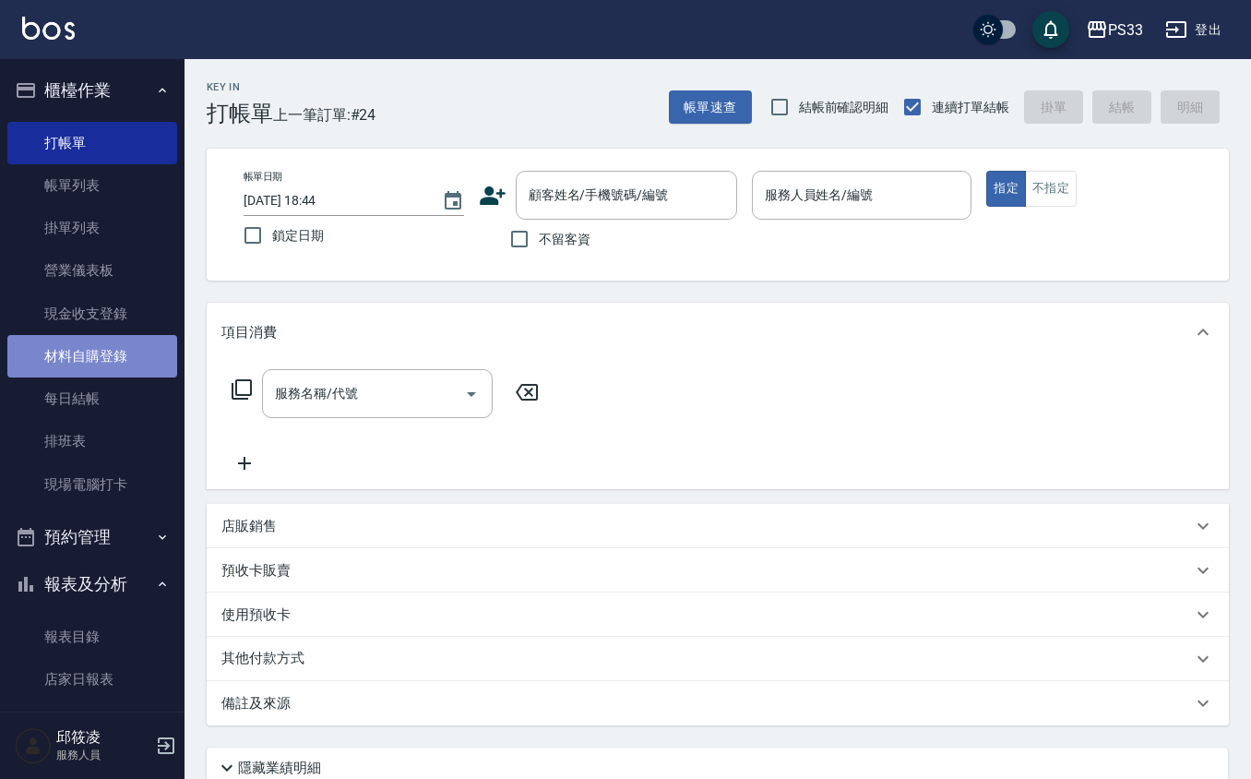
click at [105, 343] on link "材料自購登錄" at bounding box center [92, 356] width 170 height 42
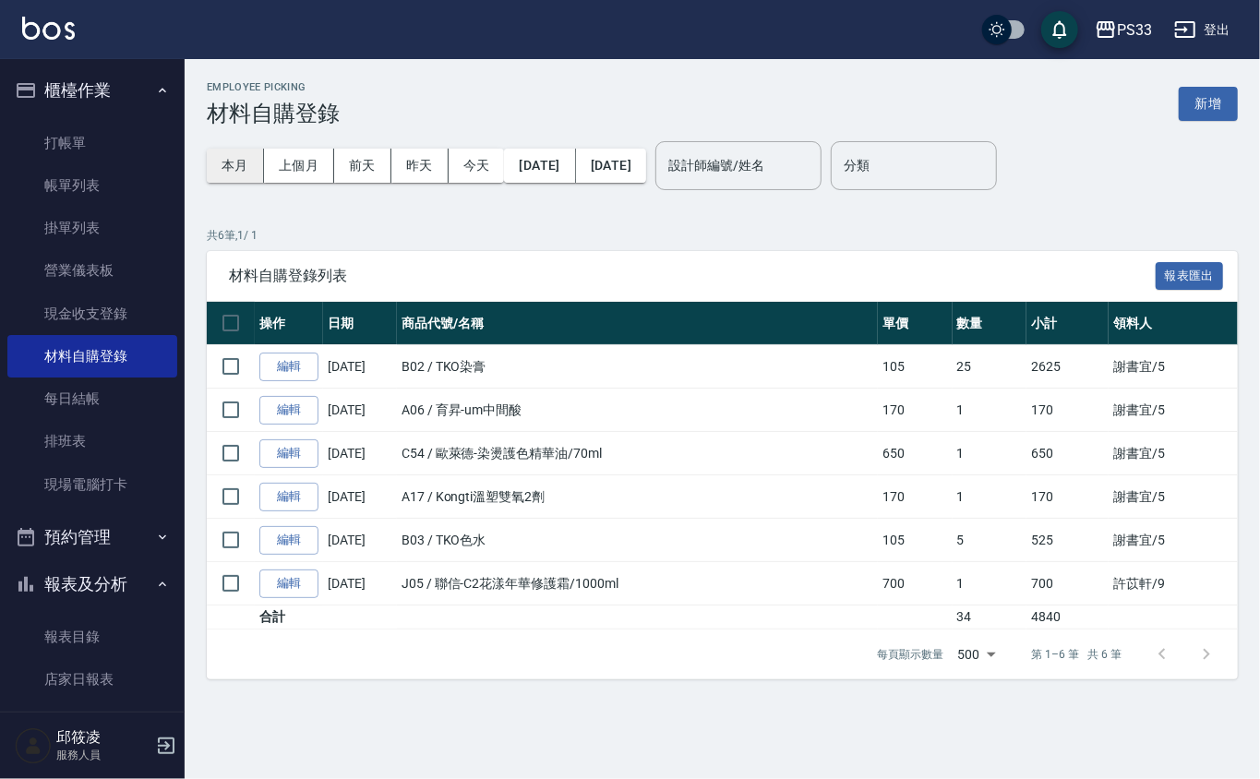
click at [233, 175] on button "本月" at bounding box center [235, 166] width 57 height 34
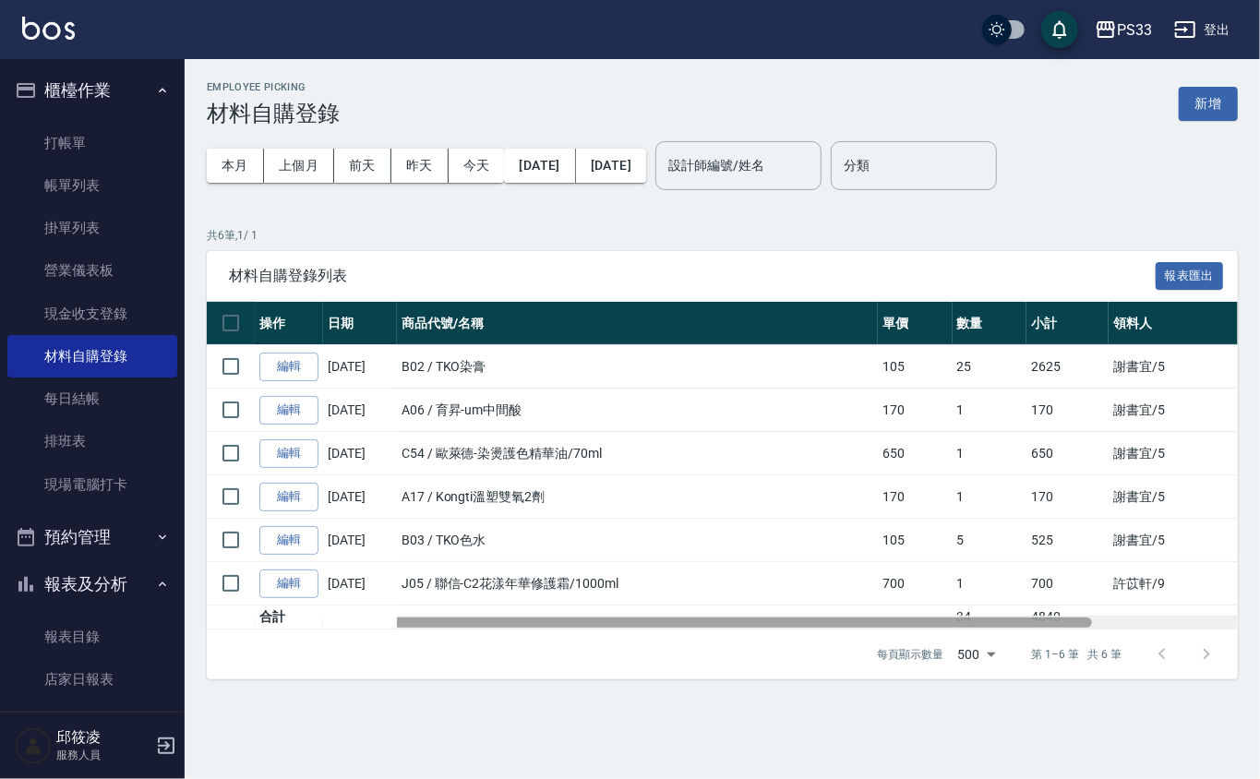
drag, startPoint x: 1000, startPoint y: 625, endPoint x: 716, endPoint y: 661, distance: 286.5
click at [716, 661] on div "材料自購登錄列表 報表匯出 操作 日期 商品代號/名稱 單價 數量 小計 領料人 用途 備註 編輯 [DATE] B02 / TKO染膏 105 25 262…" at bounding box center [722, 465] width 1031 height 429
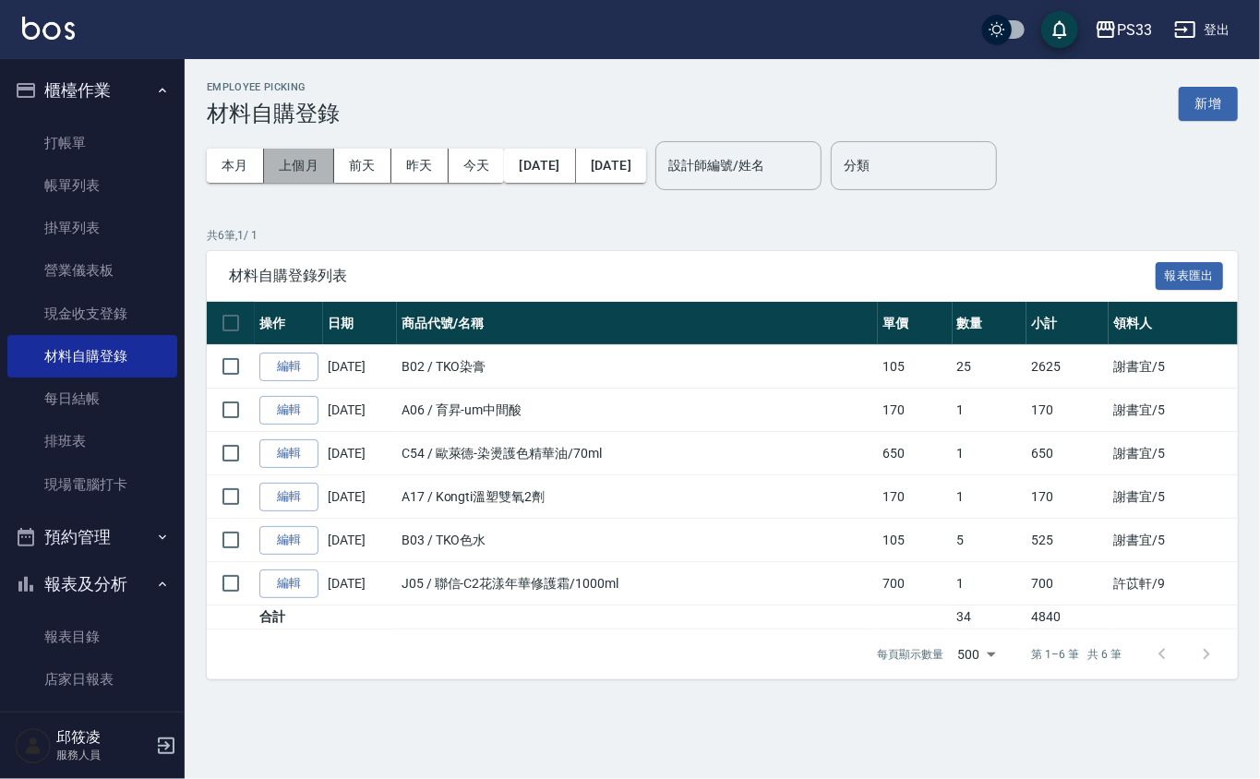
click at [314, 157] on button "上個月" at bounding box center [299, 166] width 70 height 34
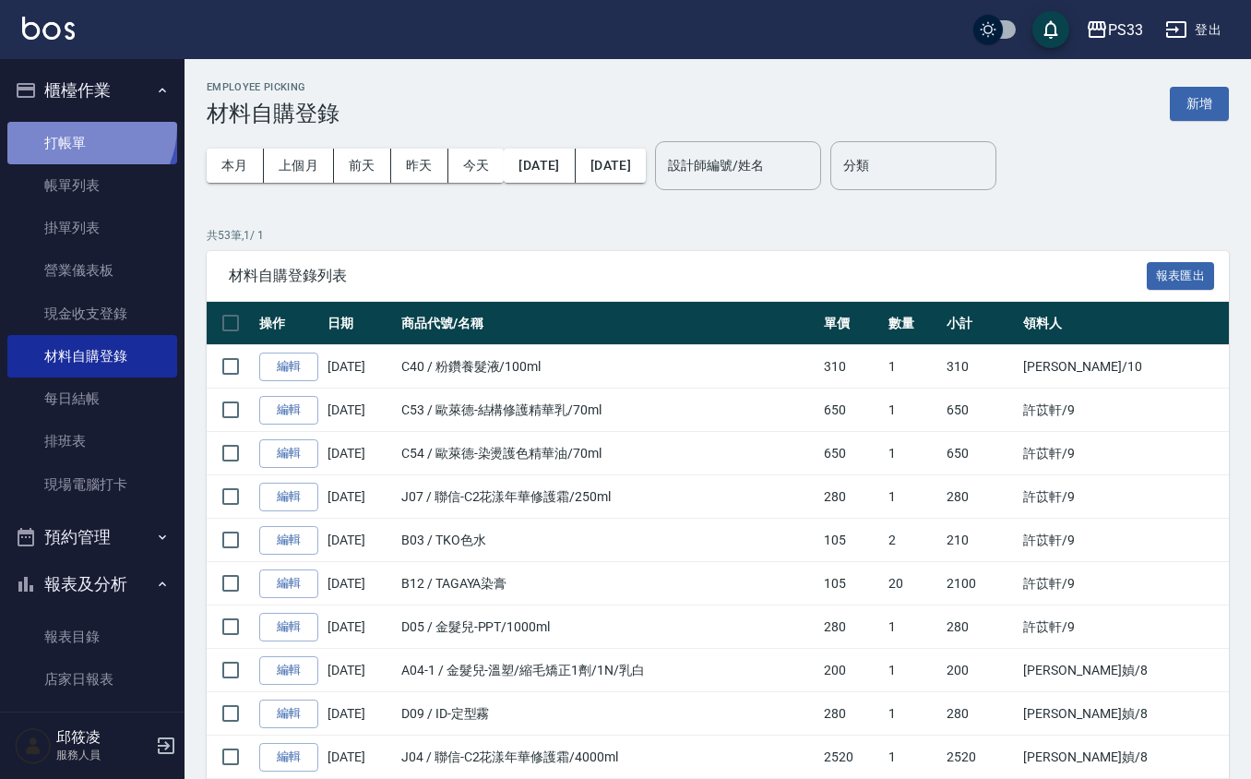
click at [78, 124] on link "打帳單" at bounding box center [92, 143] width 170 height 42
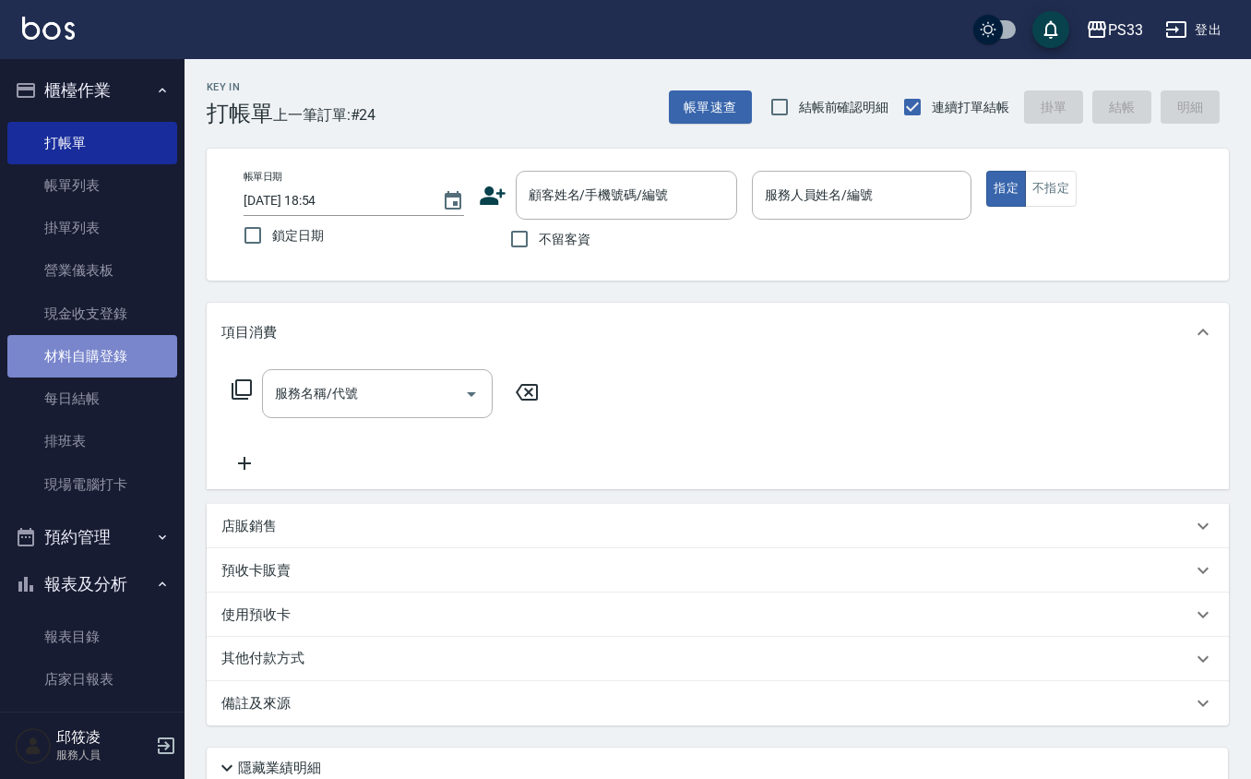
click at [122, 360] on link "材料自購登錄" at bounding box center [92, 356] width 170 height 42
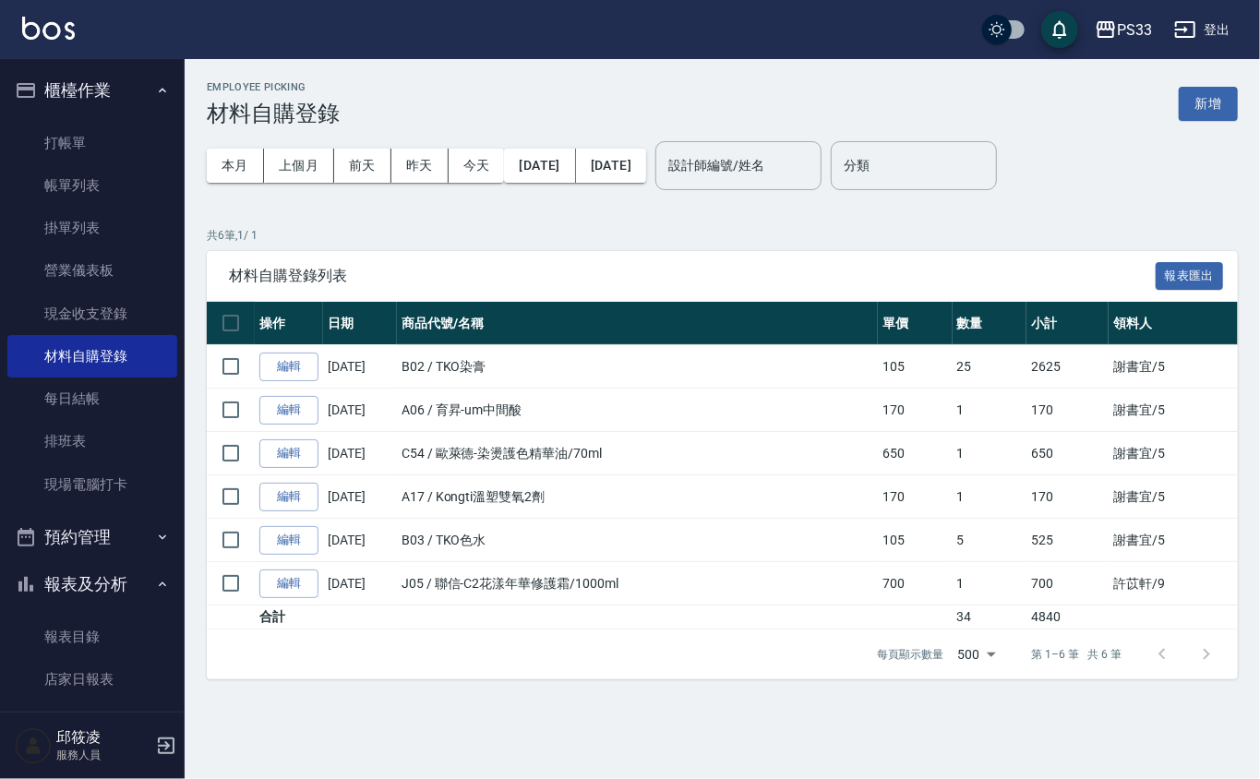
click at [1215, 104] on button "新增" at bounding box center [1208, 104] width 59 height 34
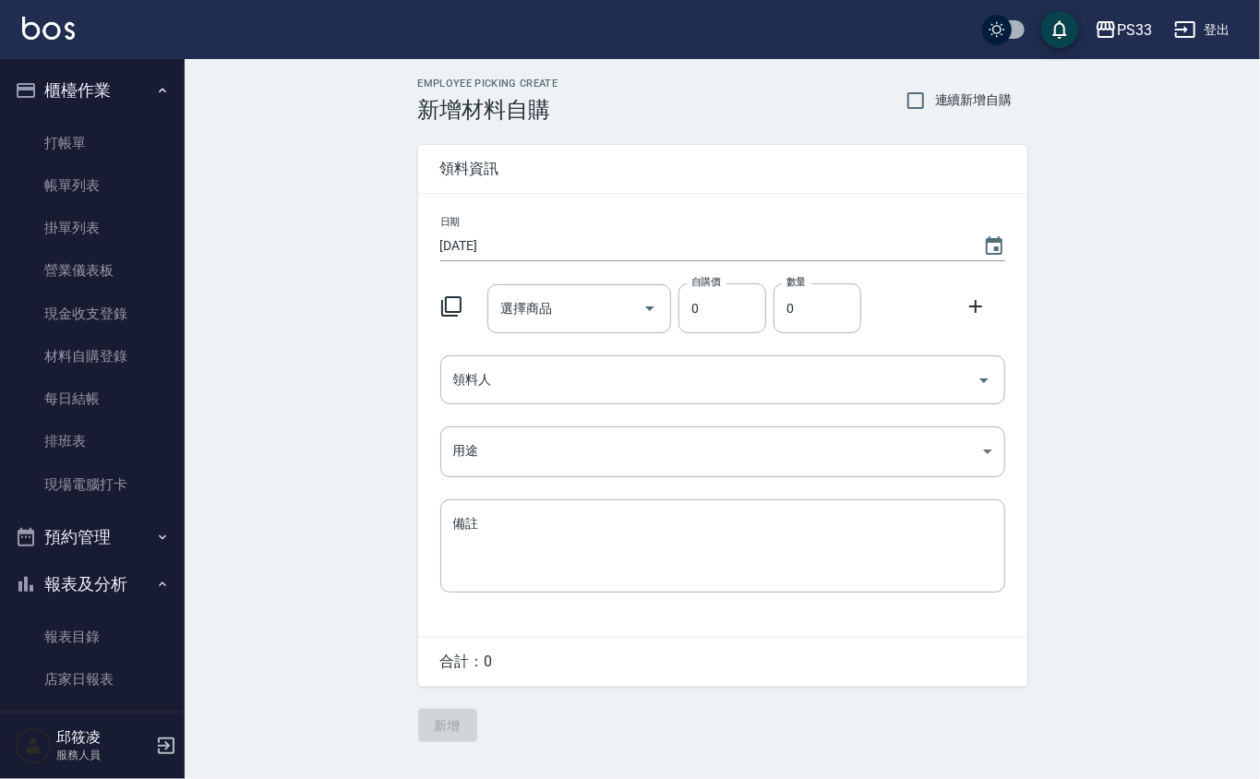
click at [450, 300] on icon at bounding box center [451, 306] width 22 height 22
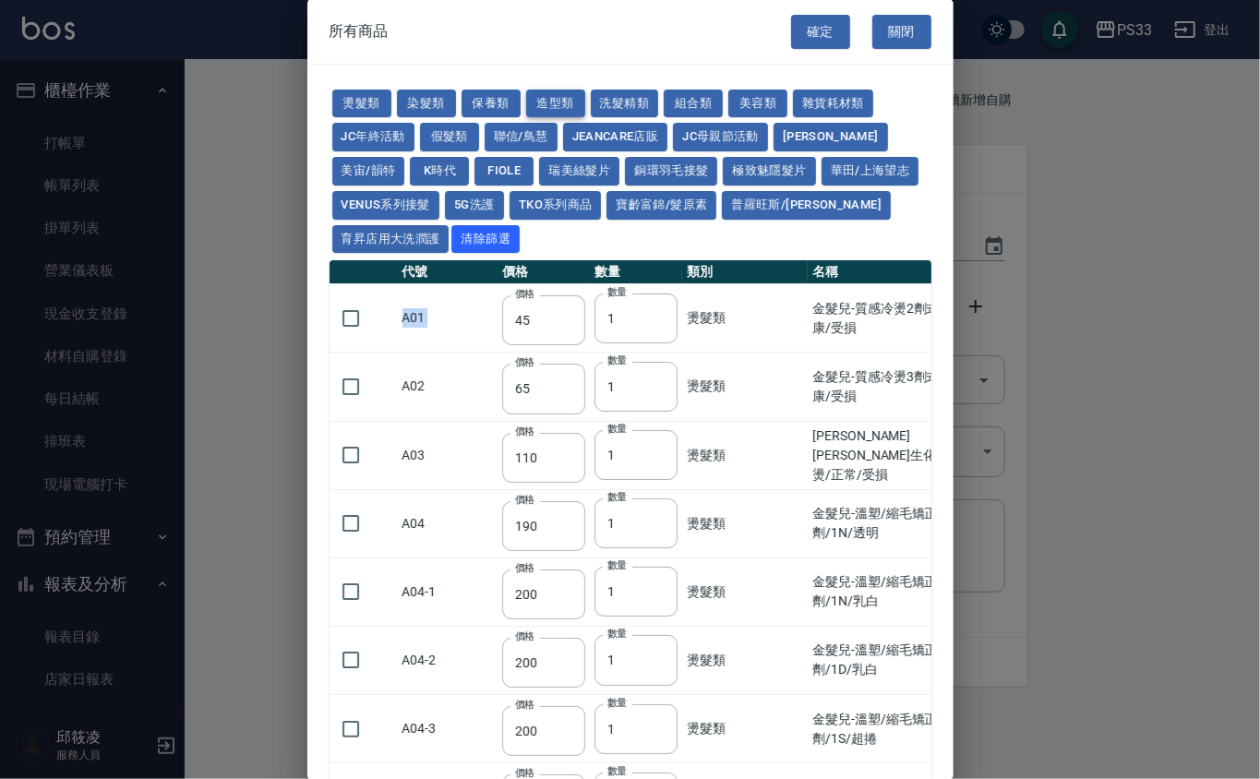
click at [565, 102] on button "造型類" at bounding box center [555, 104] width 59 height 29
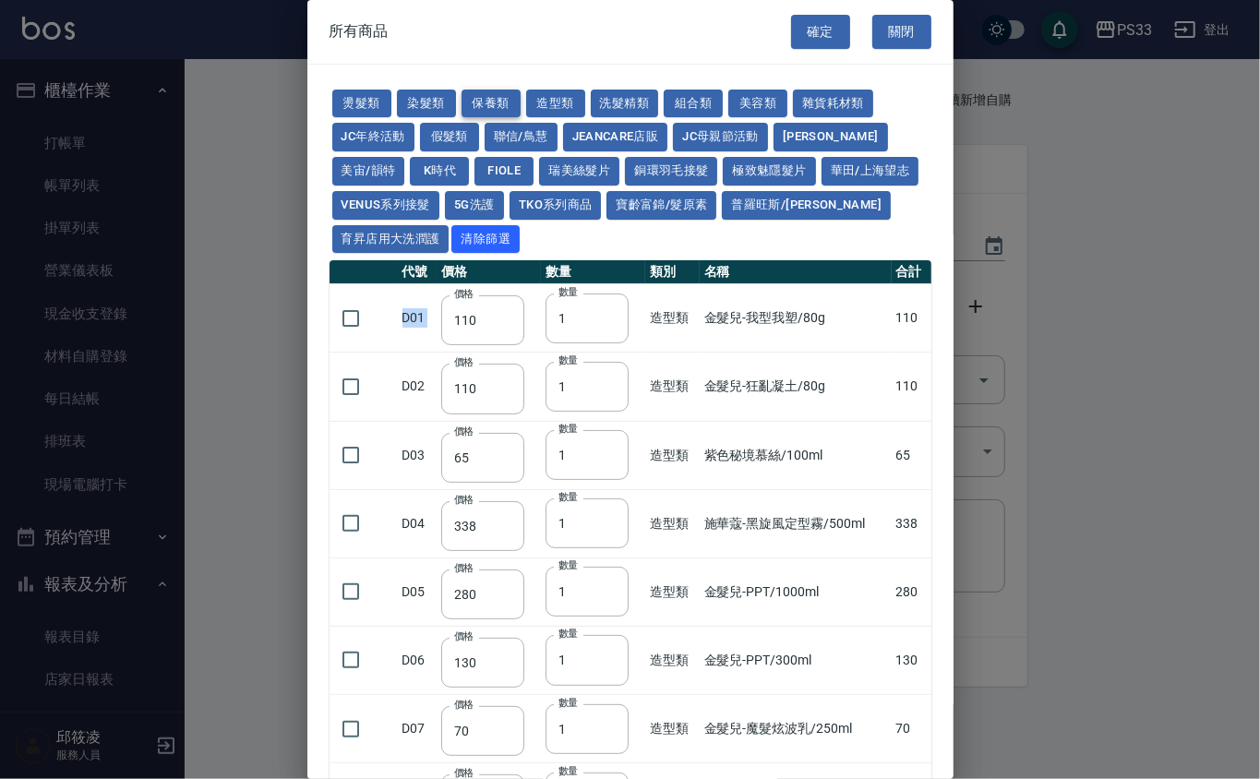
click at [474, 102] on button "保養類" at bounding box center [490, 104] width 59 height 29
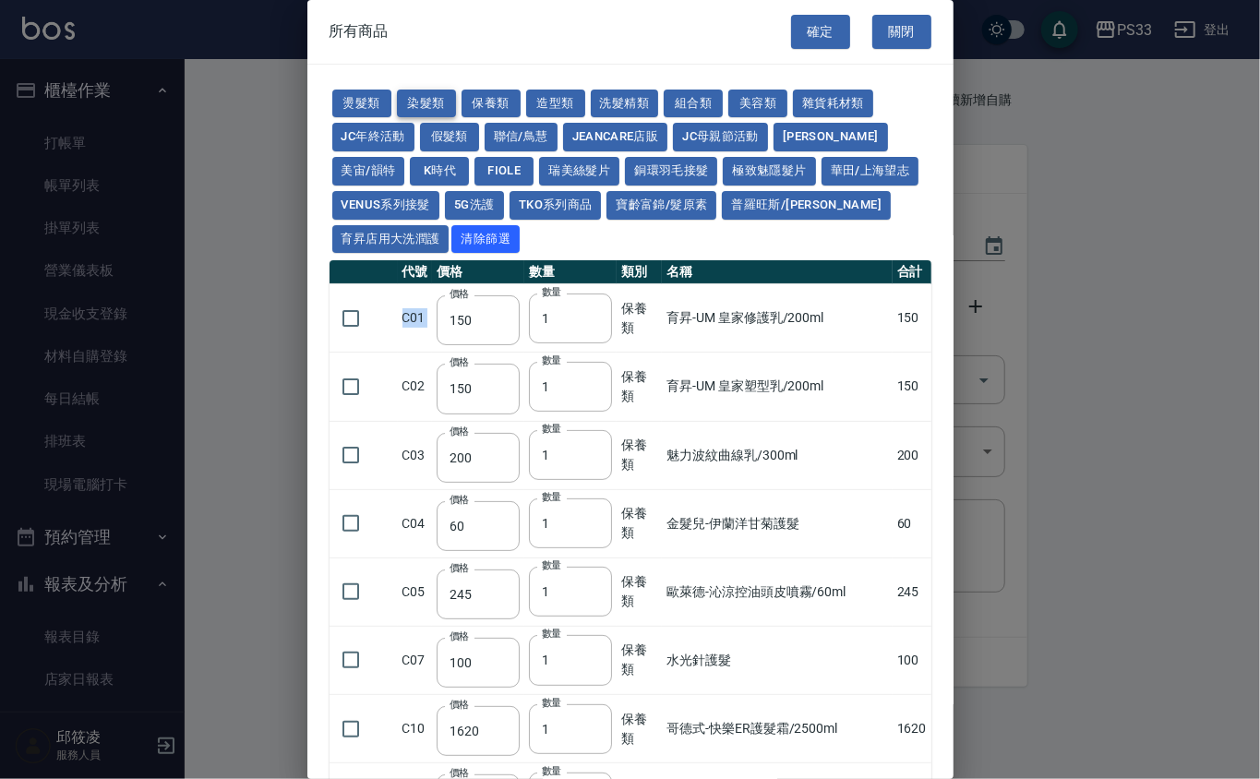
click at [432, 97] on button "染髮類" at bounding box center [426, 104] width 59 height 29
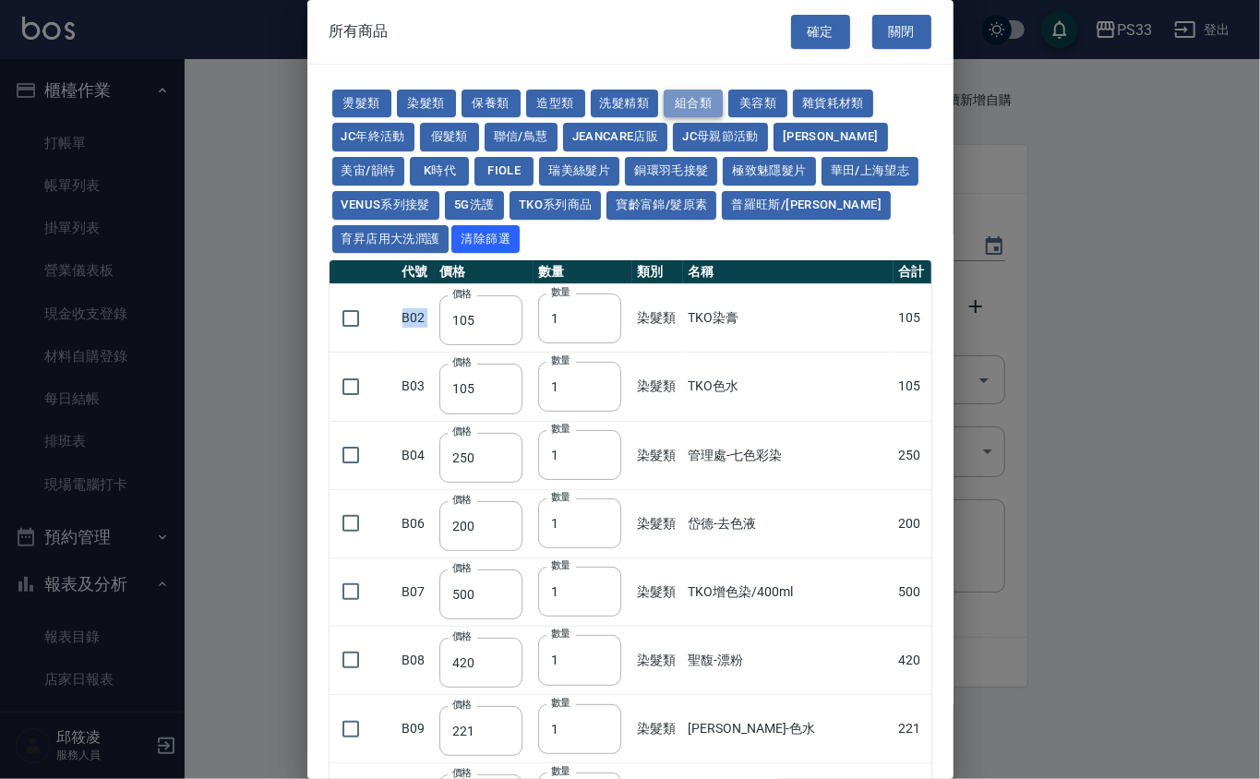
click at [673, 103] on button "組合類" at bounding box center [693, 104] width 59 height 29
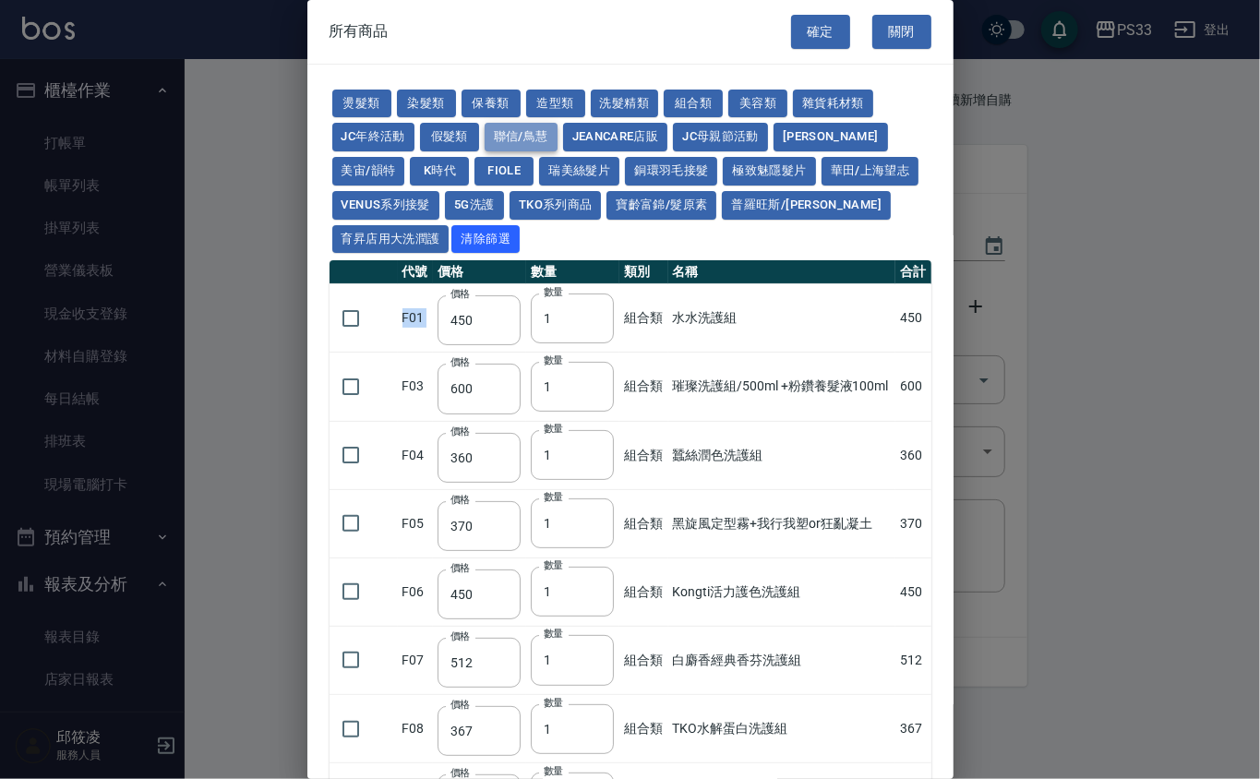
click at [509, 131] on button "聯信/鳥慧" at bounding box center [521, 137] width 73 height 29
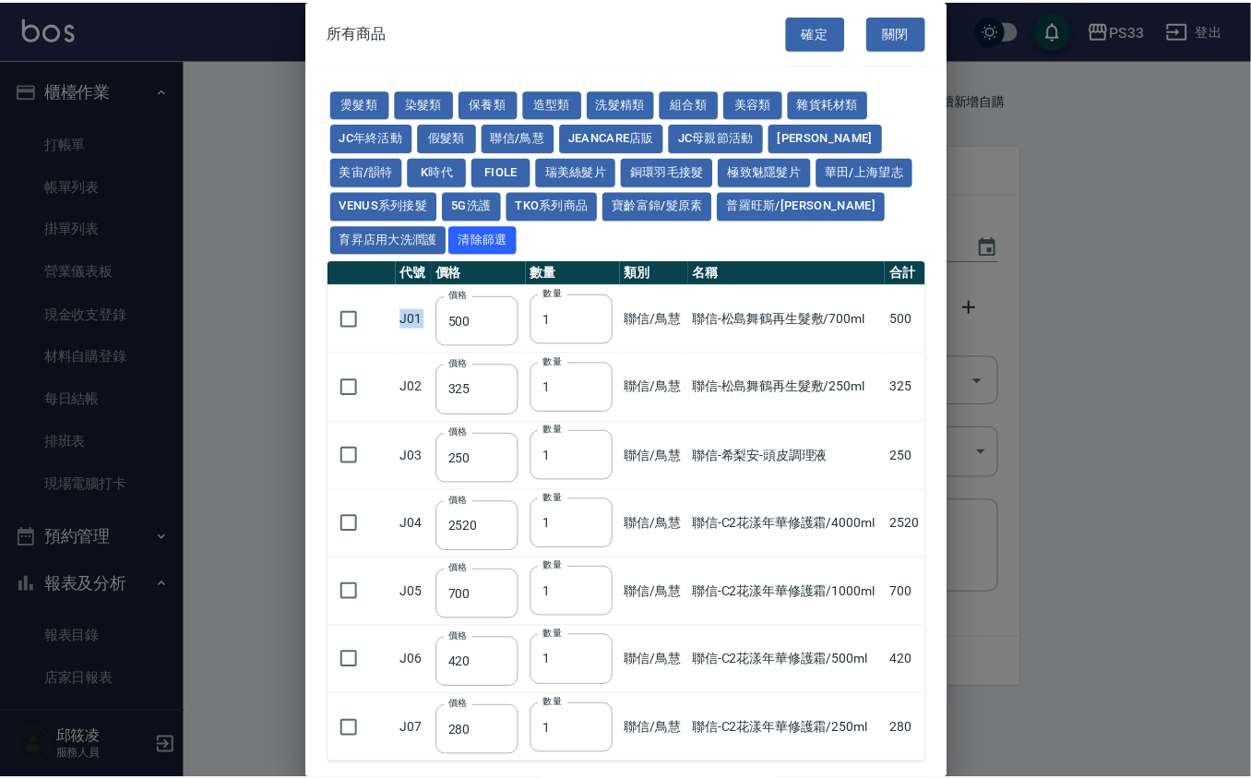
scroll to position [101, 0]
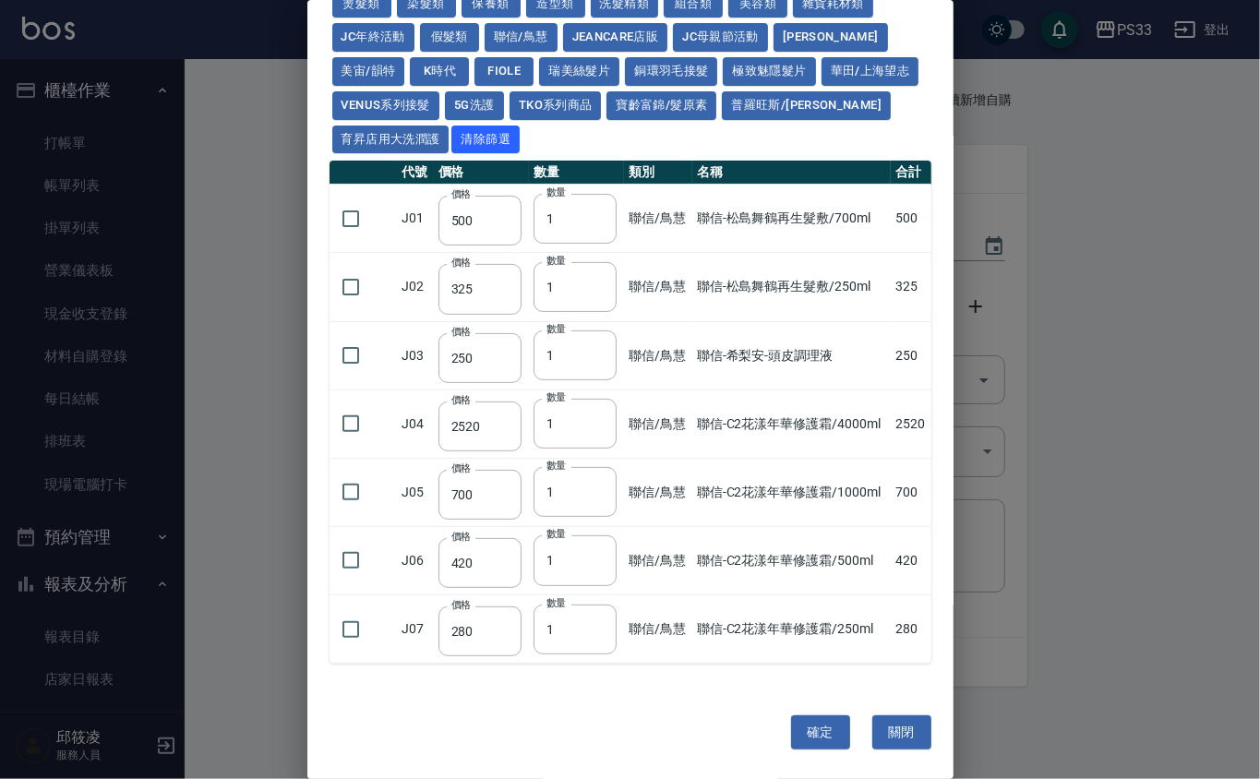
click at [890, 711] on div "確定 關閉" at bounding box center [630, 732] width 646 height 93
click at [898, 740] on button "關閉" at bounding box center [901, 732] width 59 height 34
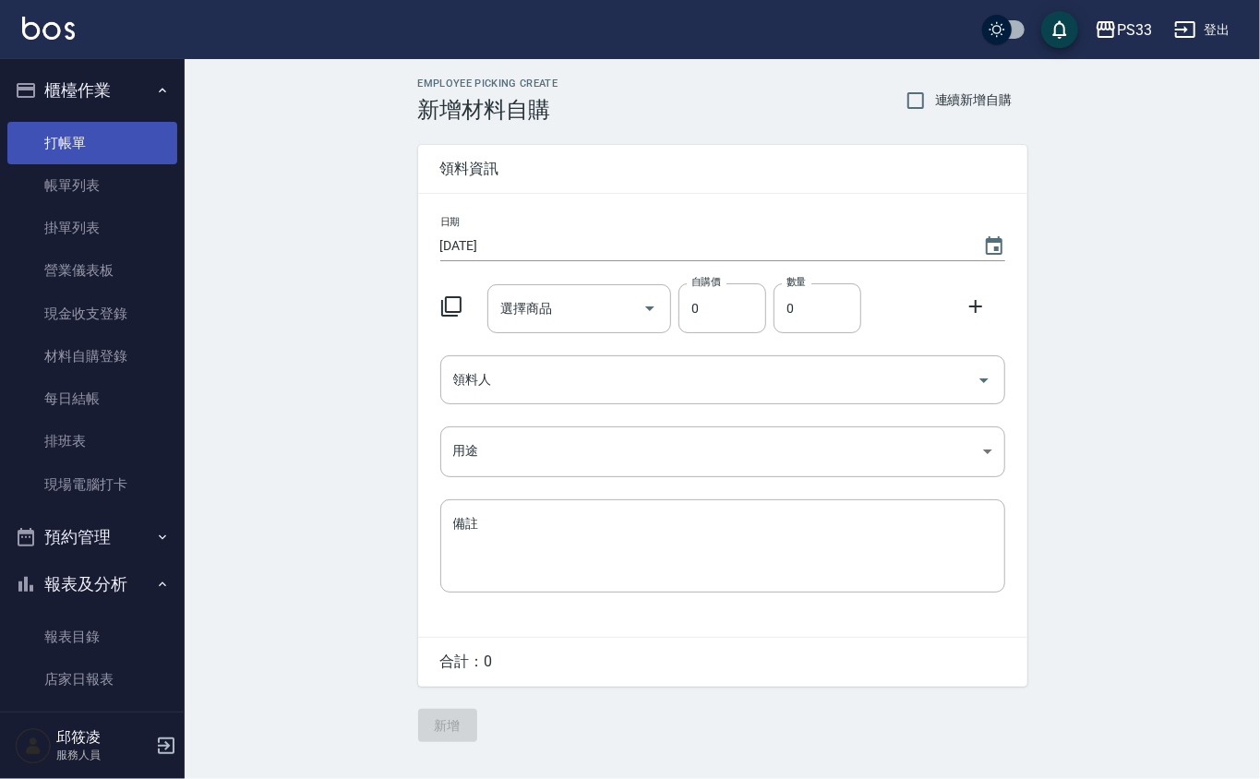
click at [78, 151] on link "打帳單" at bounding box center [92, 143] width 170 height 42
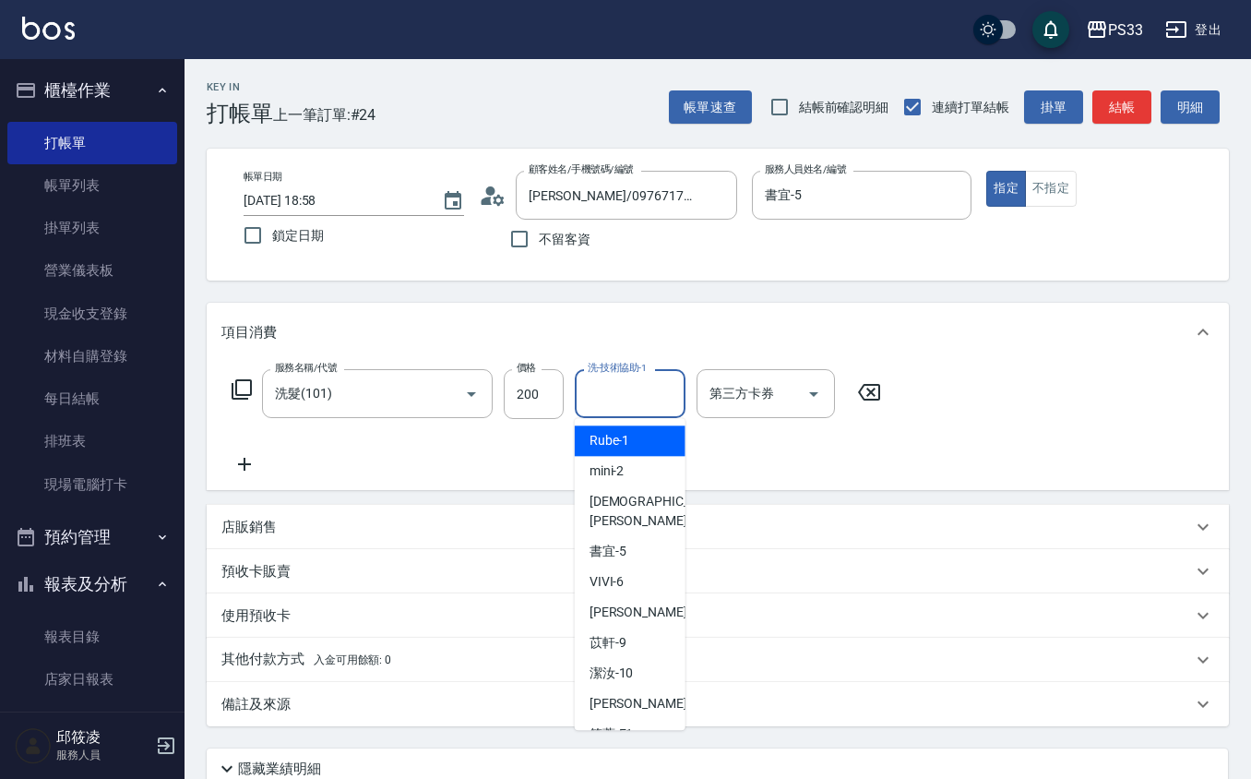
click at [622, 406] on input "洗-技術協助-1" at bounding box center [630, 393] width 94 height 32
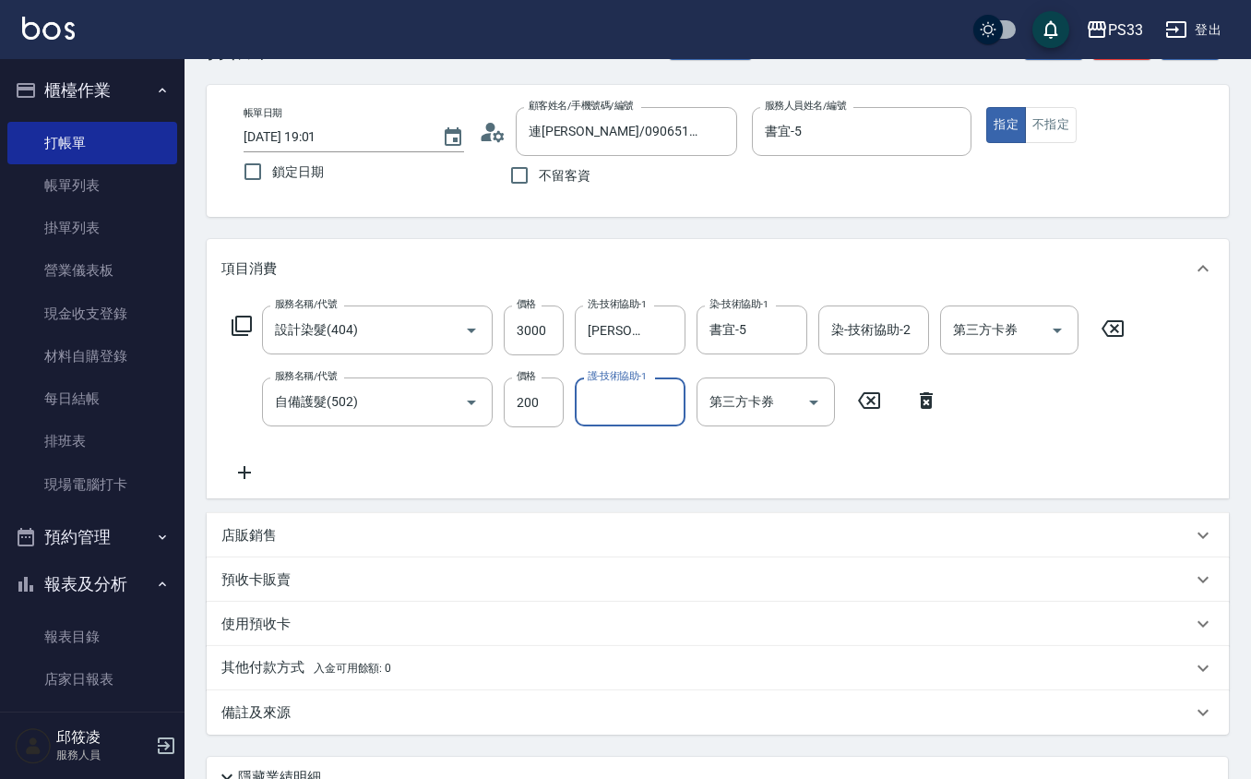
scroll to position [123, 0]
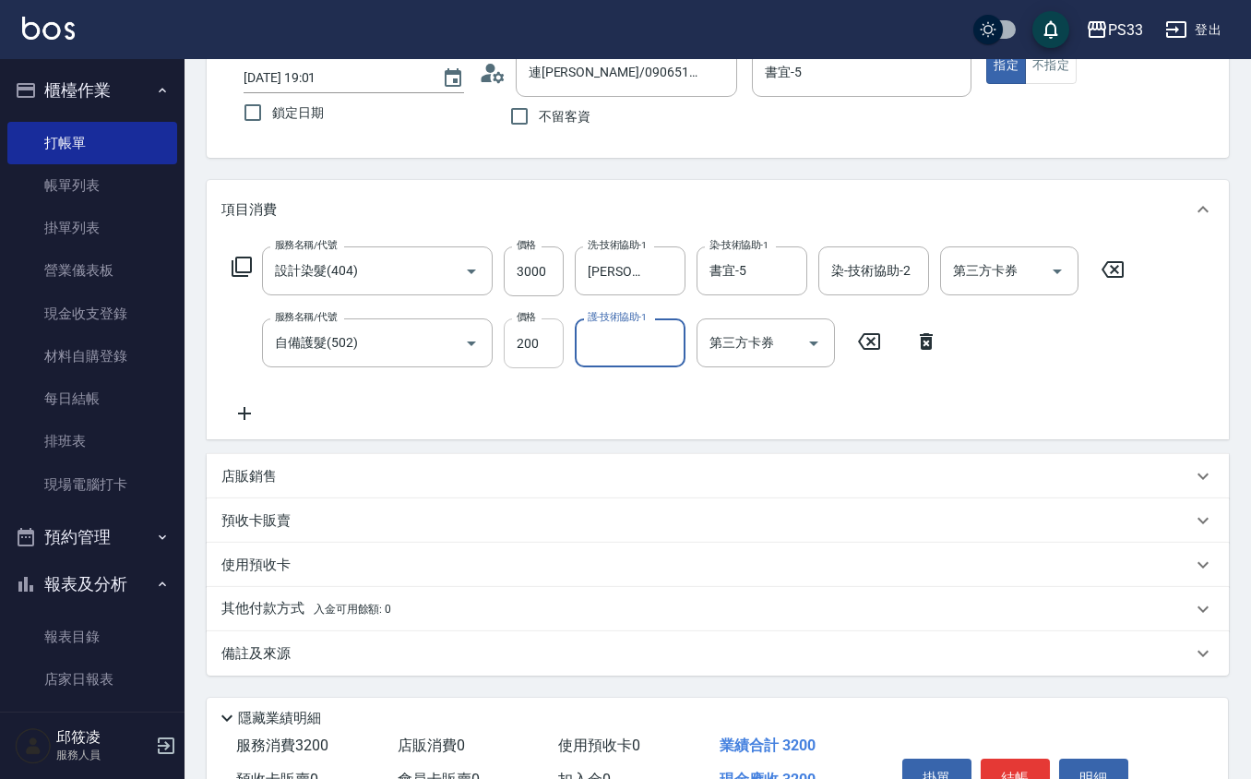
click at [547, 356] on input "200" at bounding box center [534, 343] width 60 height 50
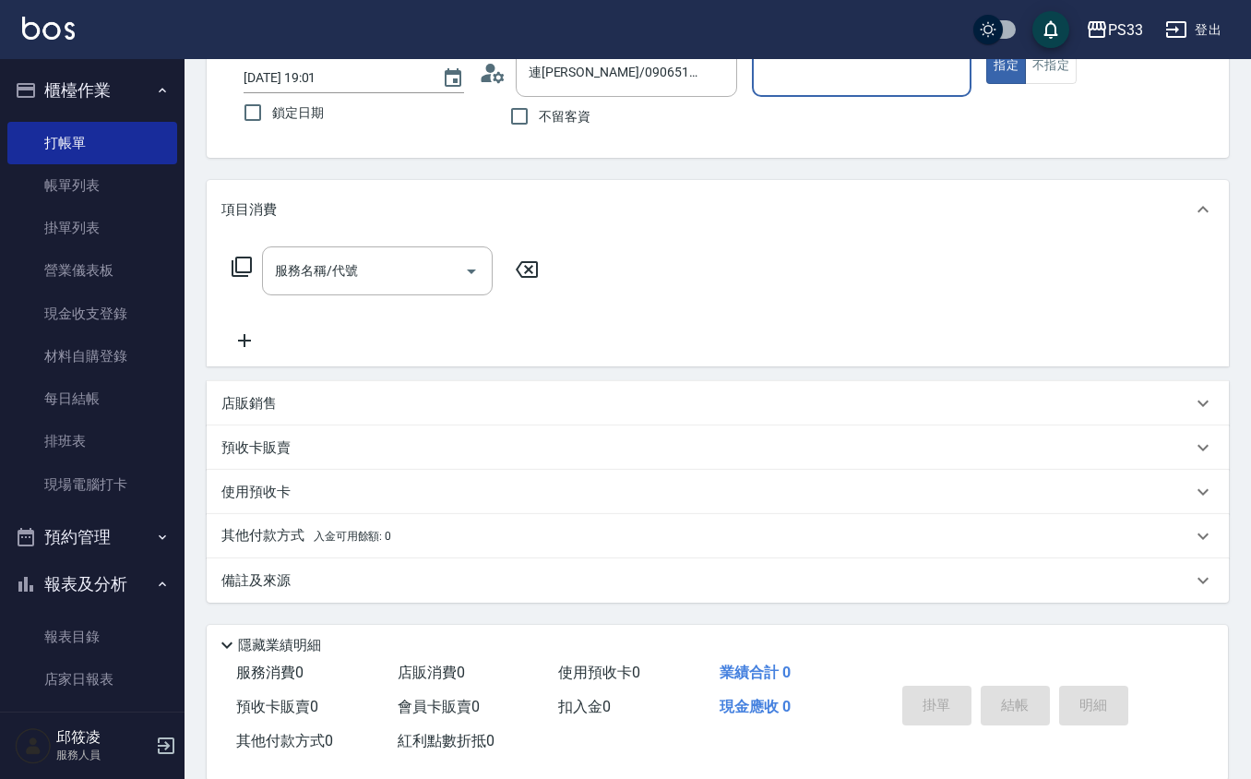
click at [987, 48] on button "指定" at bounding box center [1007, 66] width 40 height 36
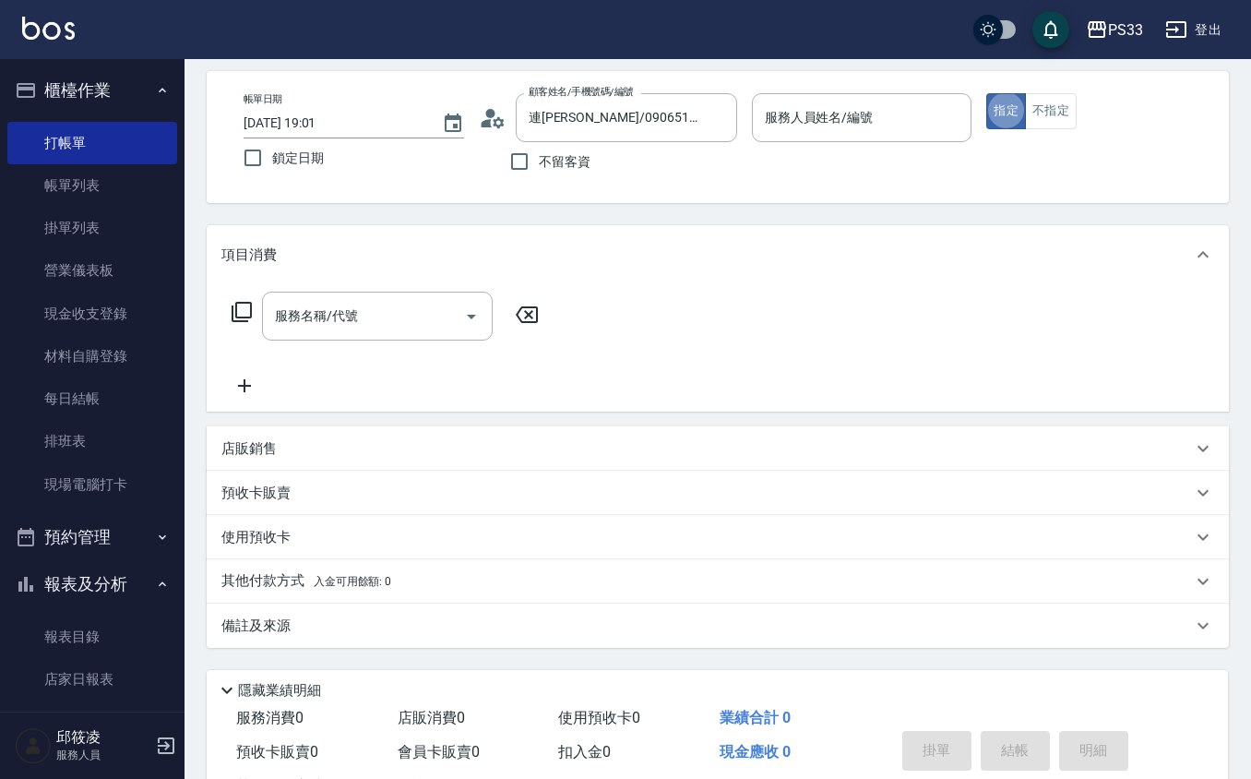
scroll to position [0, 0]
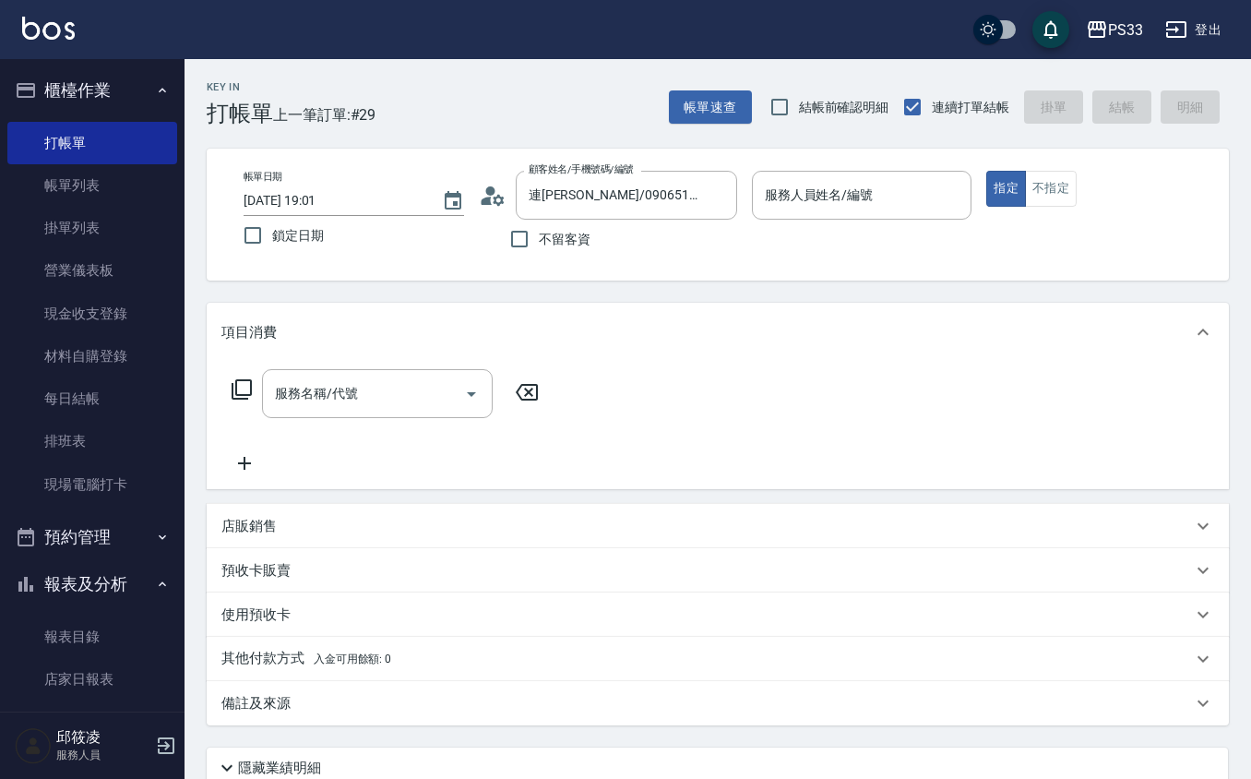
click at [821, 222] on p at bounding box center [862, 229] width 221 height 19
click at [821, 223] on p at bounding box center [862, 229] width 221 height 19
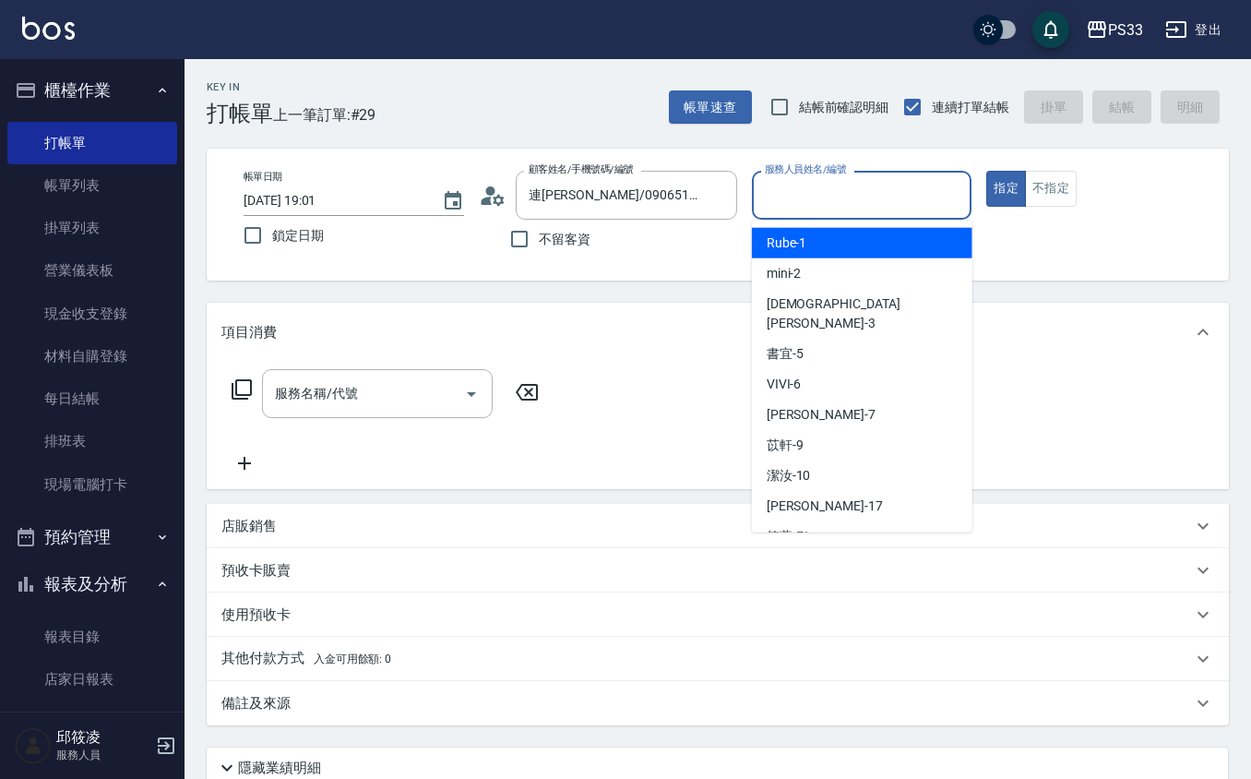
click at [839, 192] on input "服務人員姓名/編號" at bounding box center [862, 195] width 204 height 32
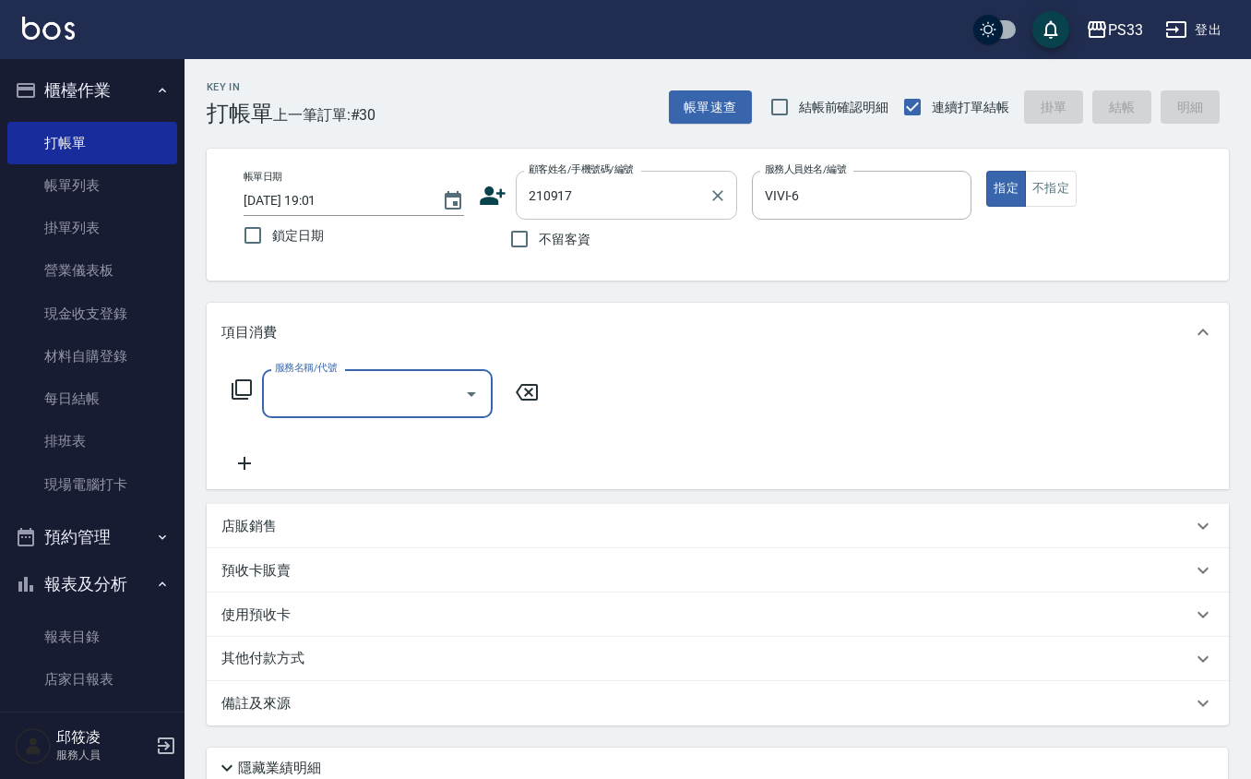
click at [654, 192] on input "210917" at bounding box center [612, 195] width 177 height 32
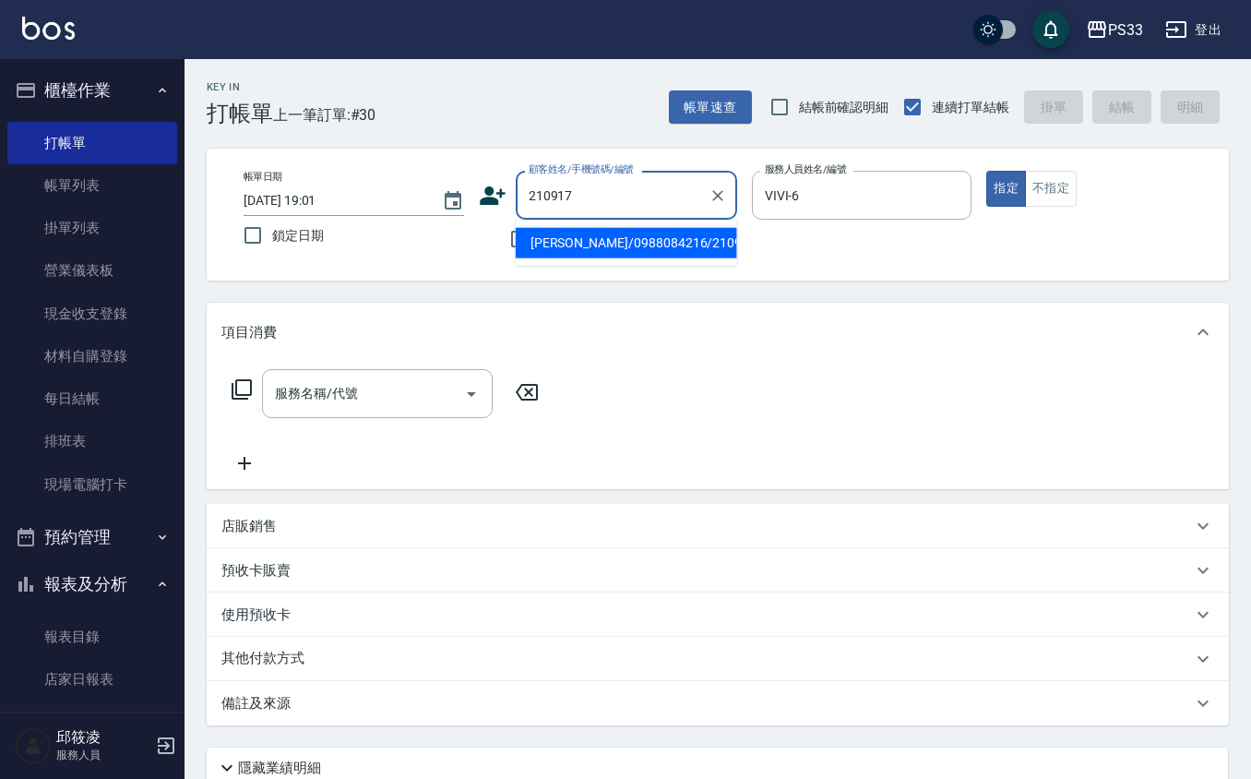
click at [626, 230] on li "[PERSON_NAME]/0988084216/210917" at bounding box center [626, 243] width 221 height 30
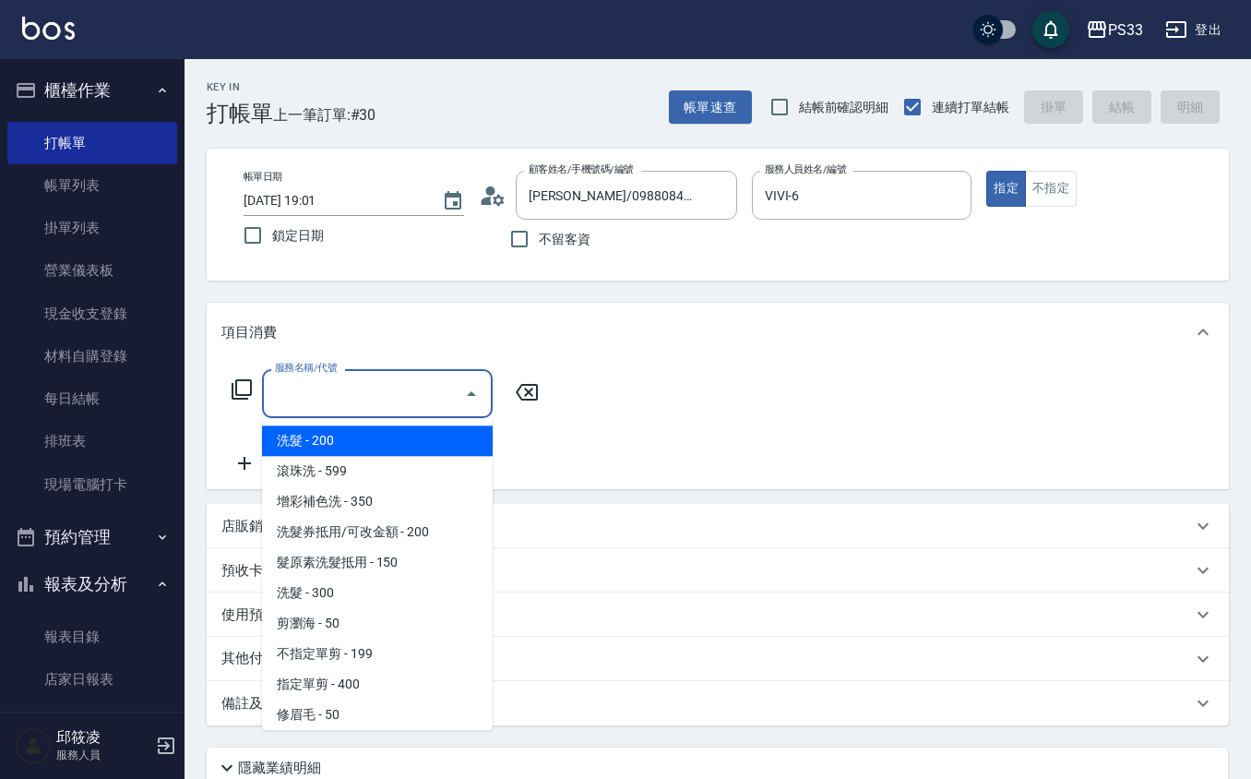
click at [445, 385] on input "服務名稱/代號" at bounding box center [363, 393] width 186 height 32
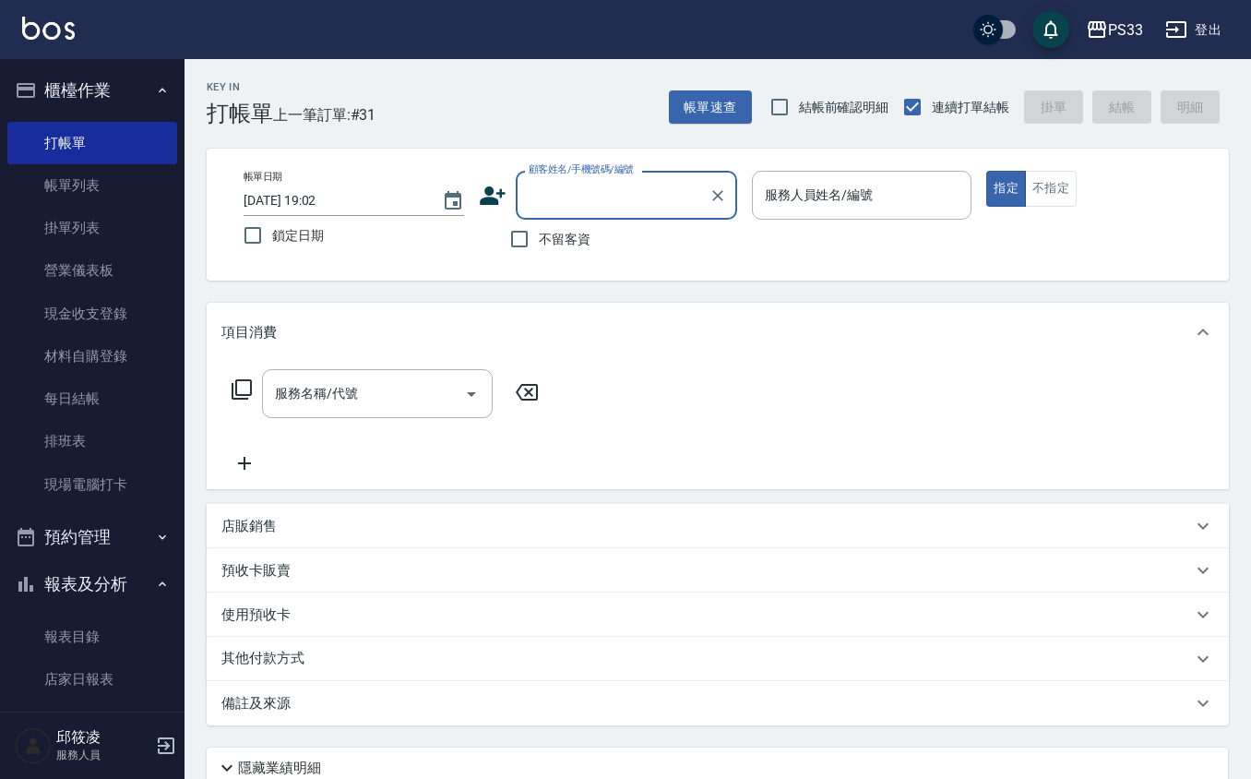
click at [495, 183] on icon at bounding box center [493, 196] width 28 height 28
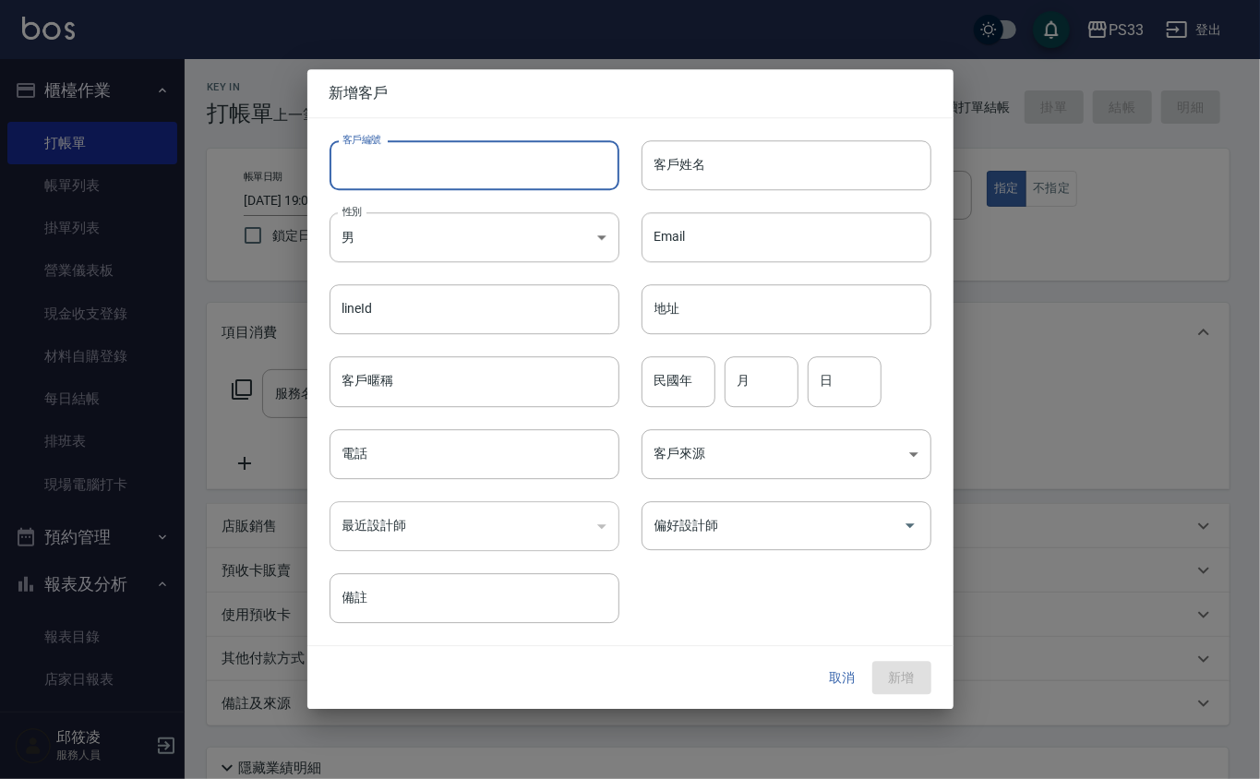
click at [473, 151] on input "客戶編號" at bounding box center [474, 165] width 290 height 50
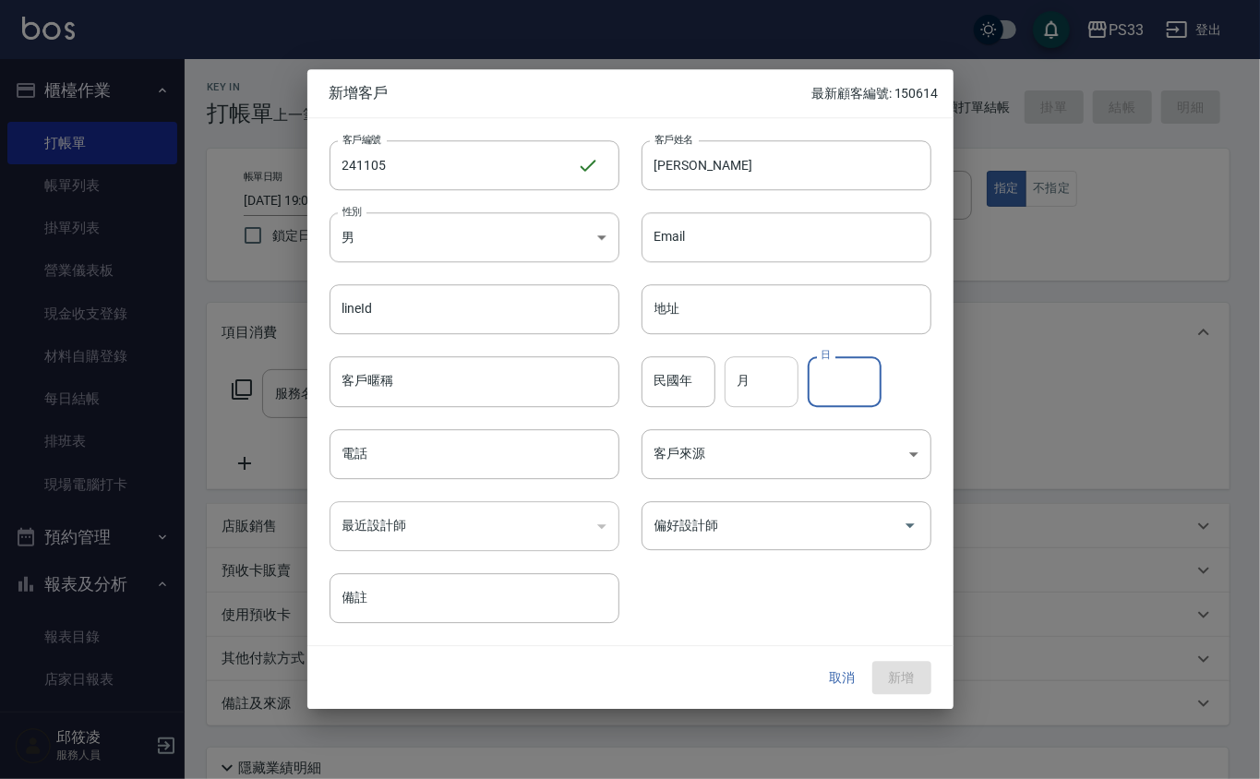
click at [755, 380] on input "月" at bounding box center [761, 382] width 74 height 50
click at [855, 378] on input "日" at bounding box center [845, 382] width 74 height 50
click at [872, 661] on button "新增" at bounding box center [901, 678] width 59 height 34
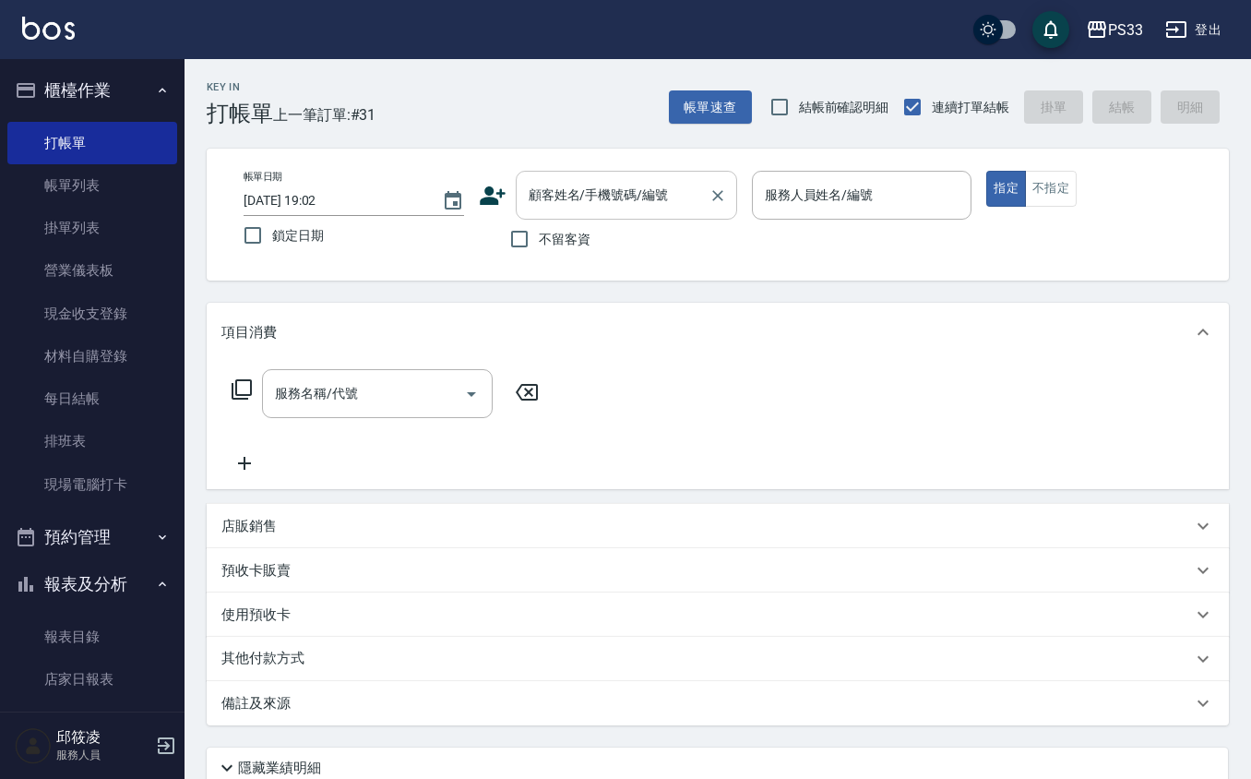
click at [568, 215] on div "顧客姓名/手機號碼/編號" at bounding box center [626, 195] width 221 height 49
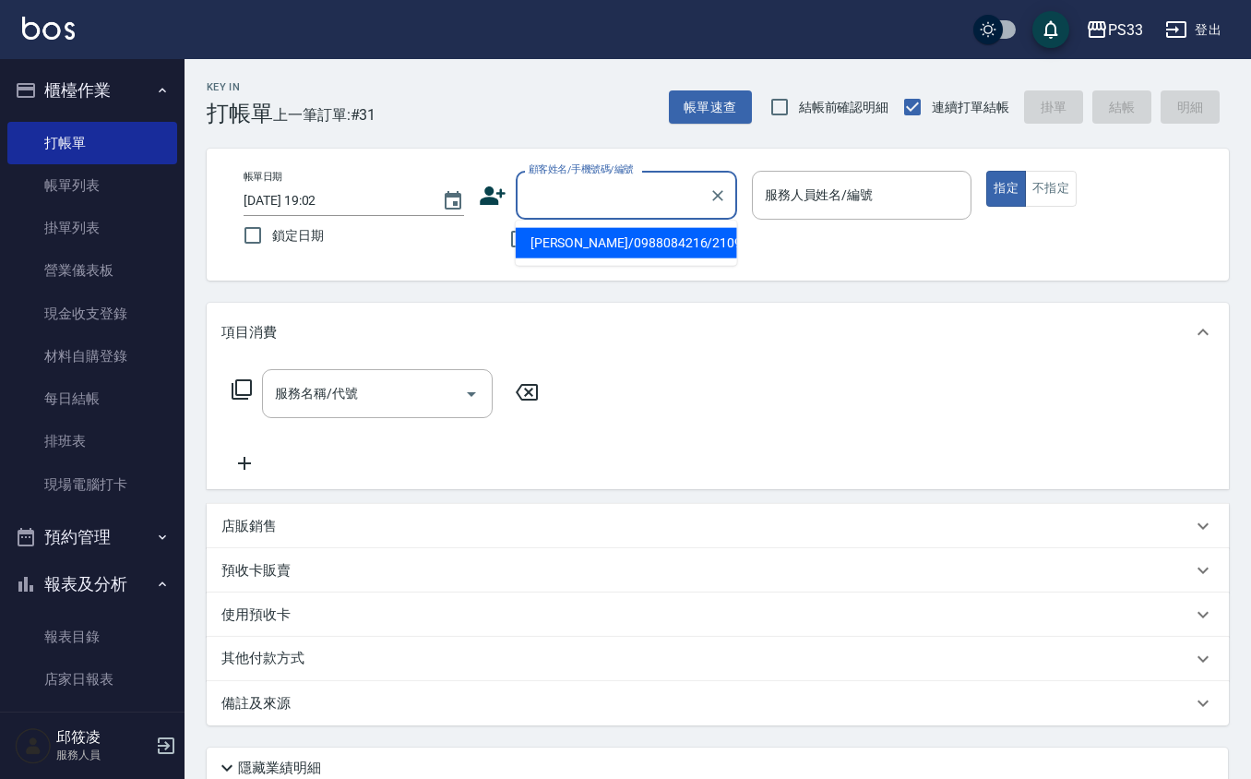
click at [606, 181] on input "顧客姓名/手機號碼/編號" at bounding box center [612, 195] width 177 height 32
click at [621, 216] on div "顧客姓名/手機號碼/編號" at bounding box center [626, 195] width 221 height 49
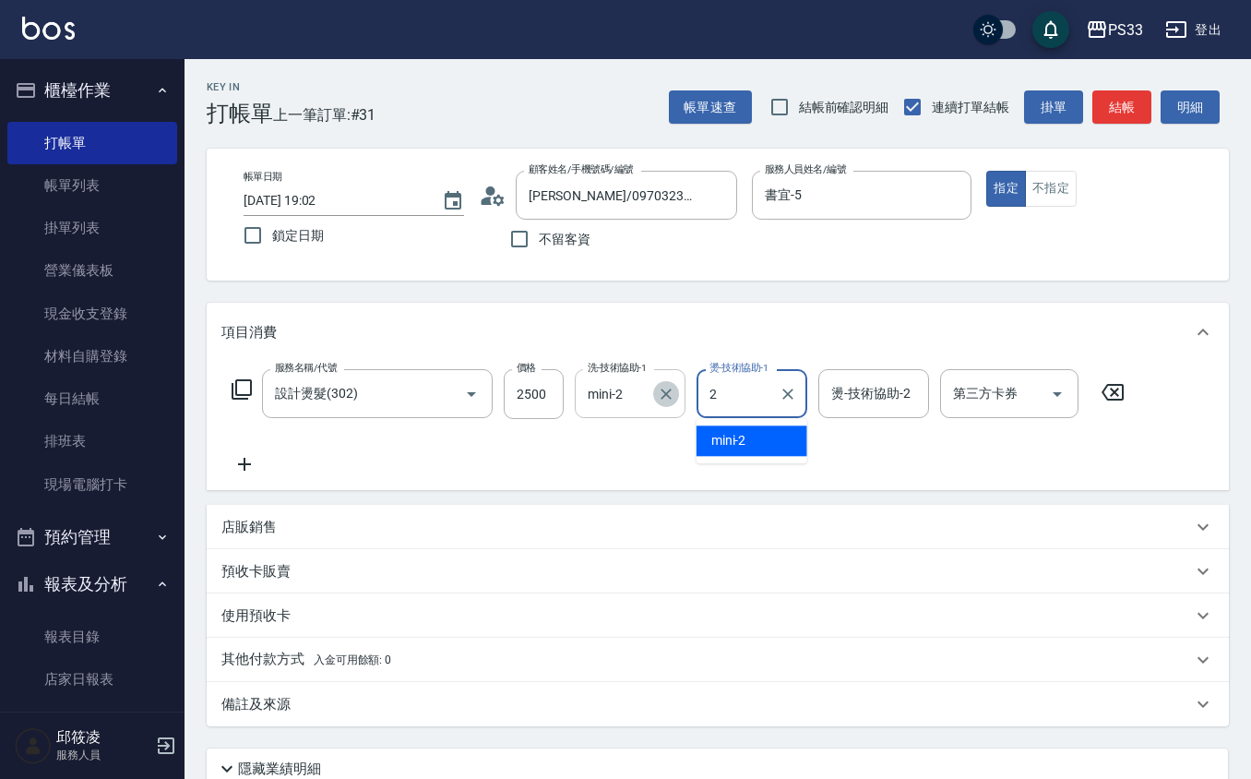
click at [668, 389] on icon "Clear" at bounding box center [666, 394] width 18 height 18
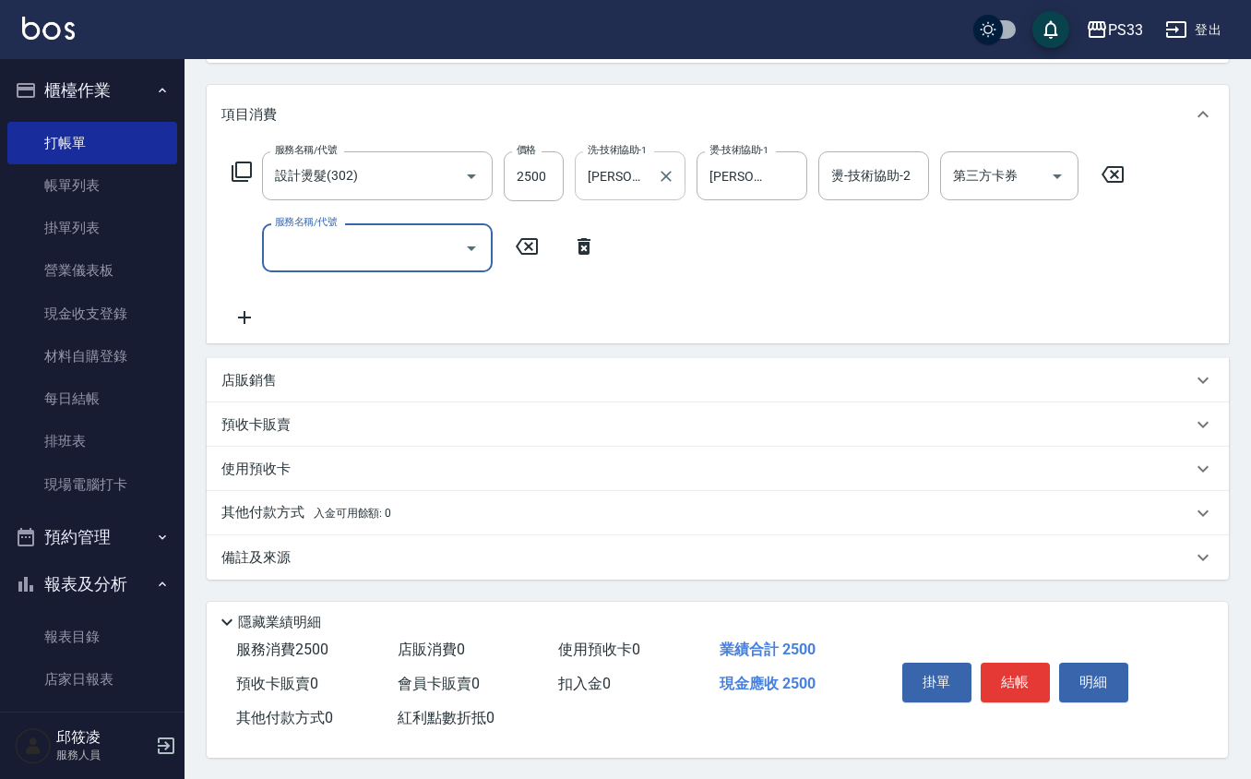
scroll to position [223, 0]
click at [585, 238] on icon at bounding box center [584, 245] width 13 height 17
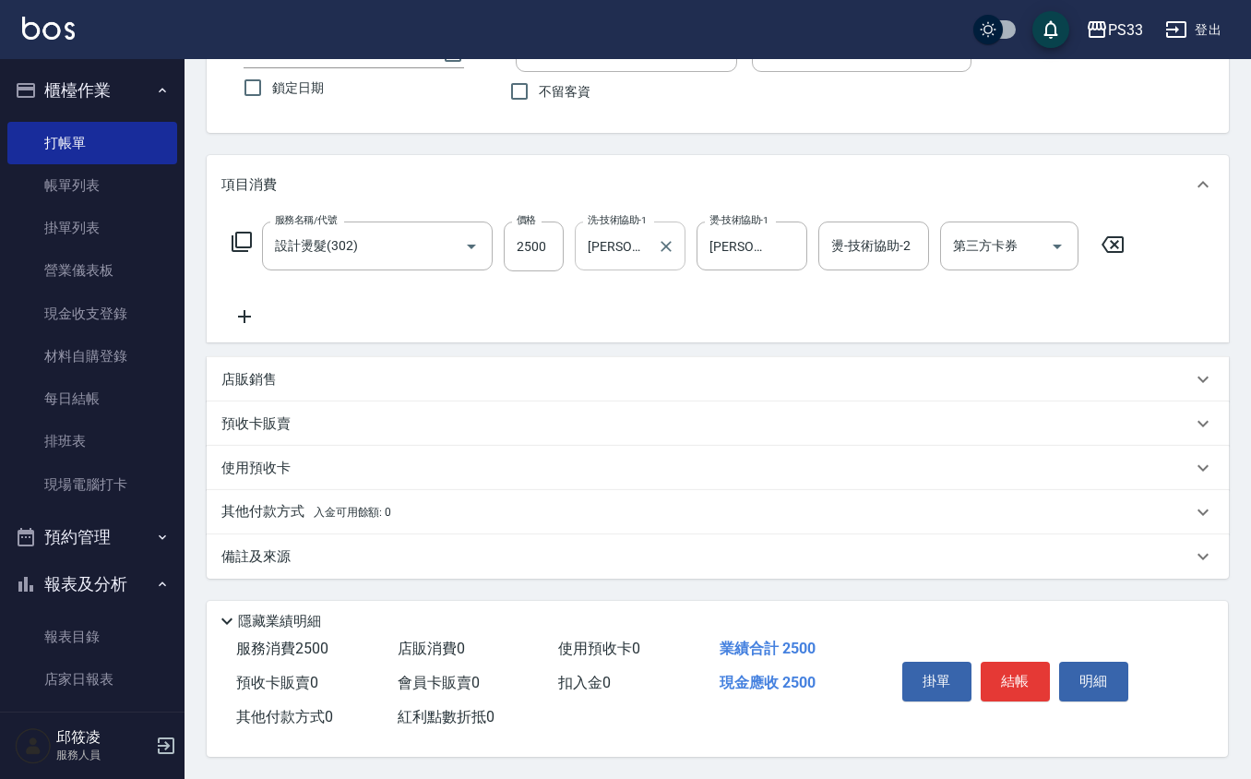
scroll to position [0, 0]
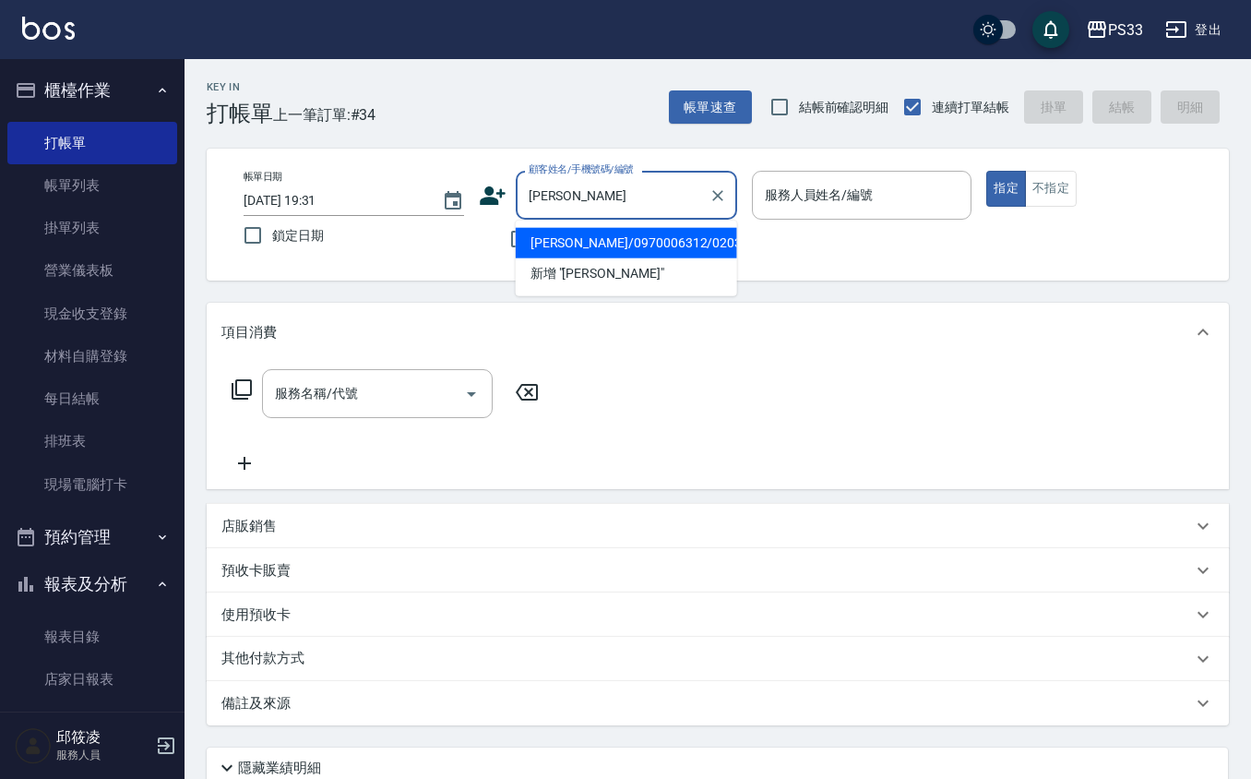
click at [568, 245] on li "[PERSON_NAME]/0970006312/020312" at bounding box center [626, 243] width 221 height 30
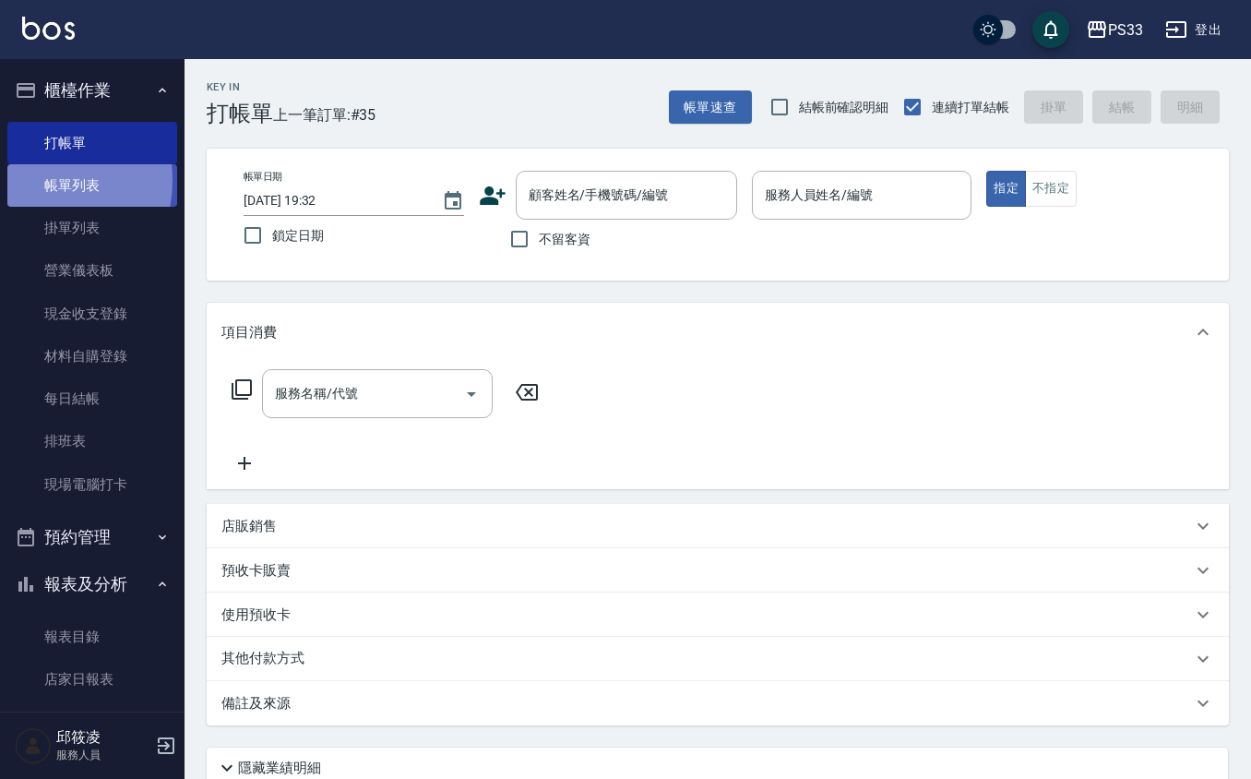
click at [23, 181] on link "帳單列表" at bounding box center [92, 185] width 170 height 42
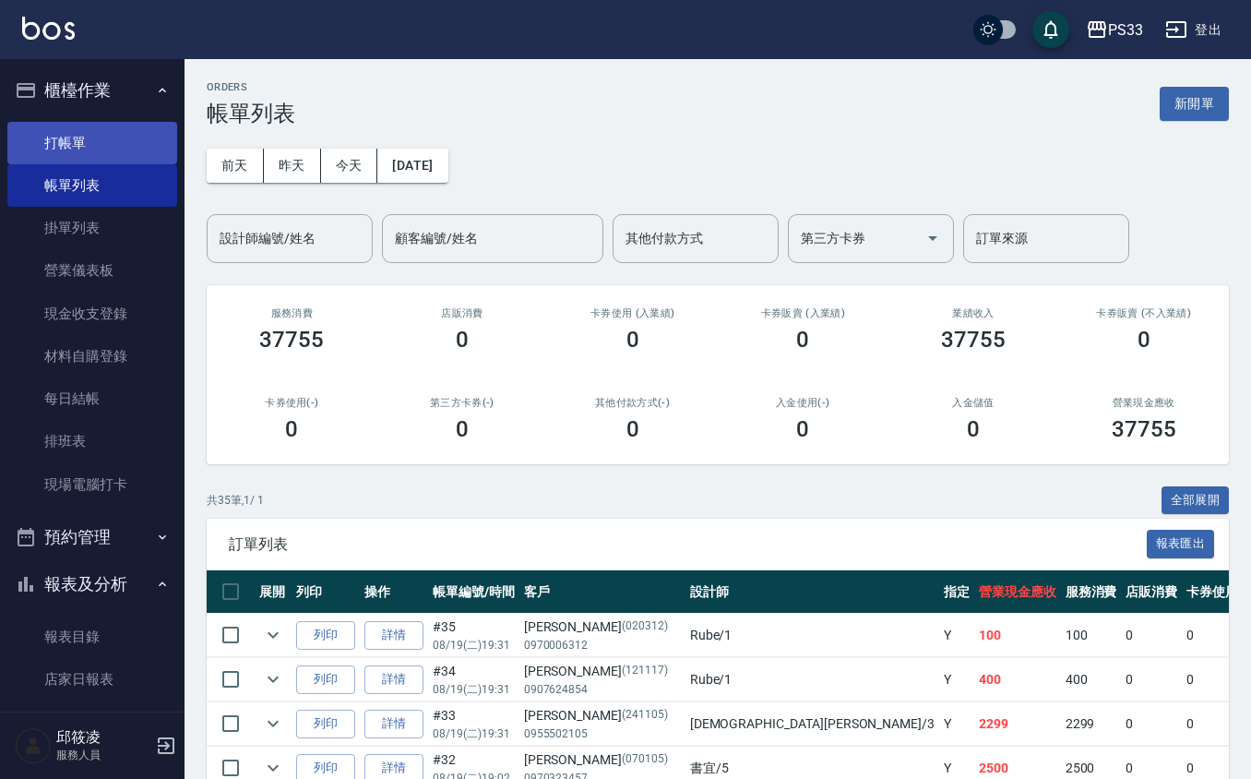
click at [111, 138] on link "打帳單" at bounding box center [92, 143] width 170 height 42
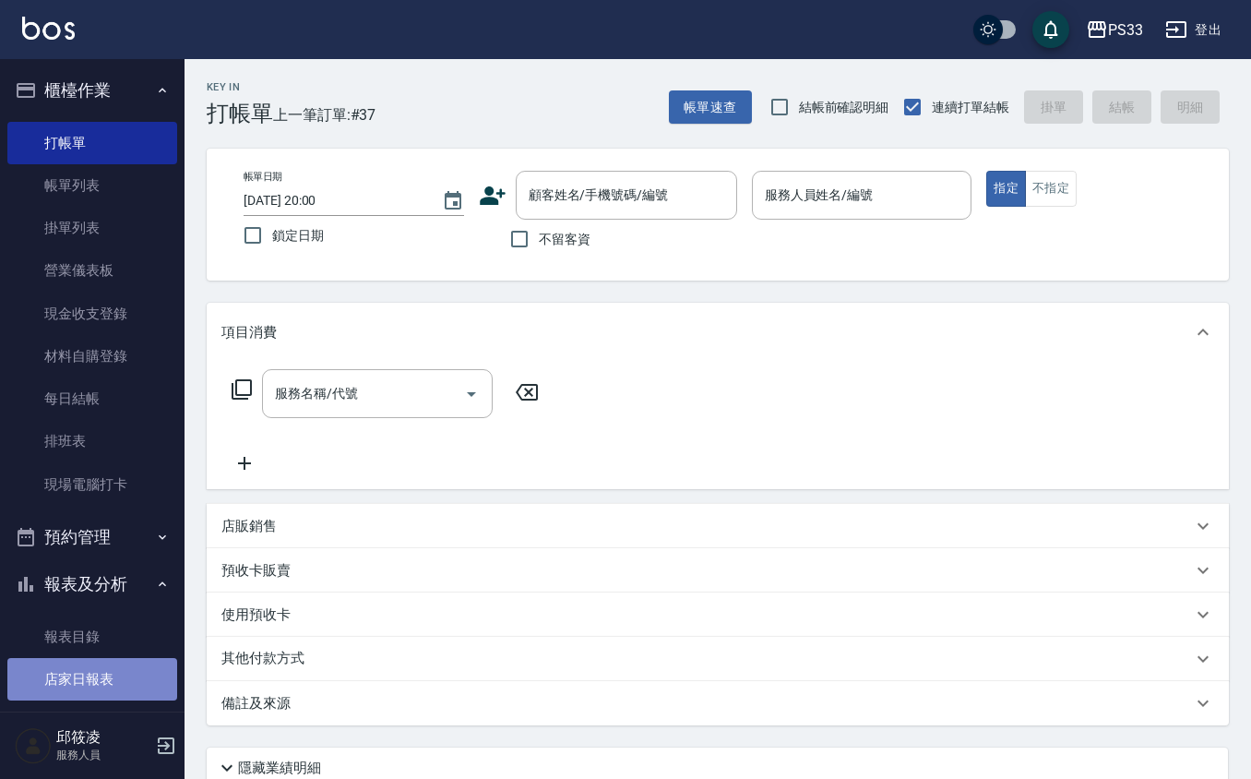
click at [98, 672] on link "店家日報表" at bounding box center [92, 679] width 170 height 42
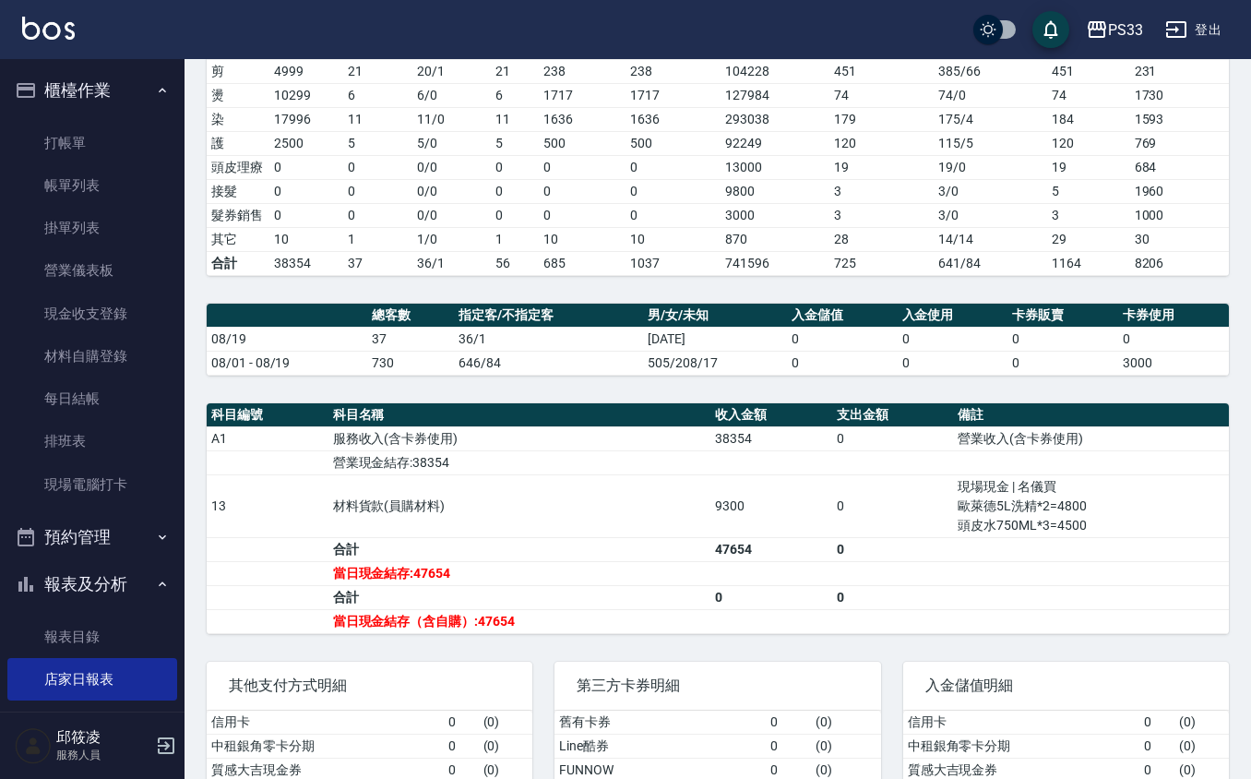
scroll to position [436, 0]
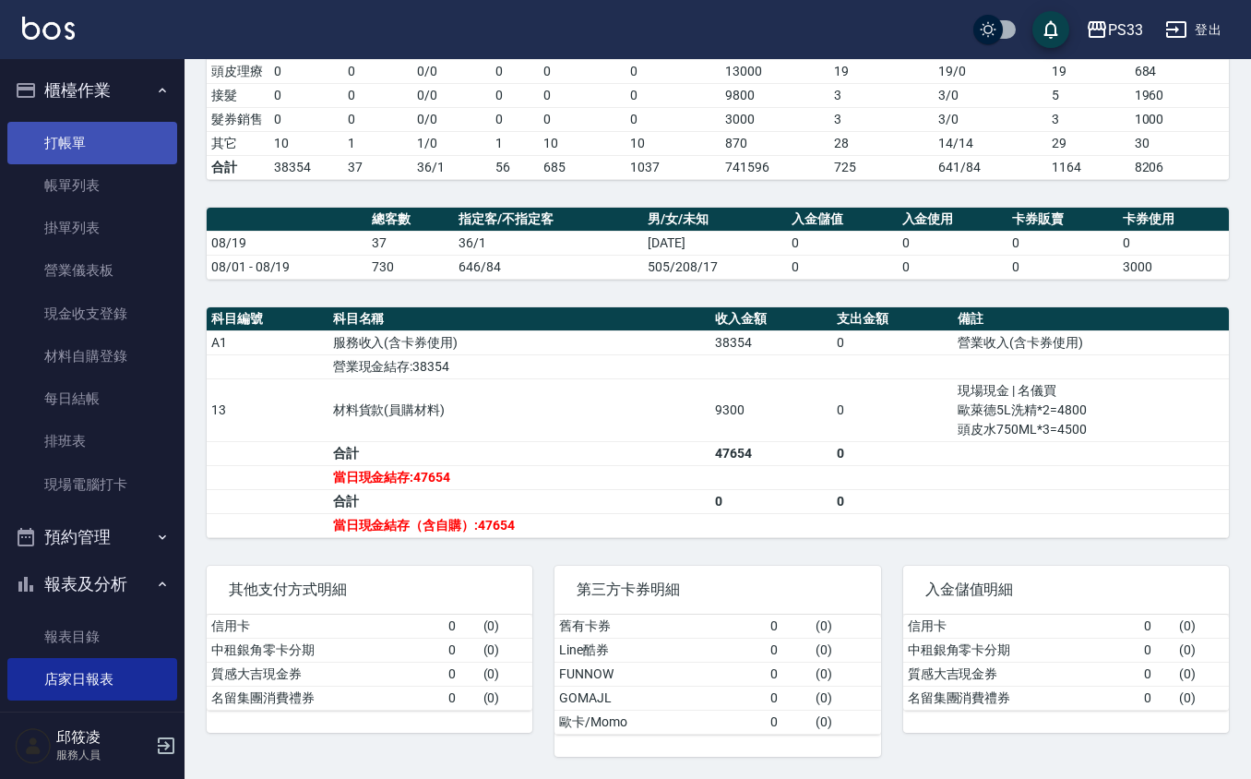
click at [102, 144] on link "打帳單" at bounding box center [92, 143] width 170 height 42
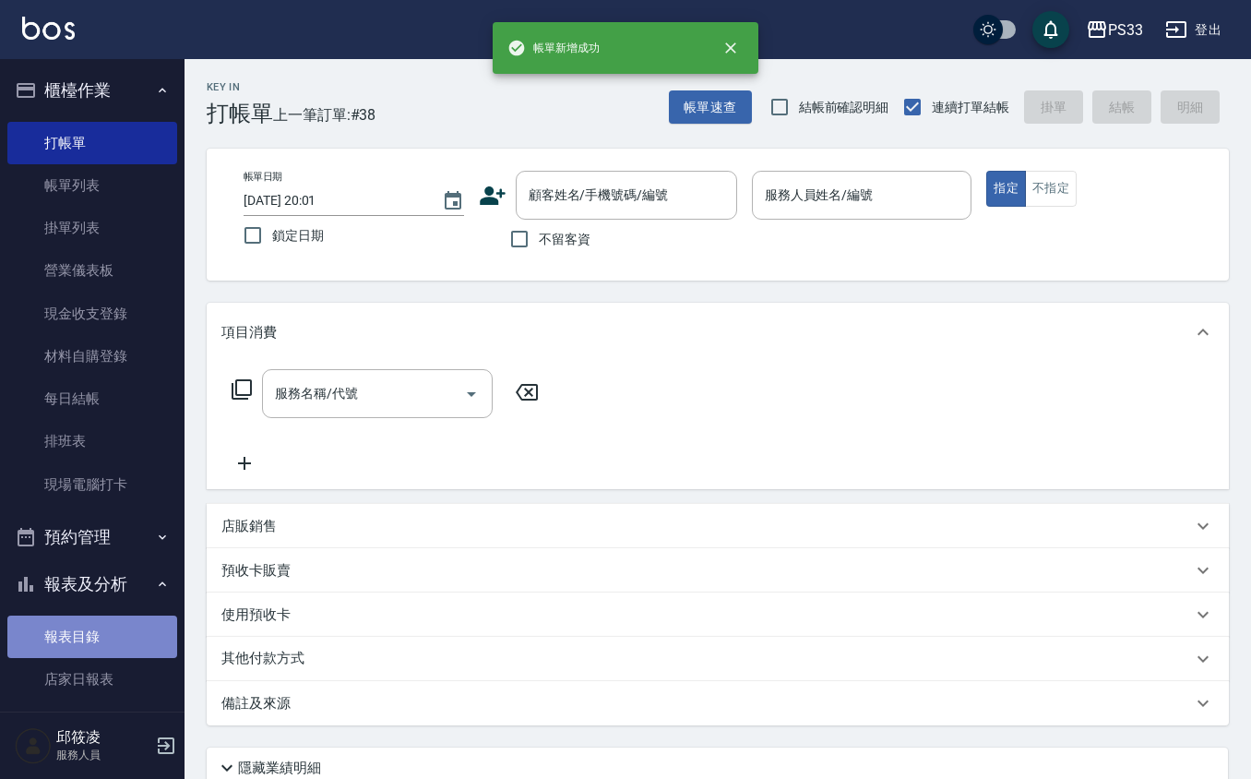
click at [102, 653] on link "報表目錄" at bounding box center [92, 637] width 170 height 42
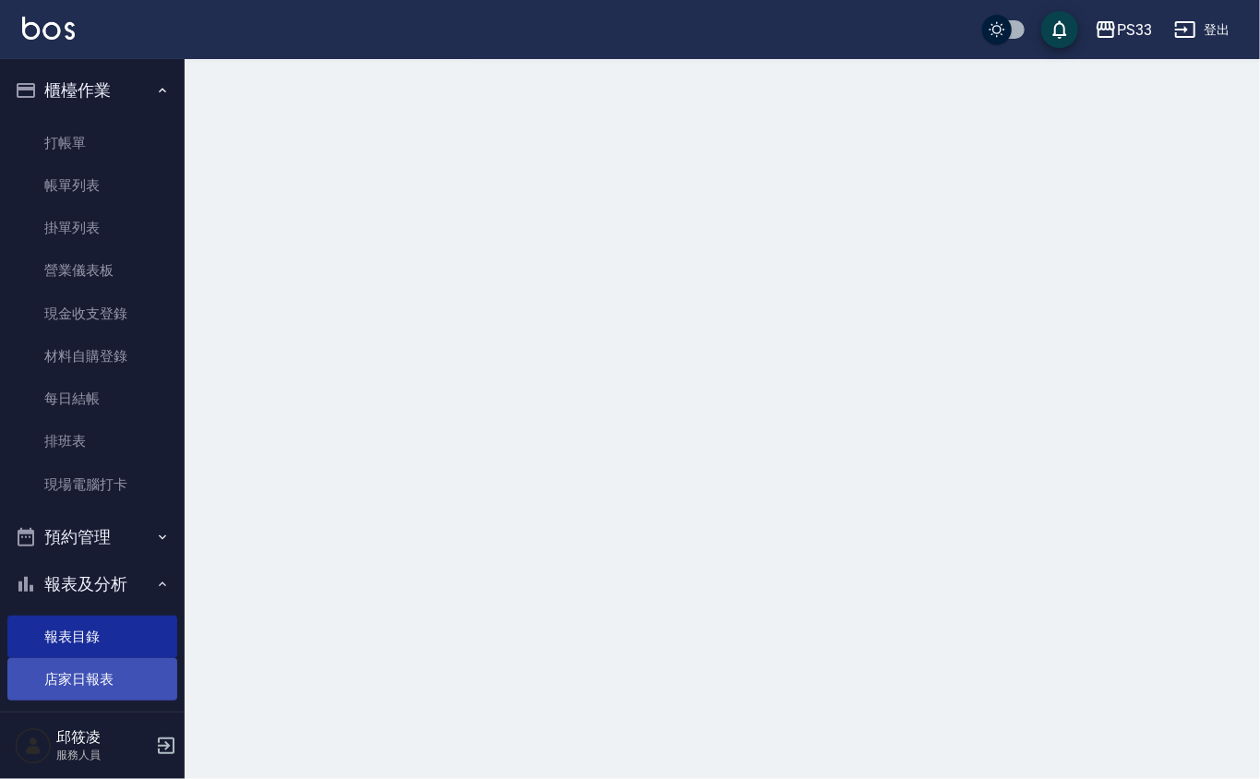
click at [113, 676] on link "店家日報表" at bounding box center [92, 679] width 170 height 42
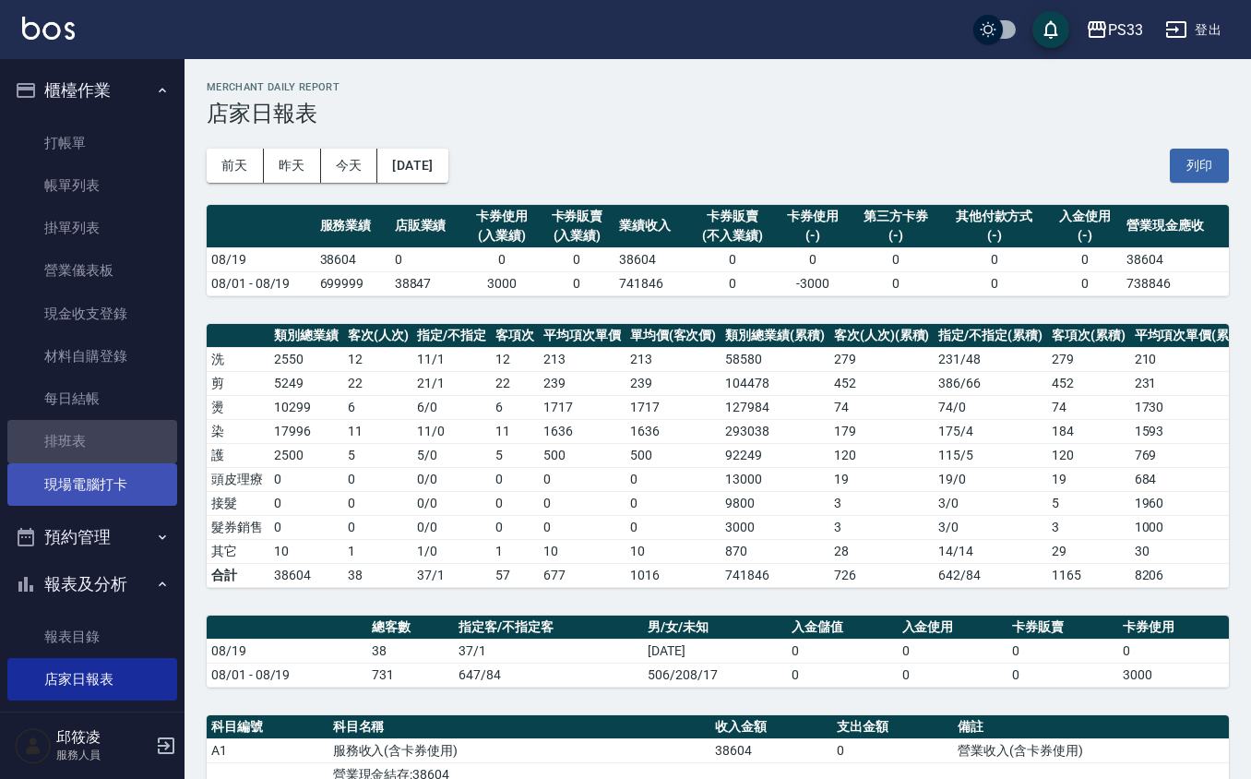
drag, startPoint x: 103, startPoint y: 456, endPoint x: 109, endPoint y: 465, distance: 10.8
click at [104, 459] on link "排班表" at bounding box center [92, 441] width 170 height 42
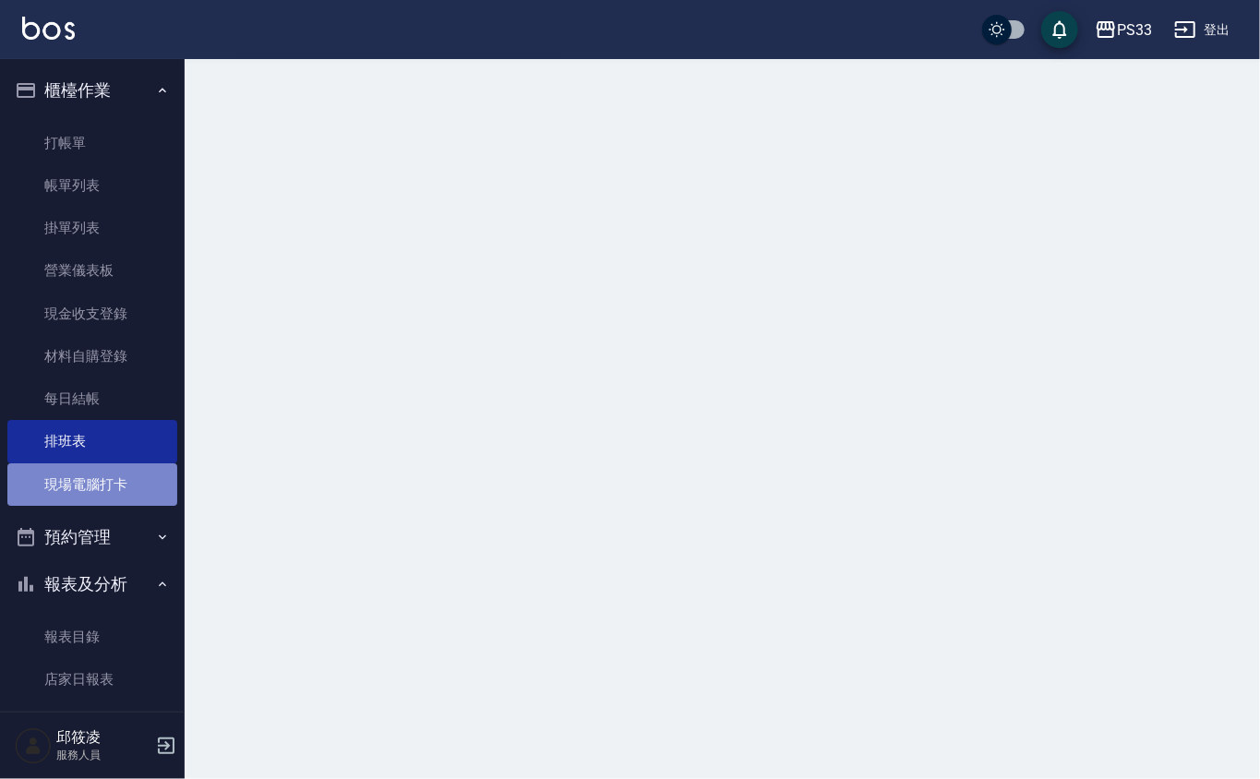
click at [140, 488] on link "現場電腦打卡" at bounding box center [92, 484] width 170 height 42
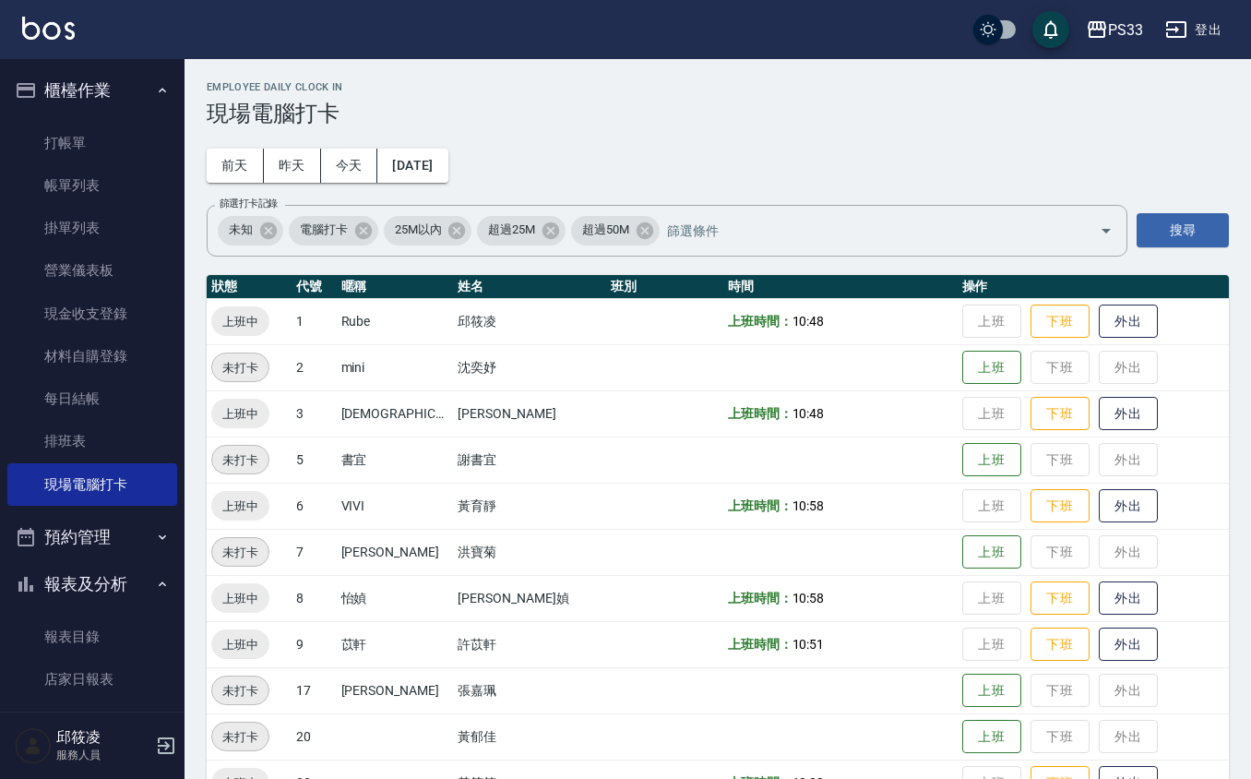
click at [1039, 301] on td "上班 下班 外出" at bounding box center [1093, 321] width 271 height 46
click at [1038, 308] on button "下班" at bounding box center [1060, 321] width 59 height 32
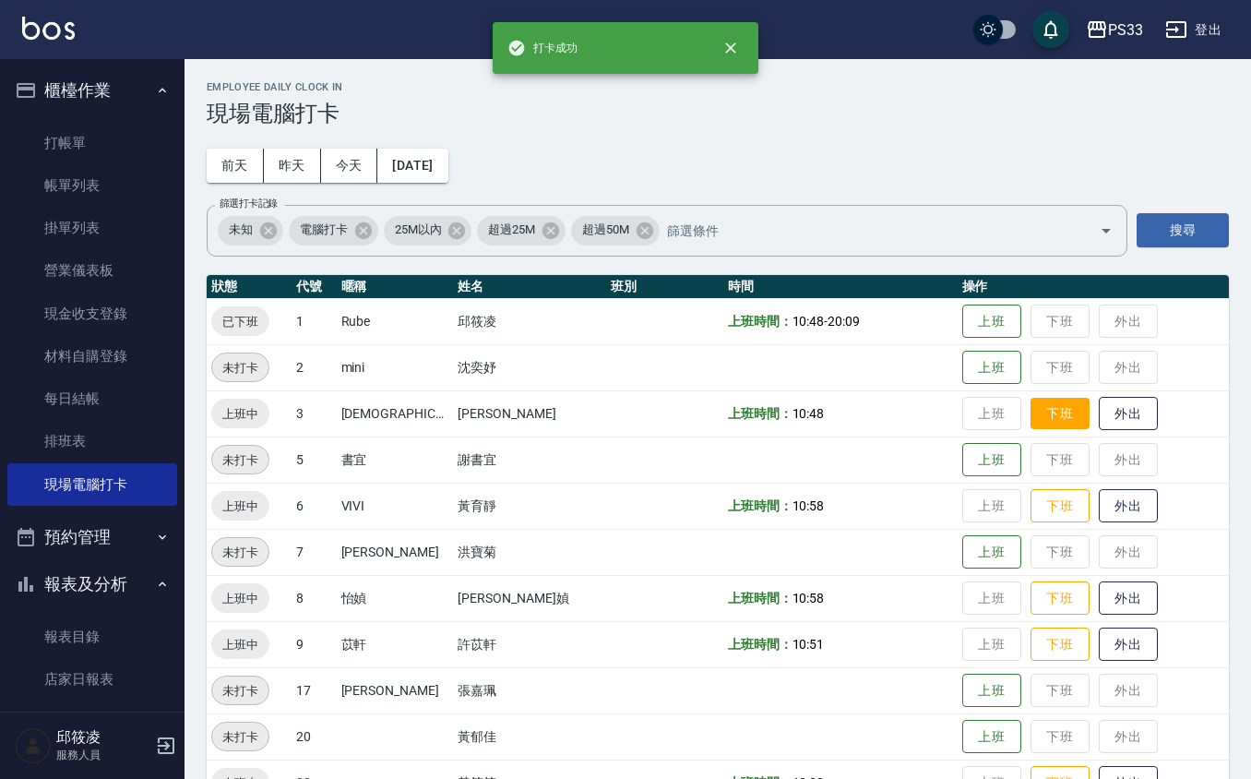
click at [1034, 406] on button "下班" at bounding box center [1060, 414] width 59 height 32
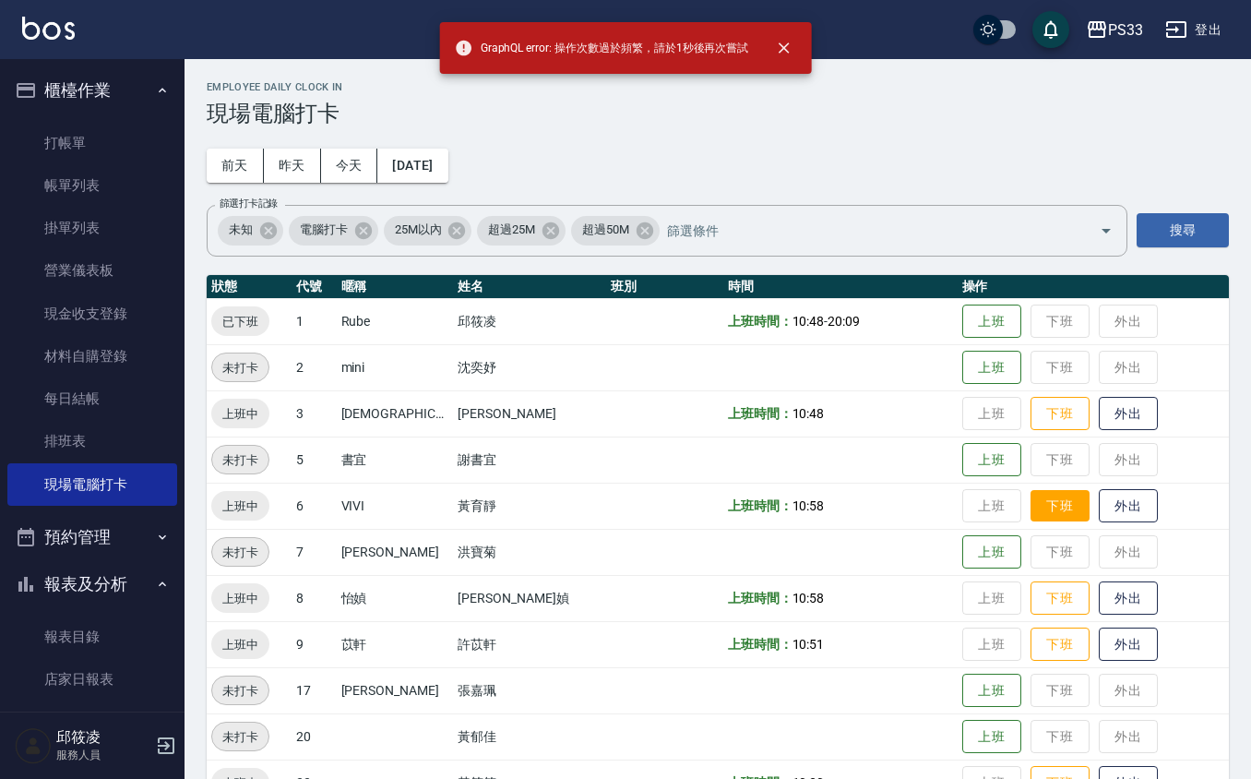
click at [1031, 507] on button "下班" at bounding box center [1060, 506] width 59 height 32
click at [1048, 411] on button "下班" at bounding box center [1060, 414] width 59 height 32
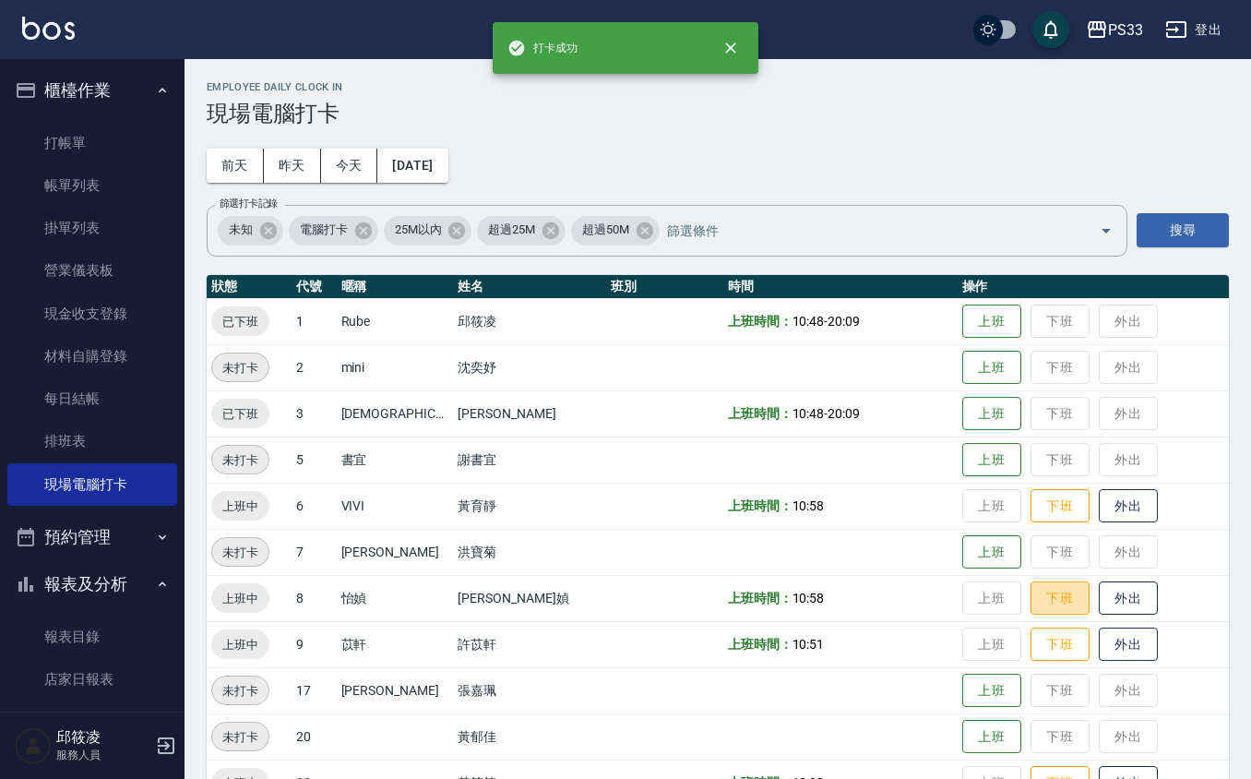
drag, startPoint x: 1042, startPoint y: 591, endPoint x: 1039, endPoint y: 580, distance: 11.4
click at [1039, 591] on button "下班" at bounding box center [1060, 598] width 59 height 34
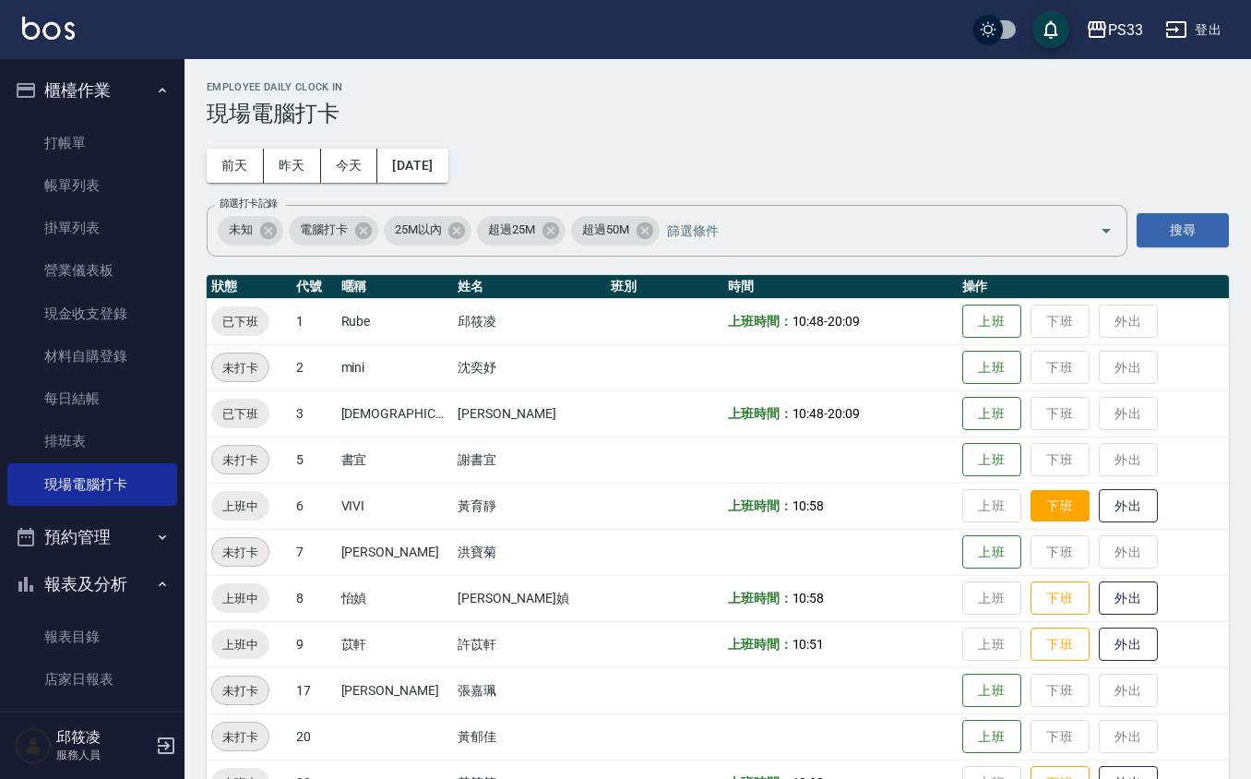
click at [1031, 504] on button "下班" at bounding box center [1060, 506] width 59 height 32
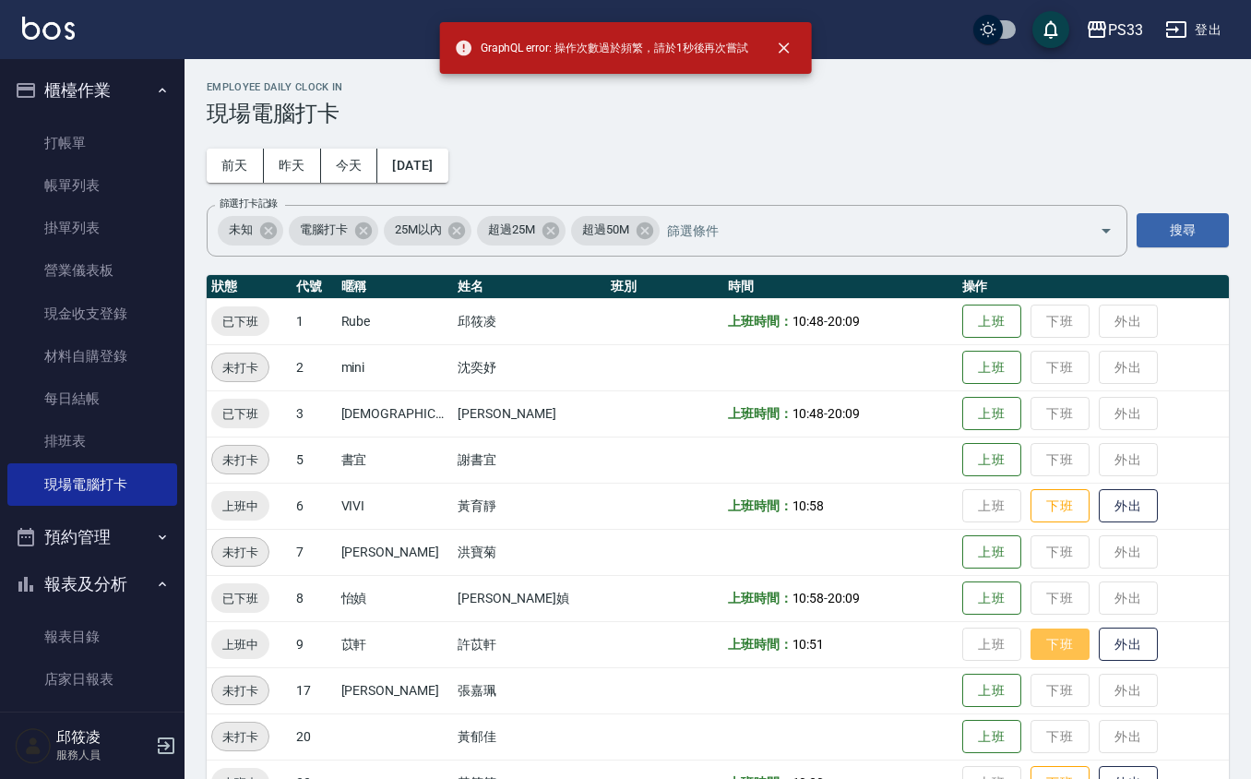
click at [1038, 640] on button "下班" at bounding box center [1060, 644] width 59 height 32
click at [1042, 495] on button "下班" at bounding box center [1060, 506] width 59 height 32
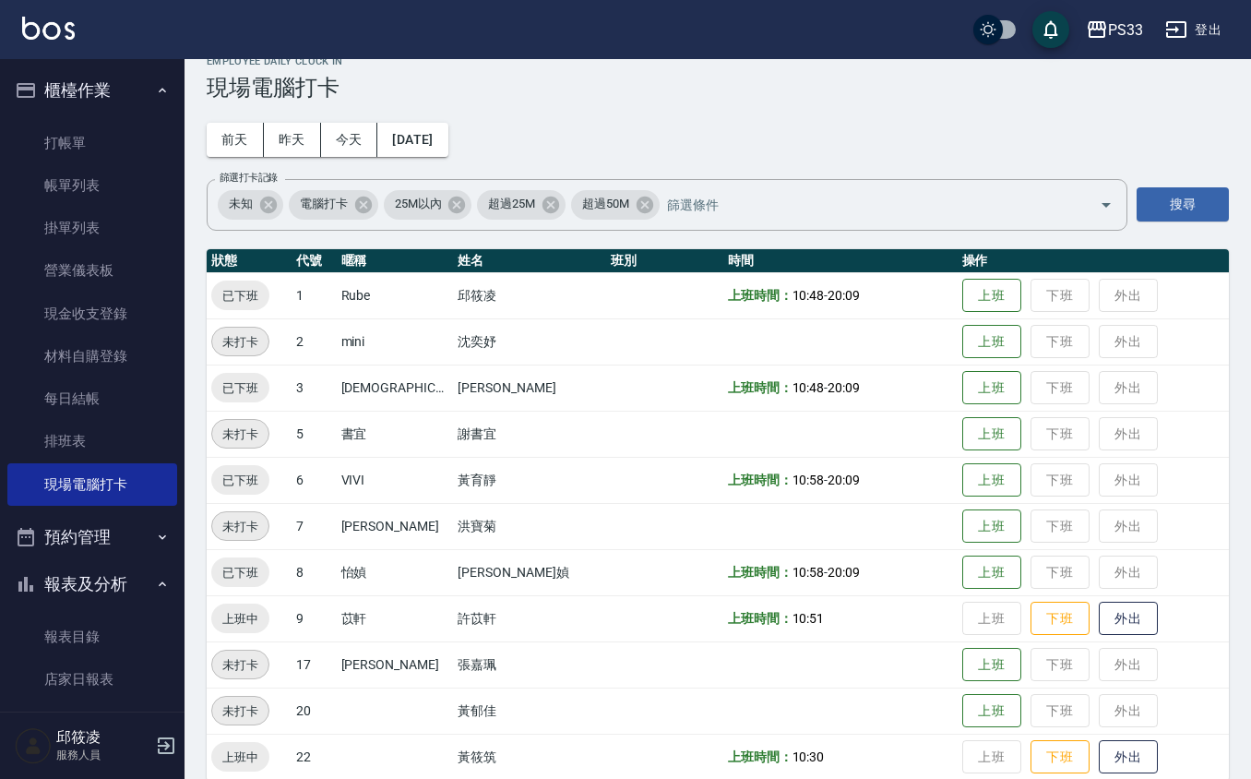
scroll to position [49, 0]
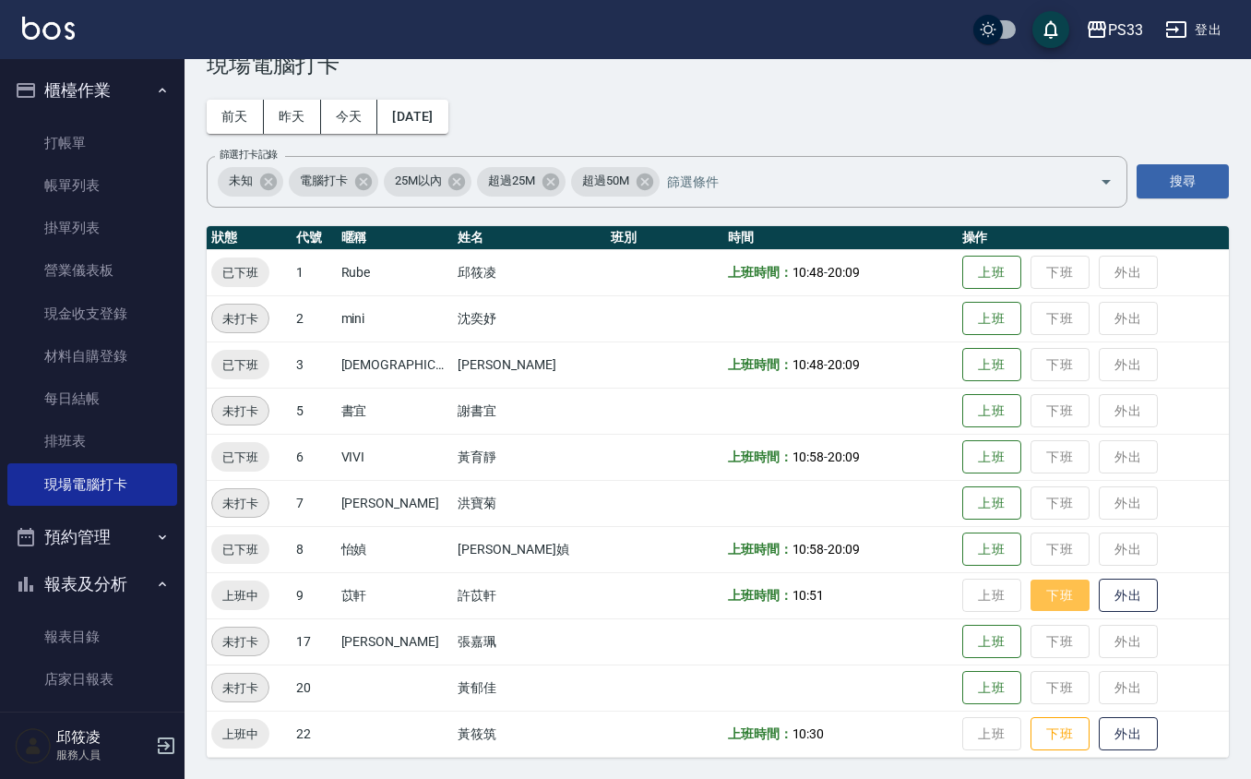
click at [1039, 585] on button "下班" at bounding box center [1060, 596] width 59 height 32
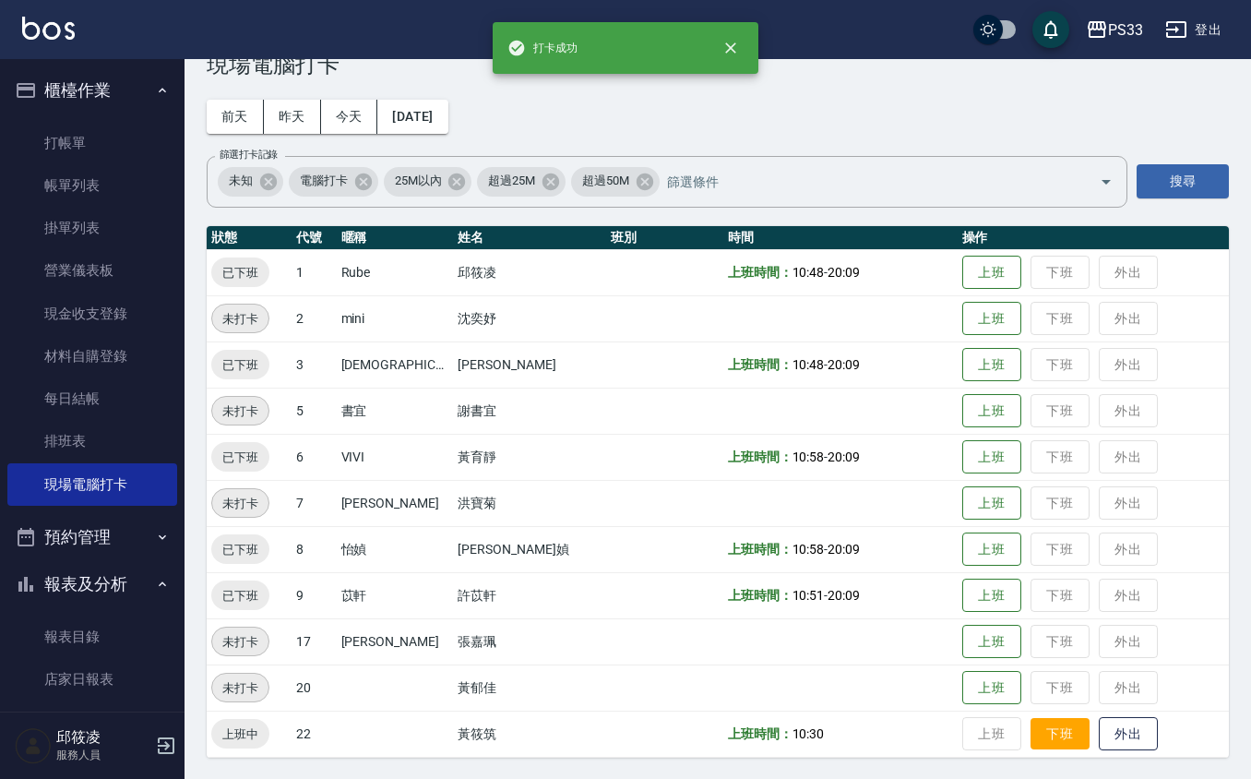
click at [1031, 732] on button "下班" at bounding box center [1060, 734] width 59 height 32
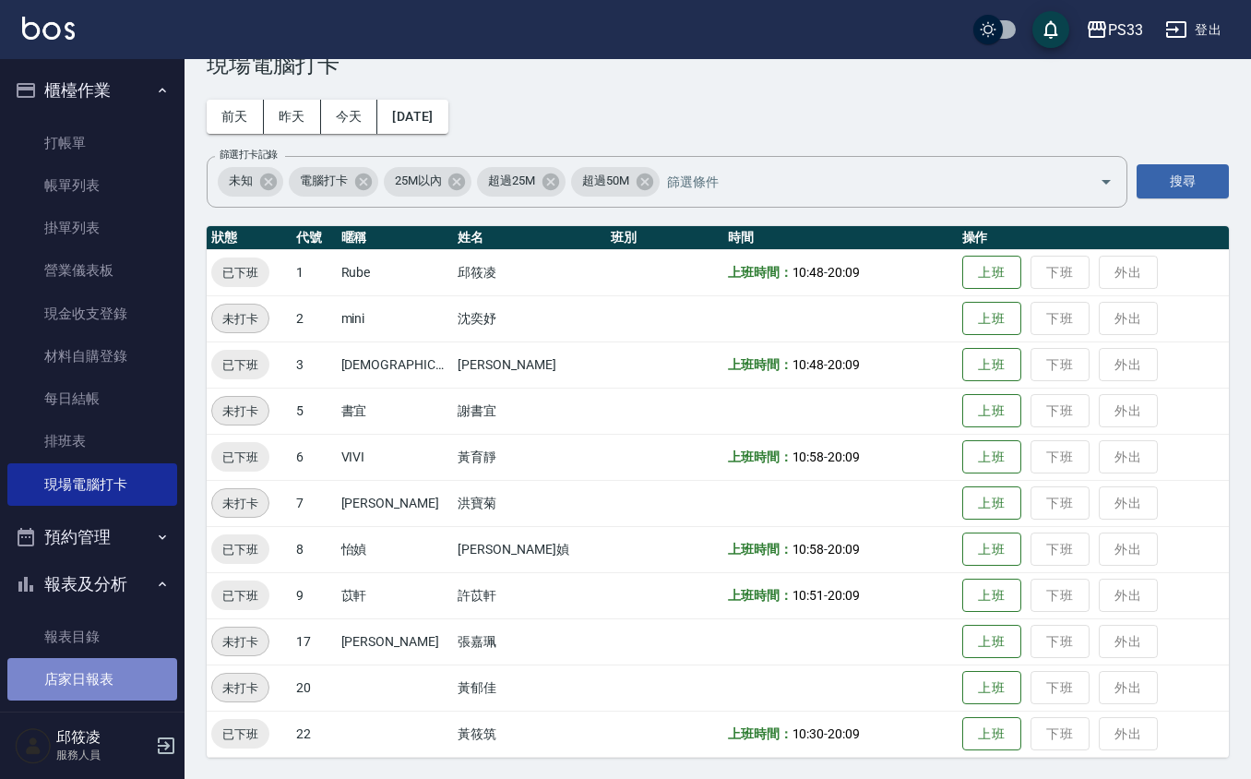
click at [104, 666] on link "店家日報表" at bounding box center [92, 679] width 170 height 42
